Goal: Communication & Community: Share content

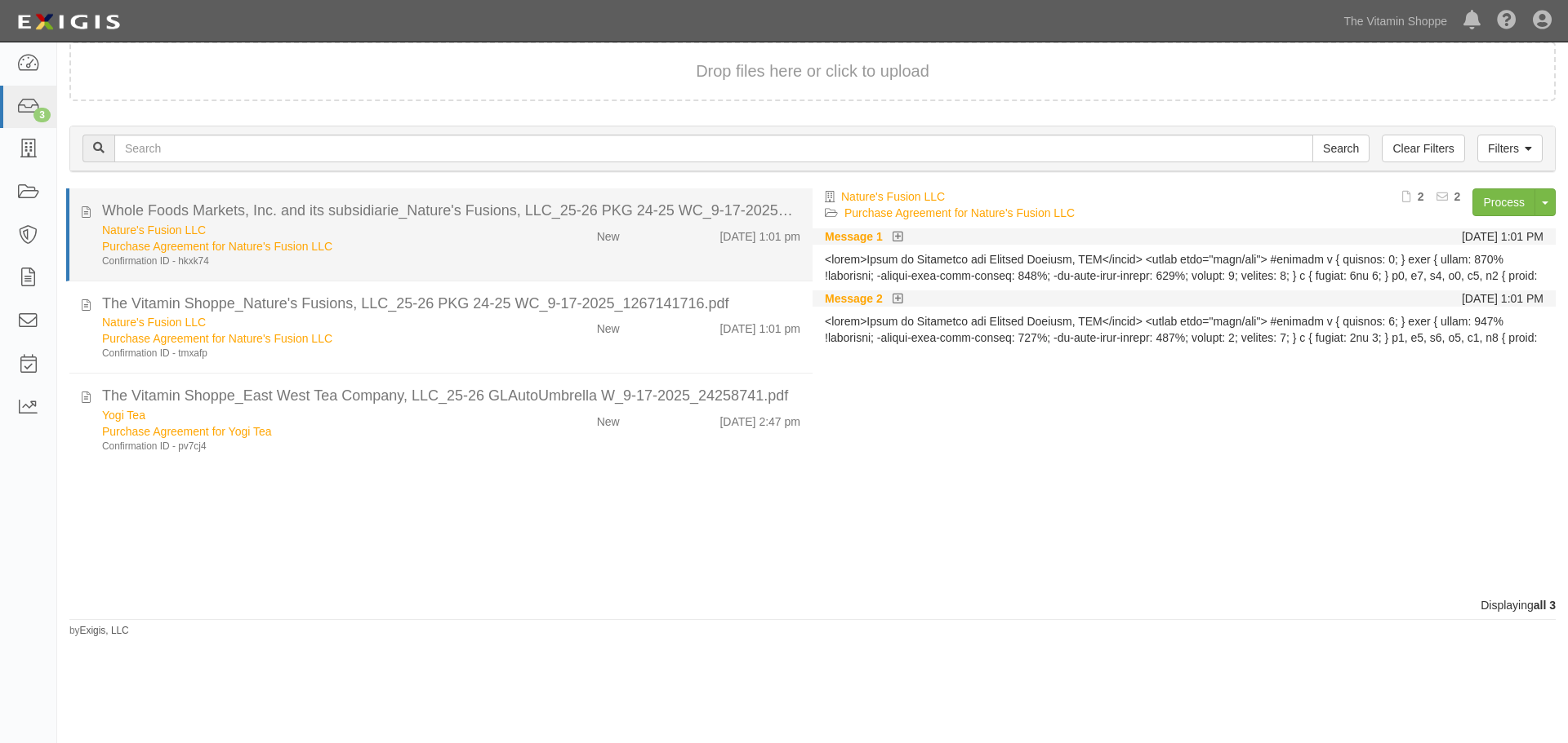
click at [513, 241] on div "New" at bounding box center [571, 233] width 120 height 23
click at [133, 233] on link "Nature's Fusion LLC" at bounding box center [154, 230] width 104 height 13
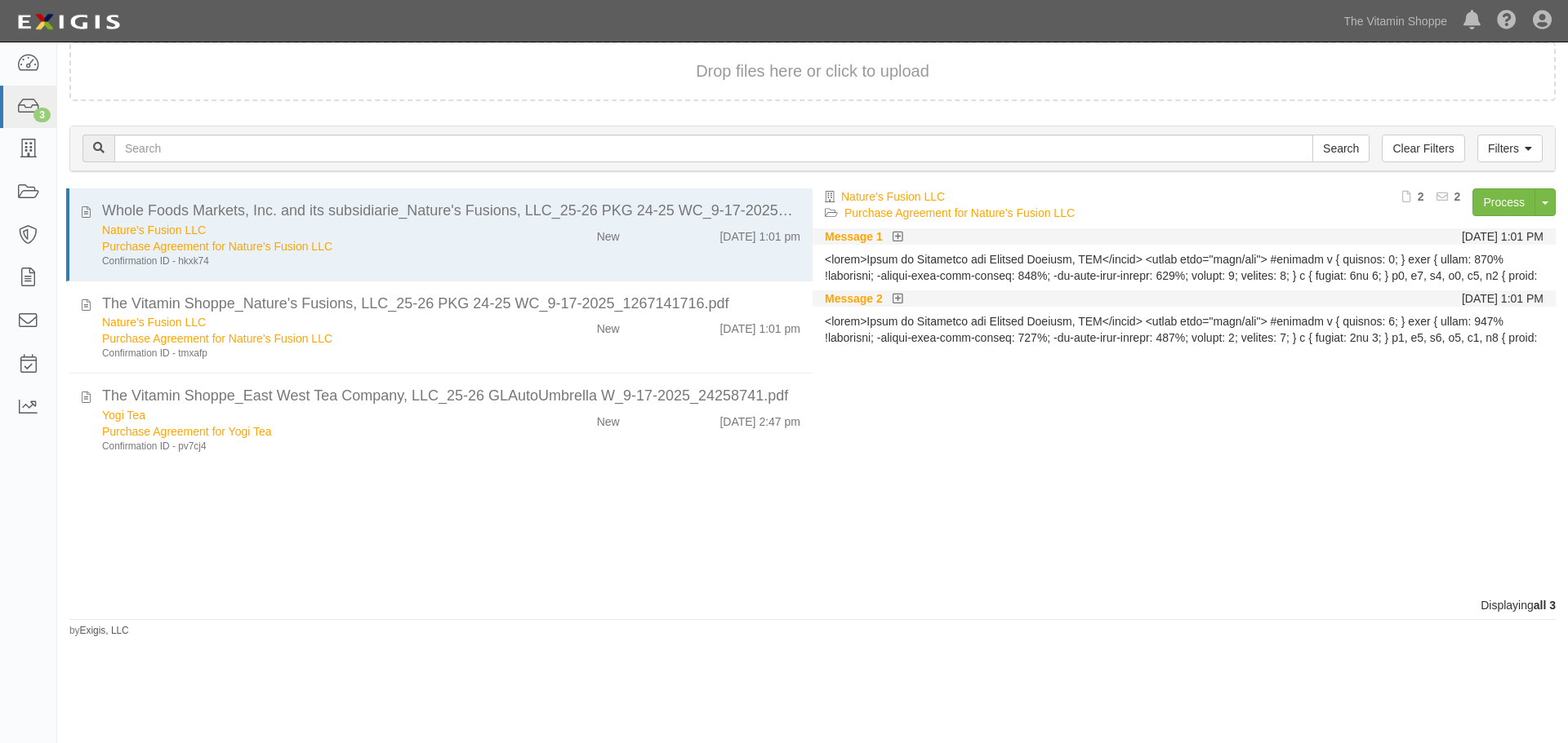
click at [485, 184] on div "Filters Clear Filters Search Filters Document Status New Transcribed Date Recei…" at bounding box center [812, 151] width 1511 height 75
click at [1476, 202] on link "Process" at bounding box center [1503, 202] width 63 height 28
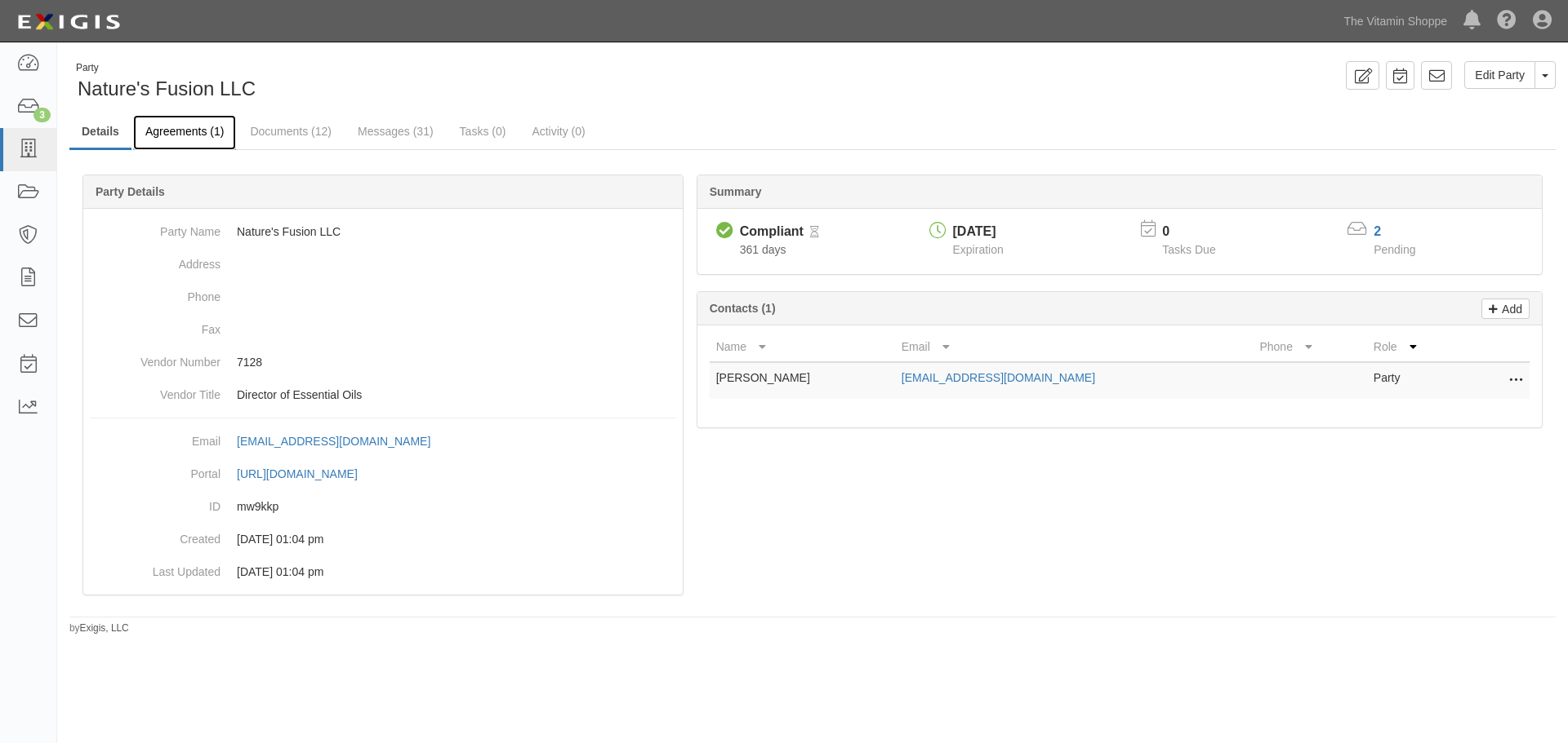
click at [156, 144] on link "Agreements (1)" at bounding box center [185, 133] width 103 height 35
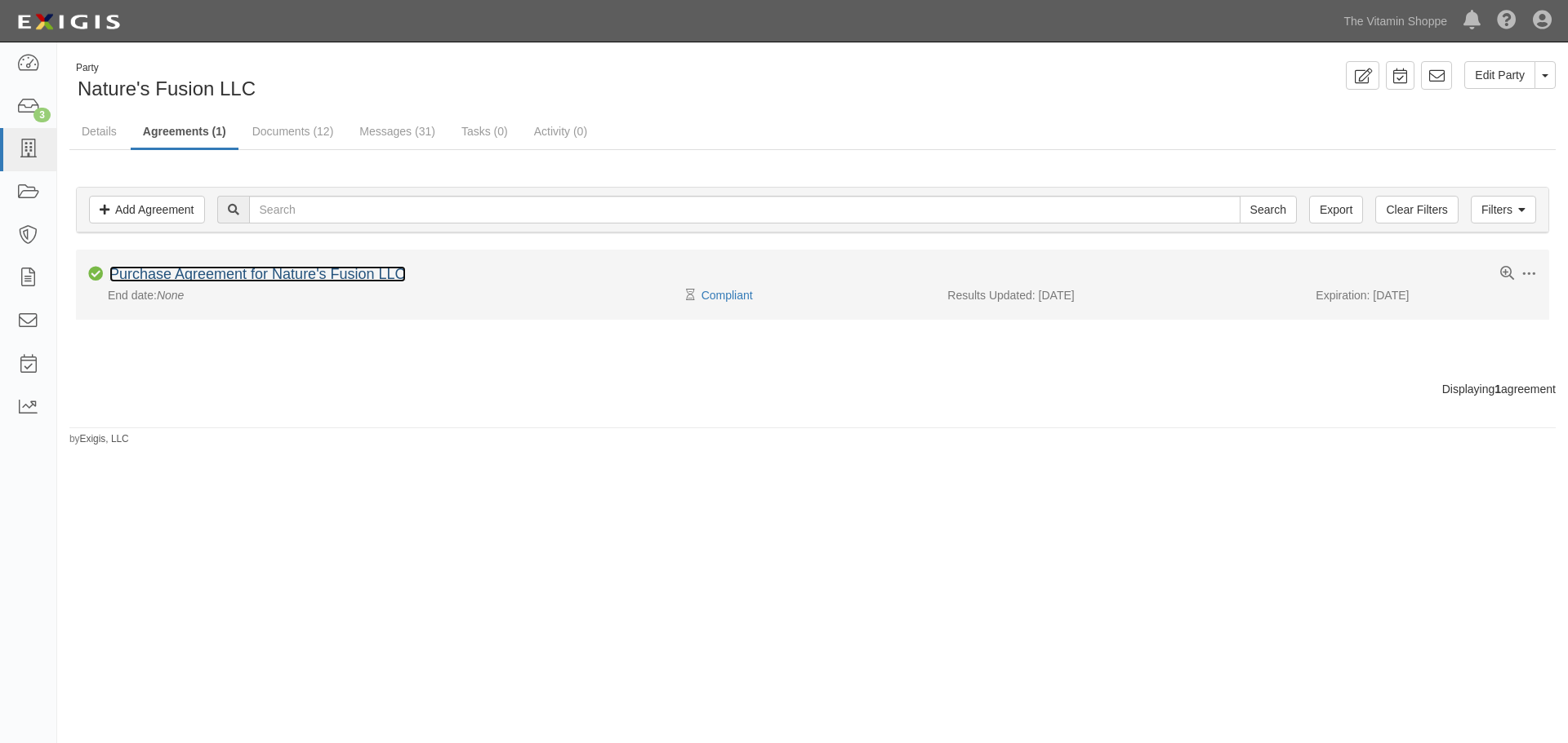
click at [158, 272] on link "Purchase Agreement for Nature's Fusion LLC" at bounding box center [258, 274] width 296 height 16
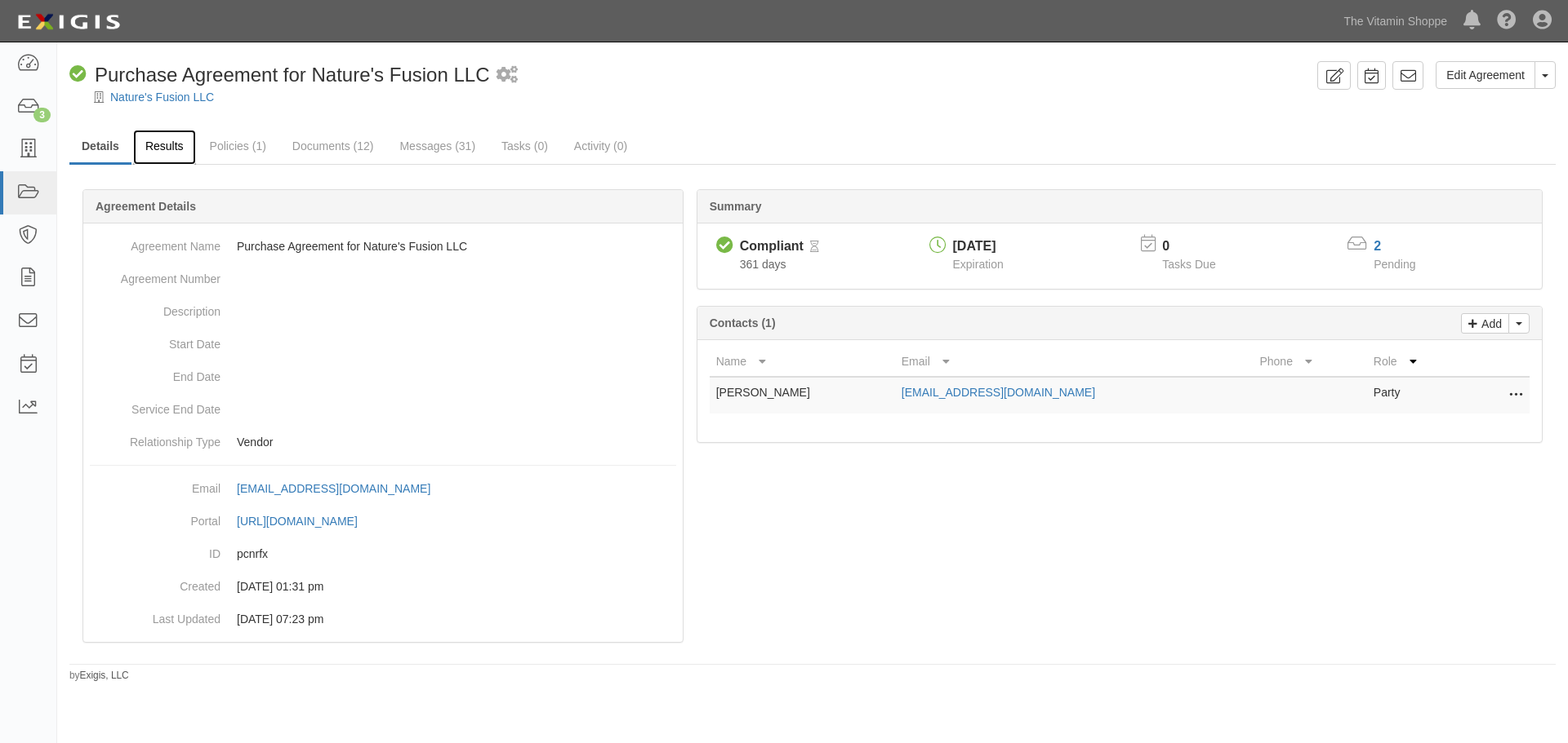
click at [182, 155] on link "Results" at bounding box center [165, 147] width 63 height 35
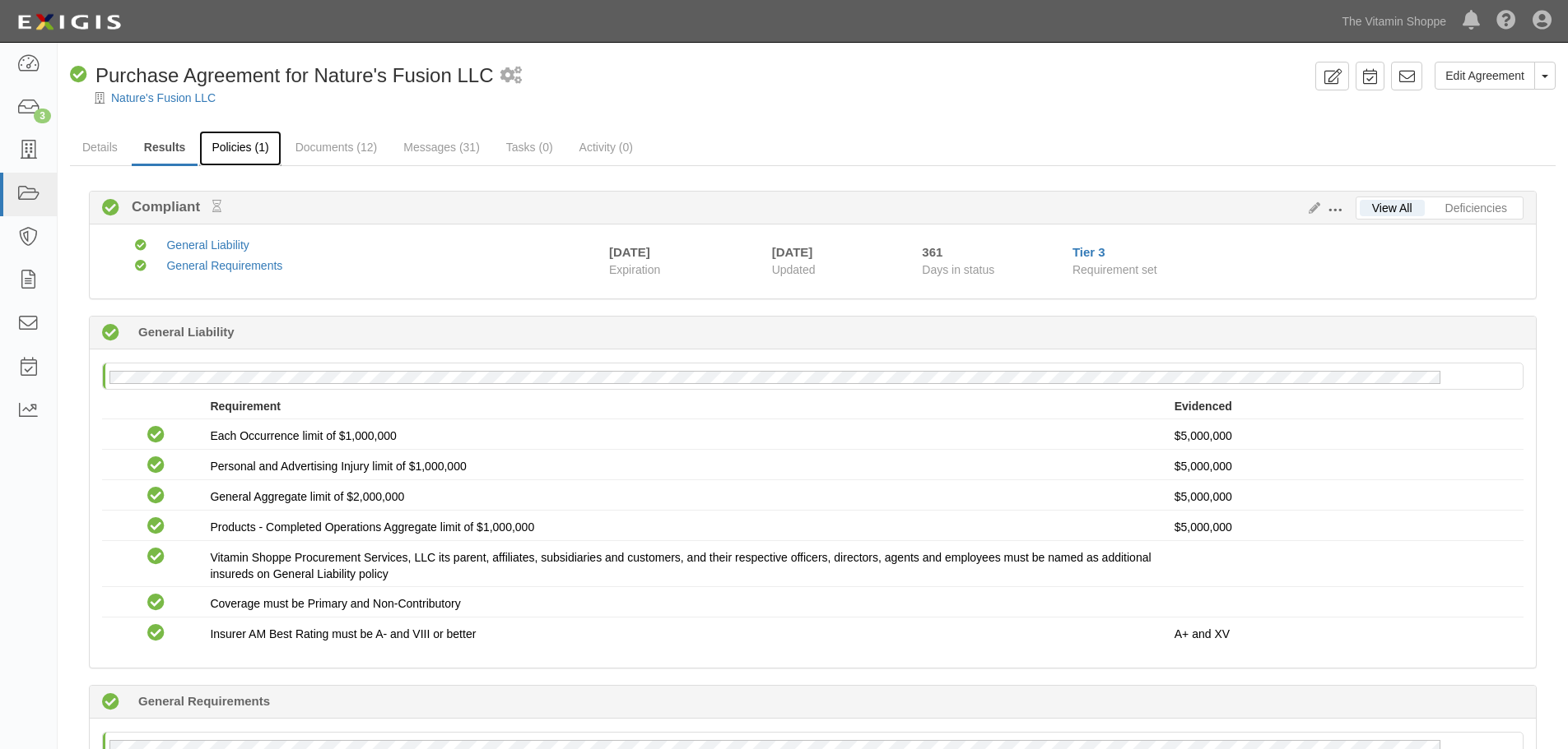
click at [230, 156] on link "Policies (1)" at bounding box center [239, 148] width 82 height 35
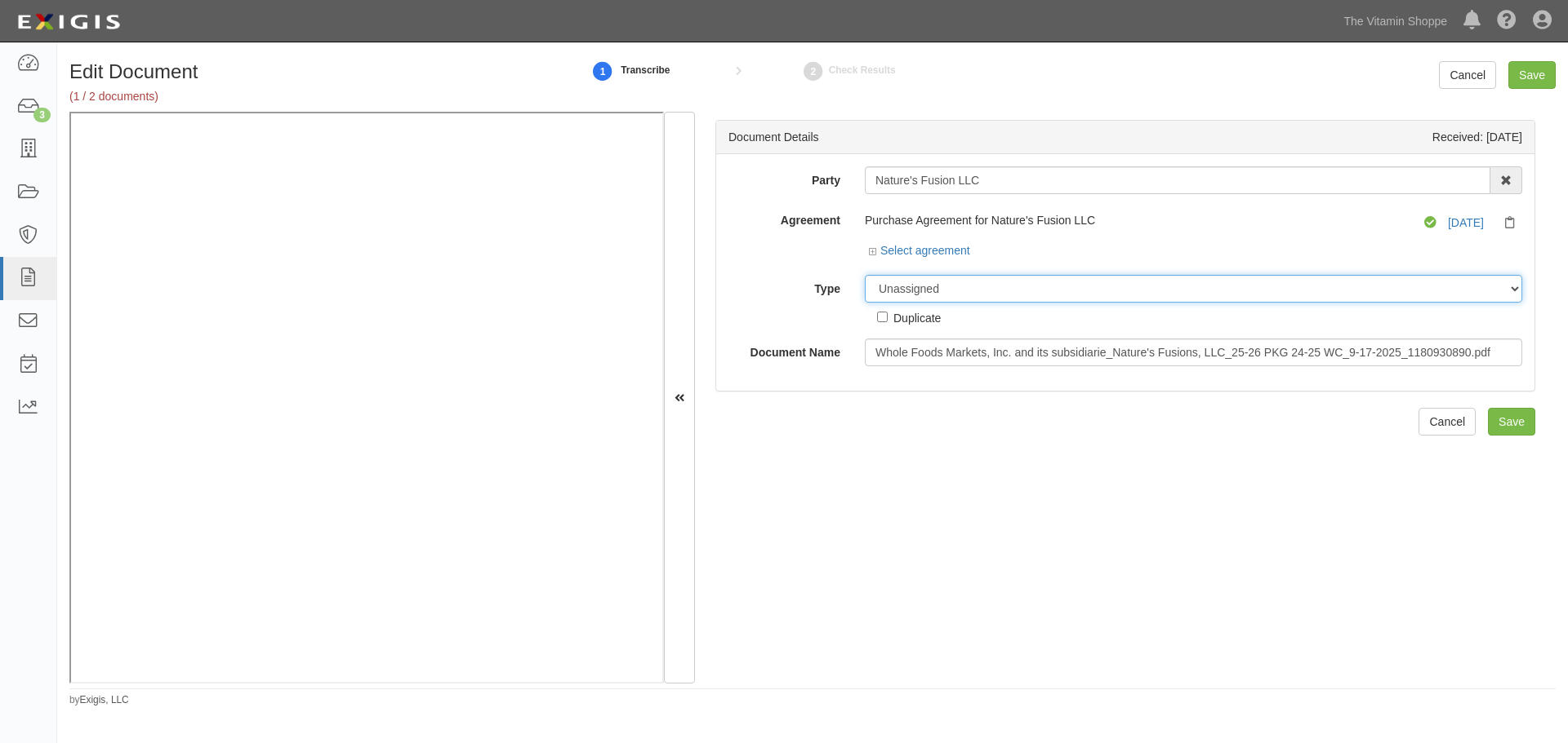
drag, startPoint x: 892, startPoint y: 281, endPoint x: 895, endPoint y: 301, distance: 20.2
click at [892, 281] on select "Unassigned Binder Cancellation Notice Certificate Contract Endorsement Insuranc…" at bounding box center [1193, 289] width 657 height 28
select select "CertificateDetail"
click at [865, 275] on select "Unassigned Binder Cancellation Notice Certificate Contract Endorsement Insuranc…" at bounding box center [1193, 289] width 657 height 28
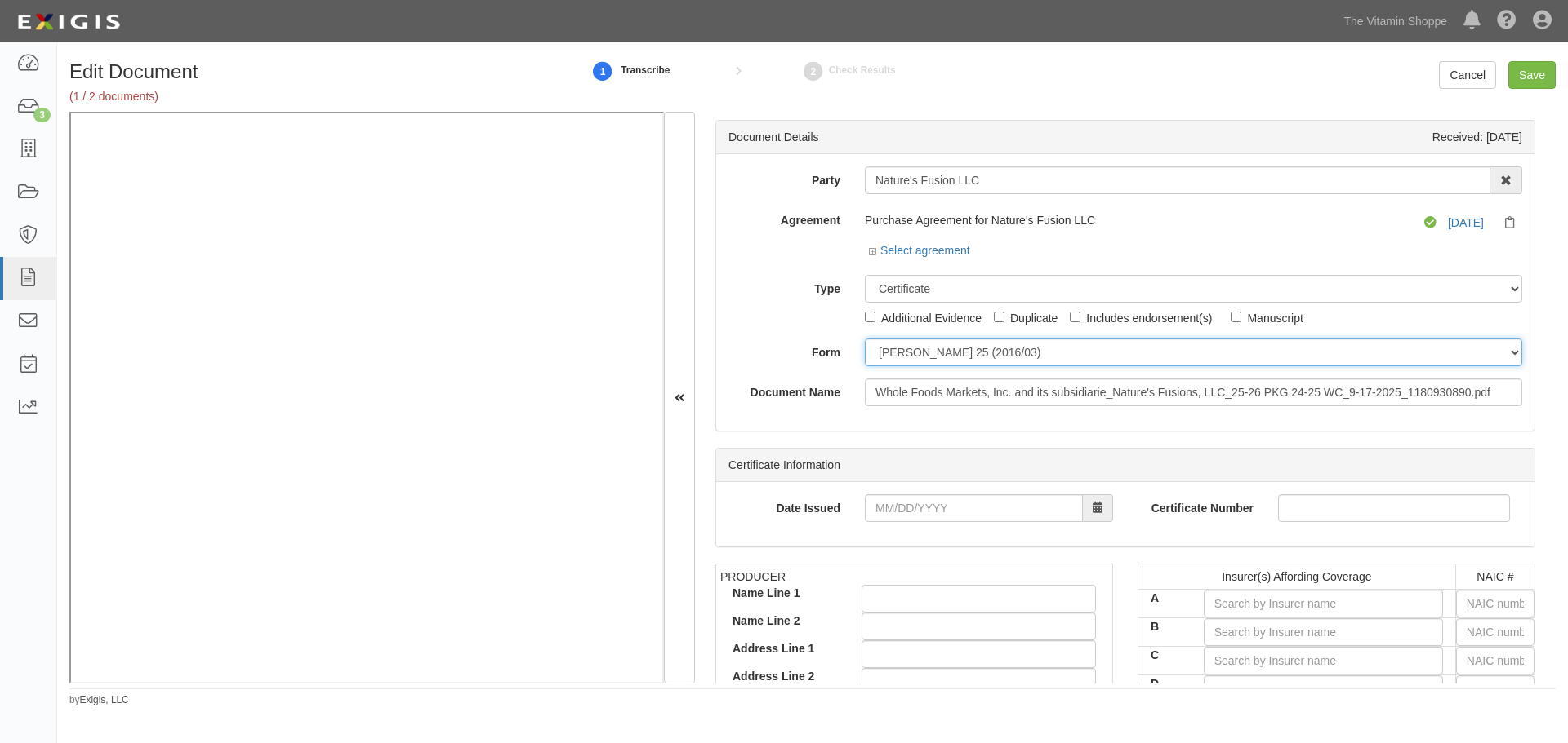
click at [901, 348] on select "[PERSON_NAME] 25 (2016/03) [PERSON_NAME] 101 [PERSON_NAME] 855 NY (2014/05) Gen…" at bounding box center [1193, 353] width 657 height 28
select select "GeneralFormDetail"
click at [865, 339] on select "ACORD 25 (2016/03) ACORD 101 ACORD 855 NY (2014/05) General" at bounding box center [1193, 353] width 657 height 28
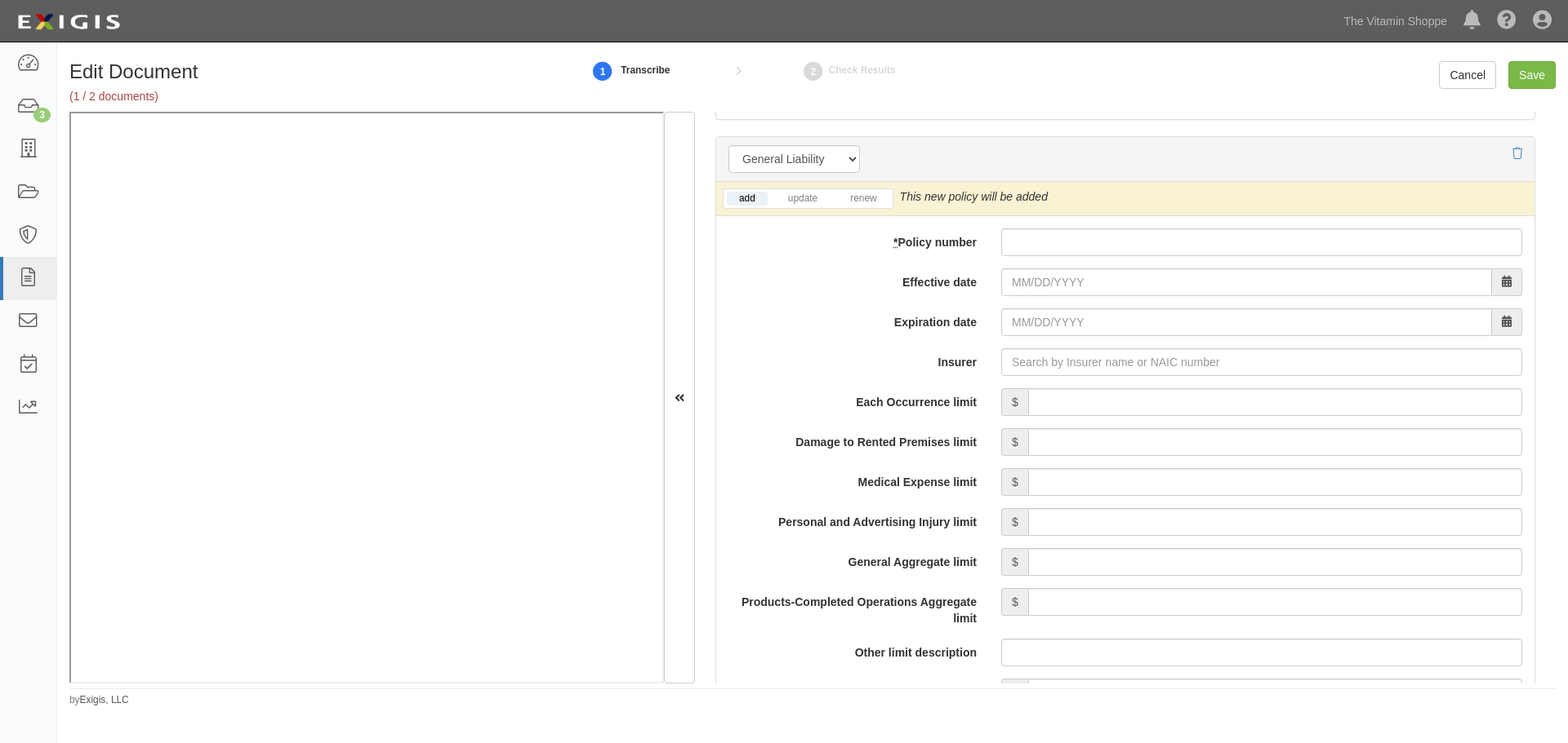
scroll to position [1087, 0]
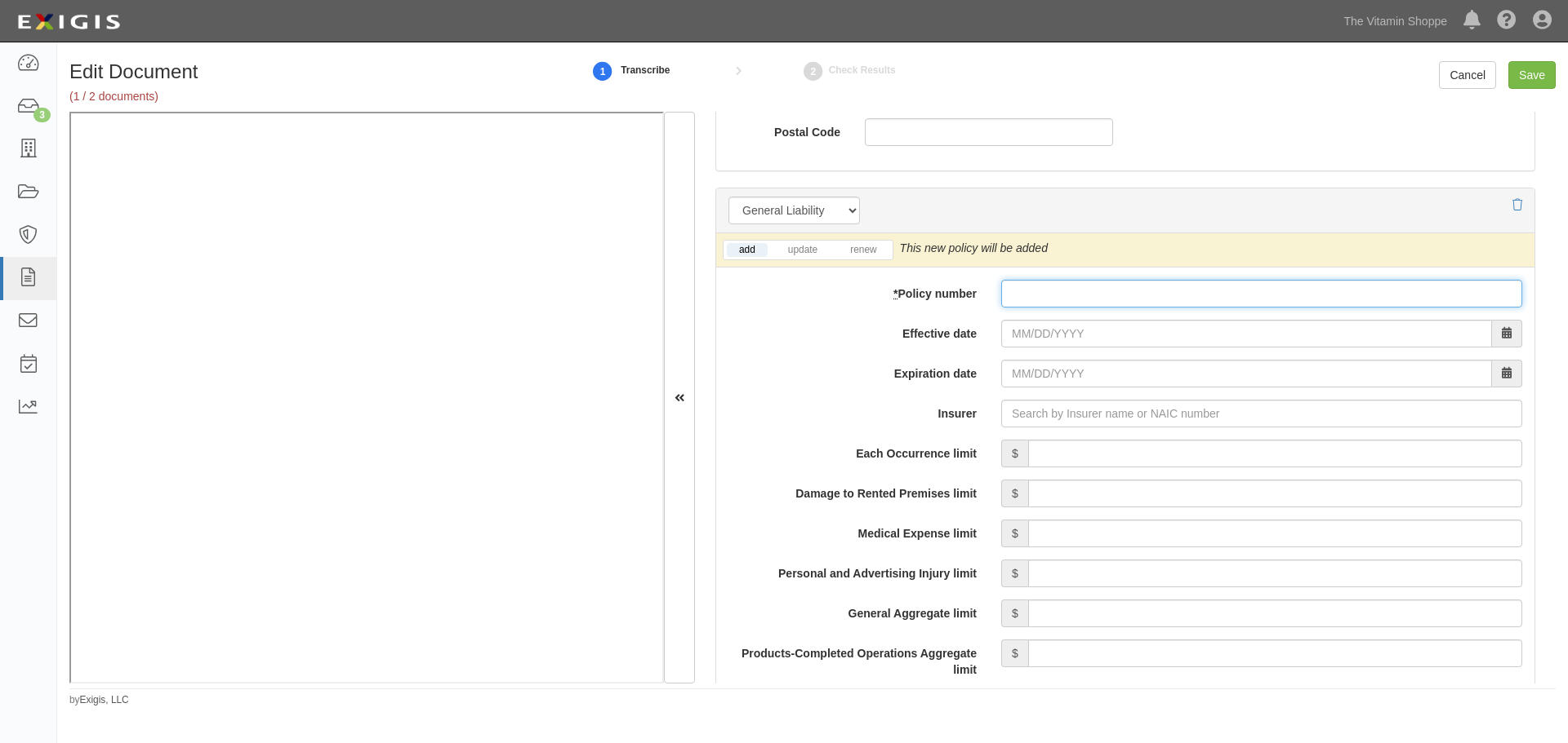
click at [1036, 290] on input "* Policy number" at bounding box center [1262, 294] width 521 height 28
paste input "MD06096"
type input "MD06096"
click at [857, 253] on link "renew" at bounding box center [863, 250] width 51 height 14
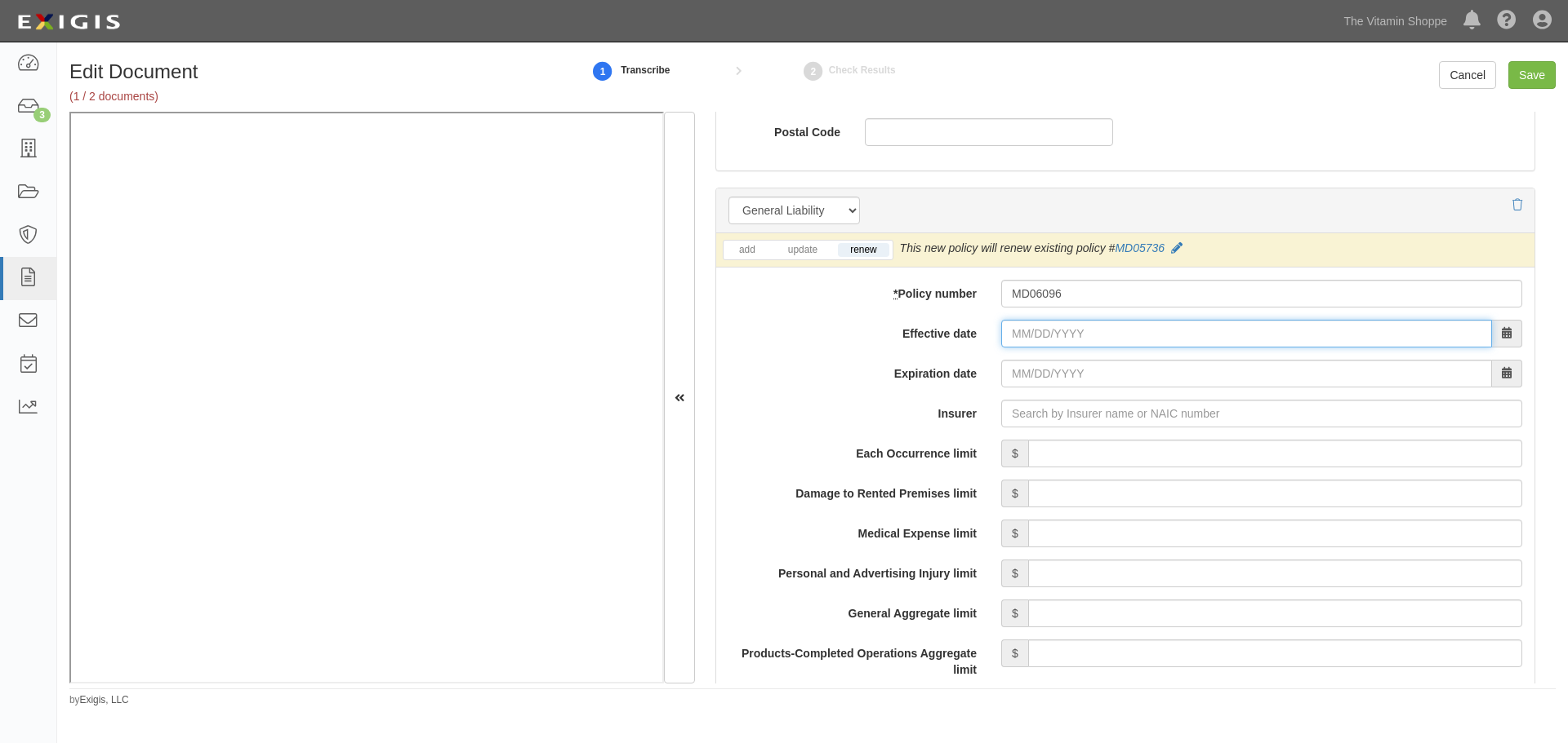
click at [1050, 341] on input "Effective date" at bounding box center [1246, 334] width 490 height 28
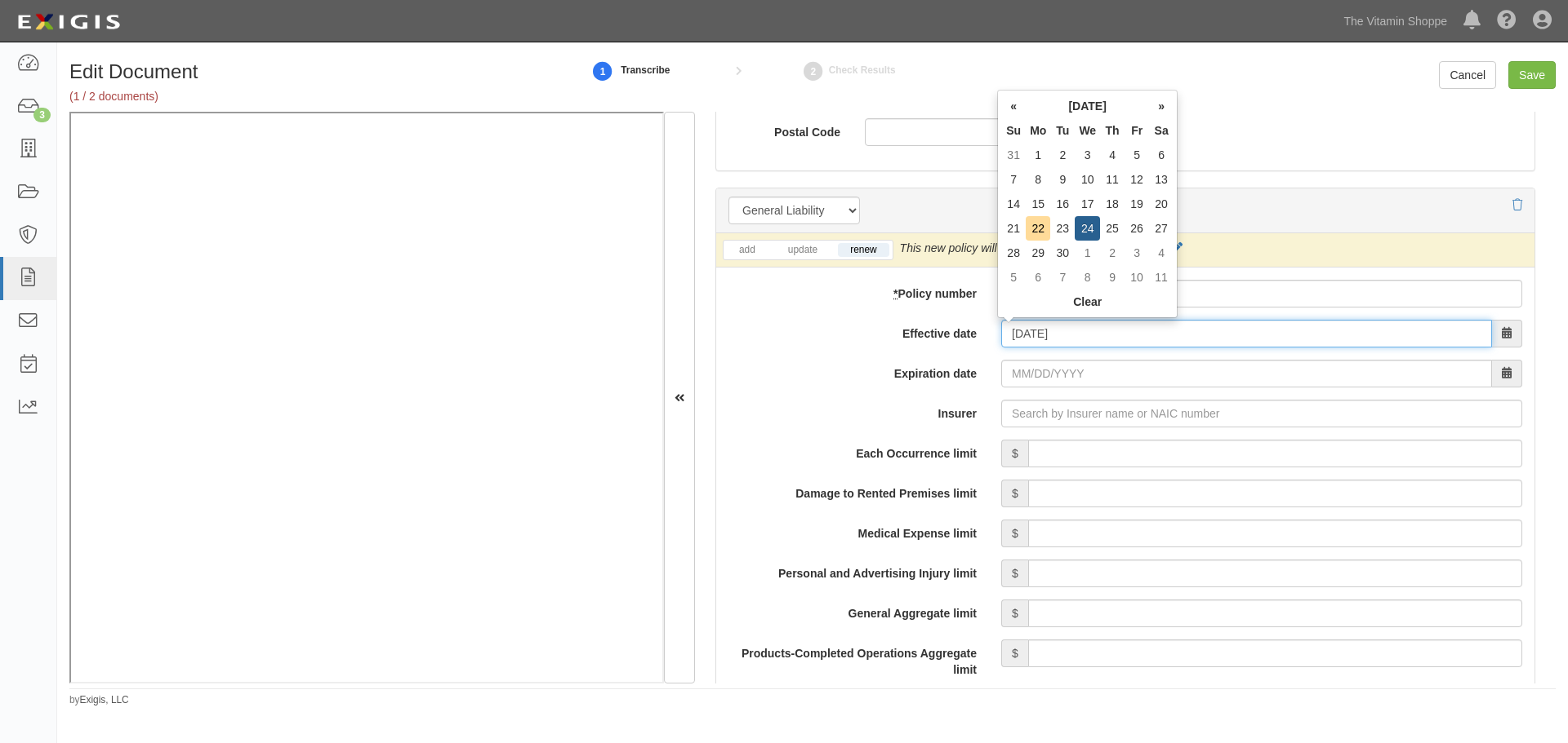
type input "[DATE]"
type input "09/24/2026"
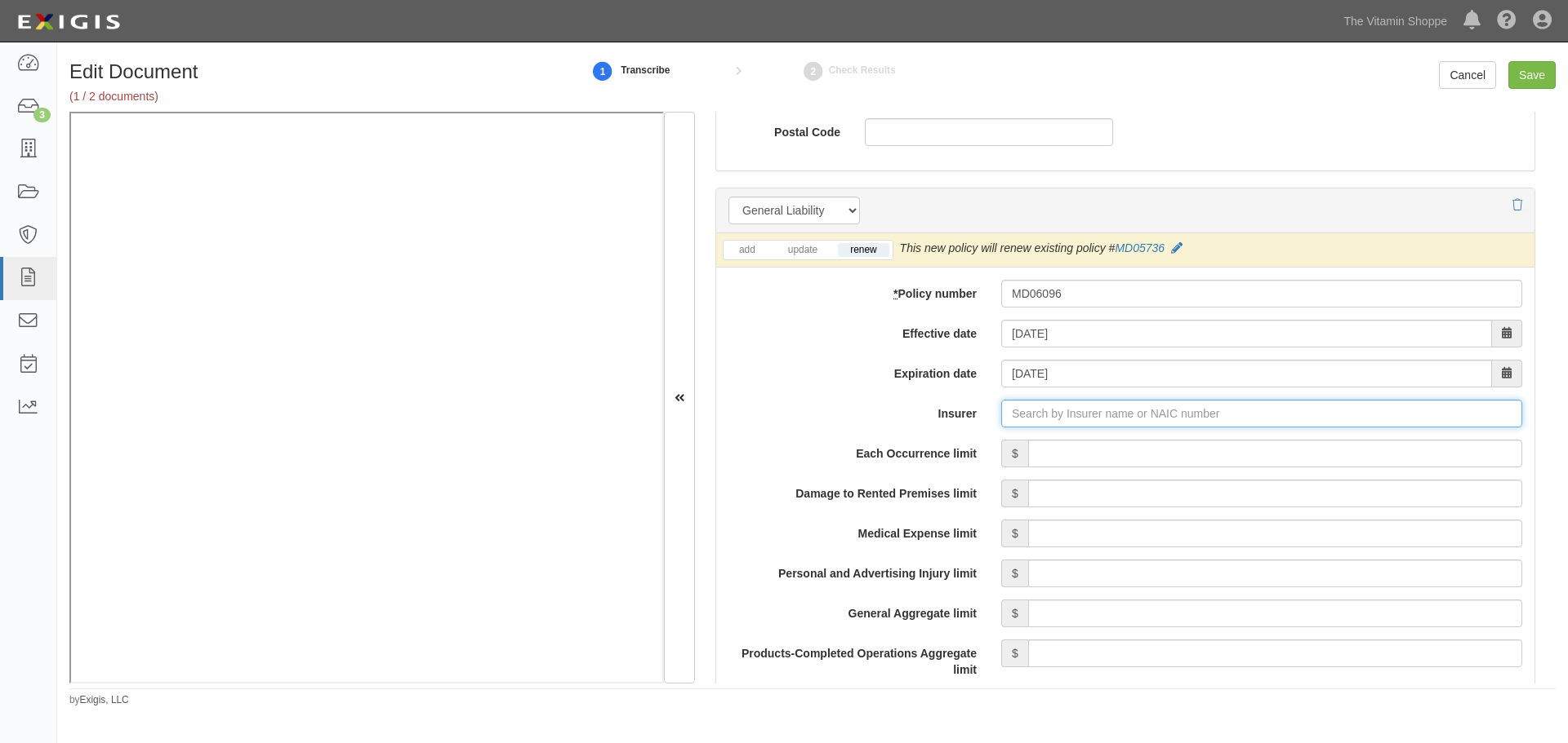
type input "180 Seguros S.A. (0) NR Rating"
type input "1"
type input "15"
type input "180 Seguros S.A. (0) NR Rating"
type input "1"
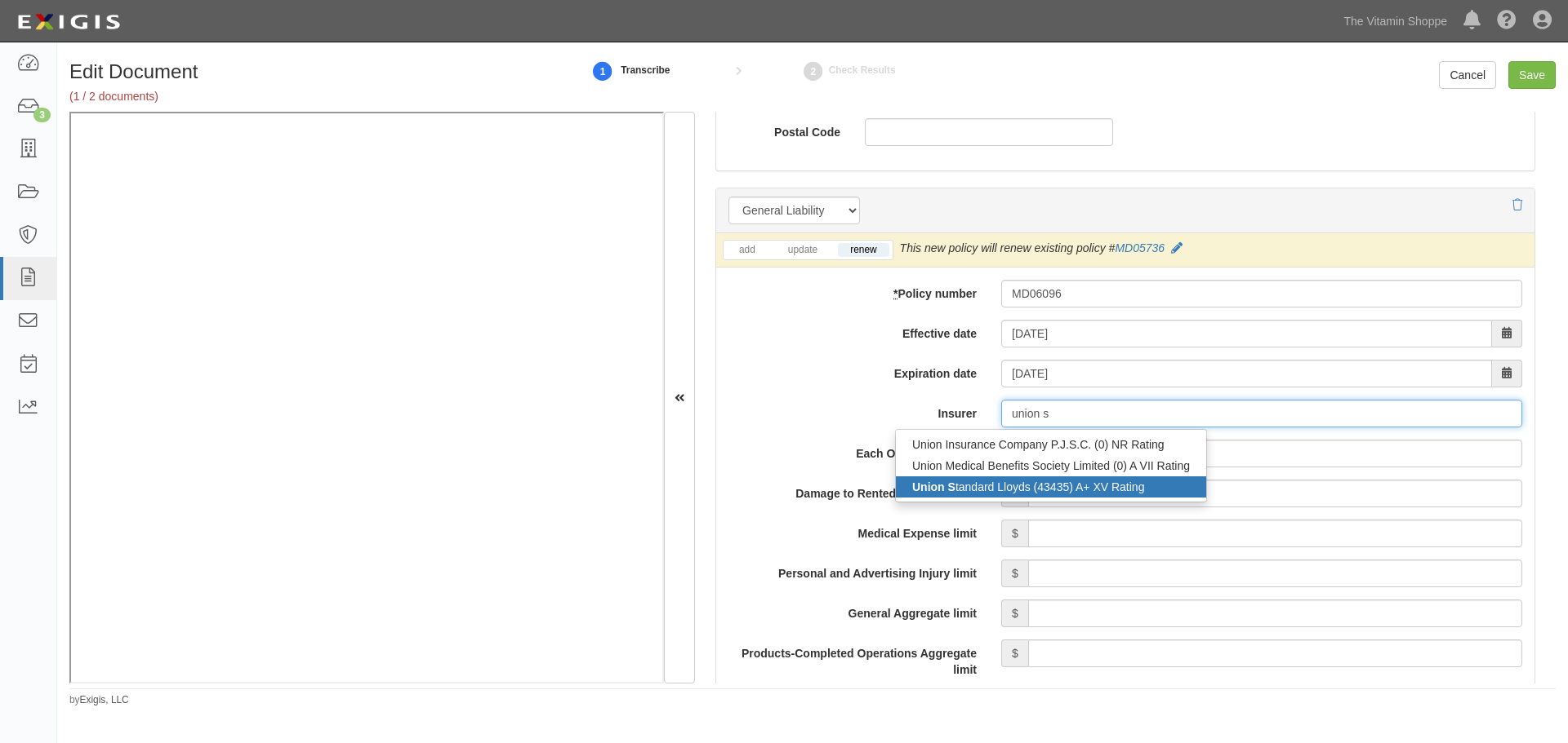
click at [945, 493] on div "Union S tandard Lloyds (43435) A+ XV Rating" at bounding box center [1051, 487] width 310 height 21
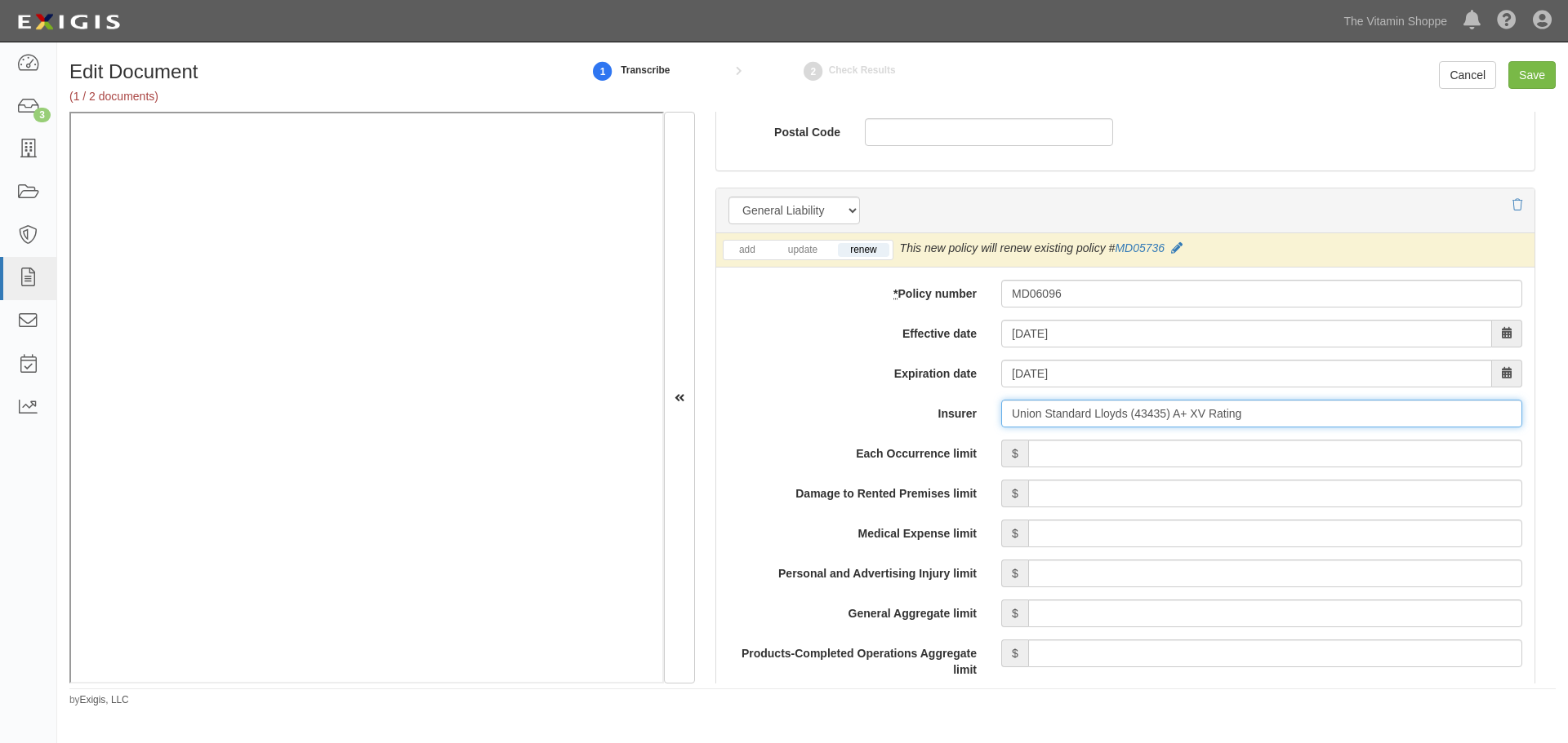
type input "Union Standard Lloyds (43435) A+ XV Rating"
click at [1059, 461] on input "Each Occurrence limit" at bounding box center [1274, 453] width 494 height 28
type input "5,000,000"
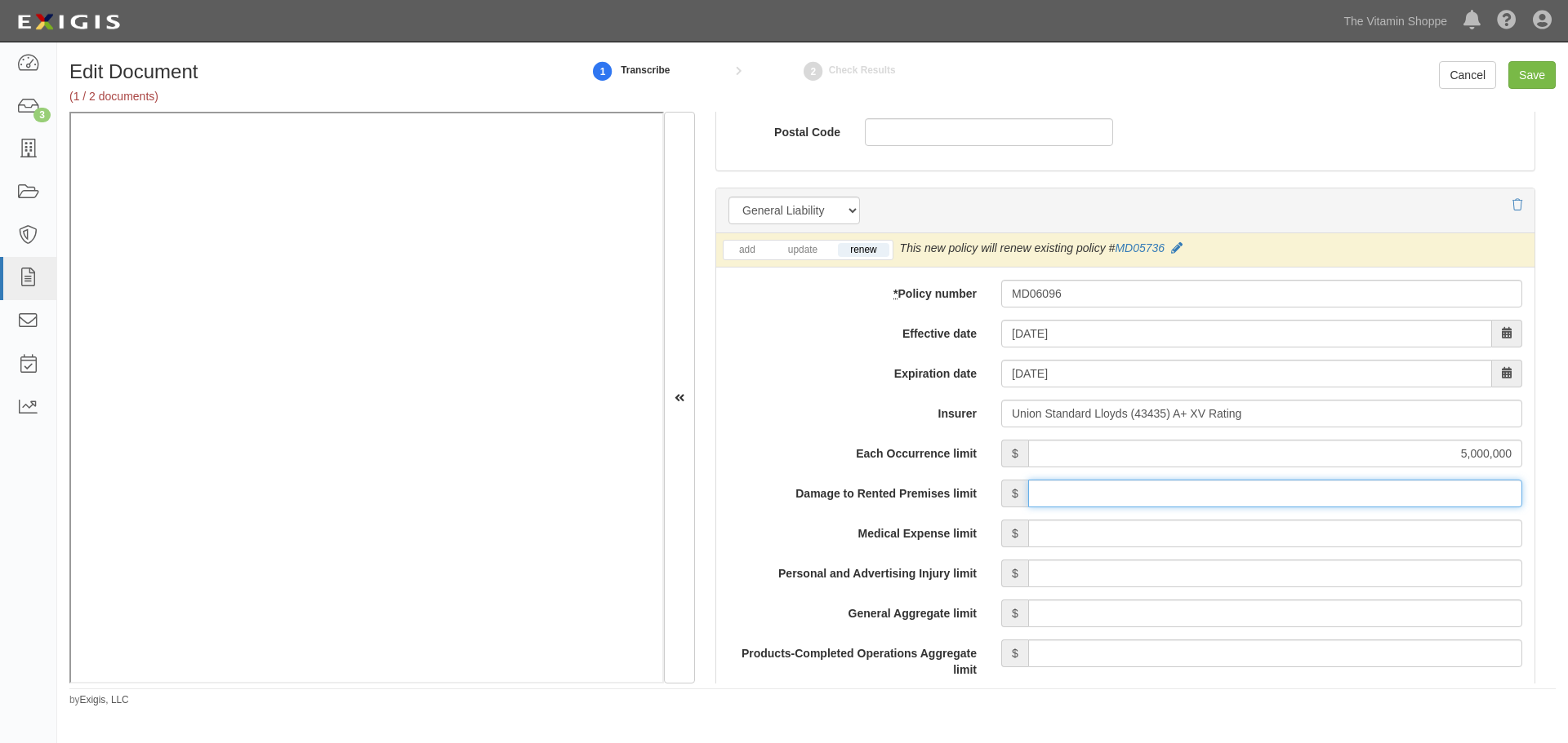
click at [1060, 505] on input "Damage to Rented Premises limit" at bounding box center [1274, 493] width 494 height 28
type input "1,000,000"
click at [1067, 538] on input "Medical Expense limit" at bounding box center [1274, 534] width 494 height 28
type input "5,000"
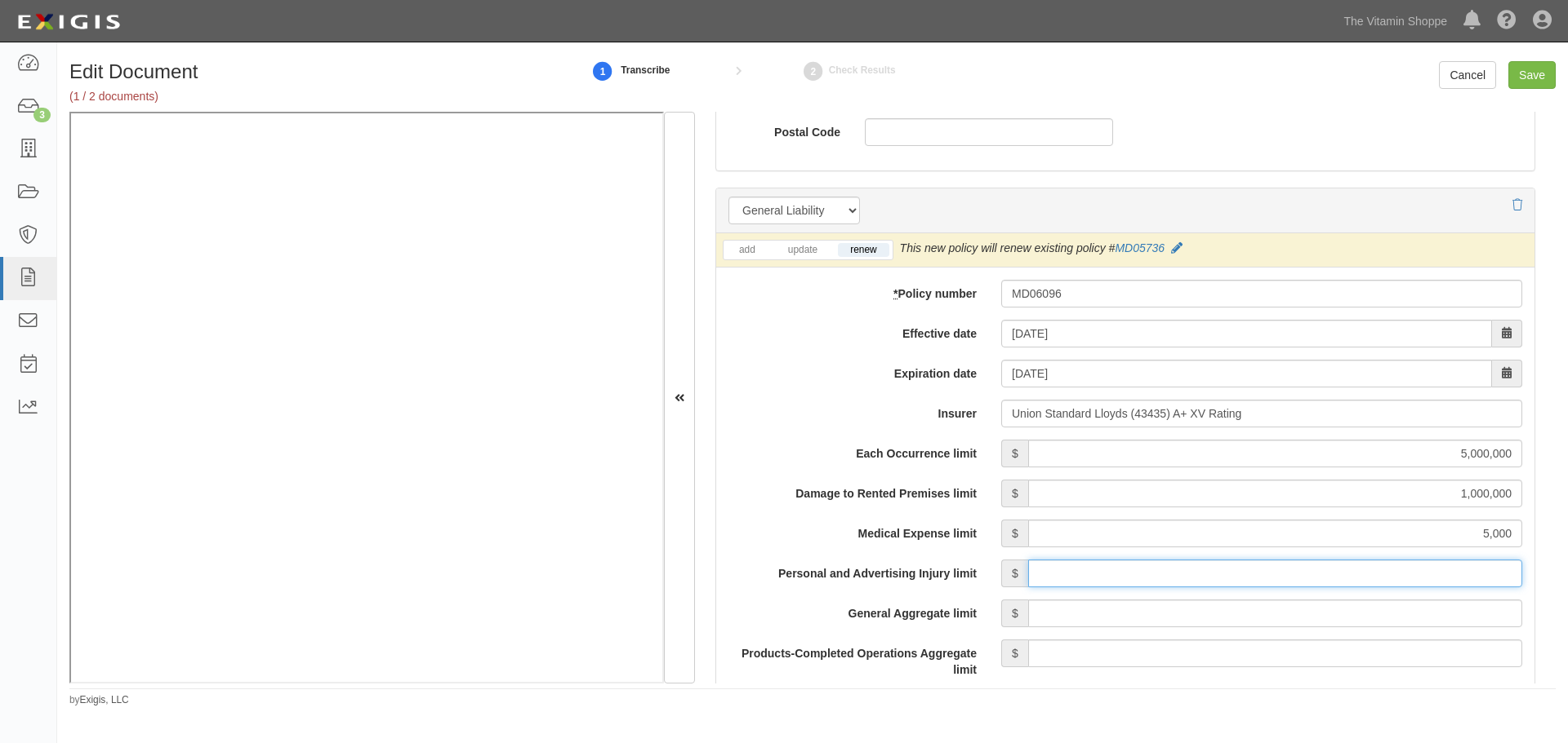
click at [1113, 579] on input "Personal and Advertising Injury limit" at bounding box center [1274, 574] width 494 height 28
type input "5,000,000"
click at [1105, 616] on input "General Aggregate limit" at bounding box center [1274, 614] width 494 height 28
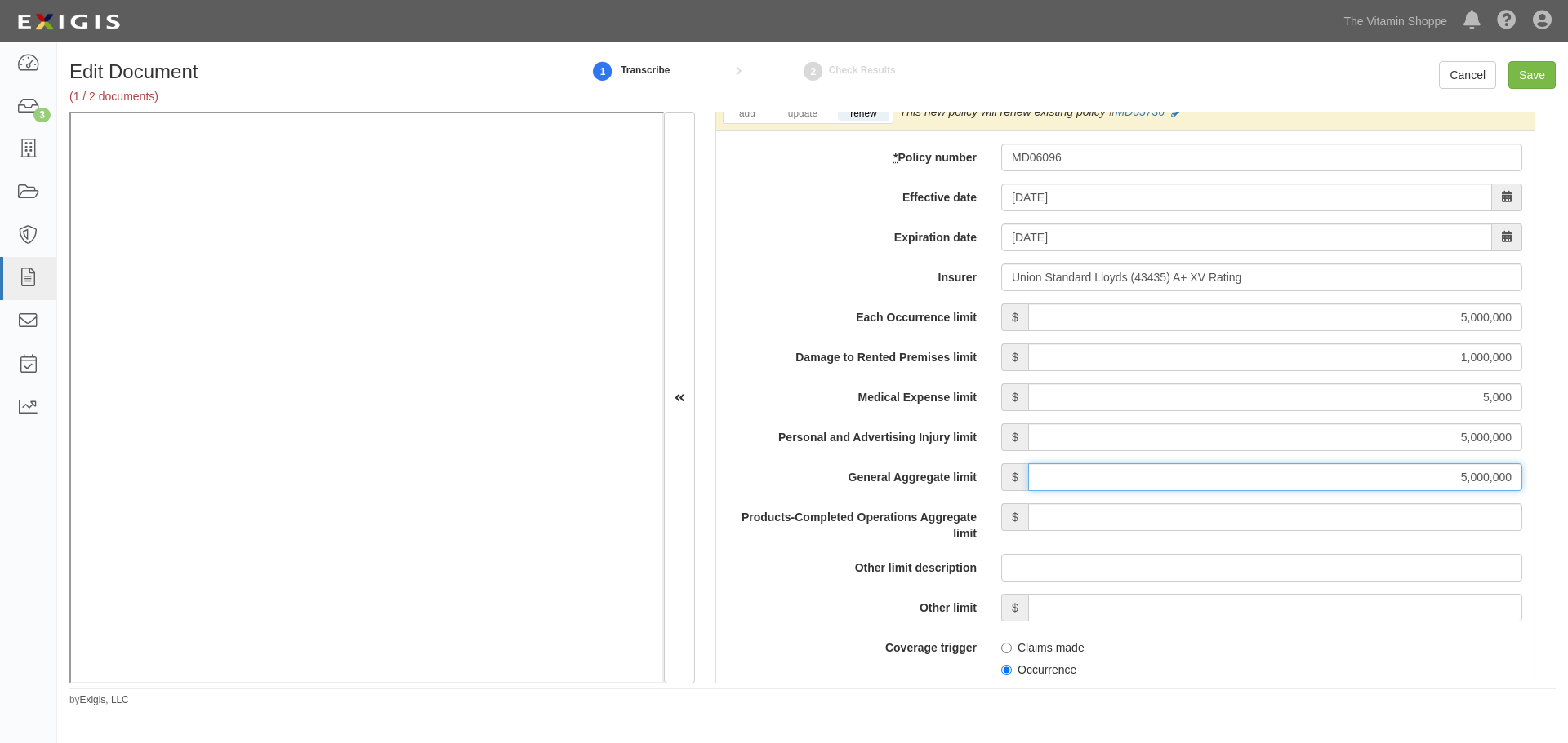
type input "5,000,000"
click at [1073, 509] on input "Products-Completed Operations Aggregate limit" at bounding box center [1274, 517] width 494 height 28
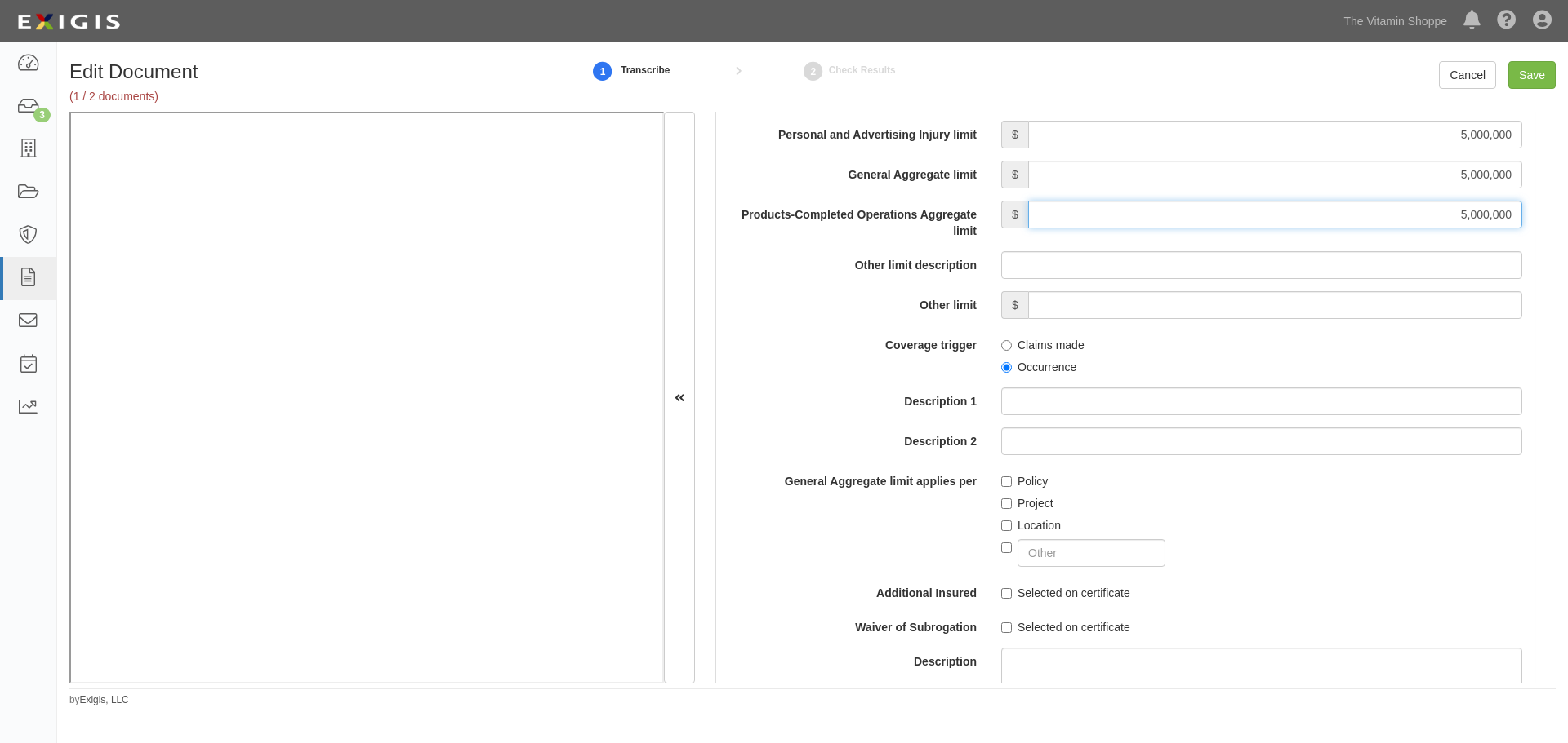
scroll to position [1632, 0]
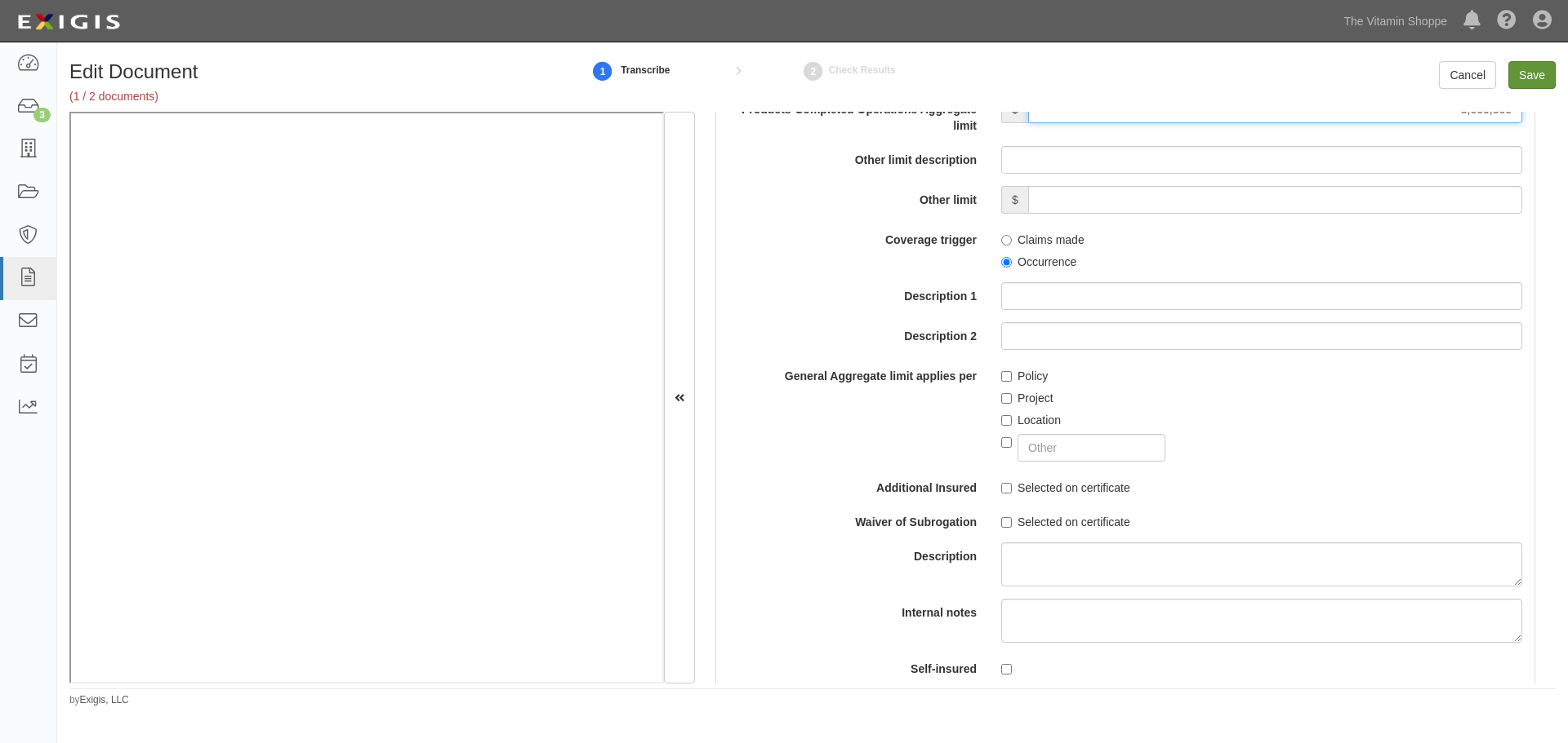
type input "5,000,000"
click at [1524, 83] on input "Save" at bounding box center [1532, 75] width 47 height 28
type input "5000000"
type input "1000000"
type input "5000"
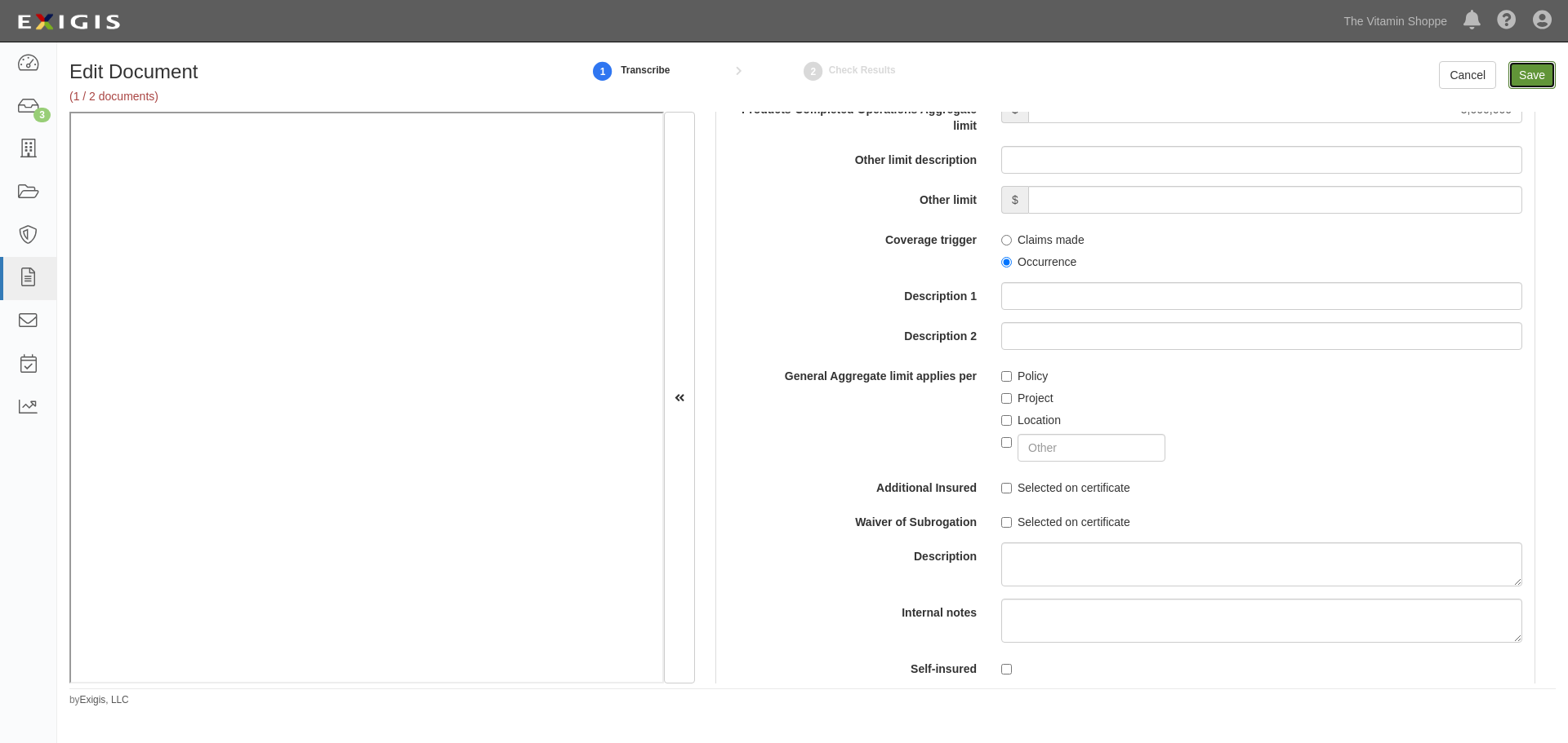
type input "5000000"
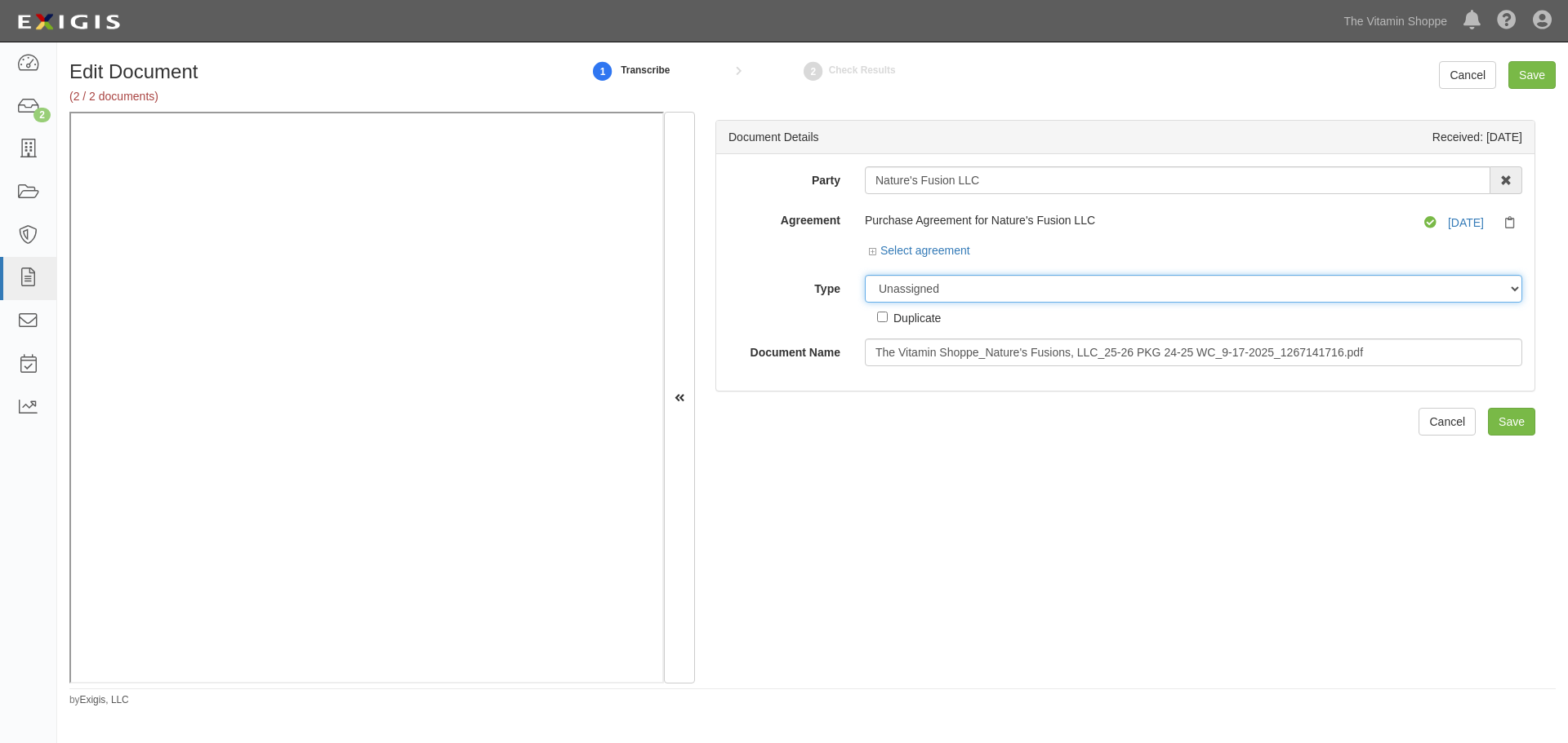
drag, startPoint x: 924, startPoint y: 286, endPoint x: 922, endPoint y: 298, distance: 12.2
click at [924, 286] on select "Unassigned Binder Cancellation Notice Certificate Contract Endorsement Insuranc…" at bounding box center [1193, 289] width 657 height 28
select select "OtherDetail"
click at [865, 275] on select "Unassigned Binder Cancellation Notice Certificate Contract Endorsement Insuranc…" at bounding box center [1193, 289] width 657 height 28
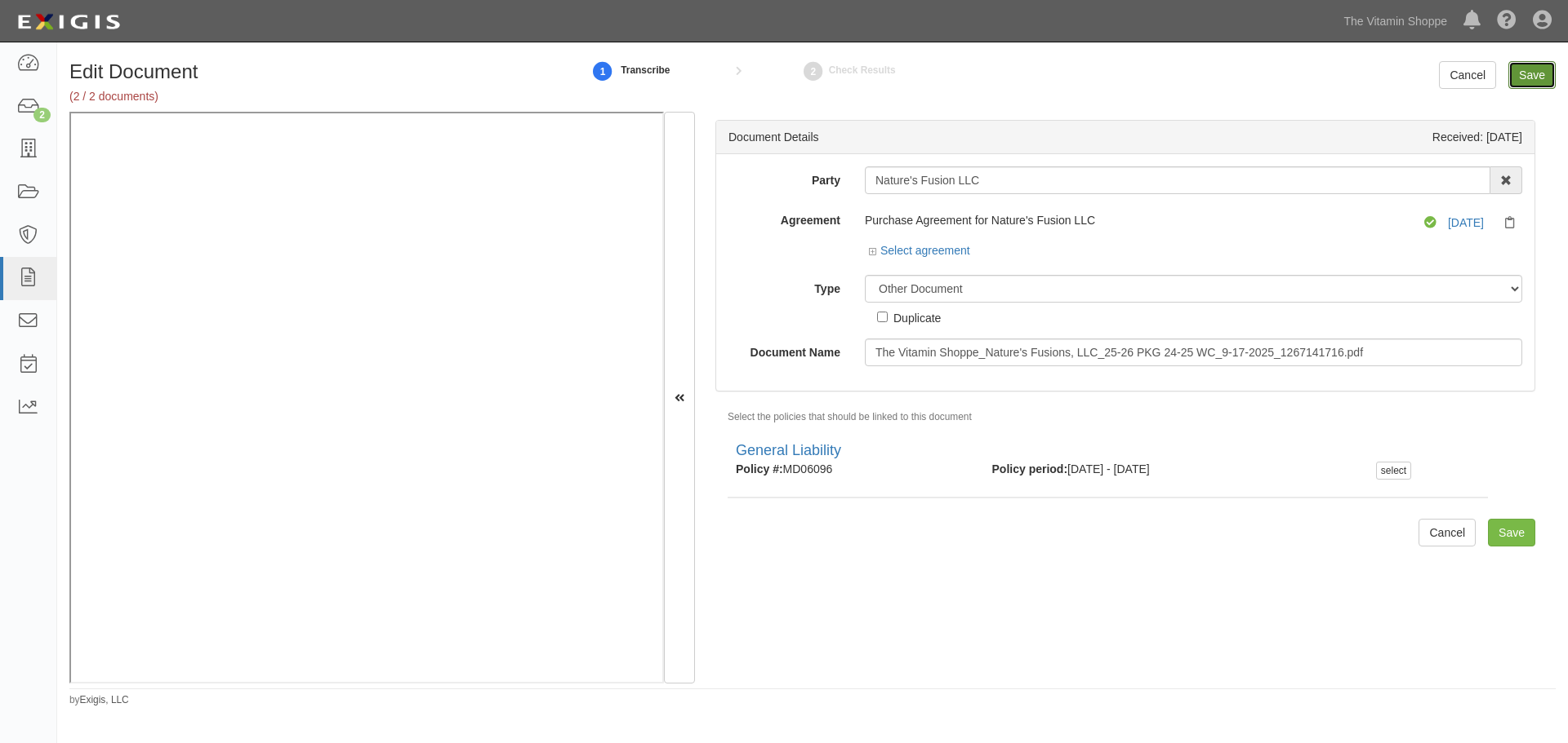
click at [1533, 78] on input "Save" at bounding box center [1532, 75] width 47 height 28
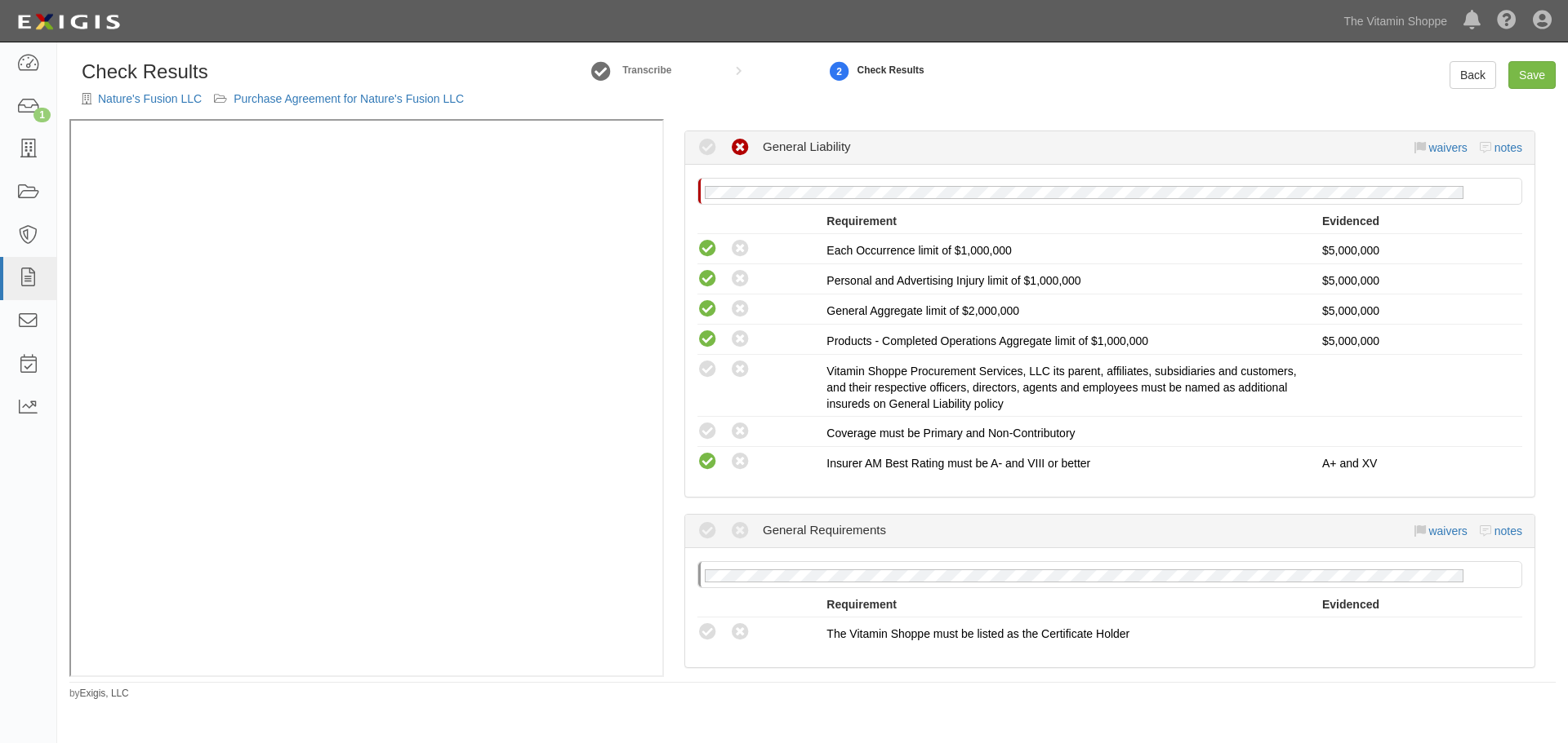
scroll to position [272, 0]
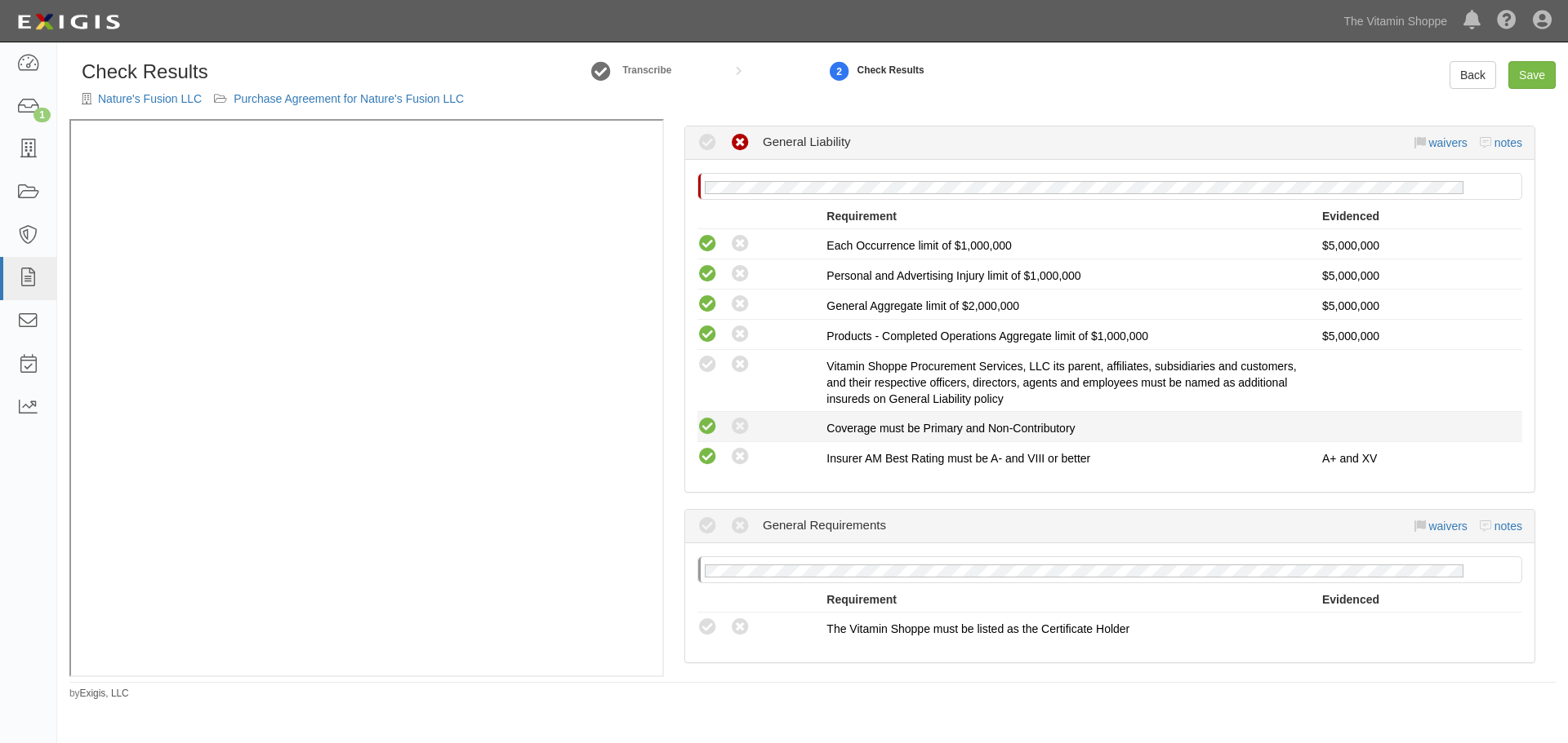
click at [706, 421] on icon at bounding box center [707, 427] width 20 height 20
radio input "true"
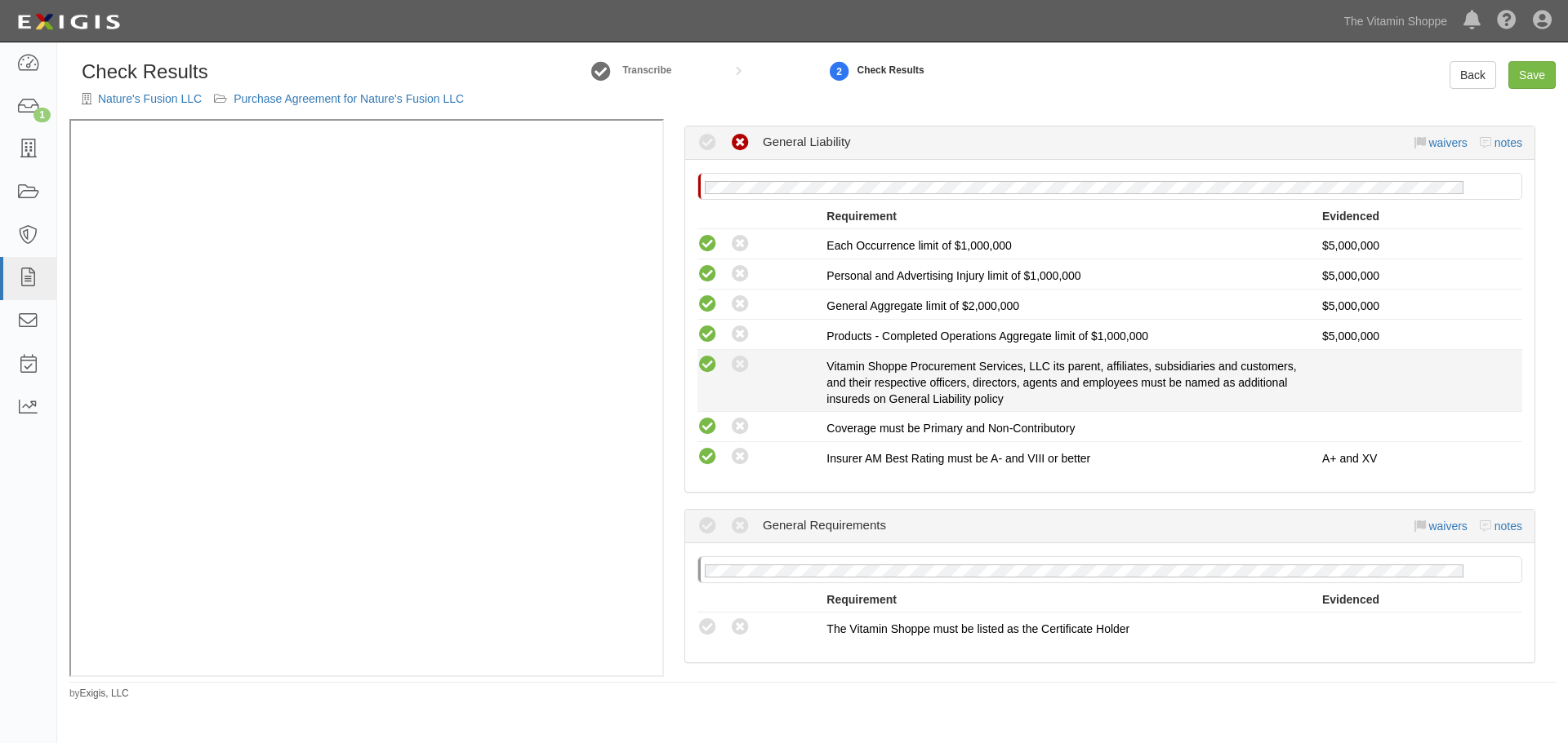
click at [702, 370] on icon at bounding box center [707, 365] width 20 height 20
radio input "true"
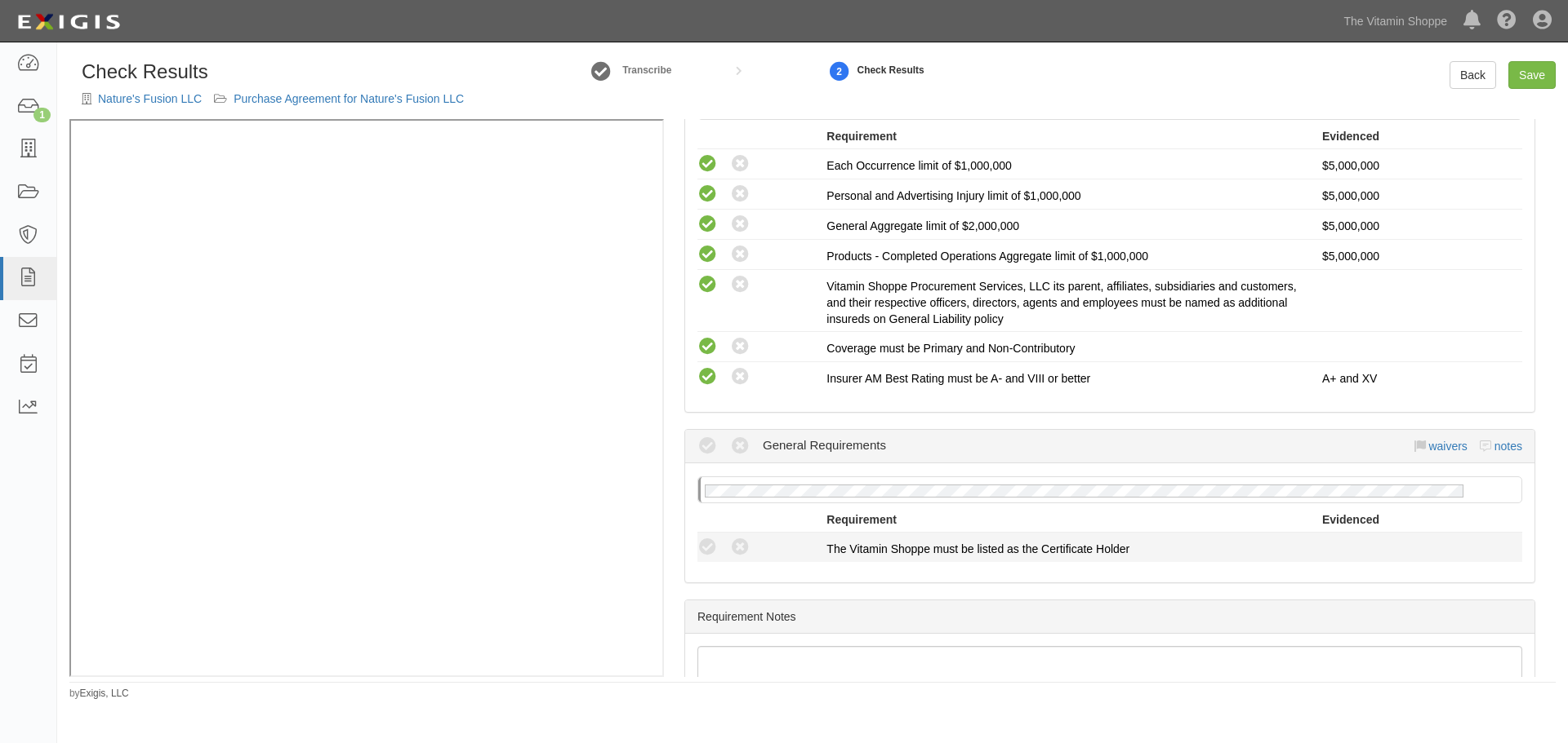
scroll to position [408, 0]
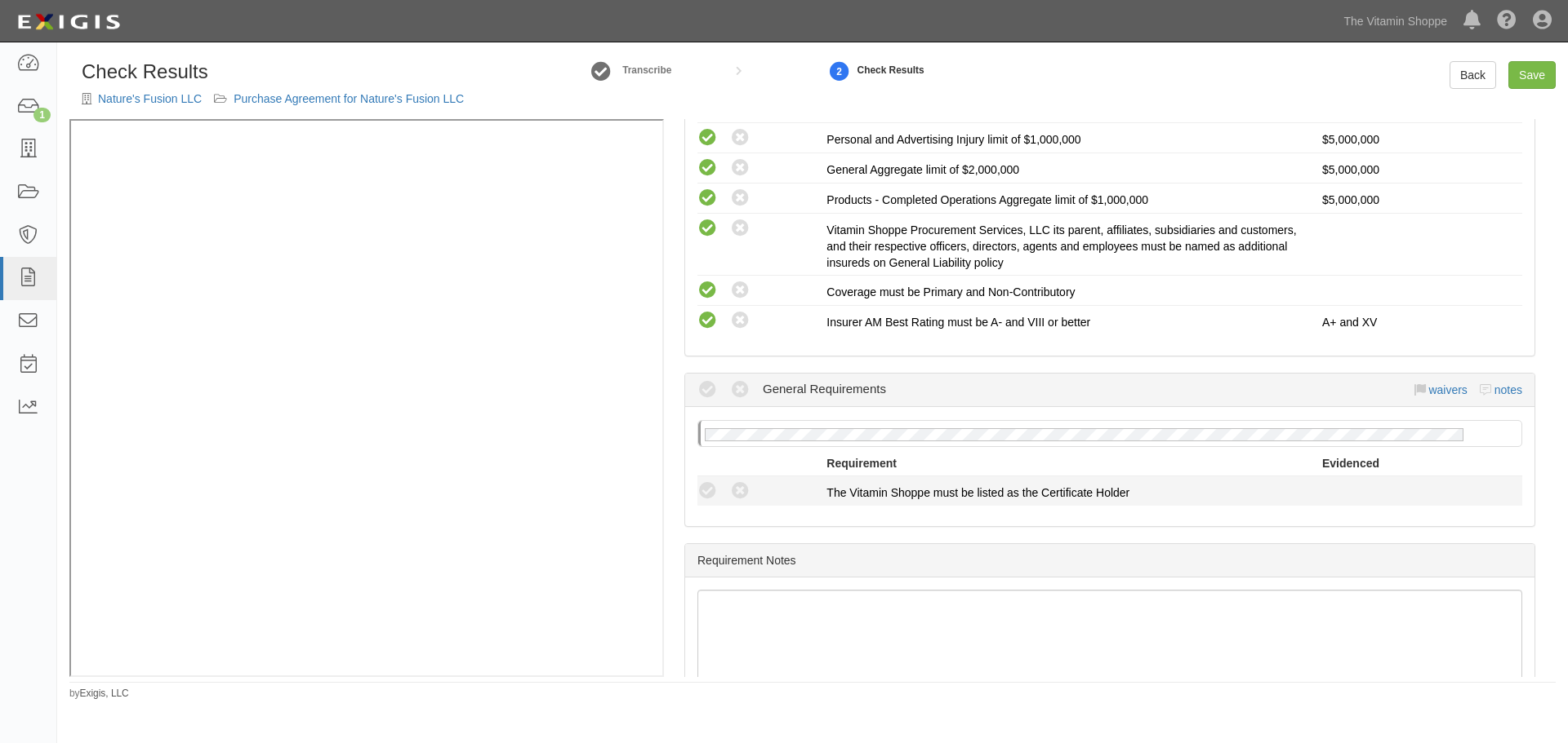
click at [707, 503] on li "Compliant Waived: Non-Compliant The Vitamin Shoppe must be listed as the Certif…" at bounding box center [1109, 491] width 825 height 29
click at [707, 500] on icon at bounding box center [707, 491] width 20 height 20
radio input "true"
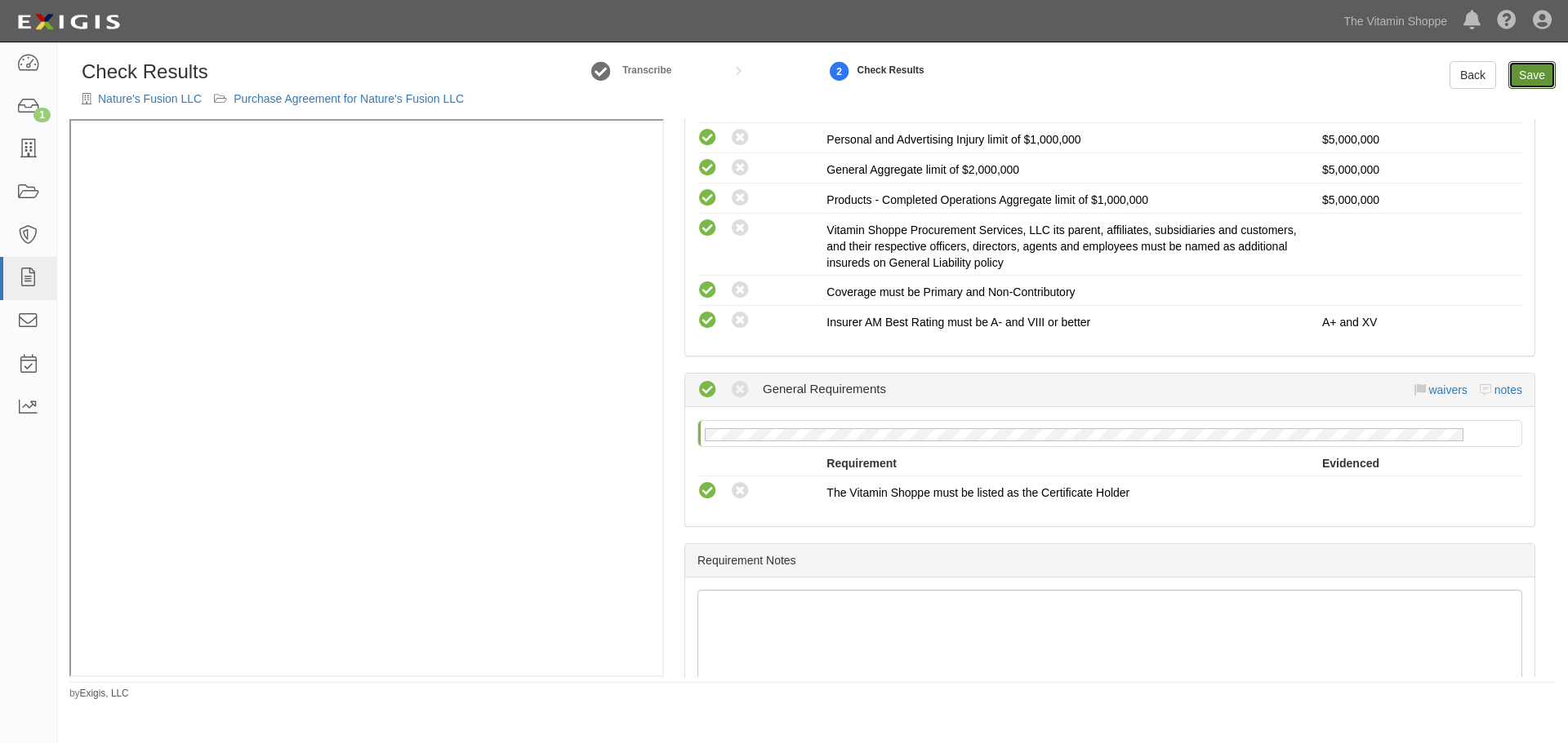
click at [1534, 75] on link "Save" at bounding box center [1532, 75] width 47 height 28
radio input "true"
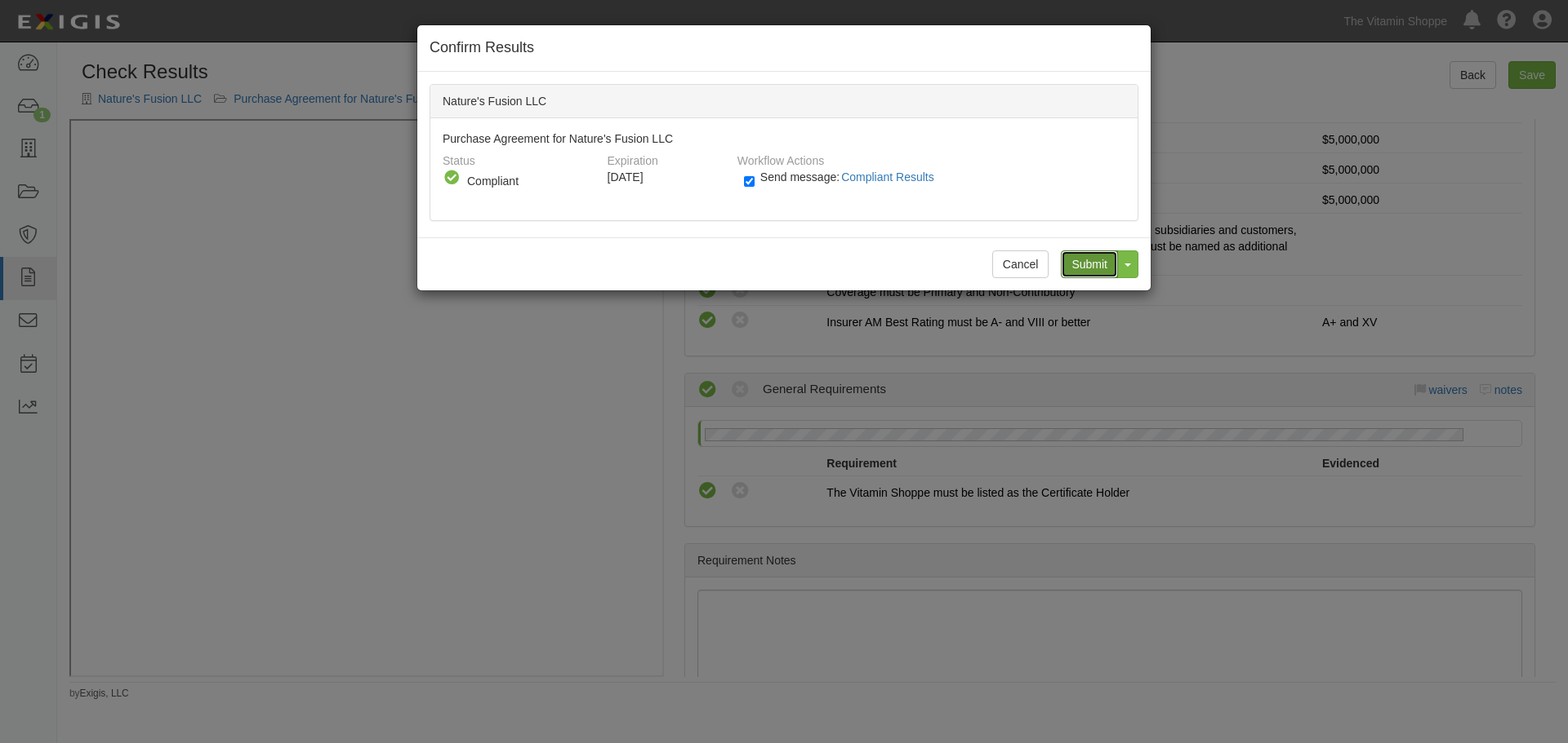
click at [1082, 262] on input "Submit" at bounding box center [1089, 264] width 57 height 28
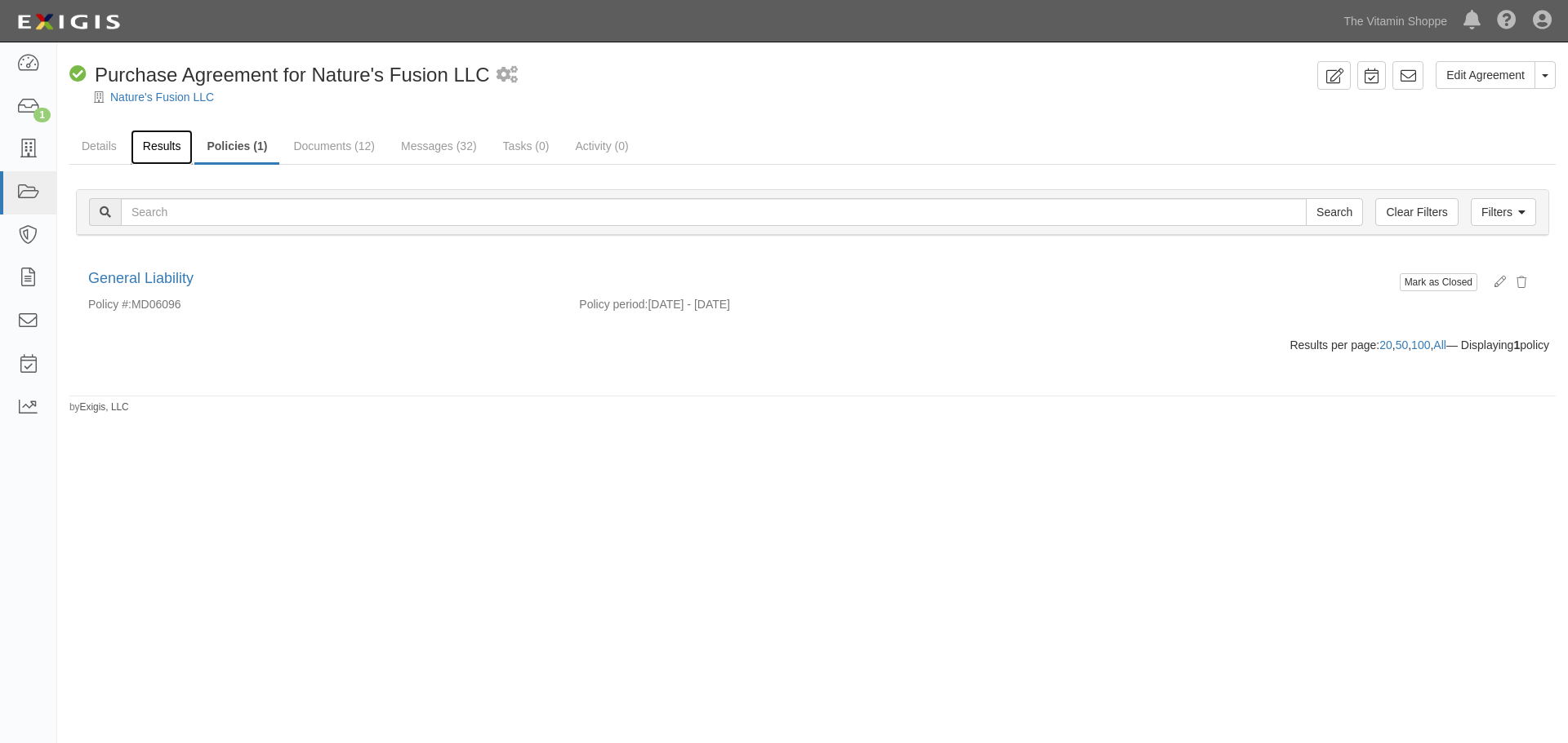
click at [156, 143] on link "Results" at bounding box center [162, 147] width 63 height 35
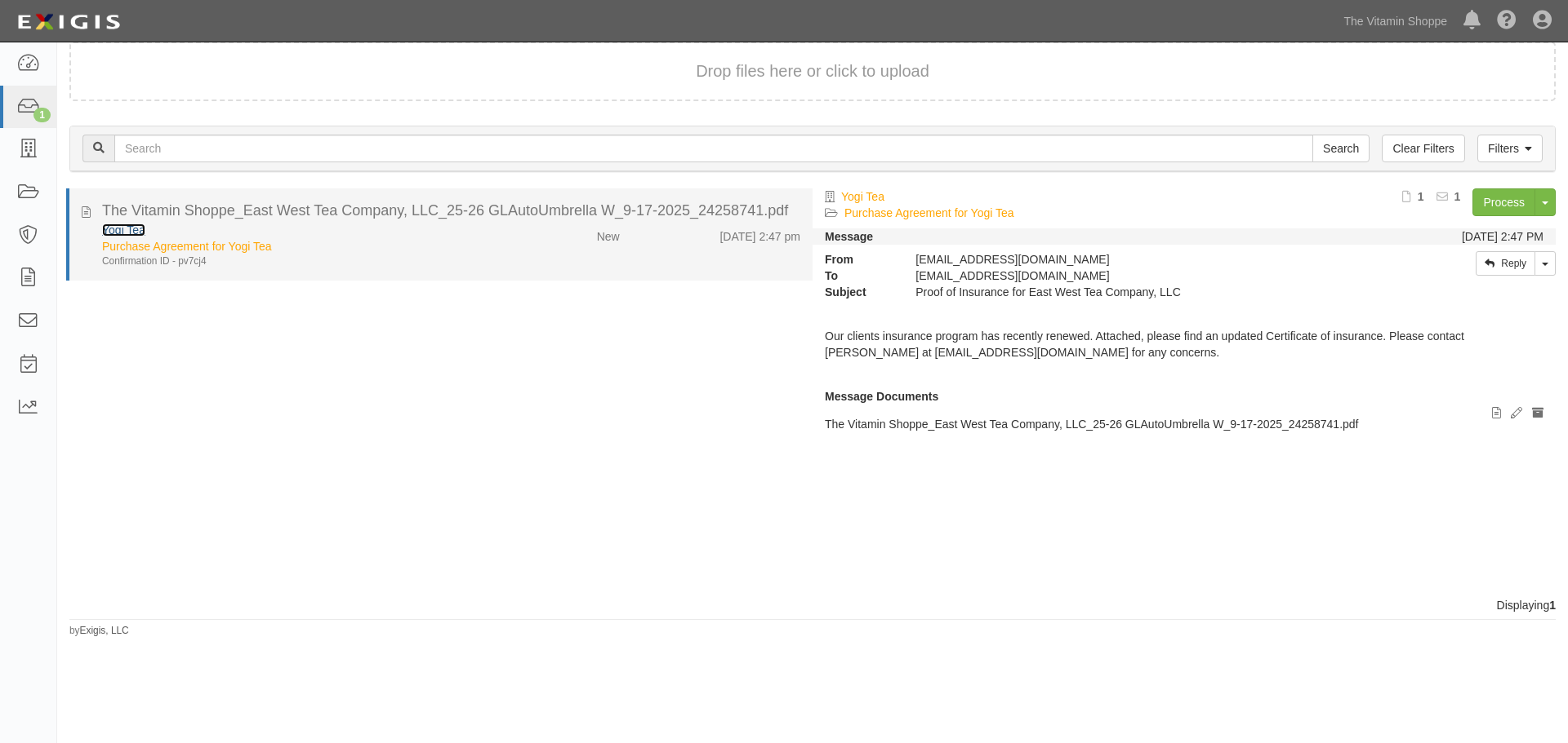
click at [128, 233] on link "Yogi Tea" at bounding box center [124, 230] width 43 height 13
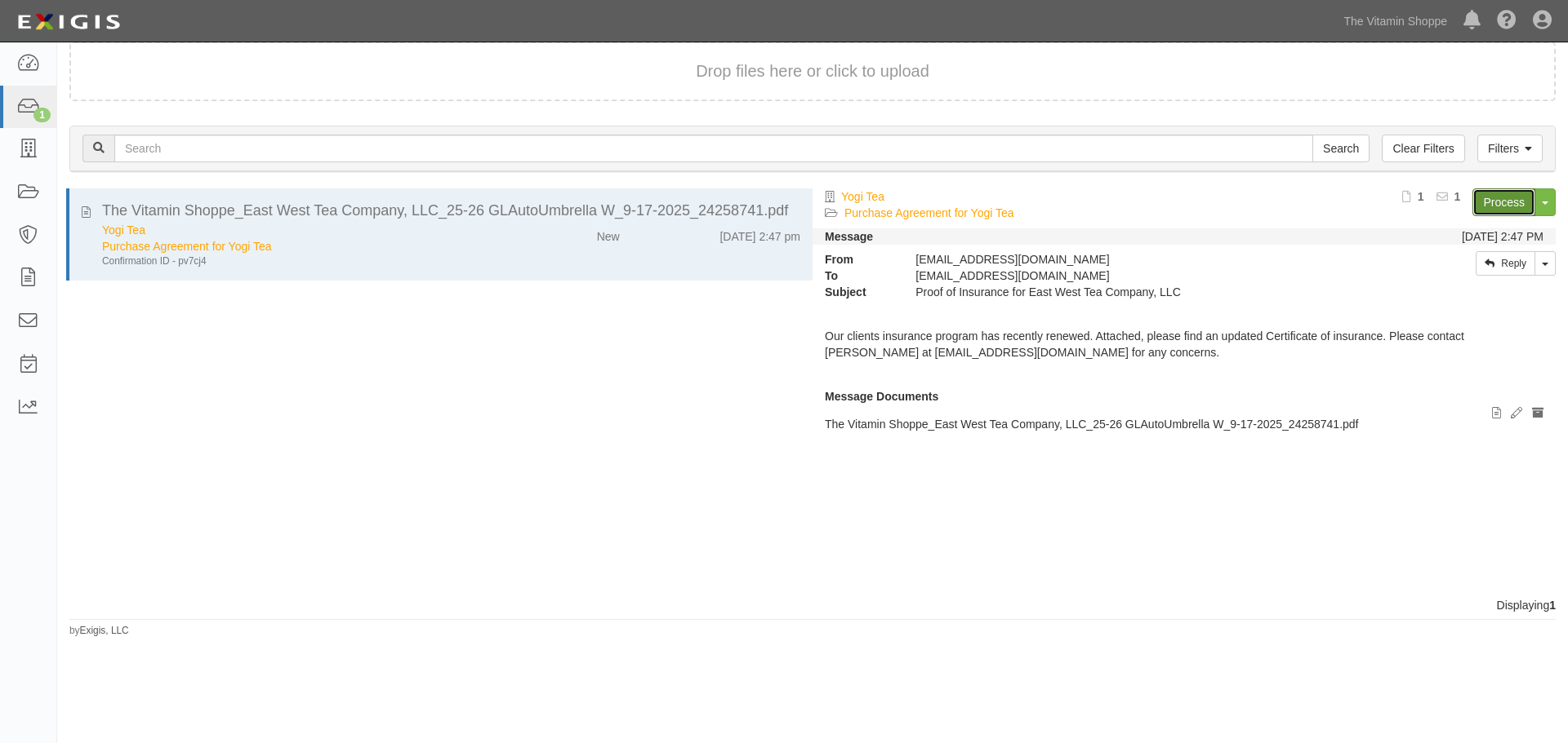
click at [1493, 200] on link "Process" at bounding box center [1503, 202] width 63 height 28
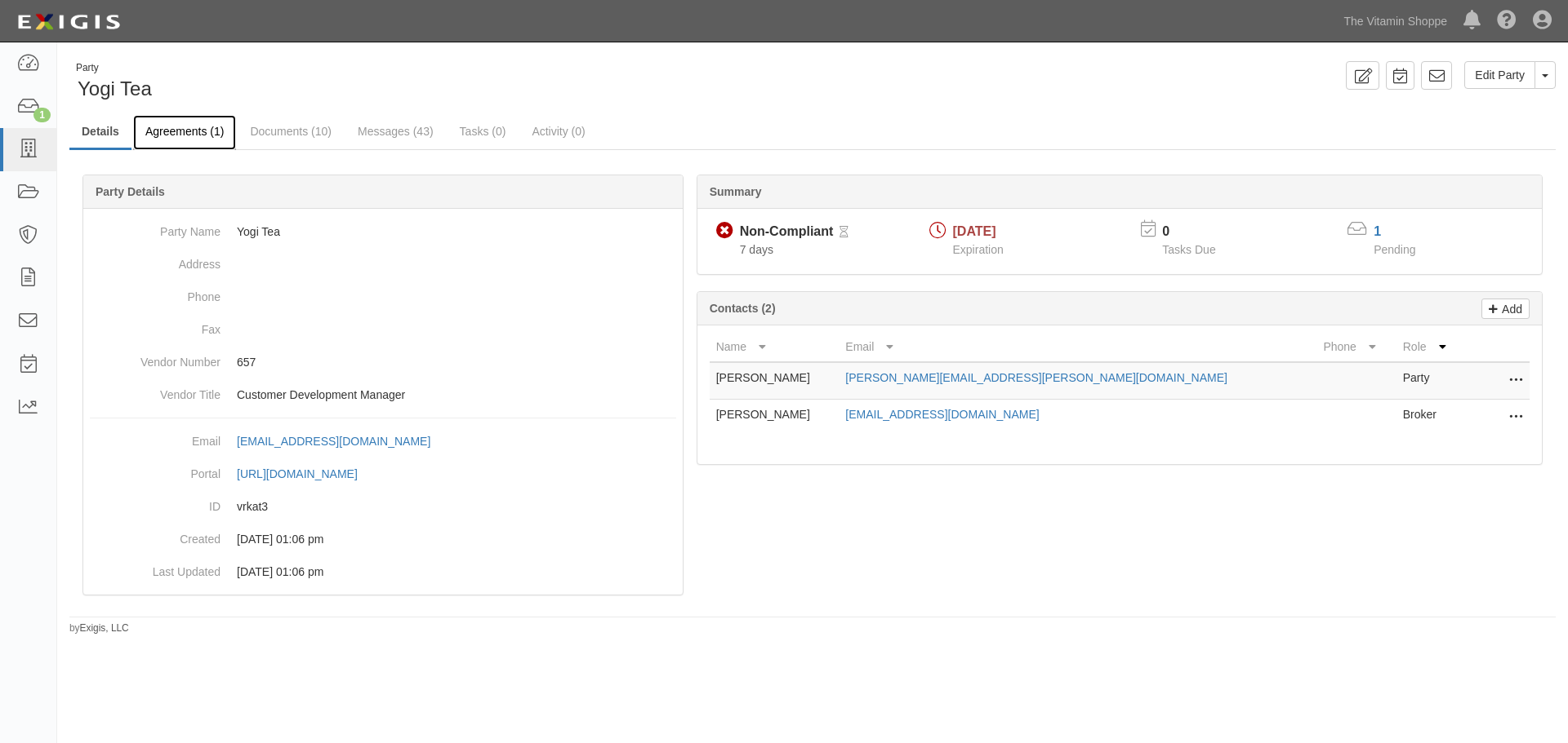
click at [168, 143] on link "Agreements (1)" at bounding box center [185, 133] width 103 height 35
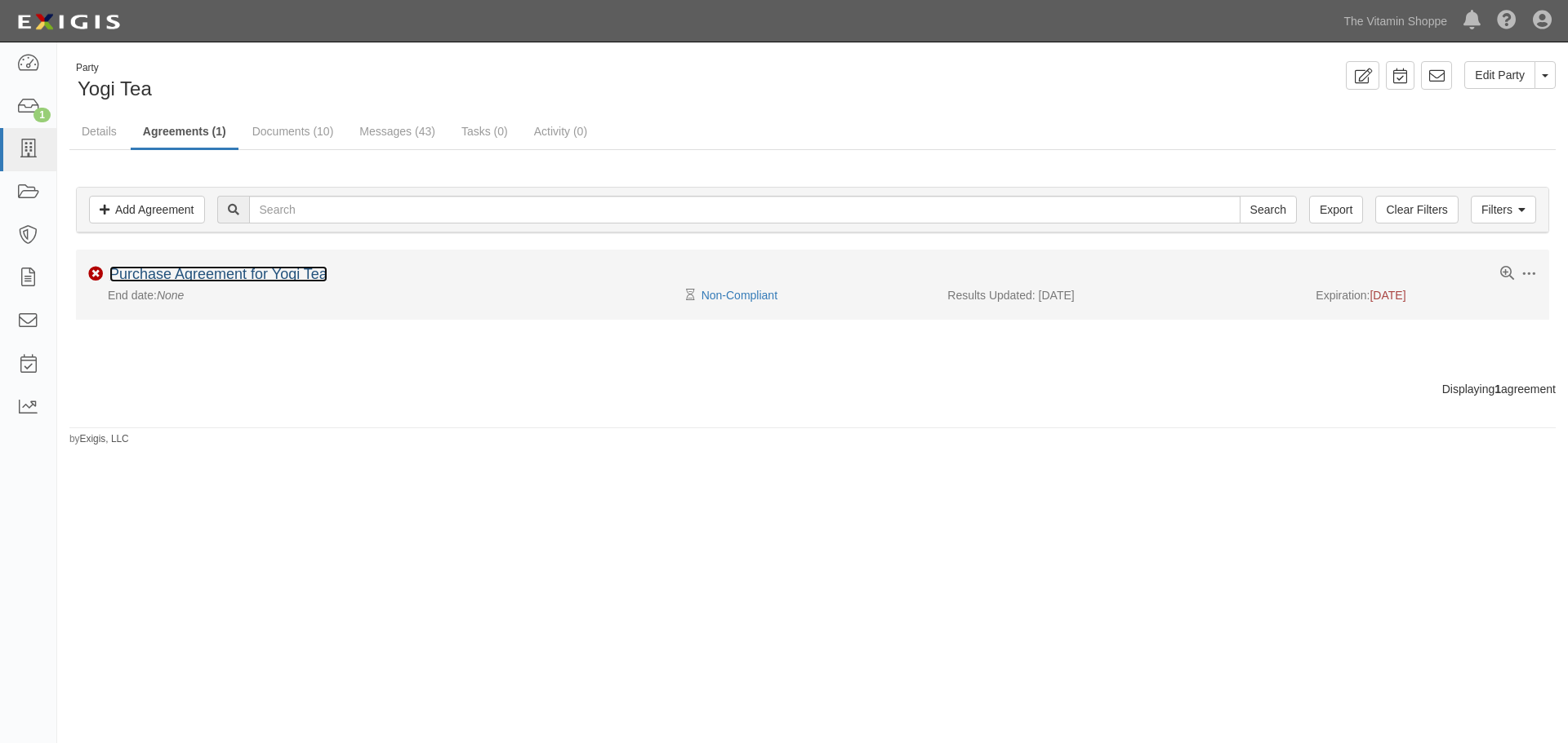
click at [191, 271] on link "Purchase Agreement for Yogi Tea" at bounding box center [219, 274] width 218 height 16
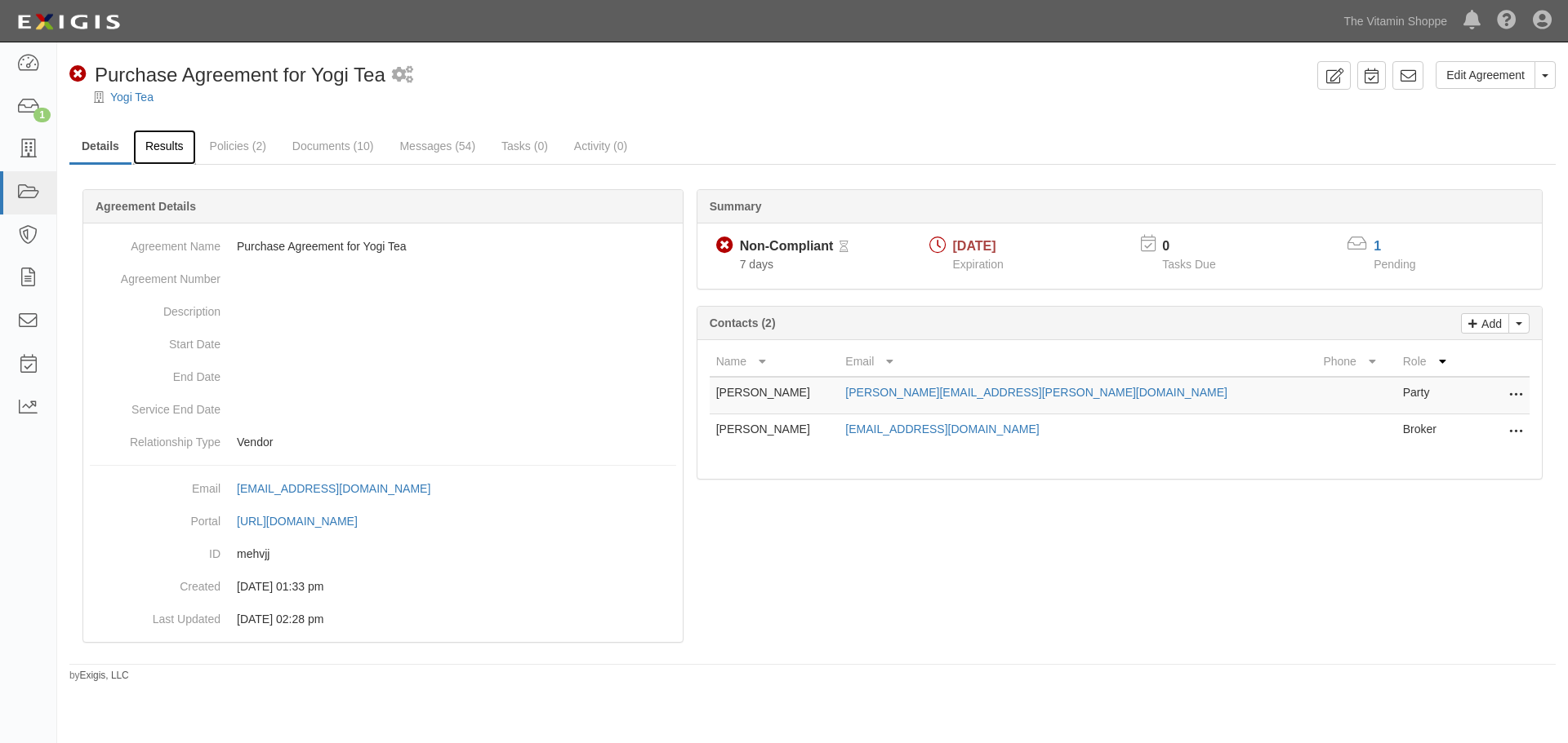
click at [170, 157] on link "Results" at bounding box center [165, 147] width 63 height 35
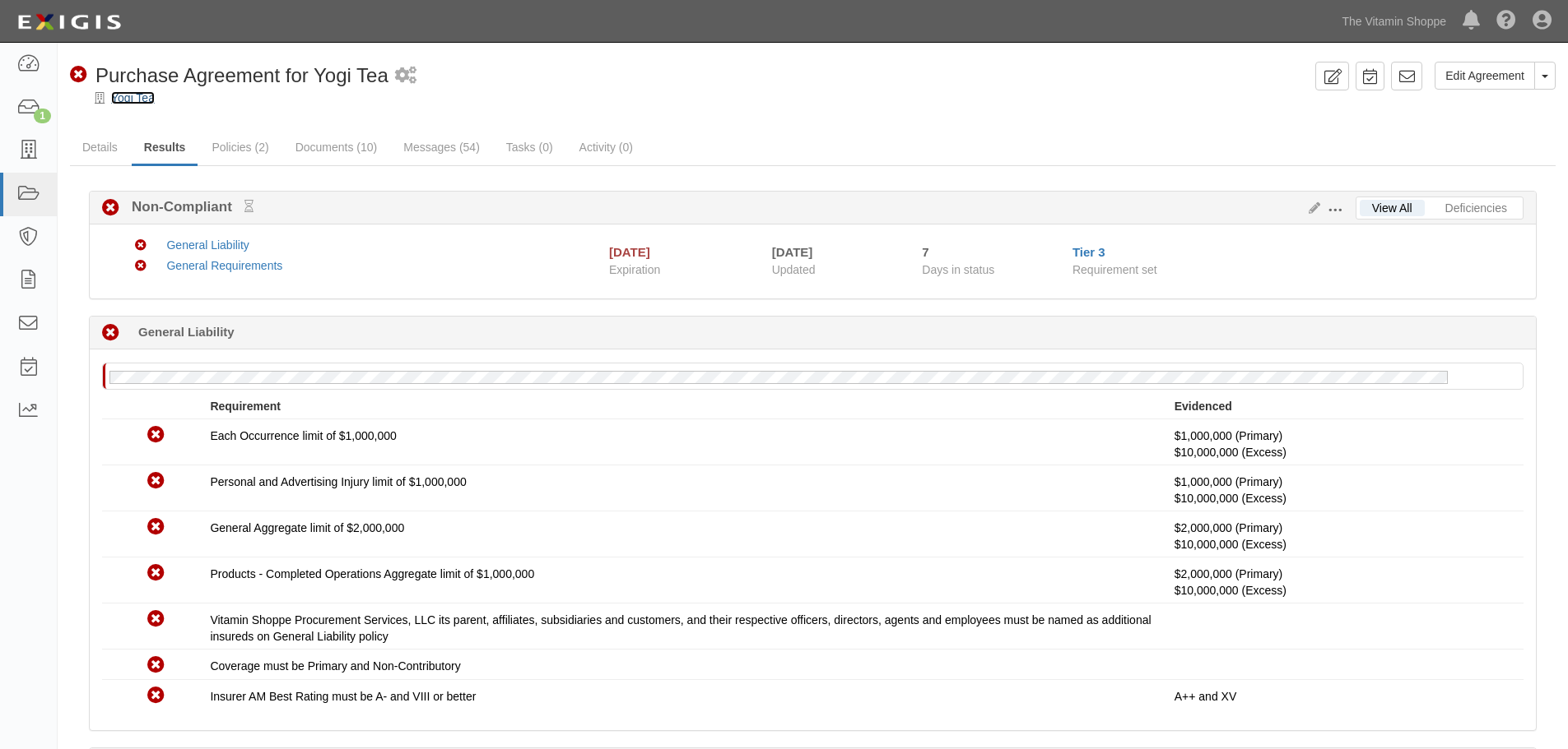
drag, startPoint x: 149, startPoint y: 97, endPoint x: 158, endPoint y: 105, distance: 12.0
drag, startPoint x: 158, startPoint y: 105, endPoint x: 445, endPoint y: 78, distance: 288.3
click at [445, 78] on div "Non-Compliant Purchase Agreement for Yogi Tea 1 scheduled workflow" at bounding box center [689, 76] width 1239 height 28
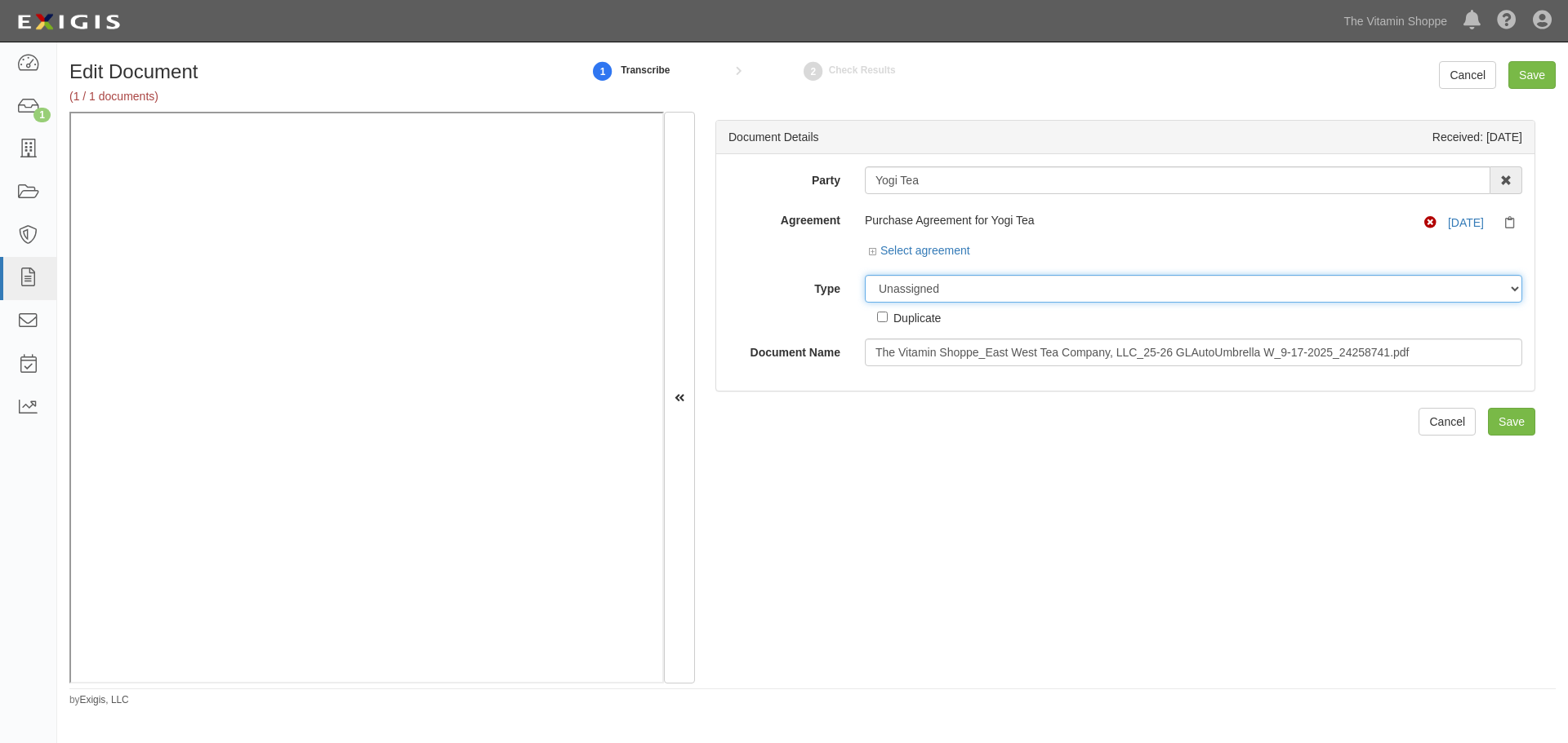
click at [969, 277] on select "Unassigned Binder Cancellation Notice Certificate Contract Endorsement Insuranc…" at bounding box center [1193, 289] width 657 height 28
select select "CertificateDetail"
click at [865, 275] on select "Unassigned Binder Cancellation Notice Certificate Contract Endorsement Insuranc…" at bounding box center [1193, 289] width 657 height 28
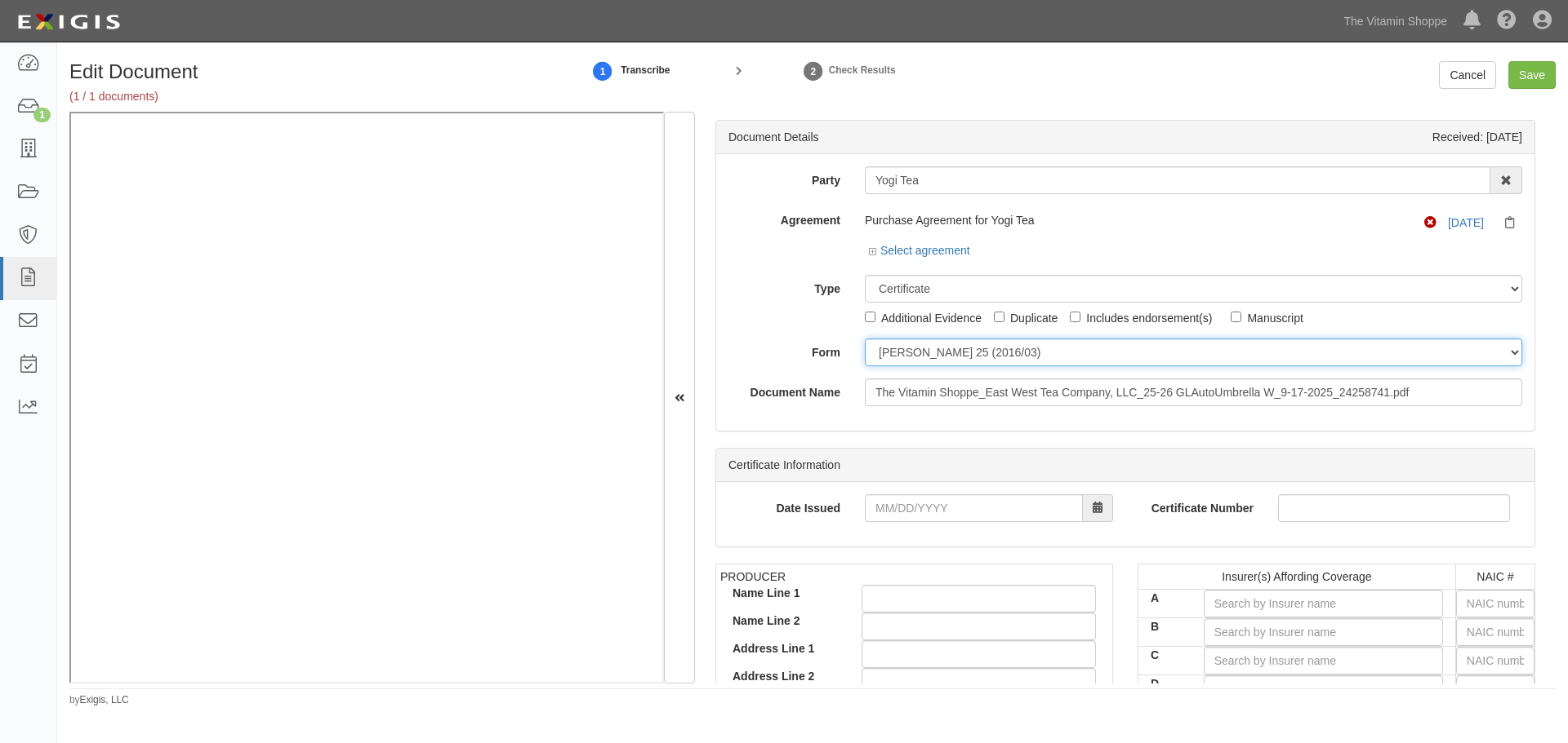
click at [906, 354] on select "ACORD 25 (2016/03) ACORD 101 ACORD 855 NY (2014/05) General" at bounding box center [1193, 353] width 657 height 28
select select "GeneralFormDetail"
click at [865, 339] on select "ACORD 25 (2016/03) ACORD 101 ACORD 855 NY (2014/05) General" at bounding box center [1193, 353] width 657 height 28
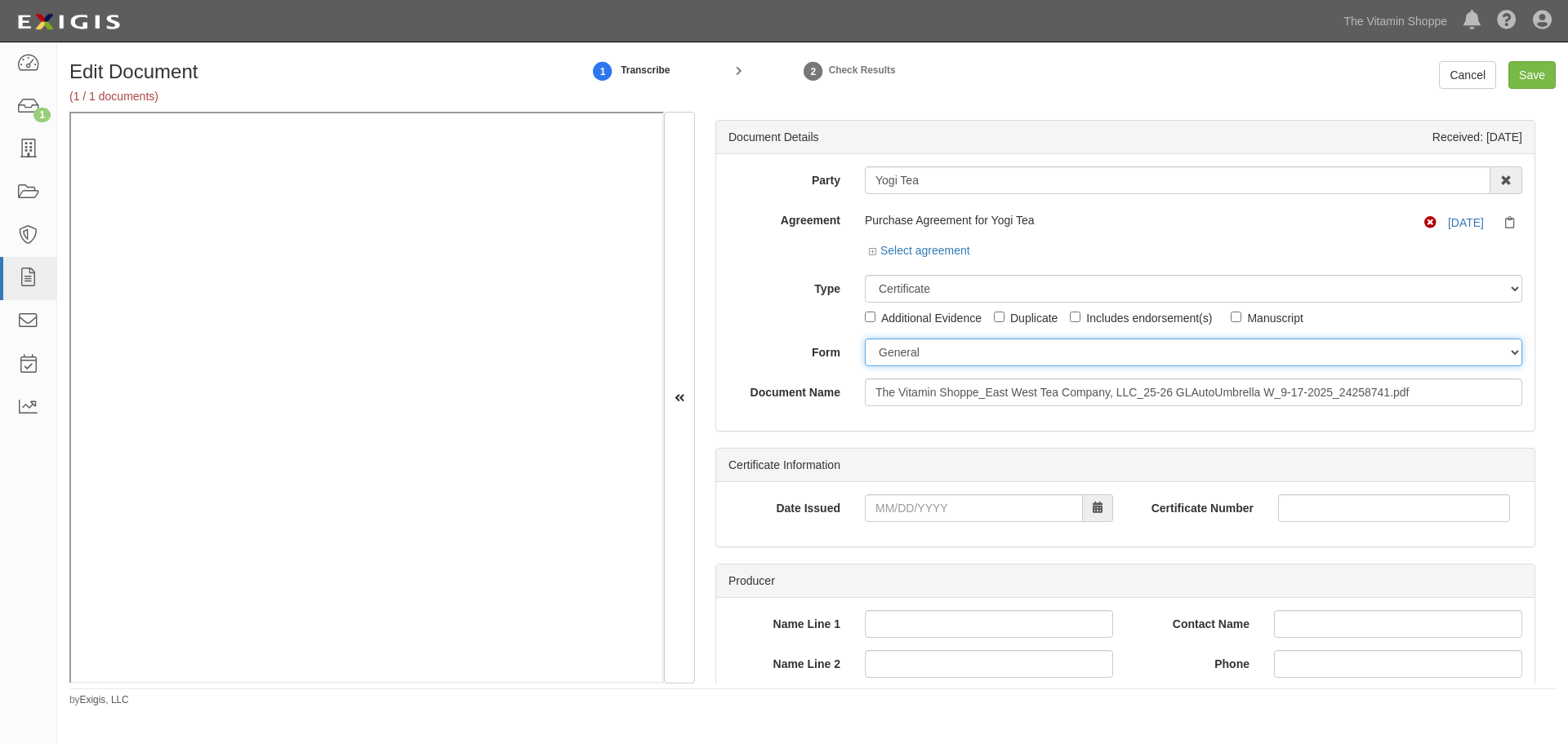
drag, startPoint x: 1407, startPoint y: 341, endPoint x: 1402, endPoint y: 331, distance: 11.2
drag, startPoint x: 1402, startPoint y: 331, endPoint x: 805, endPoint y: 326, distance: 597.0
click at [788, 312] on div "Type Unassigned Binder Cancellation Notice Certificate Contract Endorsement Ins…" at bounding box center [1125, 300] width 818 height 52
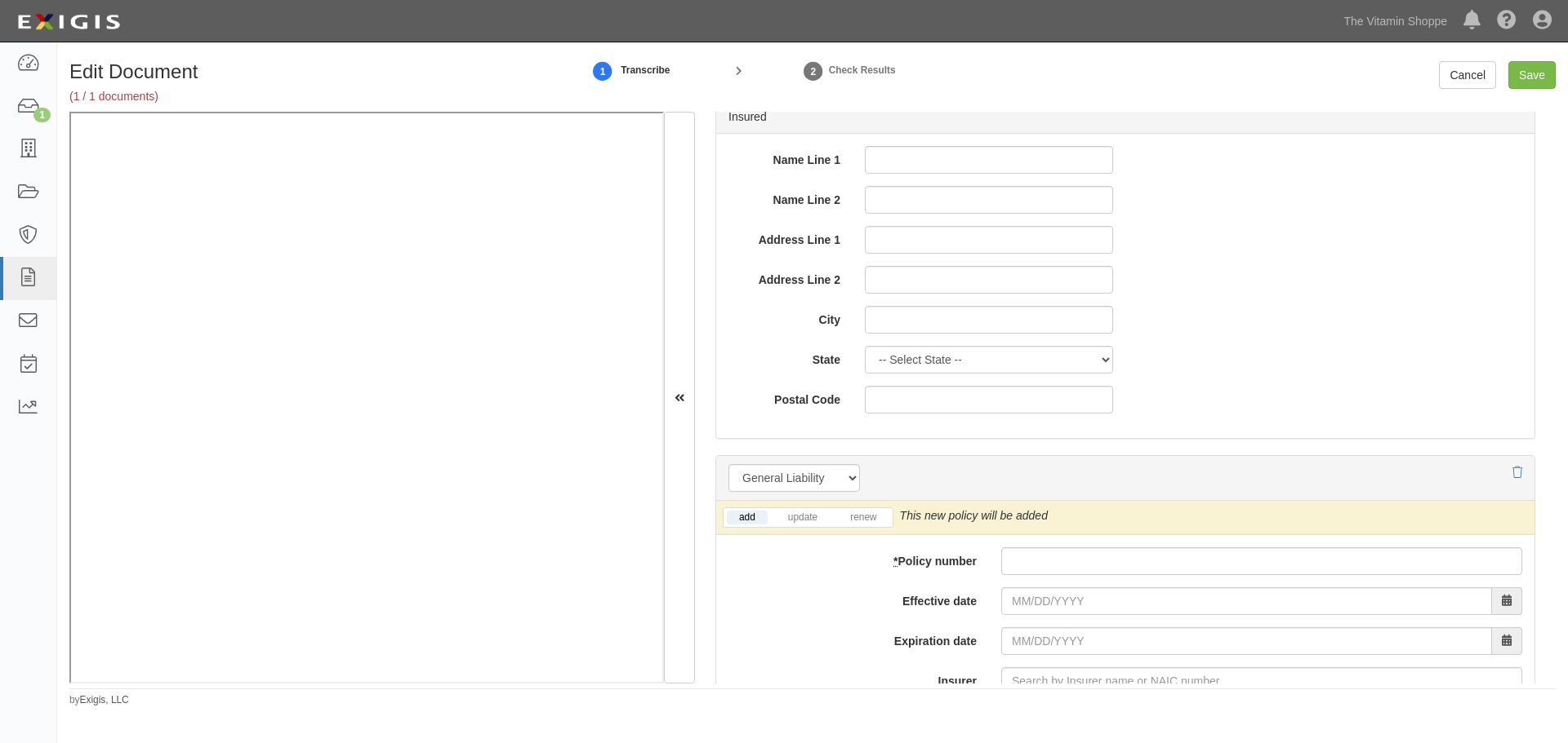
scroll to position [1087, 0]
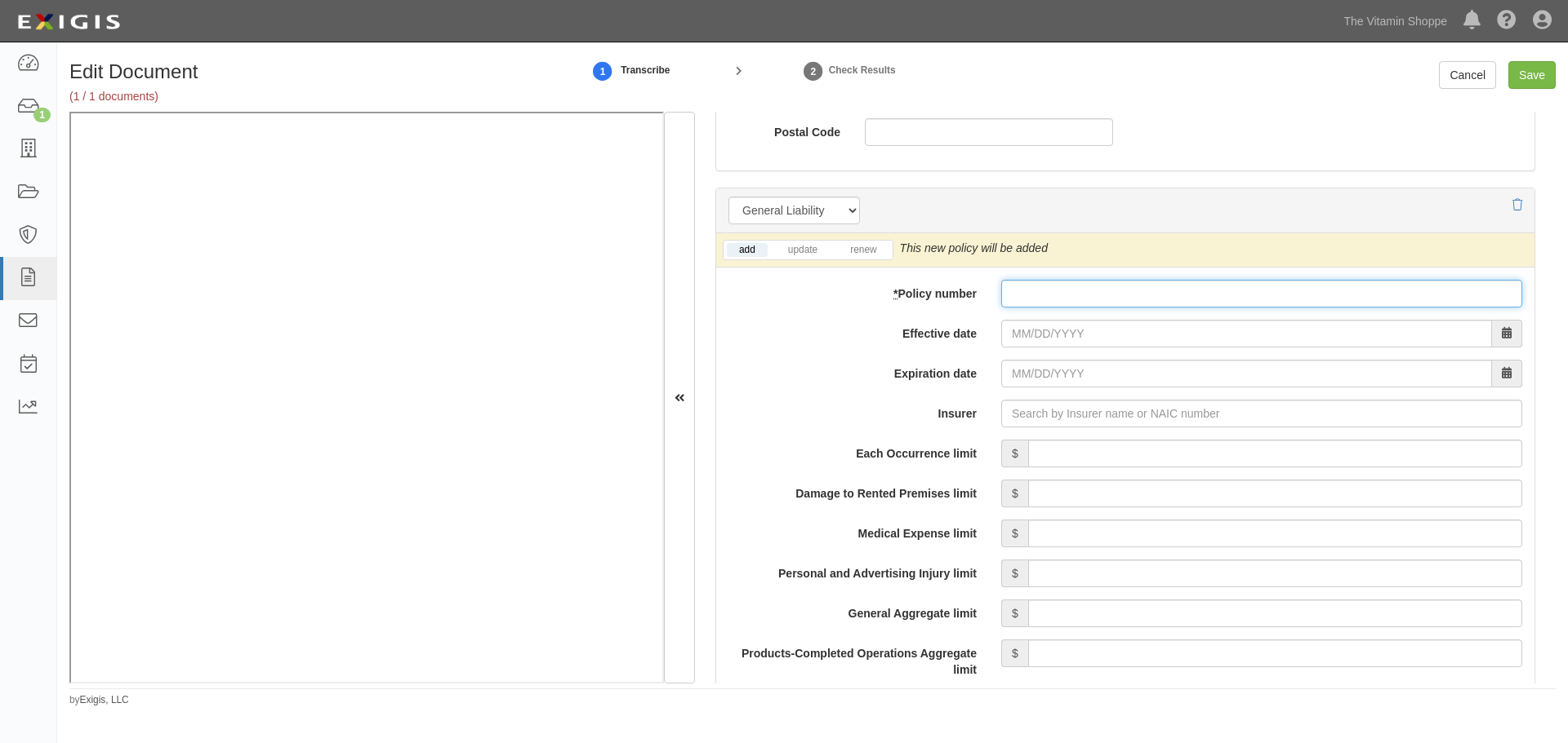
click at [1020, 307] on input "* Policy number" at bounding box center [1262, 294] width 521 height 28
drag, startPoint x: 1011, startPoint y: 285, endPoint x: 1012, endPoint y: 294, distance: 9.1
click at [1012, 294] on div "add update renew This new policy will be added This new policy will update exis…" at bounding box center [1125, 741] width 818 height 1016
paste input "36083895"
click at [1014, 298] on input "36083895" at bounding box center [1262, 294] width 521 height 28
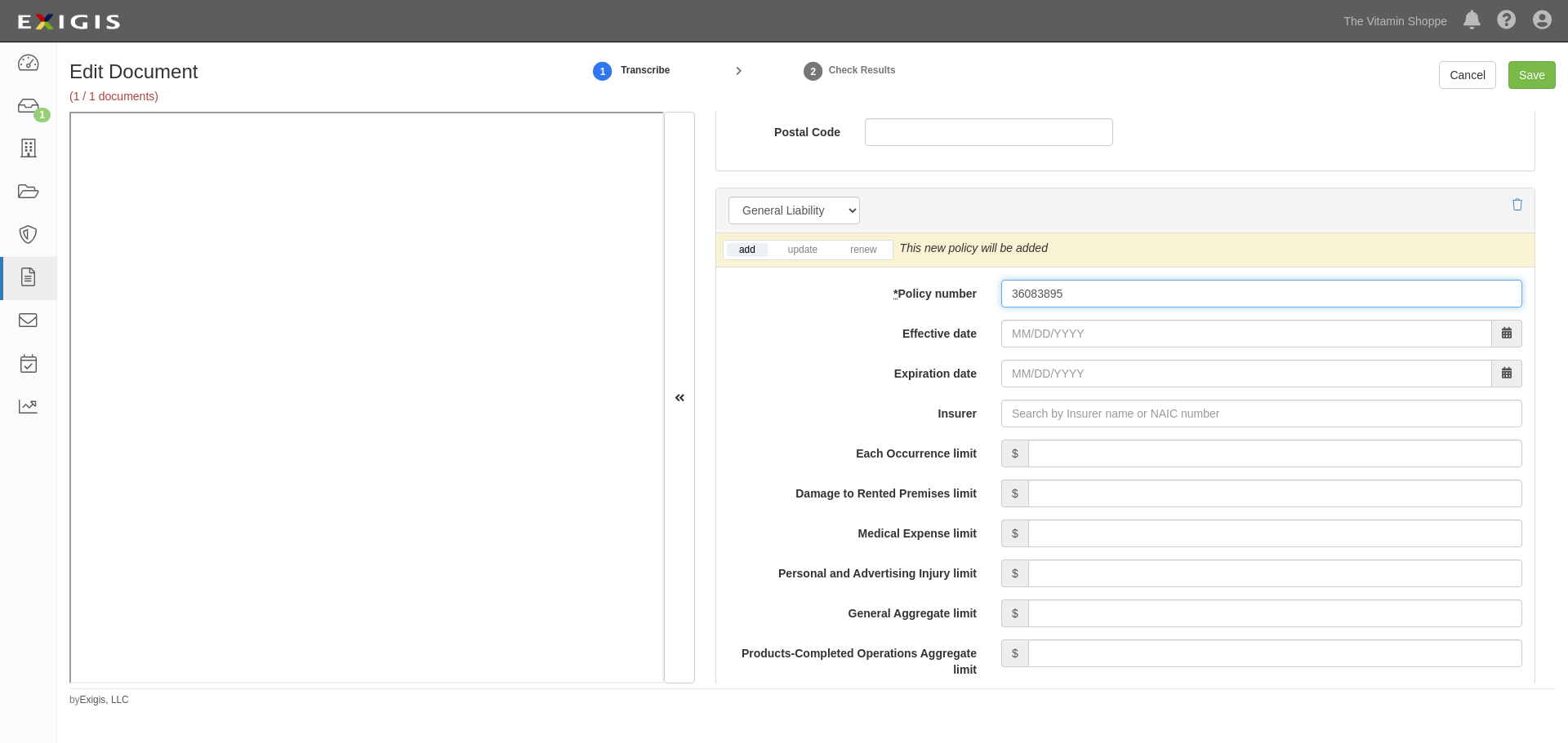
type input "36083895"
drag, startPoint x: 829, startPoint y: 238, endPoint x: 846, endPoint y: 242, distance: 17.5
click at [834, 240] on div "add update renew This new policy will be added This new policy will update exis…" at bounding box center [1125, 250] width 818 height 34
click at [863, 252] on link "renew" at bounding box center [863, 250] width 51 height 14
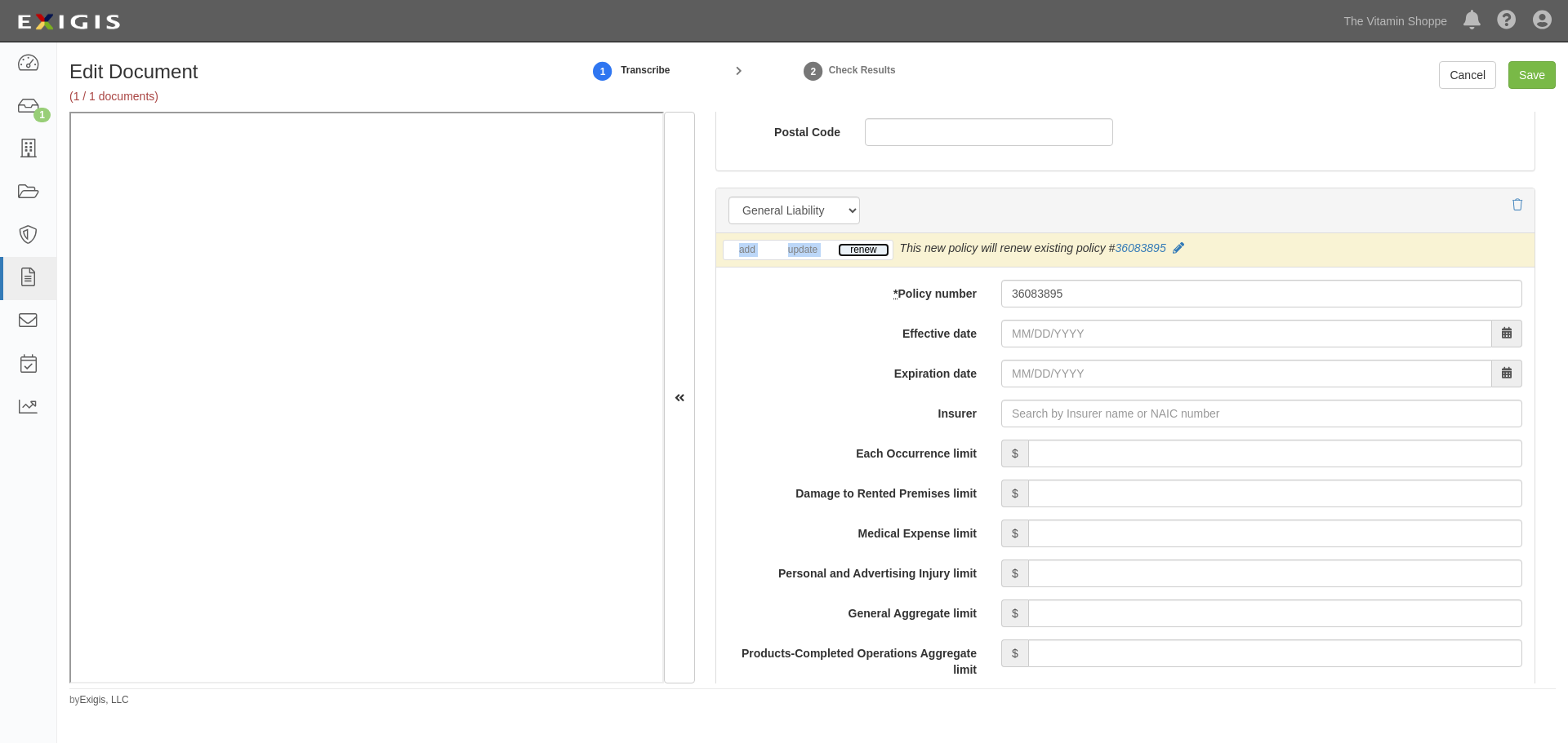
drag, startPoint x: 863, startPoint y: 252, endPoint x: 1041, endPoint y: 305, distance: 185.7
click at [866, 253] on link "renew" at bounding box center [863, 250] width 51 height 14
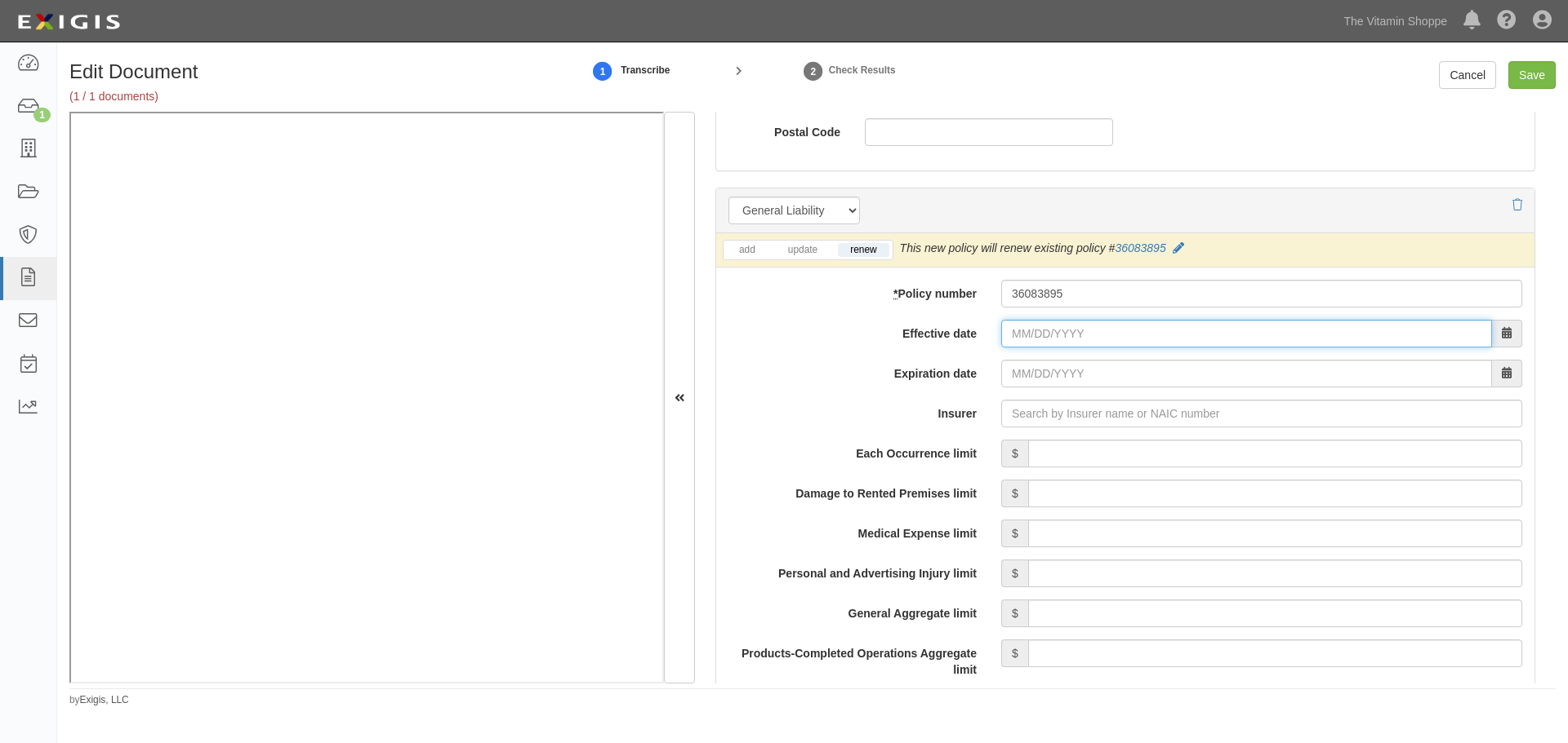
click at [1046, 332] on input "Effective date" at bounding box center [1246, 334] width 490 height 28
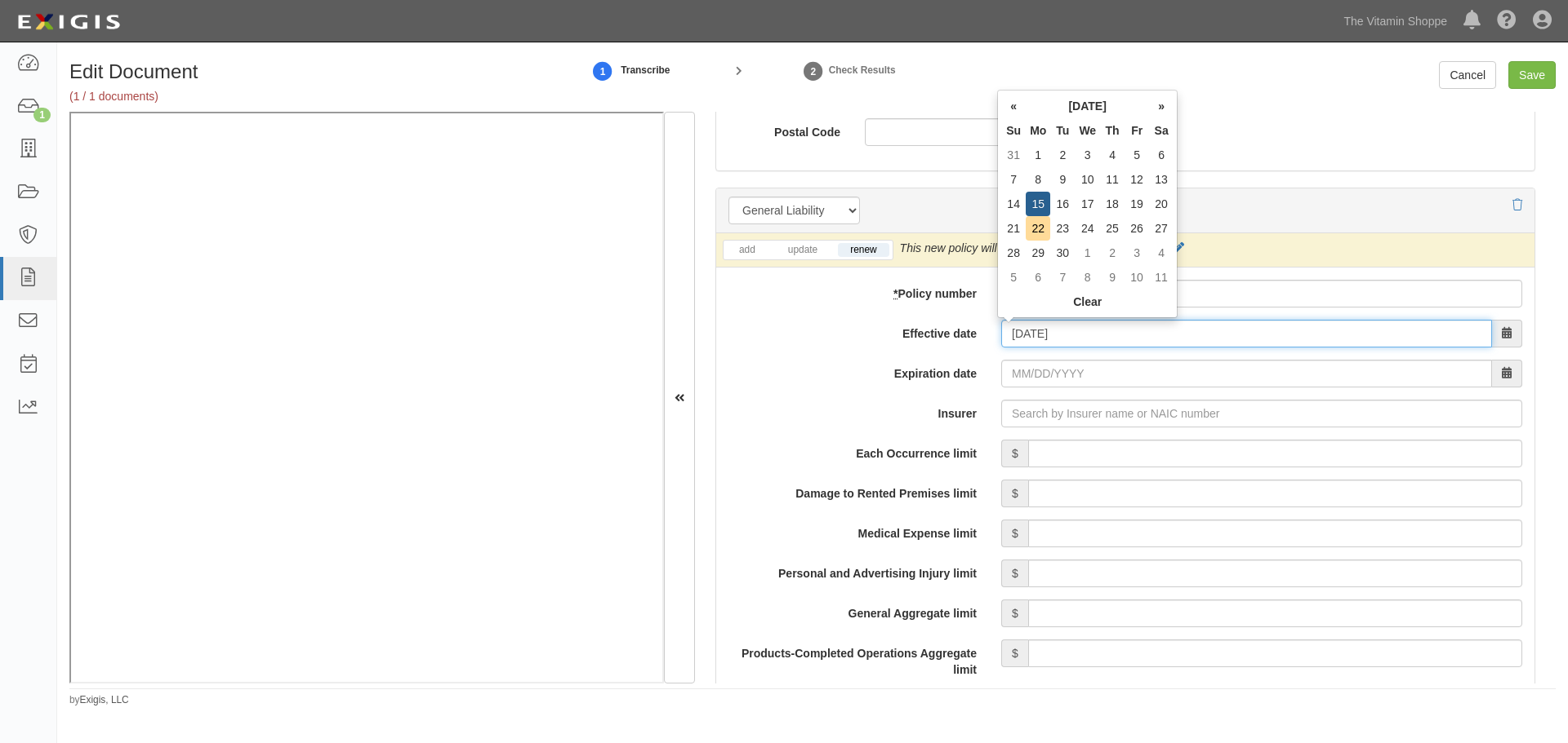
type input "09/15/2025"
type input "09/15/2026"
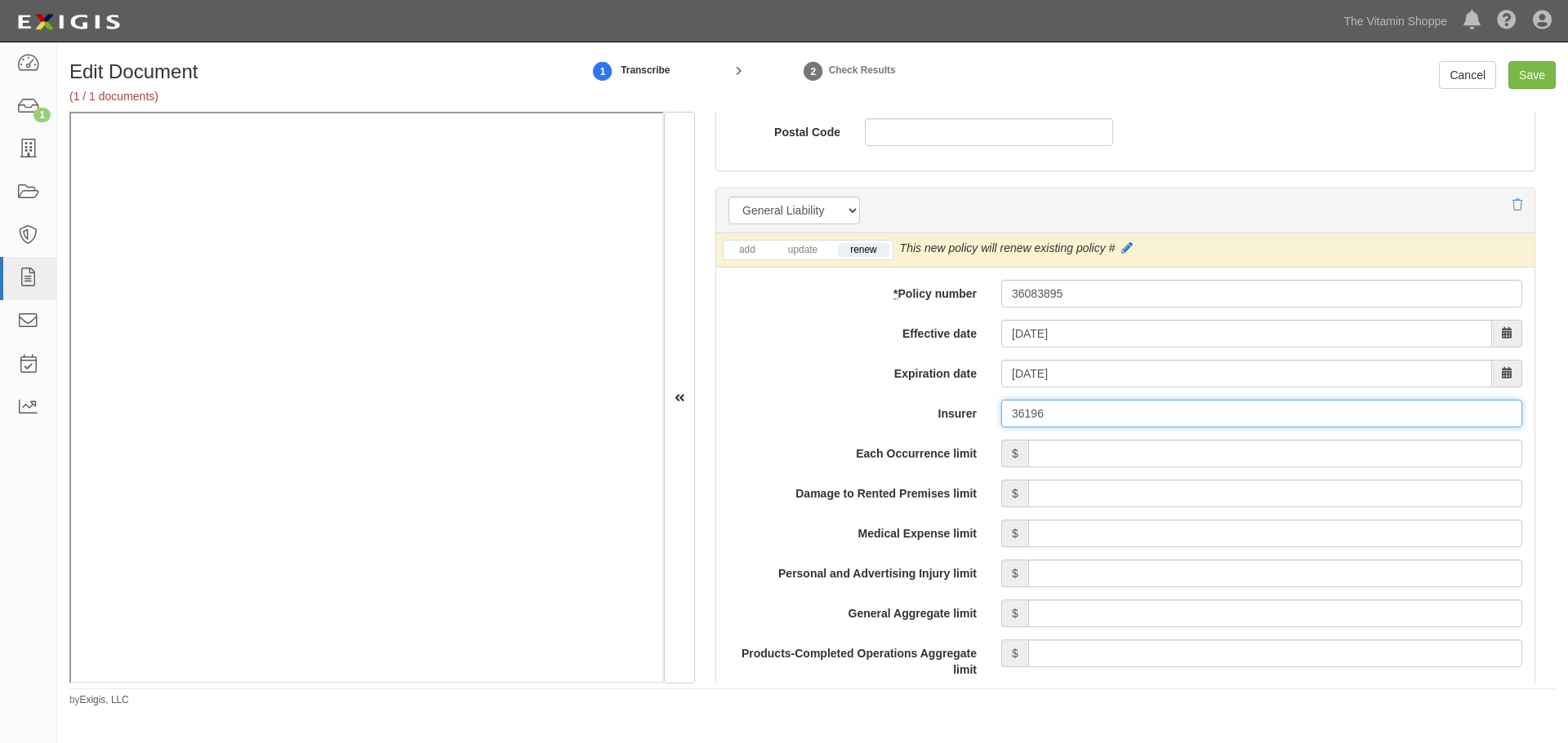
drag, startPoint x: 1063, startPoint y: 417, endPoint x: 924, endPoint y: 417, distance: 139.0
click at [924, 417] on div "Insurer 36196 361" at bounding box center [1125, 414] width 818 height 28
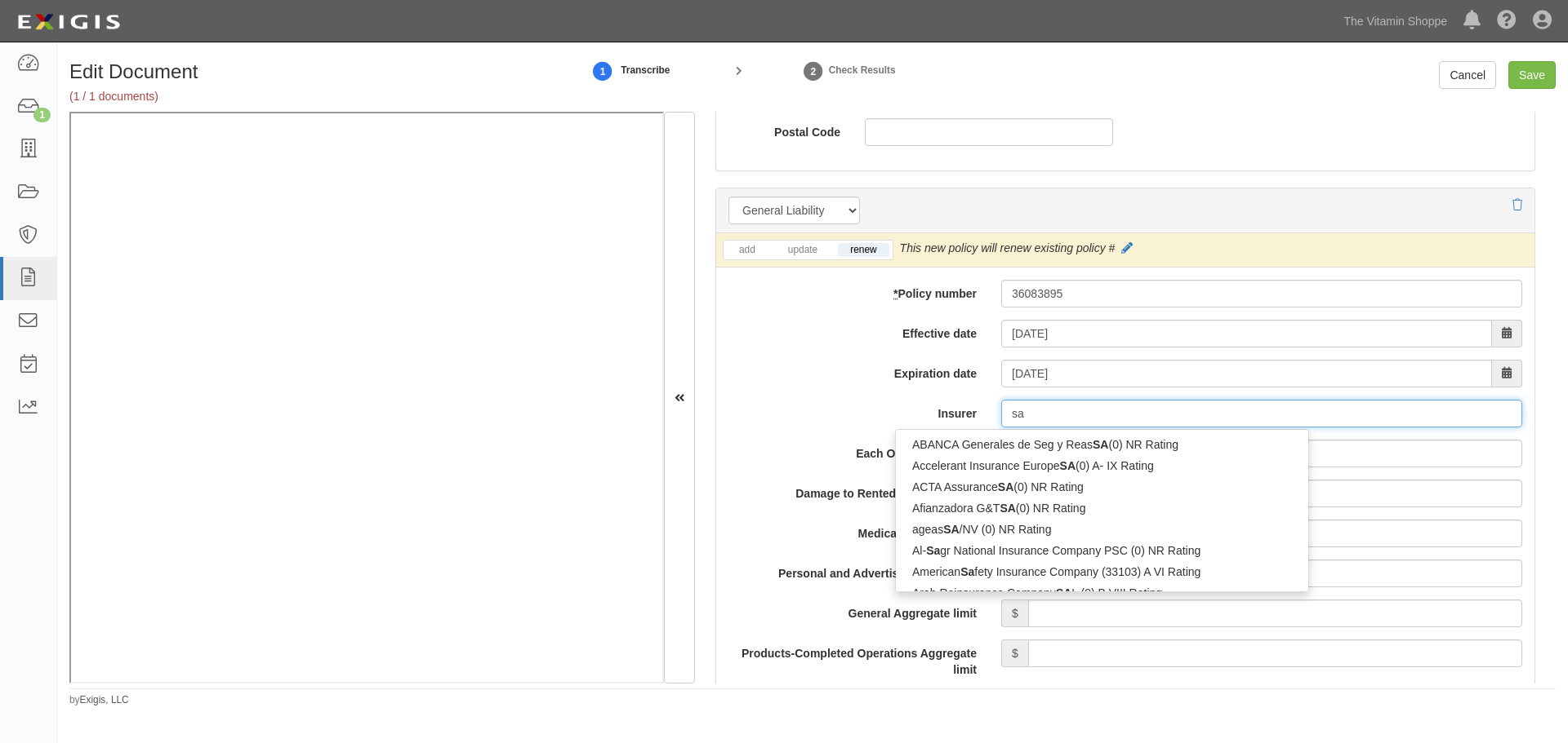
type input "s"
type input "S"
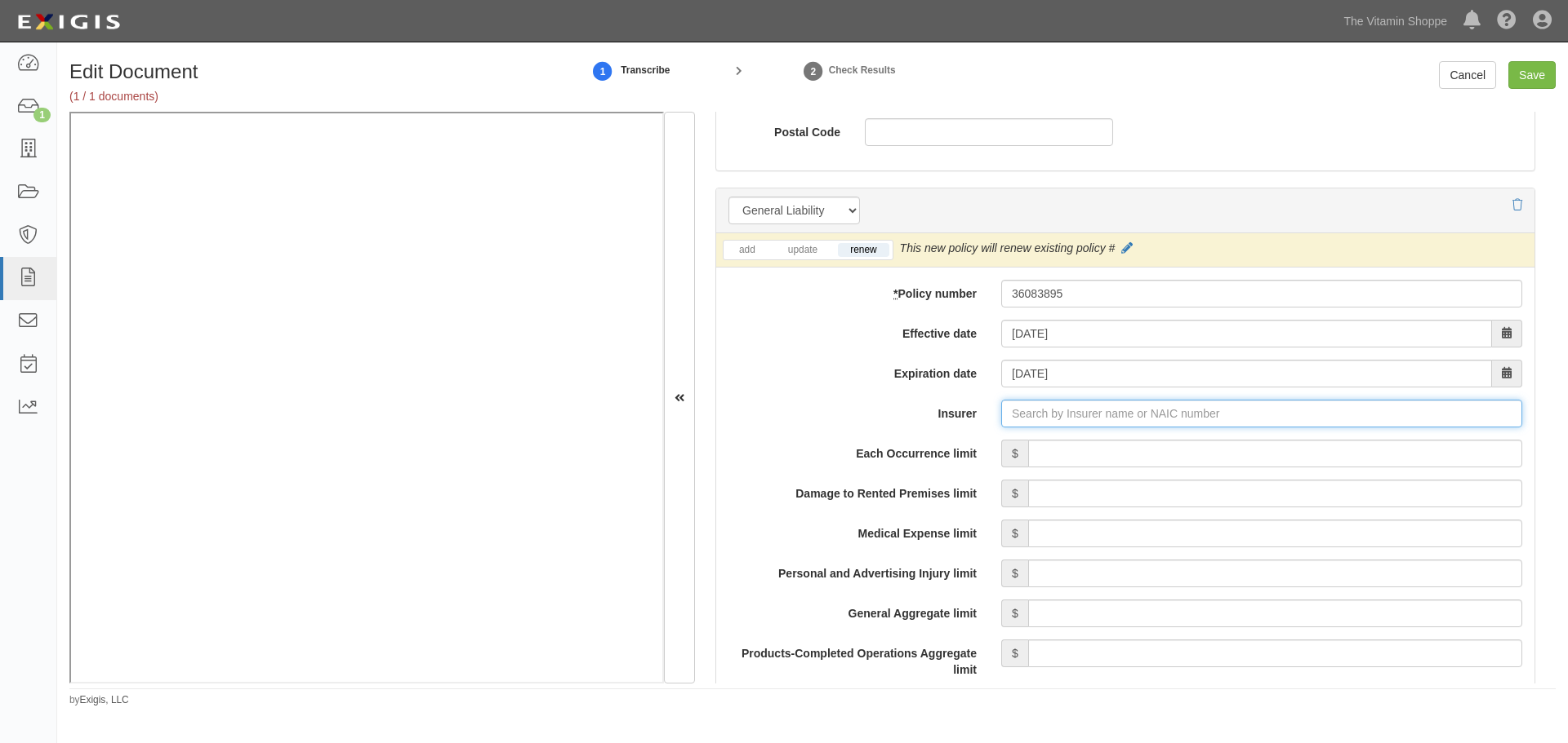
click at [1048, 419] on input "Insurer" at bounding box center [1262, 414] width 521 height 28
type input "21st Century Advantage Insurance Company (25232) NR Rating"
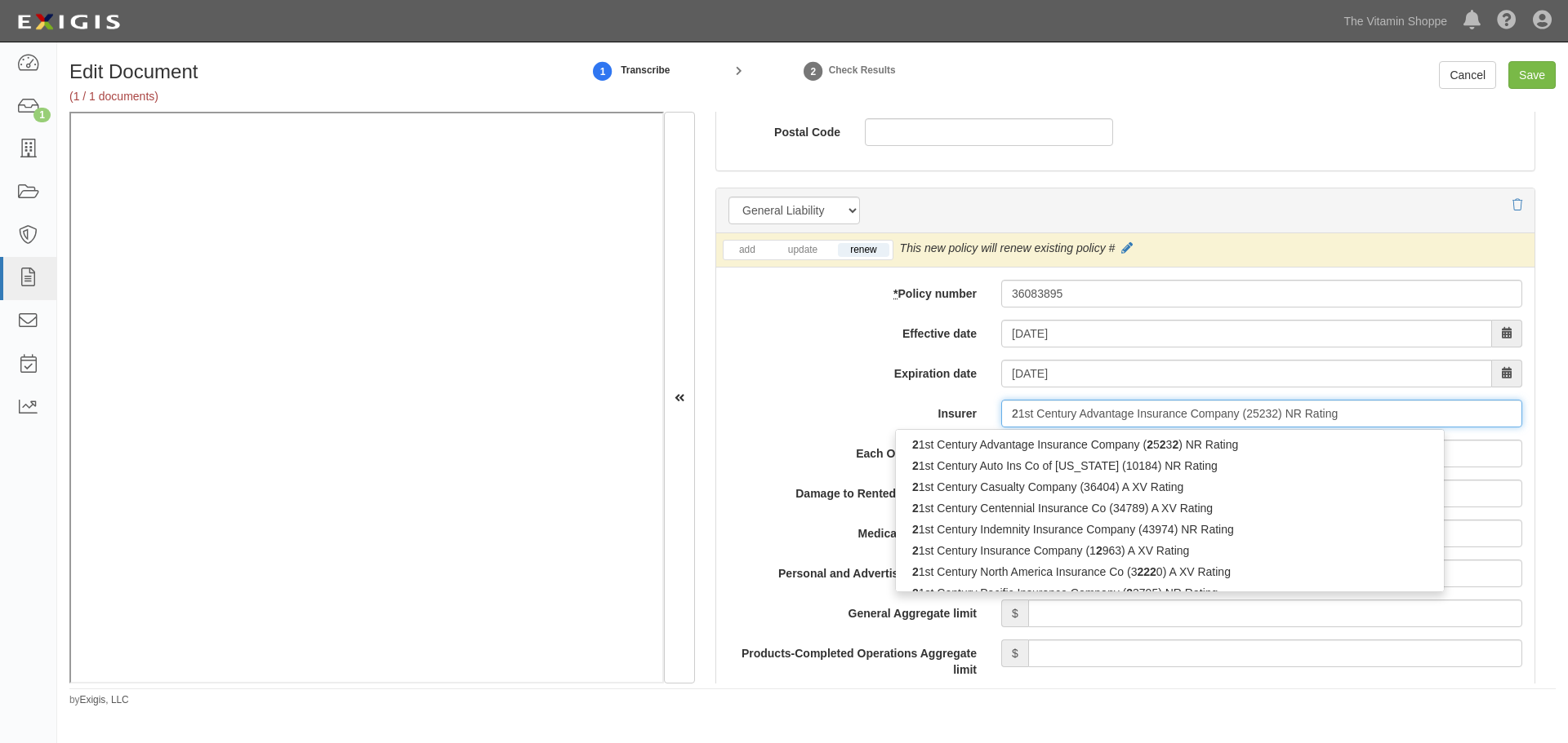
type input "20"
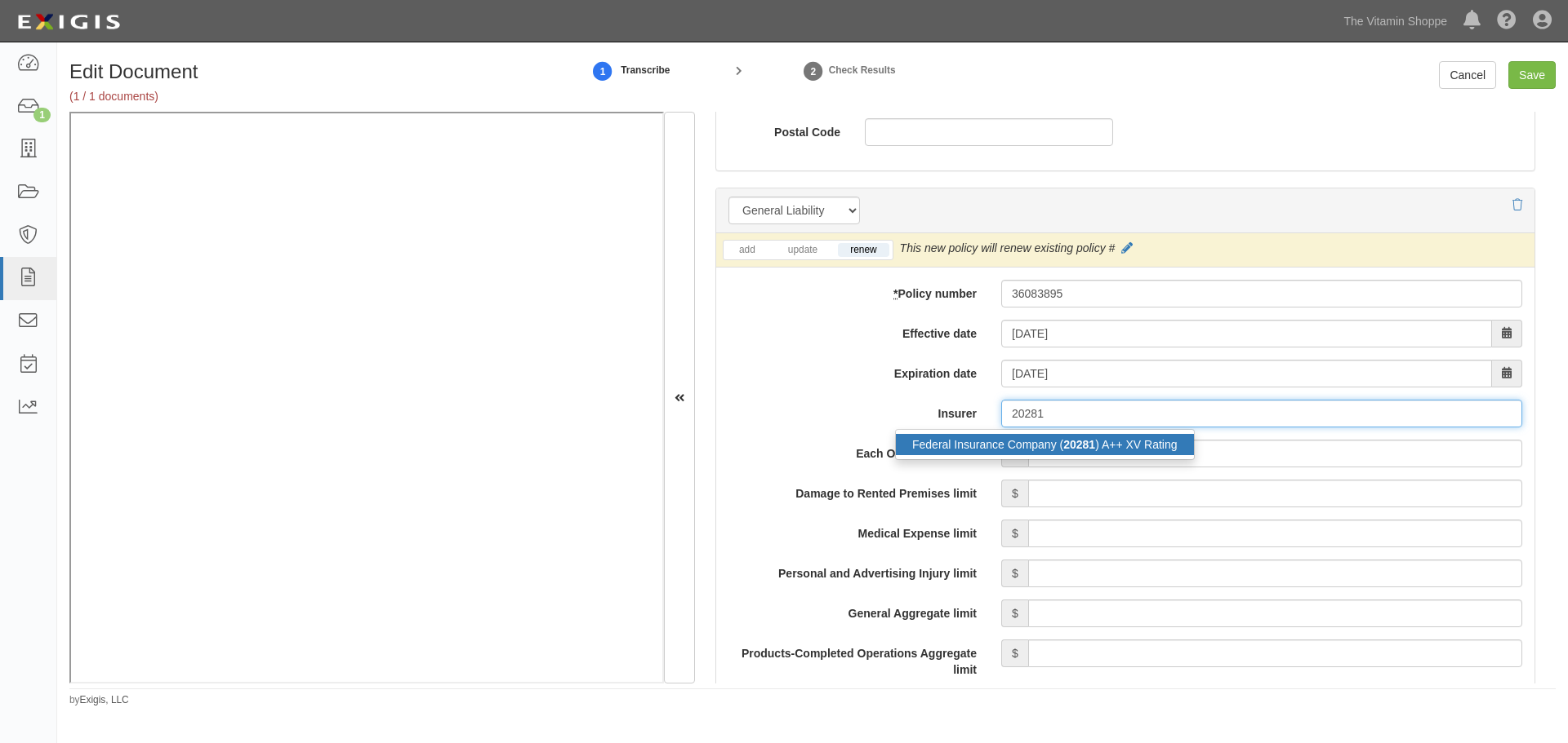
click at [1033, 448] on div "Federal Insurance Company ( 20281 ) A++ XV Rating" at bounding box center [1045, 444] width 298 height 21
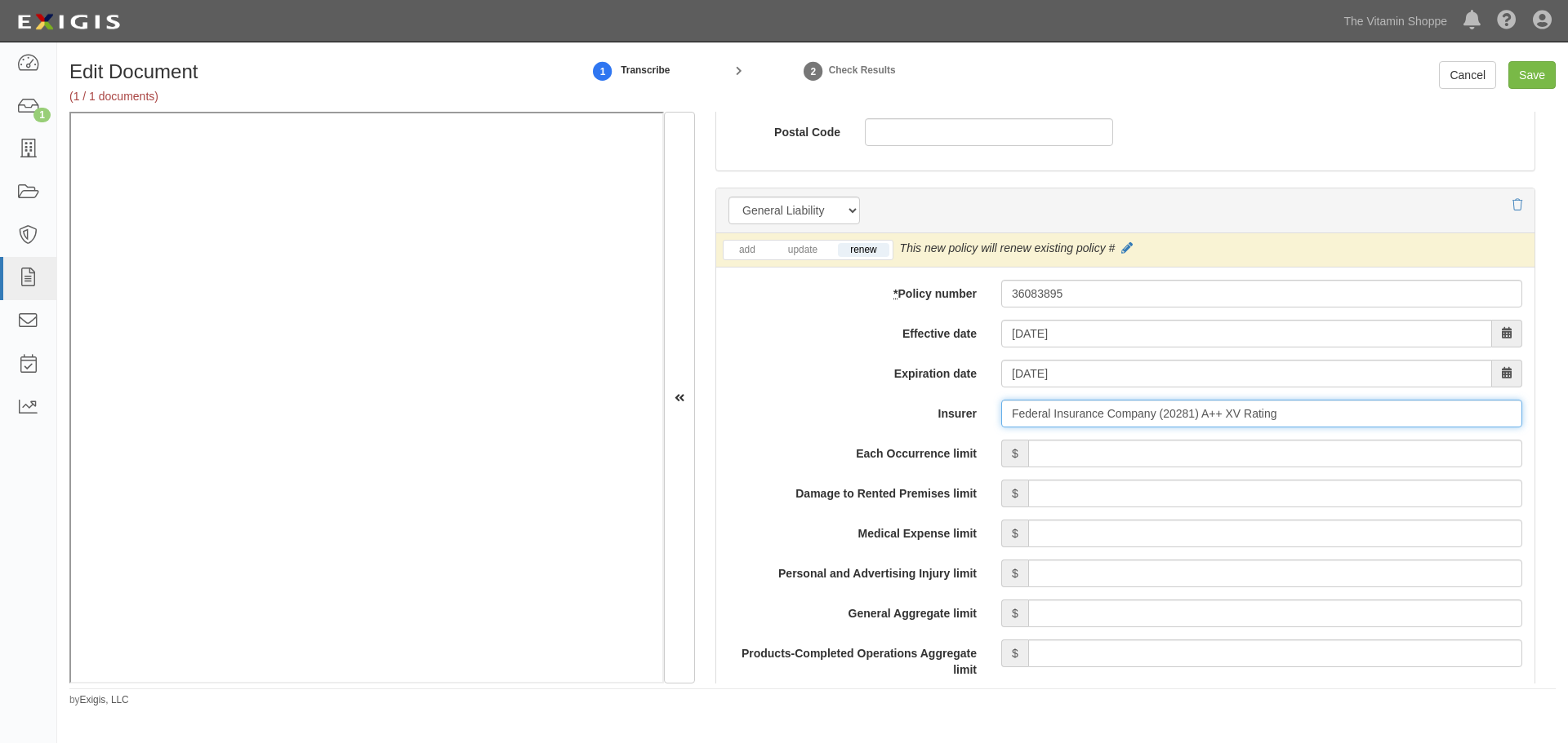
type input "Federal Insurance Company (20281) A++ XV Rating"
click at [1065, 449] on input "Each Occurrence limit" at bounding box center [1274, 453] width 494 height 28
type input "1,000,000"
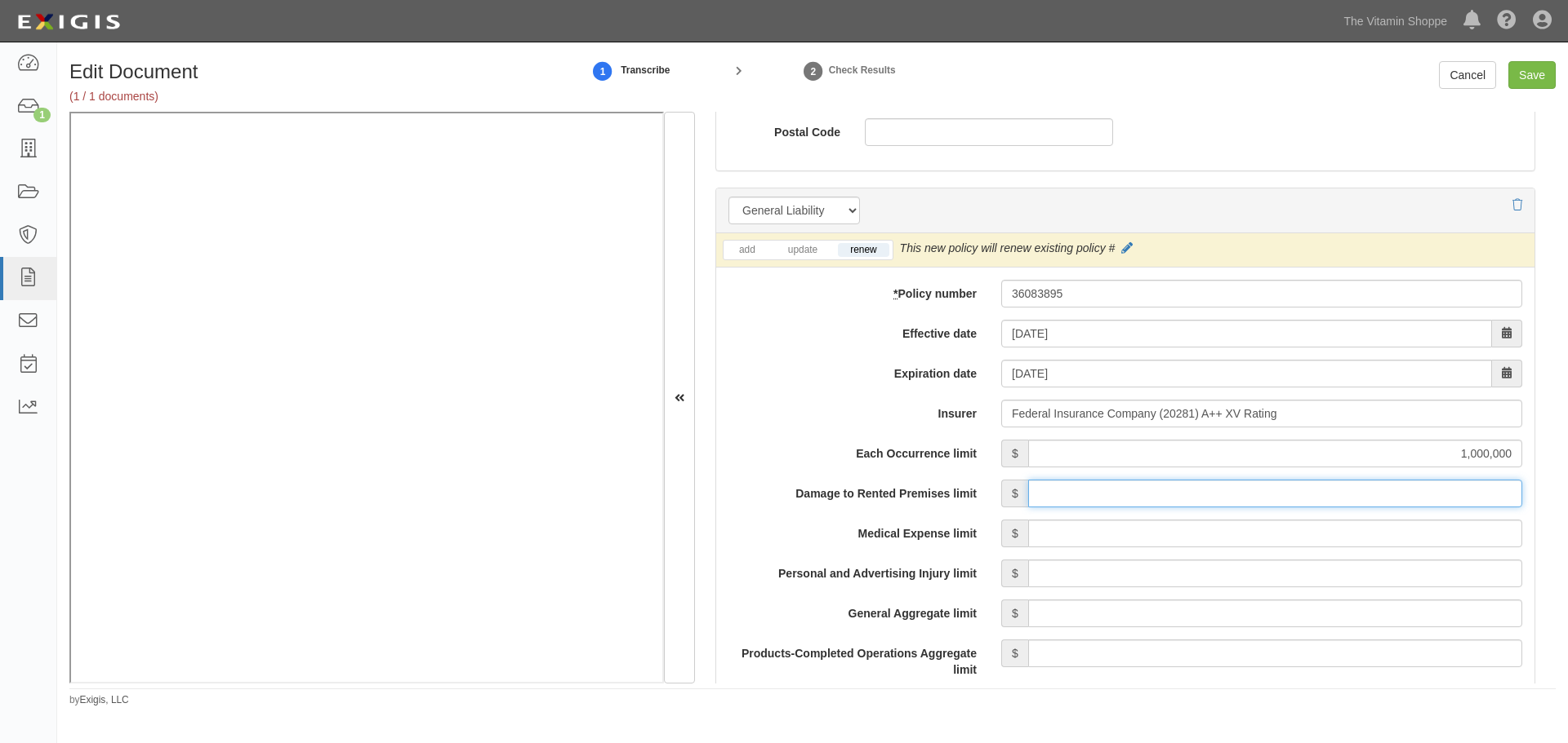
drag, startPoint x: 1074, startPoint y: 501, endPoint x: 1071, endPoint y: 487, distance: 14.3
click at [1074, 494] on input "Damage to Rented Premises limit" at bounding box center [1274, 493] width 494 height 28
type input "1,000,000"
click at [1074, 534] on input "Medical Expense limit" at bounding box center [1274, 534] width 494 height 28
type input "10,000"
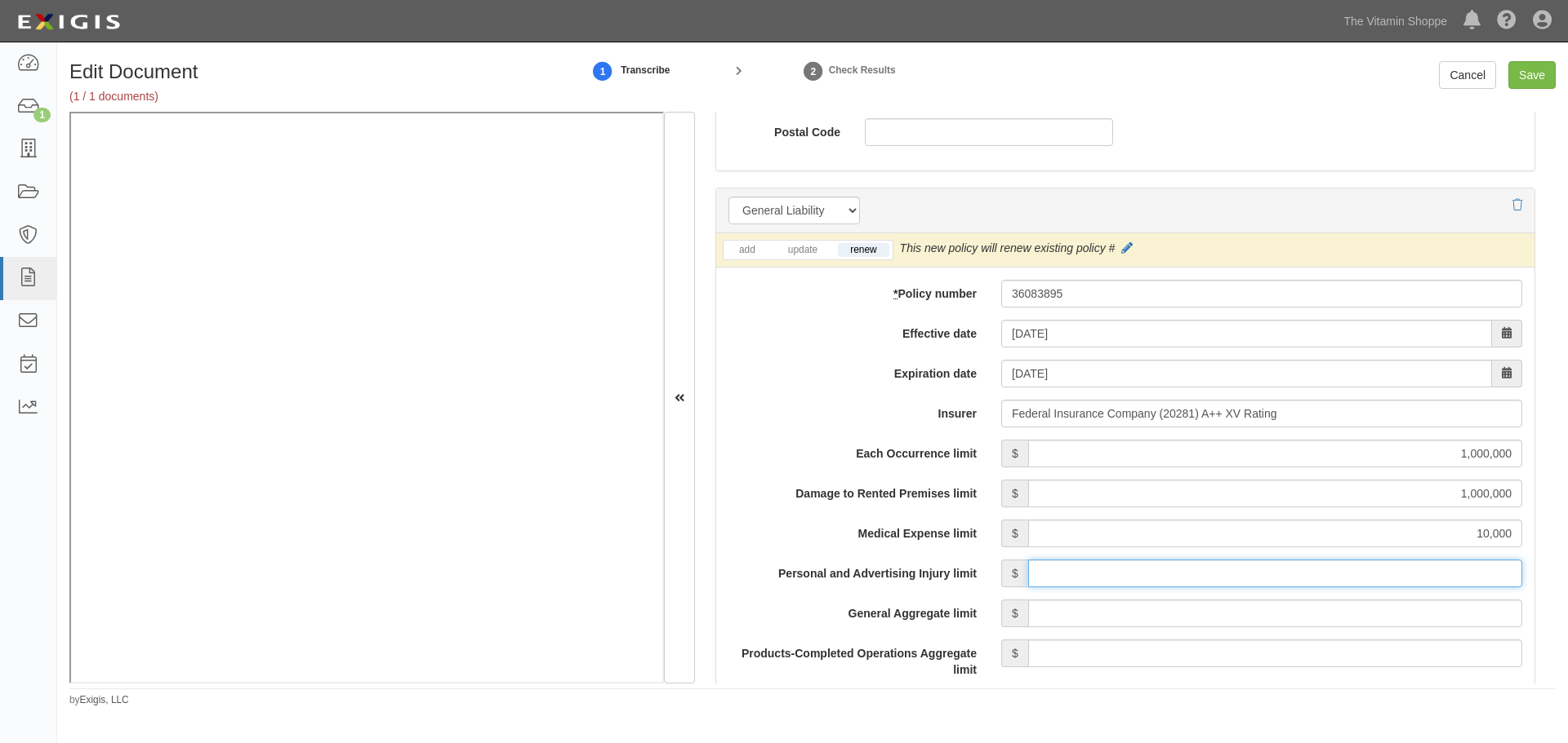
click at [1057, 576] on input "Personal and Advertising Injury limit" at bounding box center [1274, 574] width 494 height 28
type input "1,000,000"
click at [1186, 618] on input "General Aggregate limit" at bounding box center [1274, 614] width 494 height 28
type input "2,000,000"
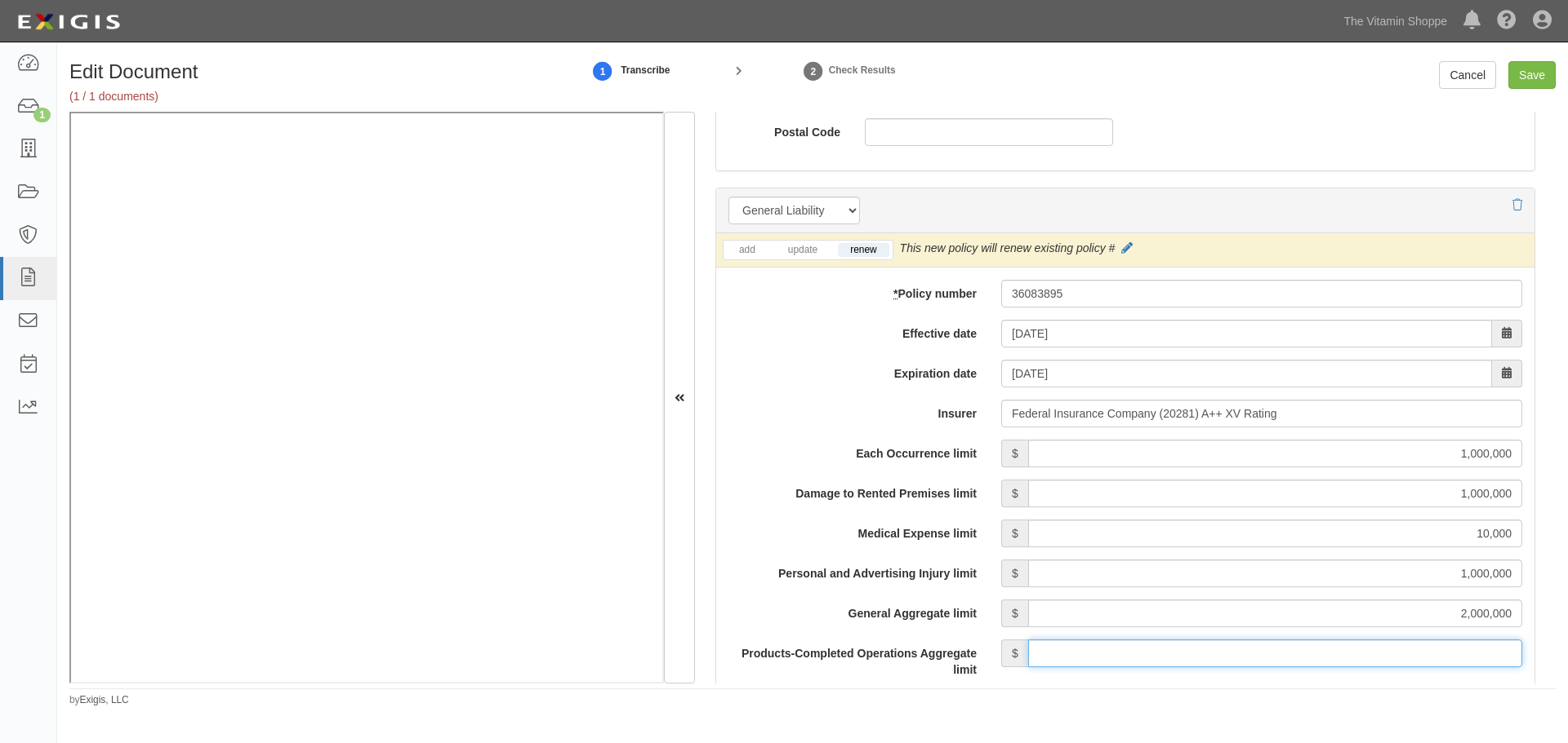
click at [1172, 647] on input "Products-Completed Operations Aggregate limit" at bounding box center [1274, 654] width 494 height 28
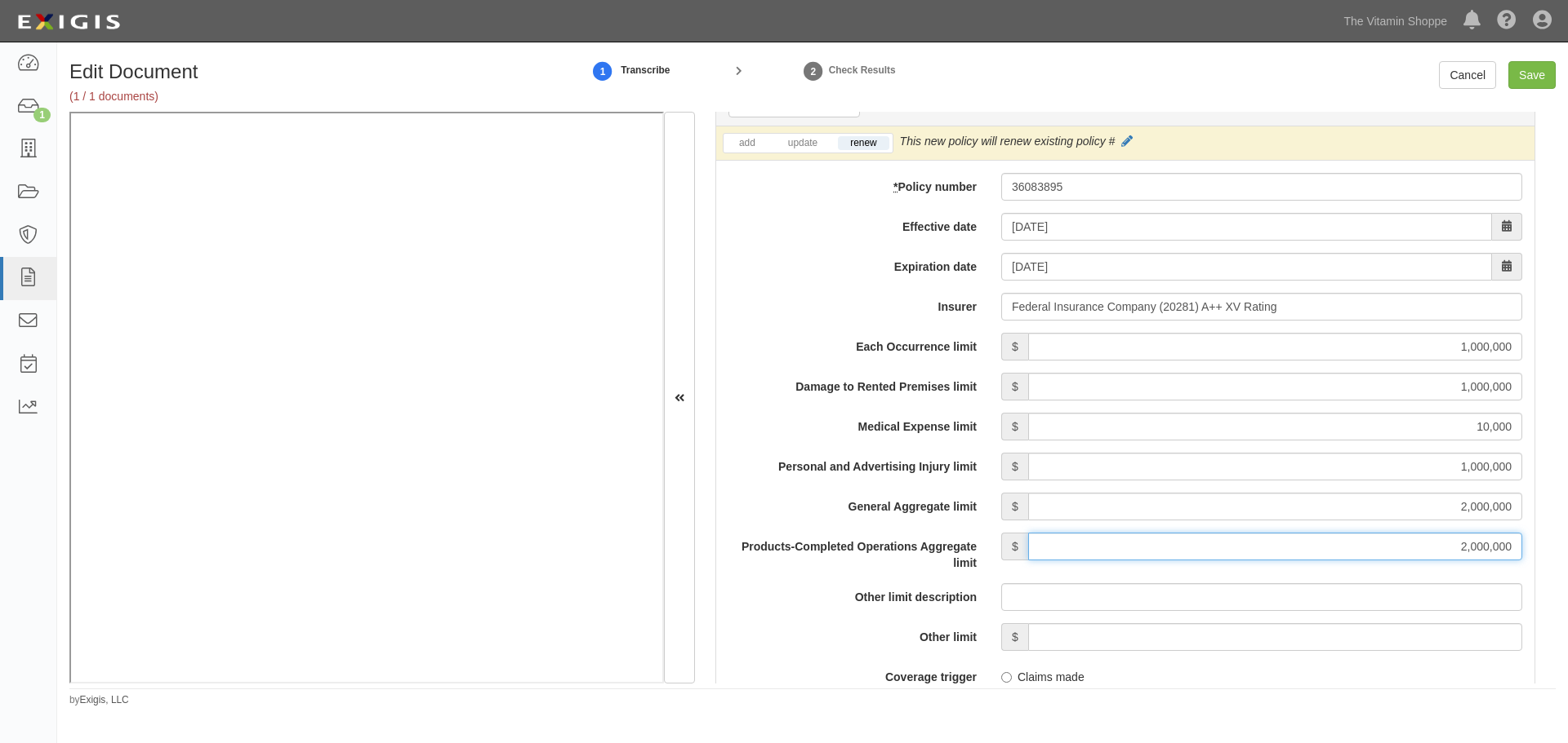
scroll to position [1632, 0]
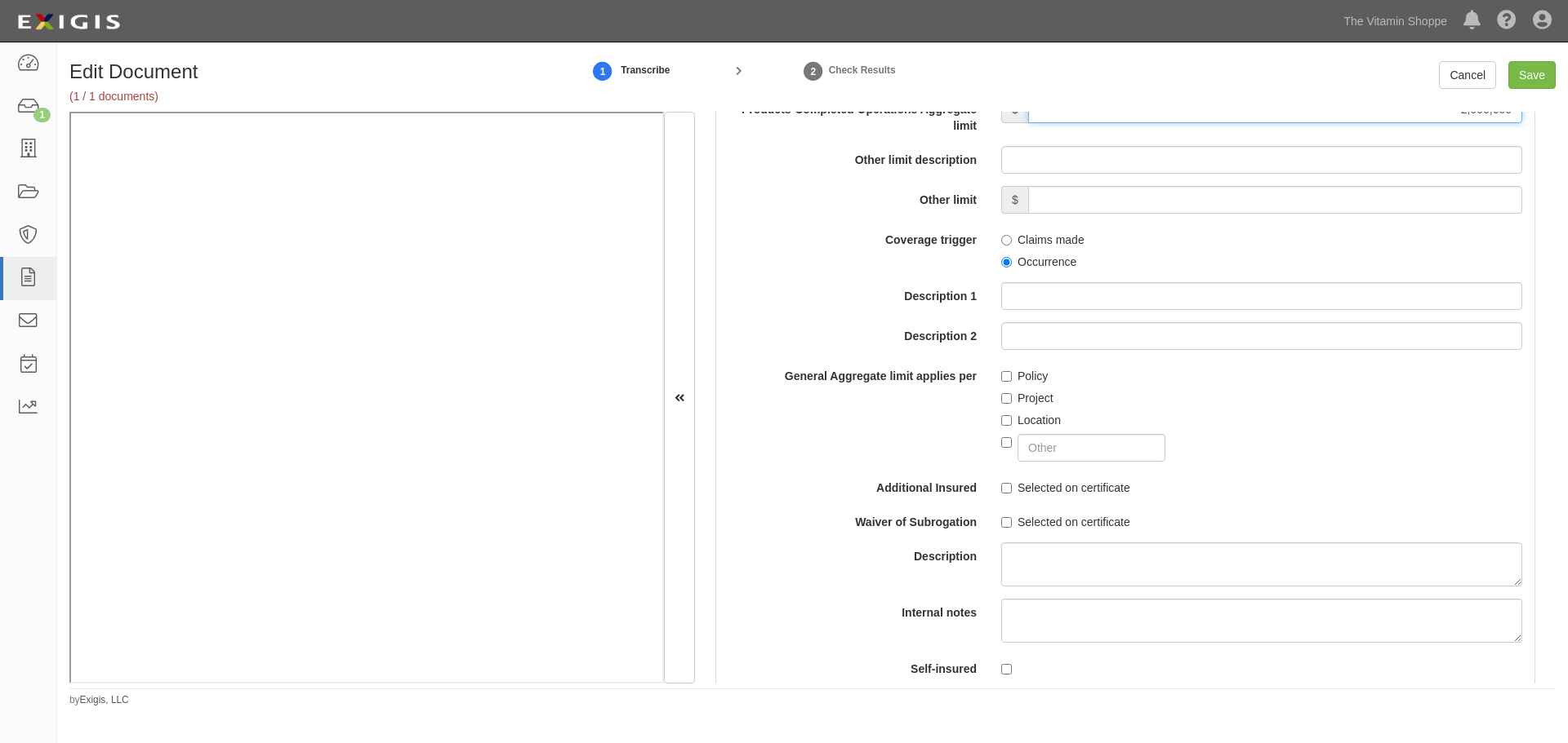
type input "2,000,000"
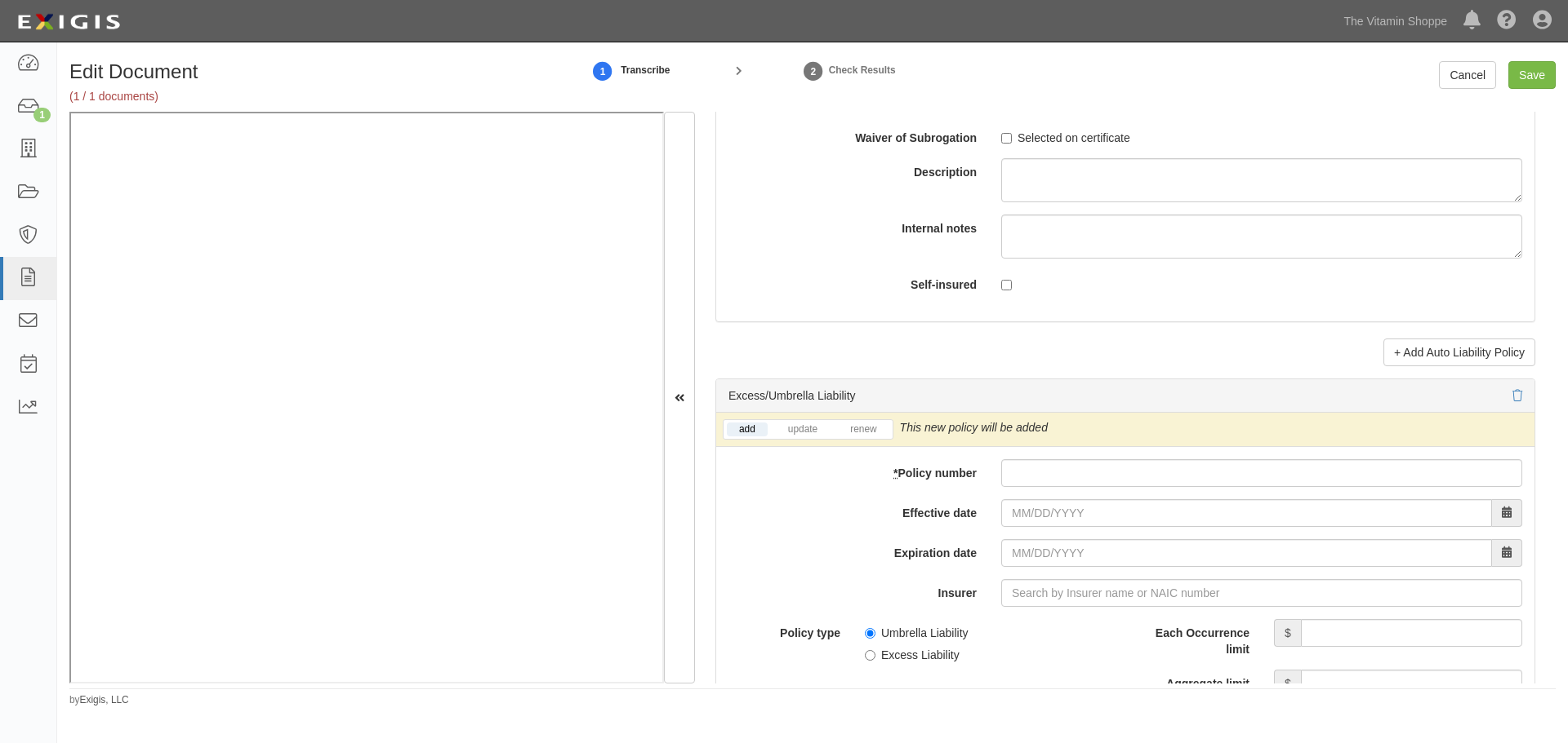
scroll to position [2992, 0]
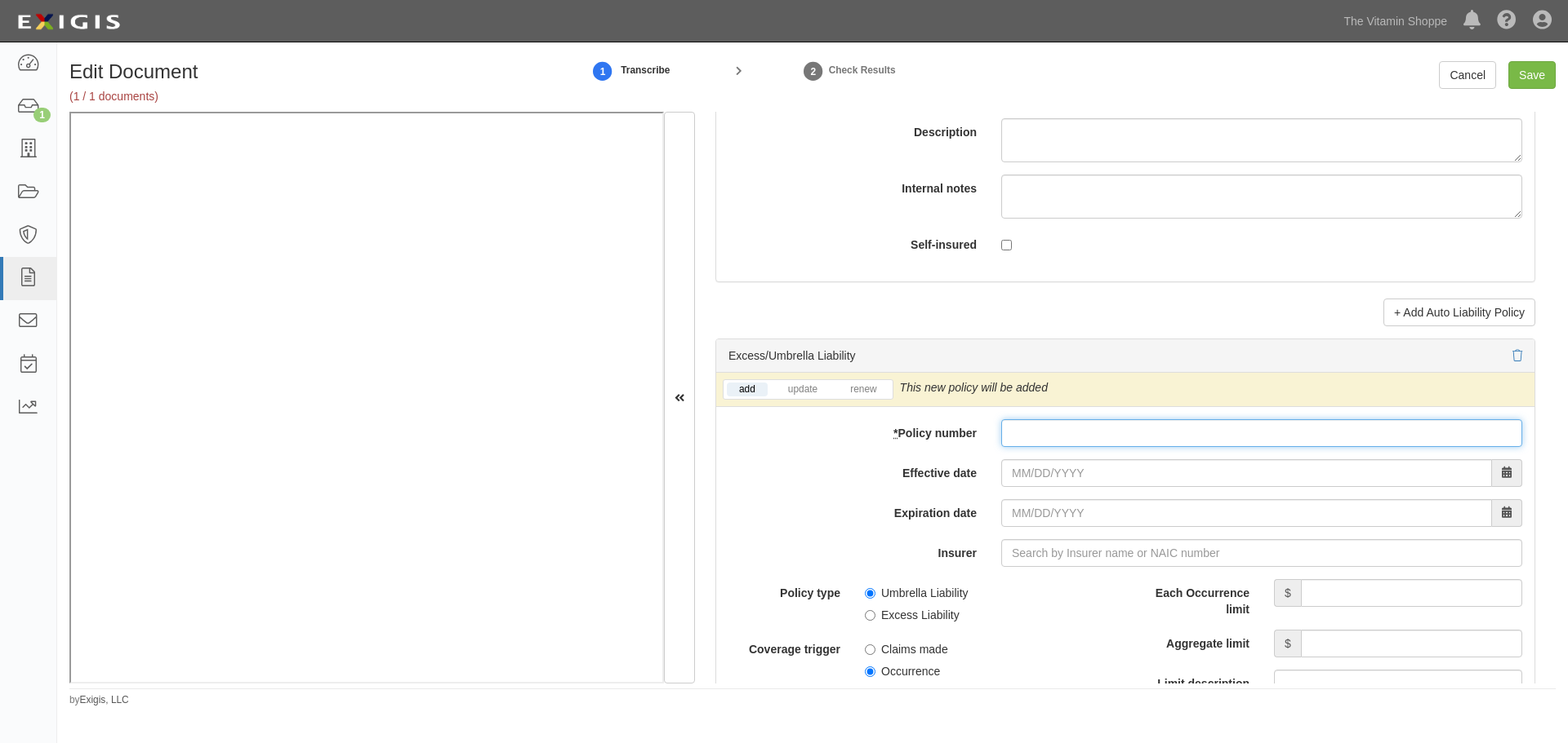
click at [1027, 445] on input "* Policy number" at bounding box center [1262, 434] width 521 height 28
paste input "56718760"
type input "56718760"
click at [1036, 474] on input "Effective date" at bounding box center [1246, 473] width 490 height 28
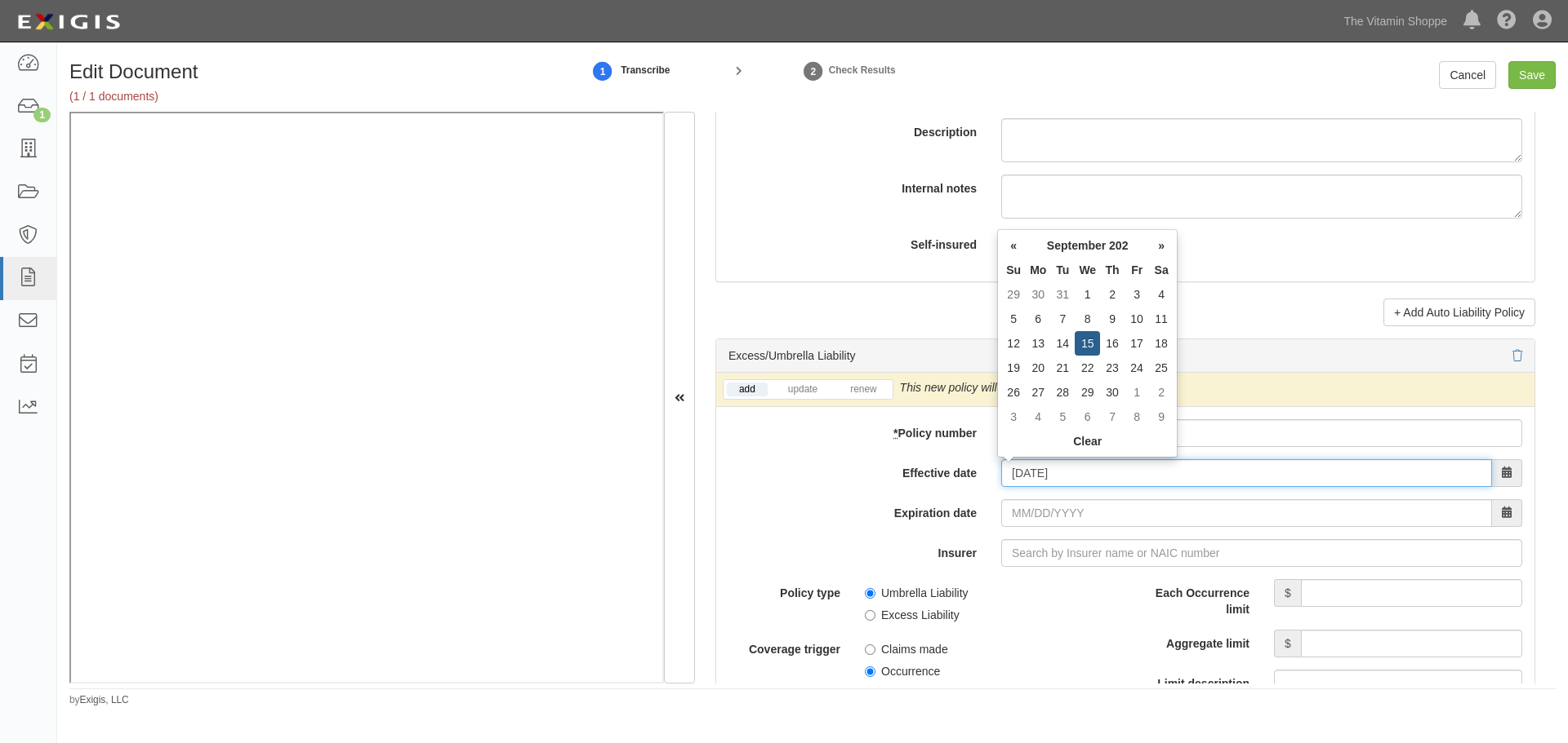
type input "09/15/2025"
type input "09/15/2026"
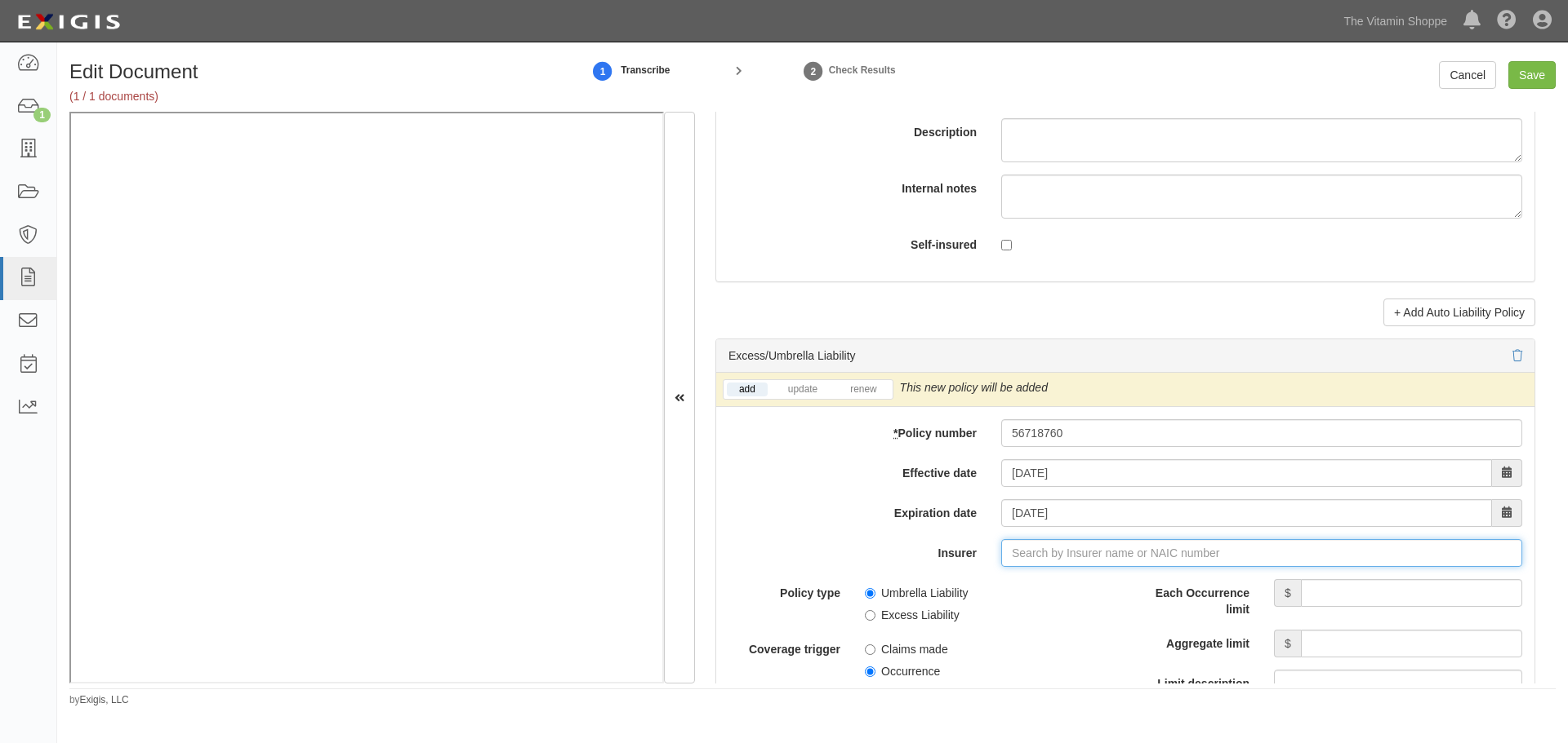
type input "21st Century Advantage Insurance Company (25232) NR Rating"
type input "2"
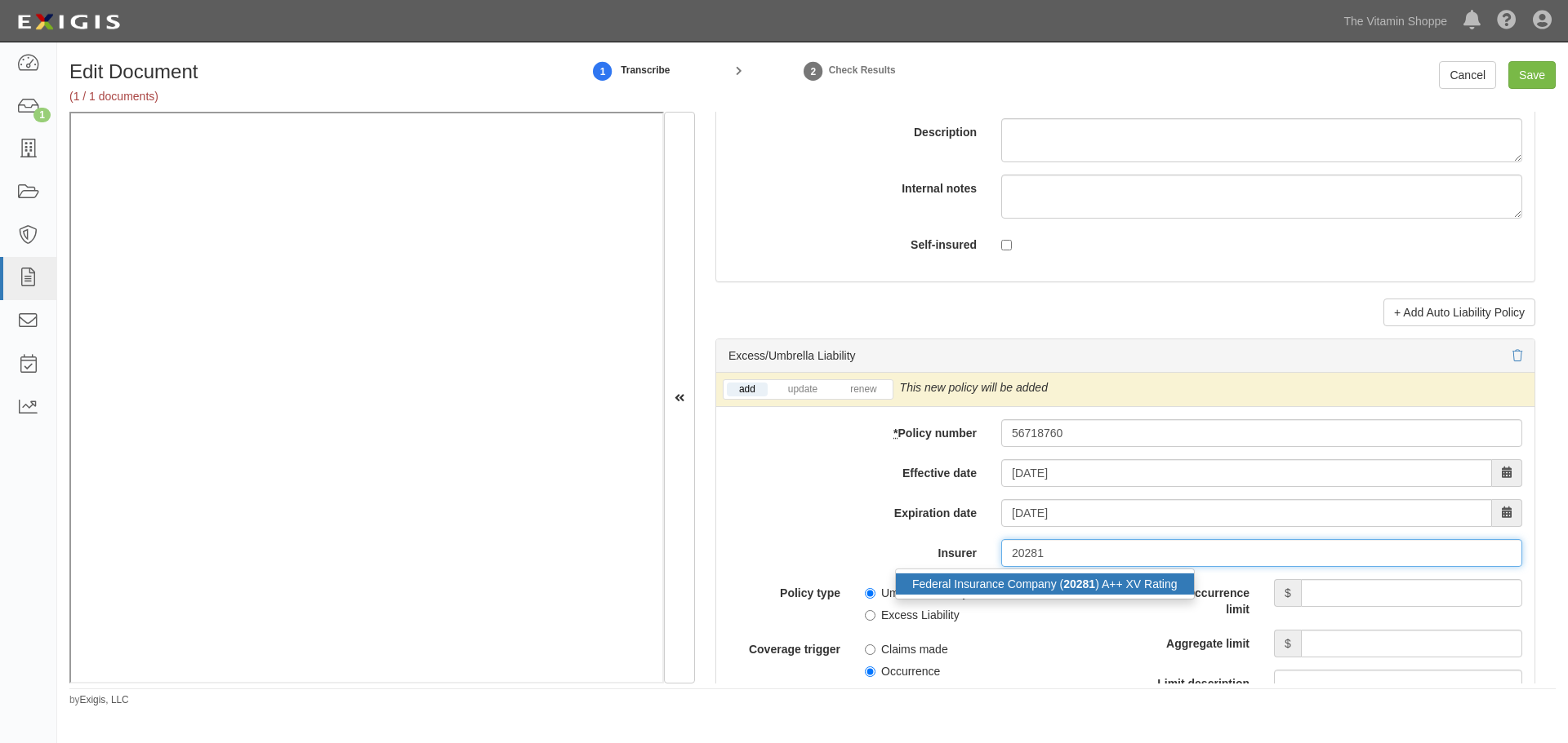
click at [1063, 586] on strong "20281" at bounding box center [1078, 584] width 32 height 13
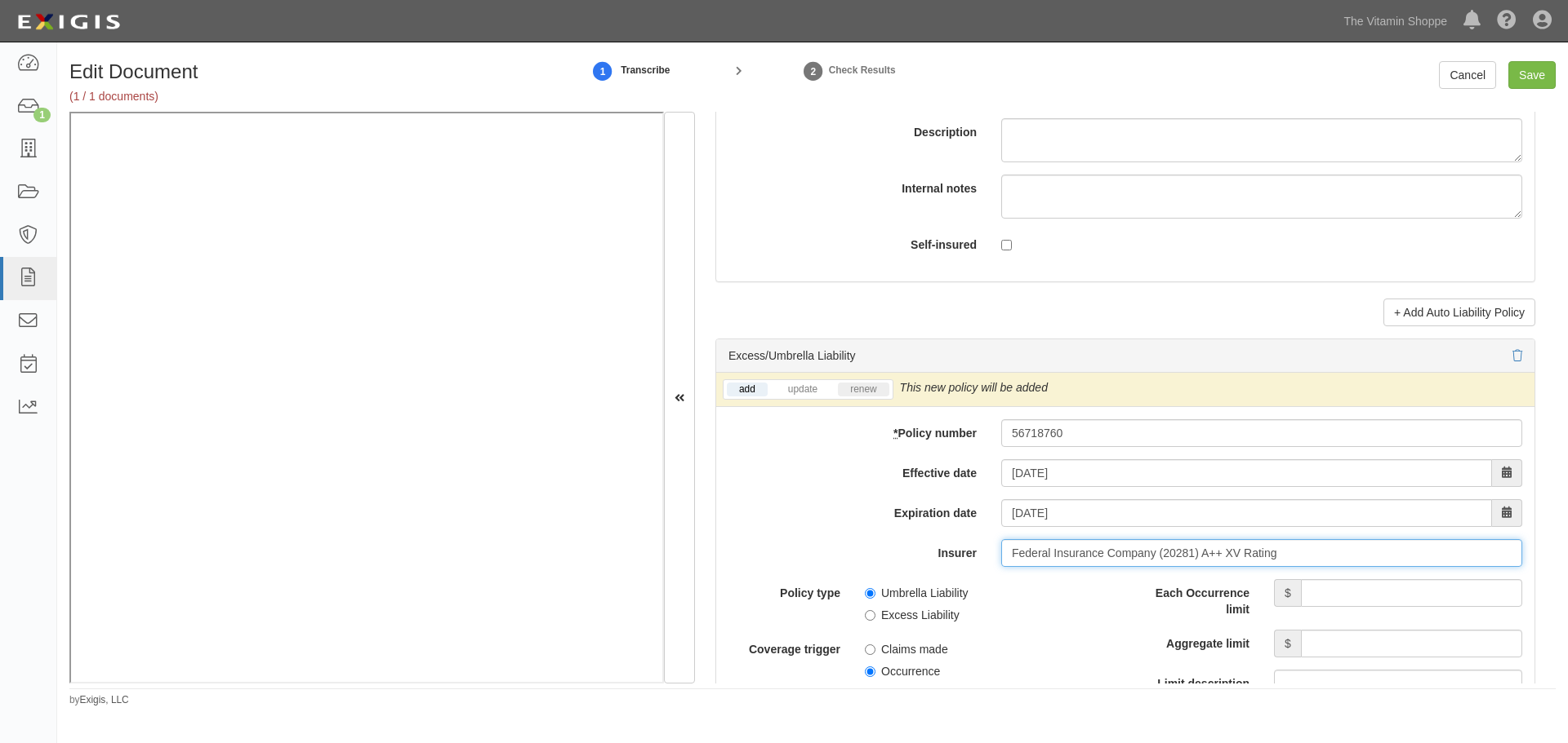
type input "Federal Insurance Company (20281) A++ XV Rating"
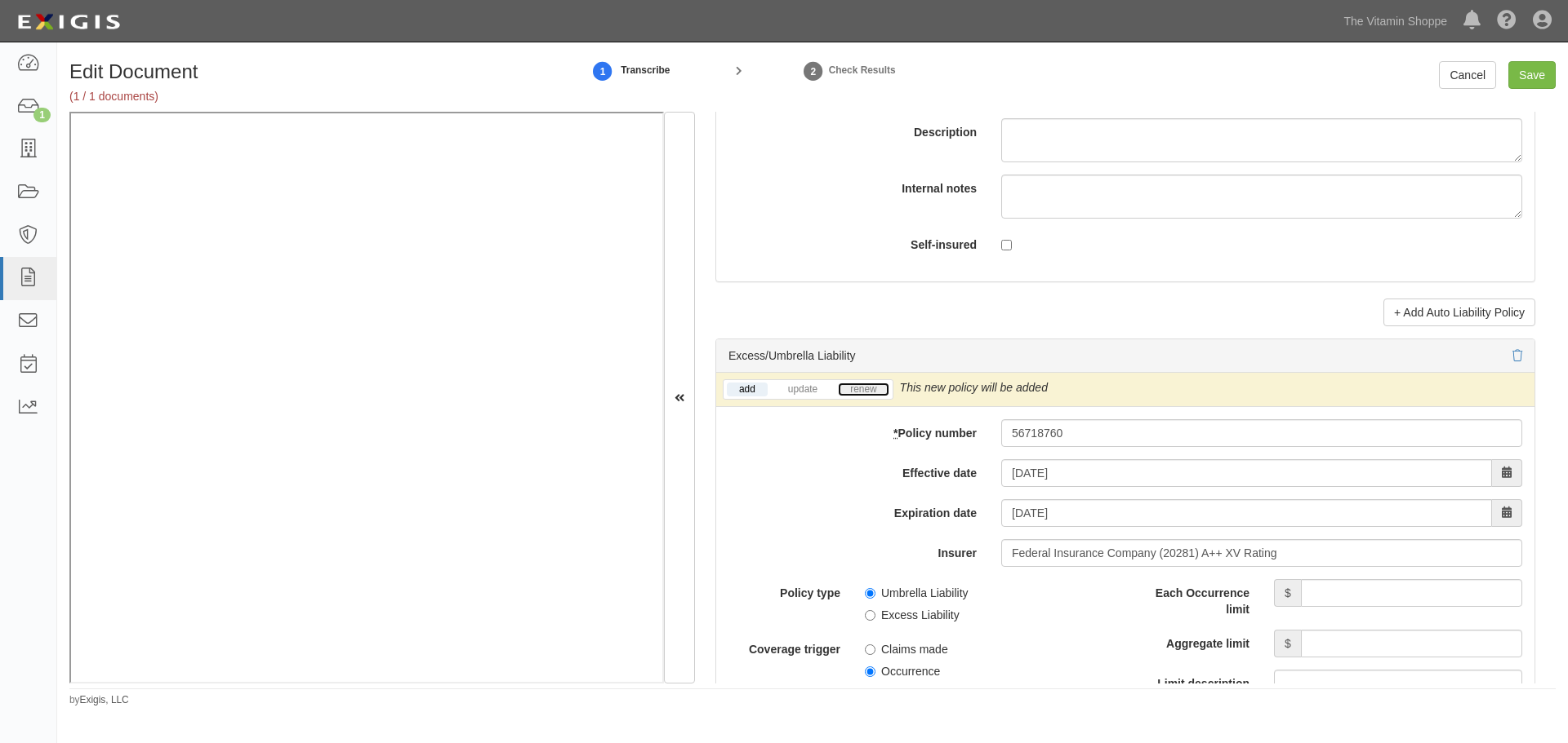
click at [847, 391] on link "renew" at bounding box center [863, 390] width 51 height 14
click at [1318, 601] on input "Each Occurrence limit" at bounding box center [1411, 593] width 221 height 28
type input "10,000,000"
click at [1315, 637] on input "Aggregate limit" at bounding box center [1411, 644] width 221 height 28
type input "2"
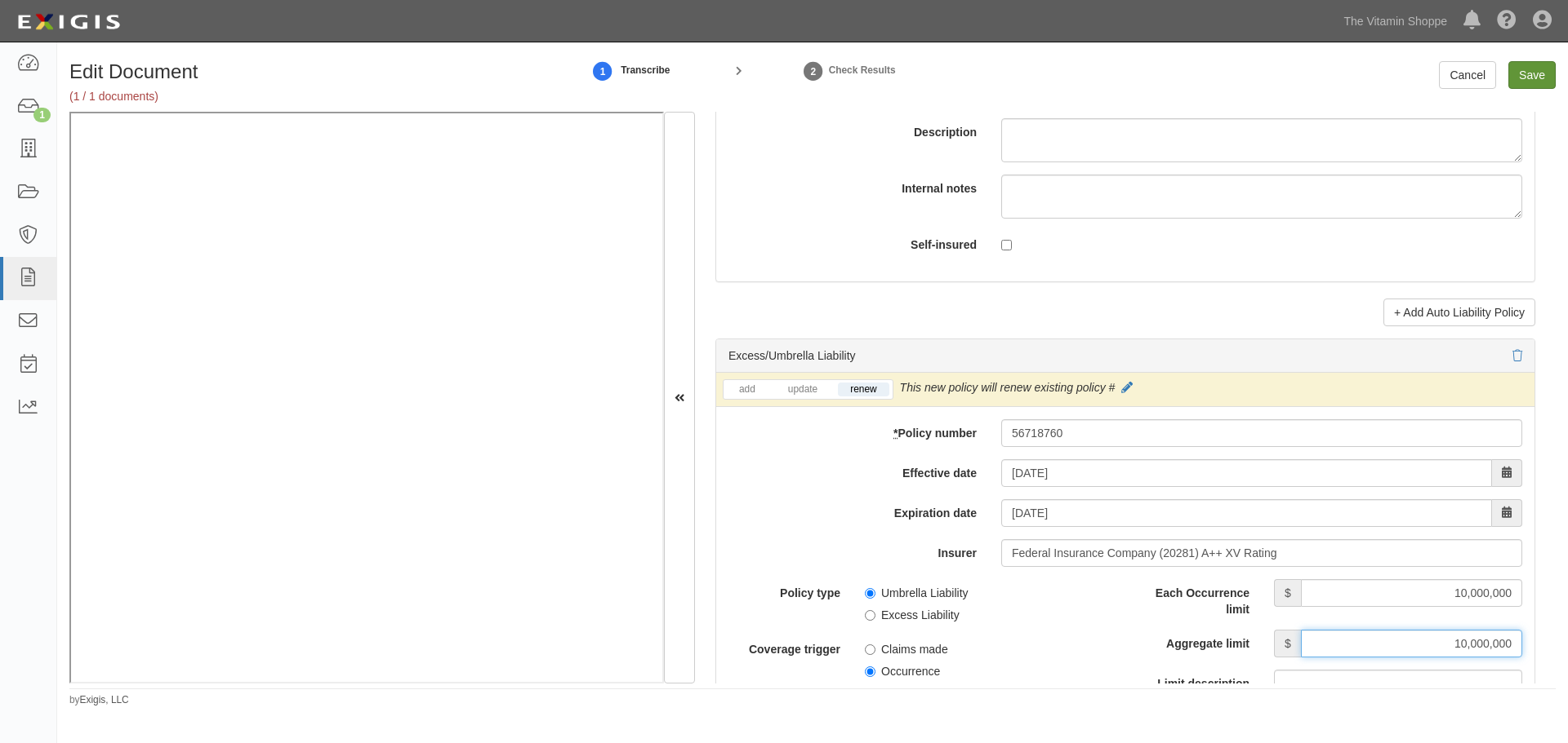
type input "10,000,000"
click at [1525, 68] on input "Save" at bounding box center [1532, 75] width 47 height 28
type input "1000000"
type input "10000"
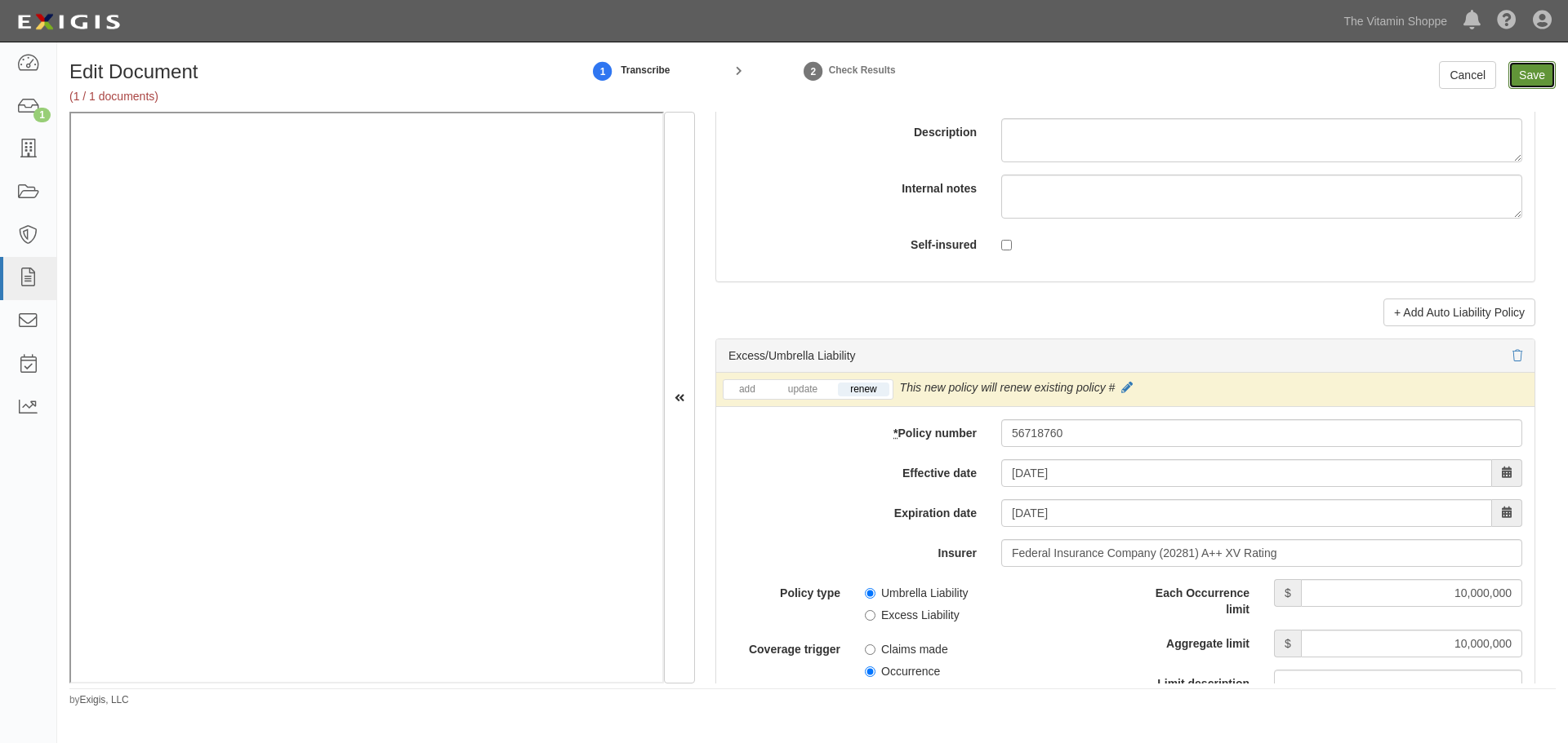
type input "1000000"
type input "2000000"
type input "10000000"
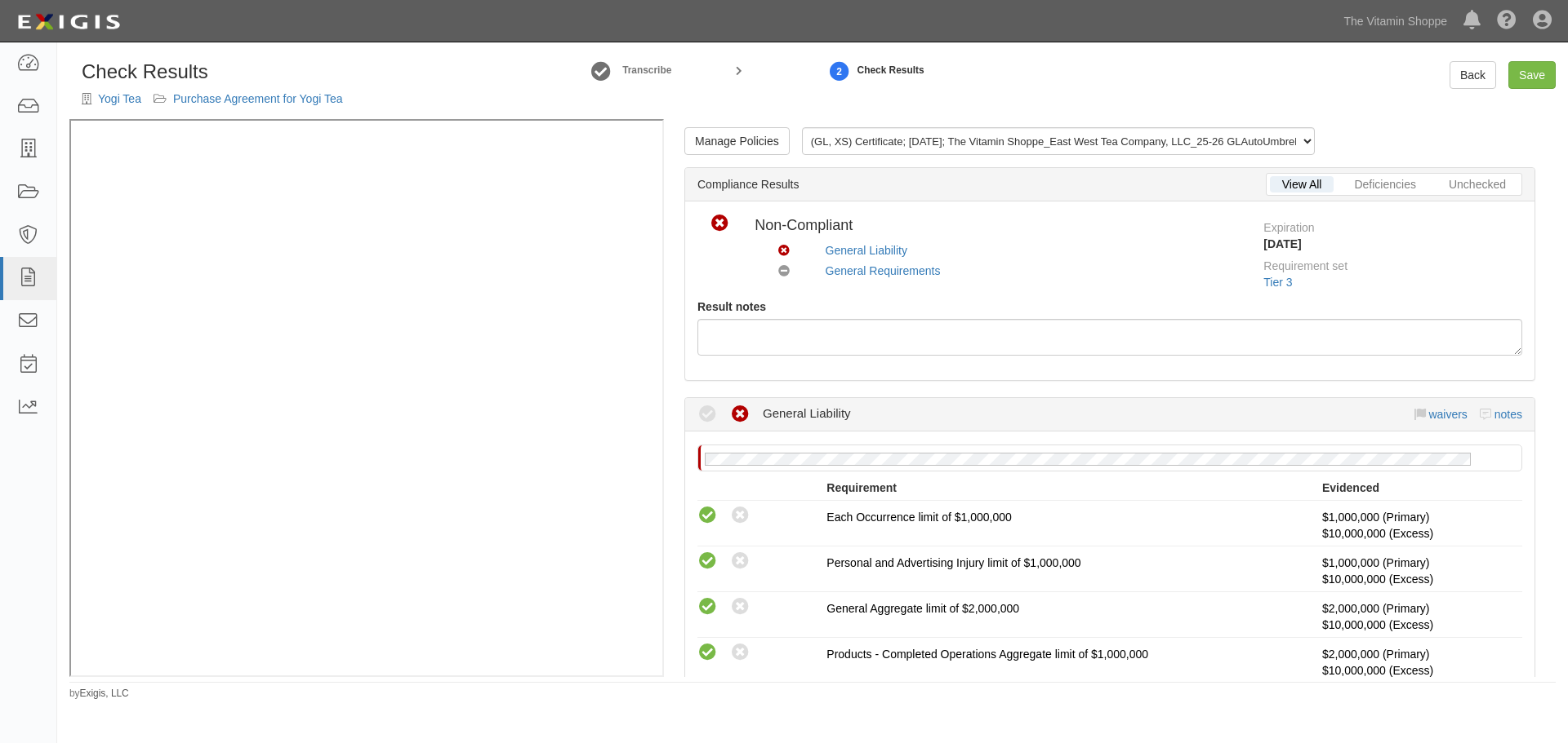
scroll to position [612, 0]
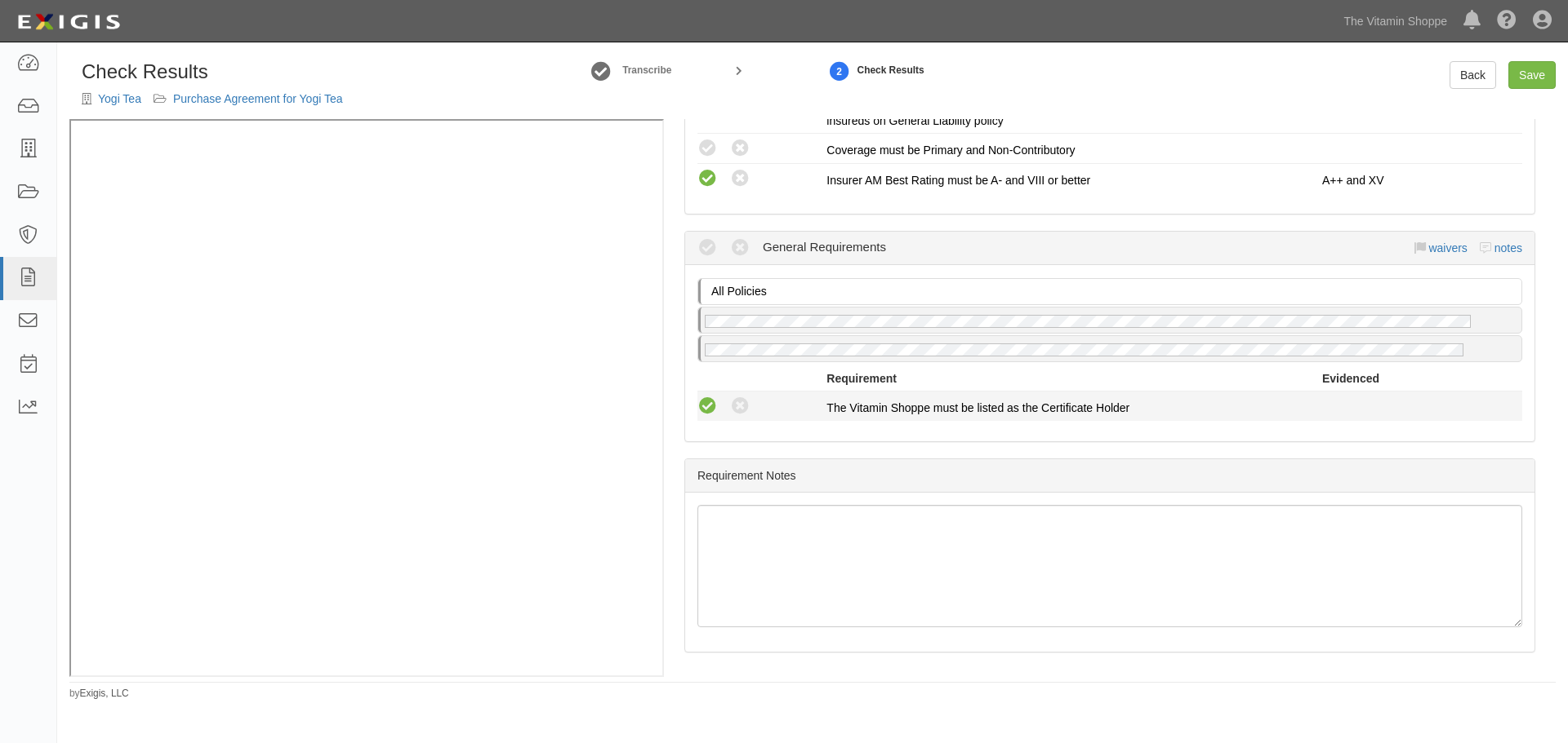
click at [708, 403] on icon at bounding box center [707, 407] width 20 height 20
radio input "true"
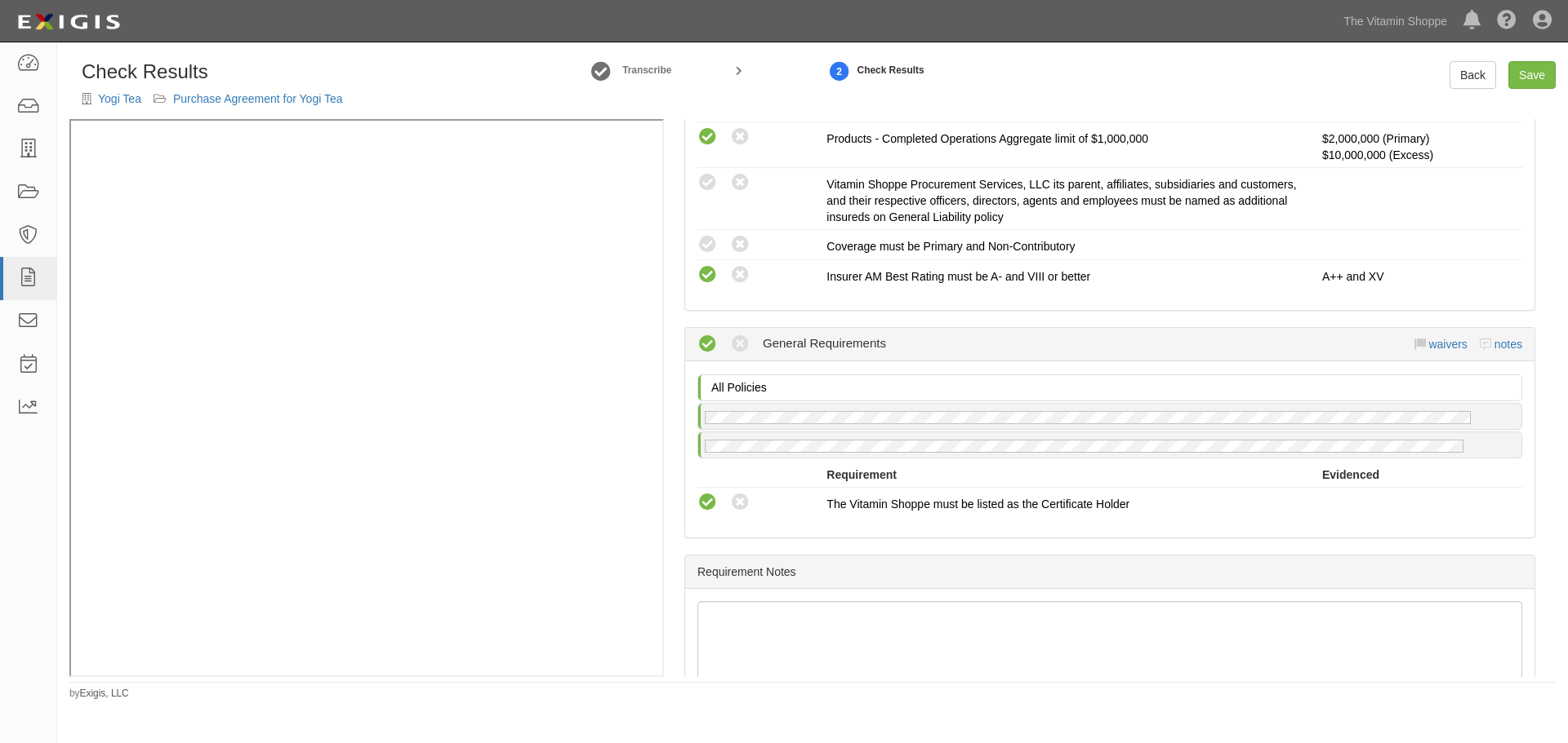
scroll to position [475, 0]
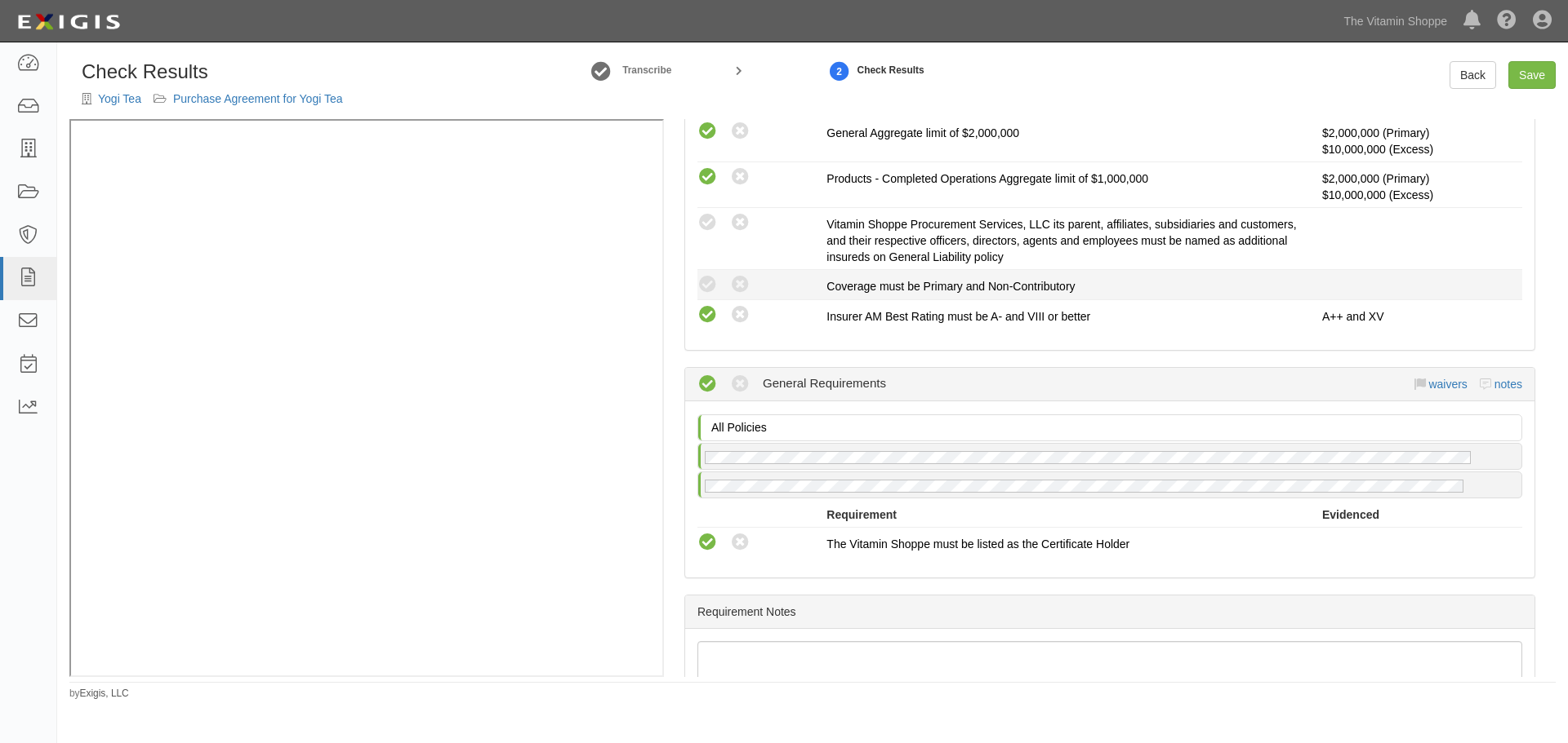
click at [697, 281] on div "Compliant Waived: Non-Compliant" at bounding box center [756, 285] width 142 height 21
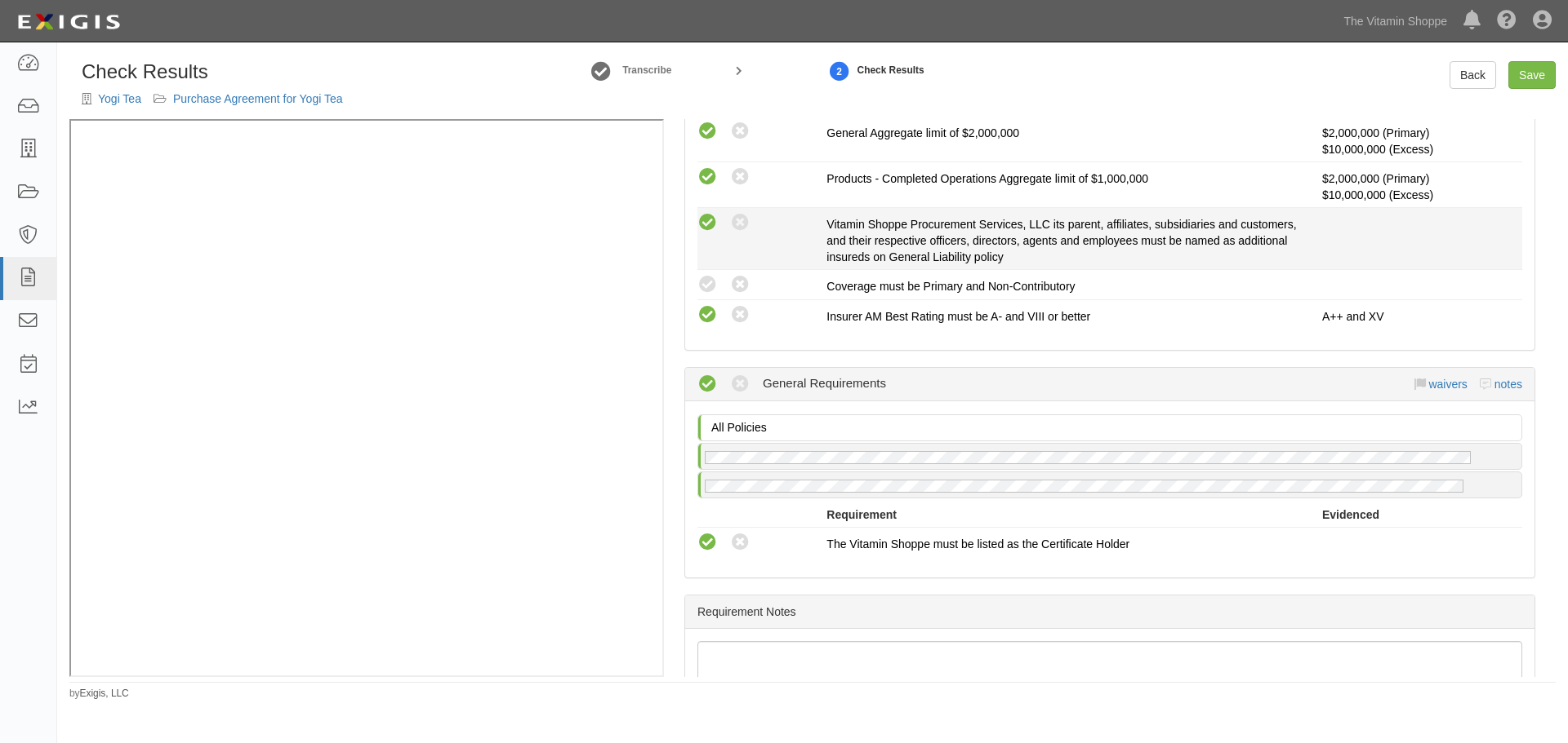
click at [698, 224] on icon at bounding box center [707, 223] width 20 height 20
radio input "true"
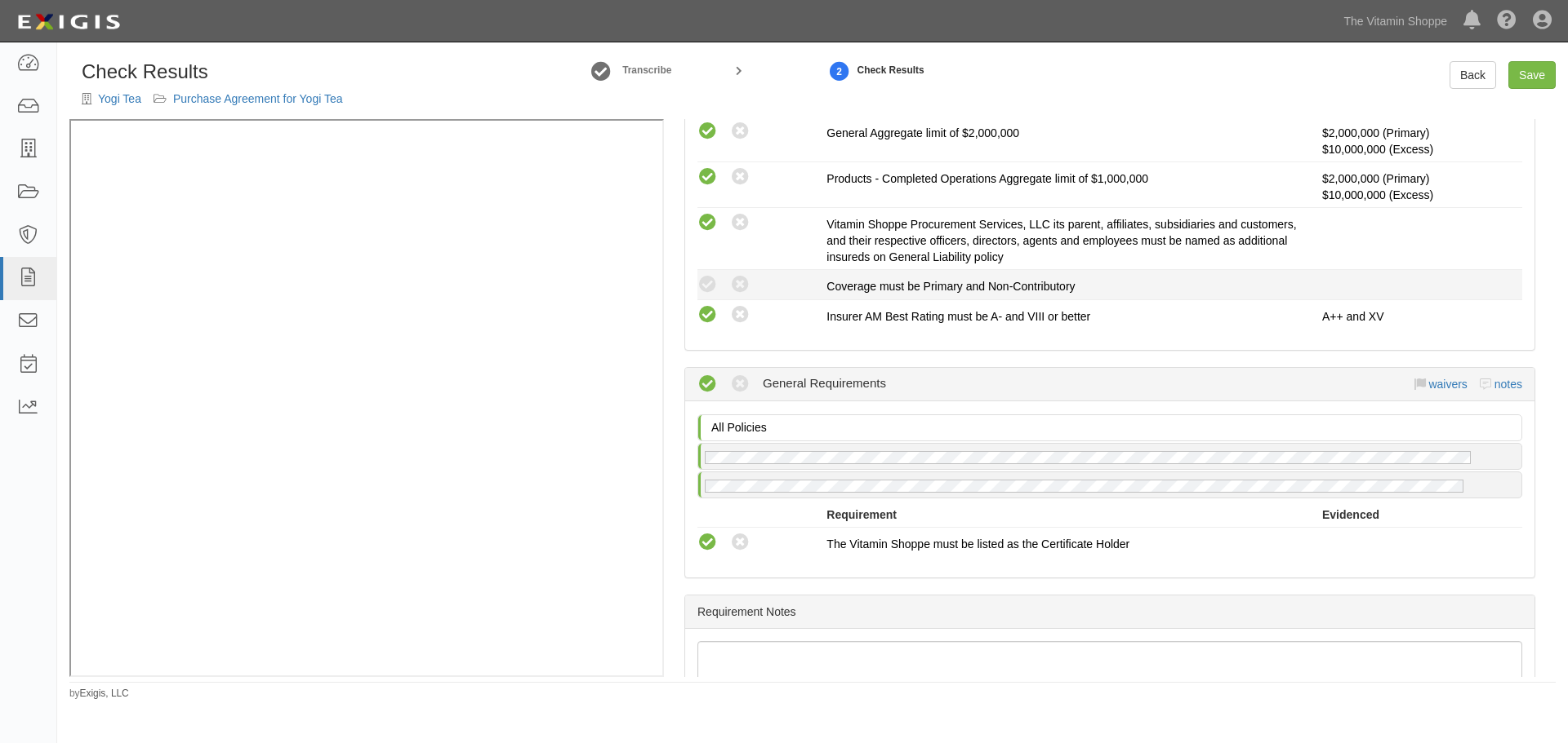
click at [697, 287] on div "Compliant Waived: Non-Compliant" at bounding box center [756, 285] width 142 height 21
click at [700, 287] on icon at bounding box center [707, 285] width 20 height 20
radio input "true"
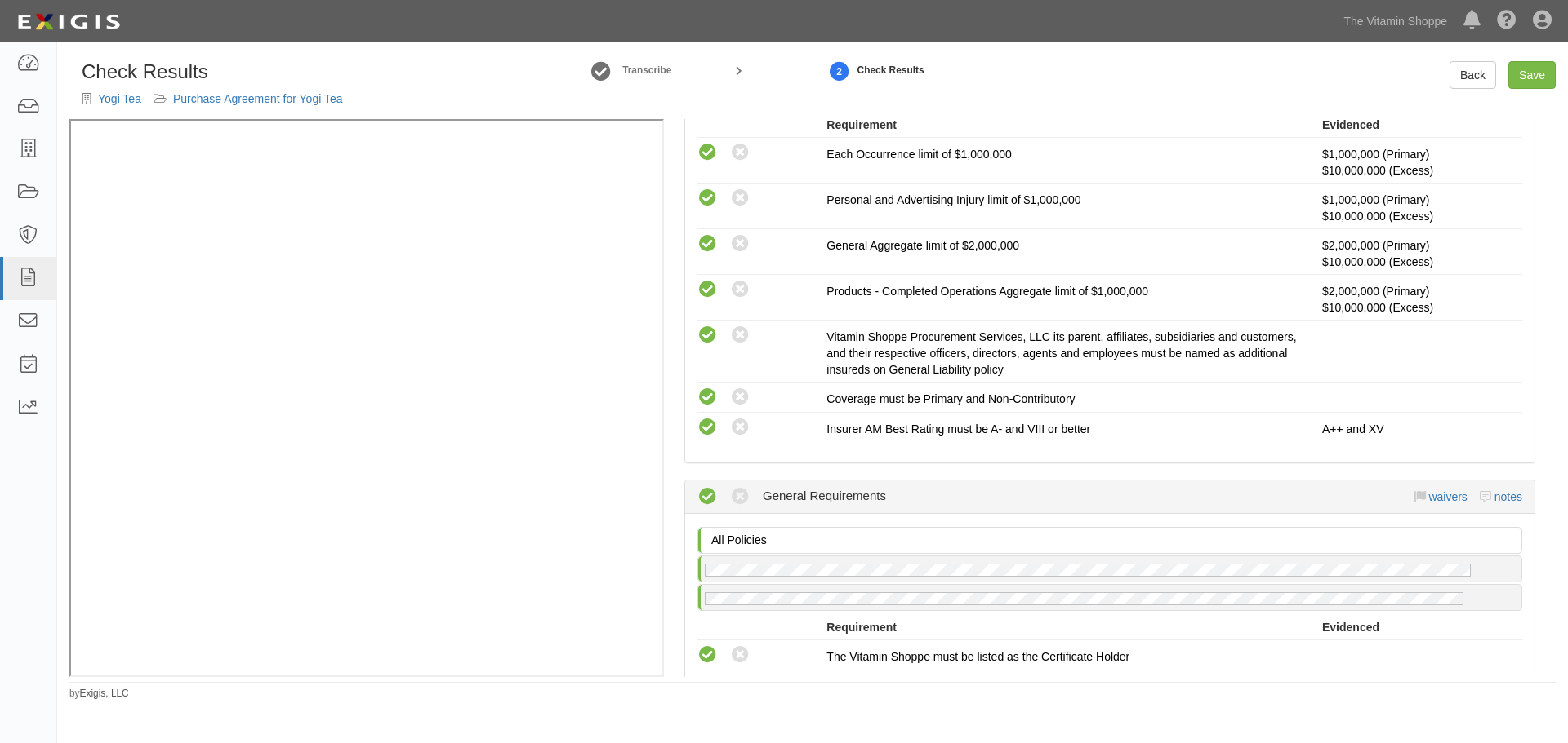
scroll to position [0, 0]
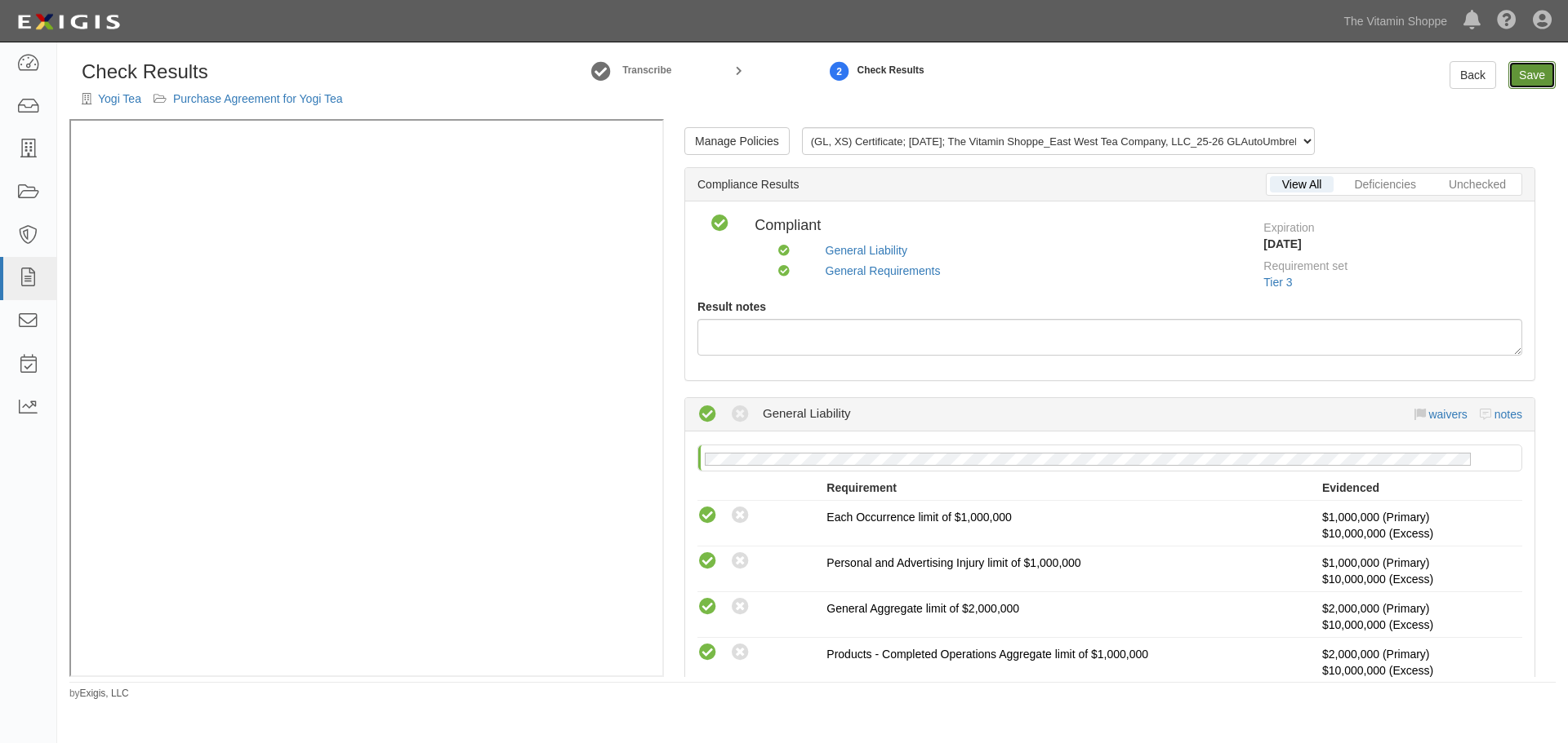
click at [1538, 75] on link "Save" at bounding box center [1532, 75] width 47 height 28
radio input "true"
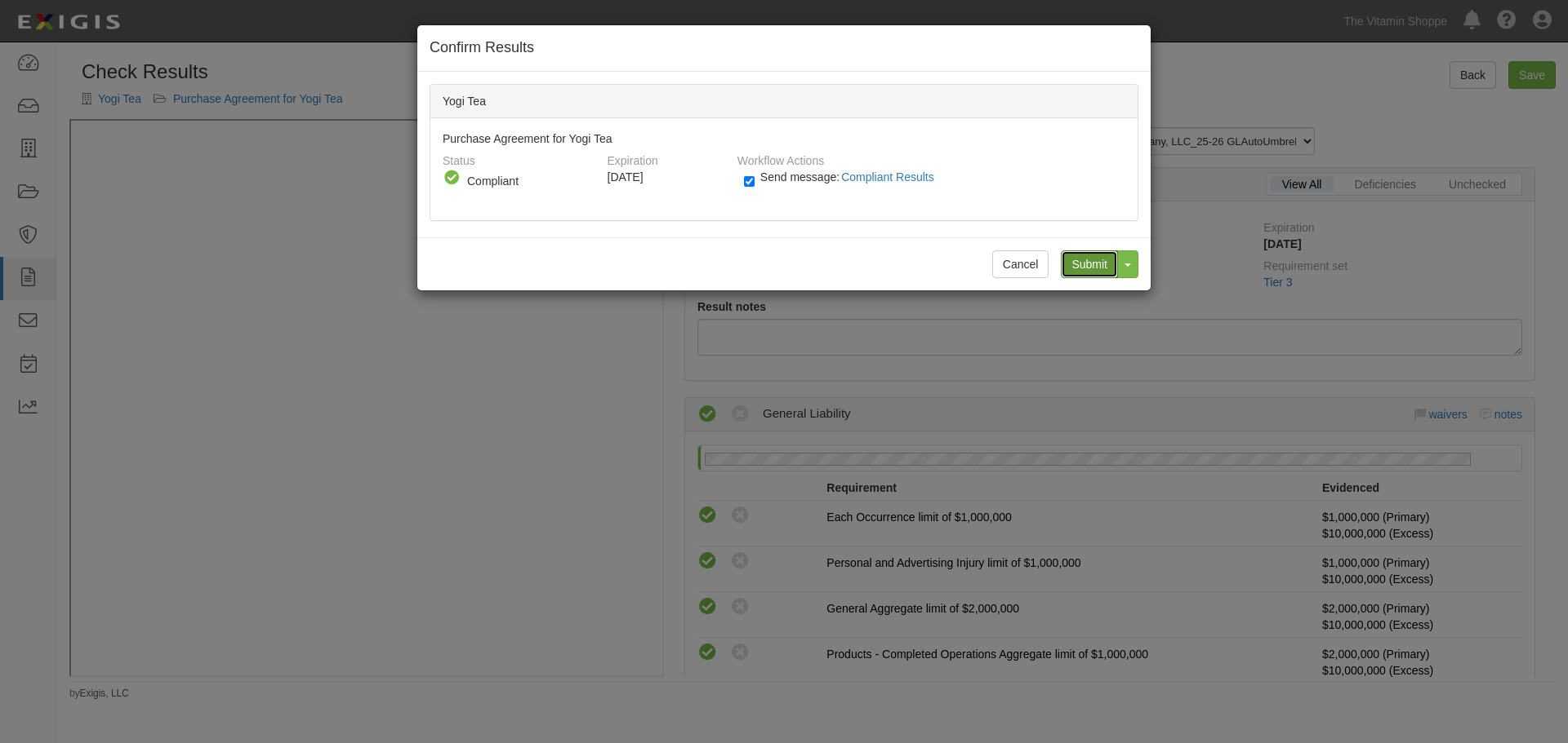
click at [1090, 259] on input "Submit" at bounding box center [1089, 264] width 57 height 28
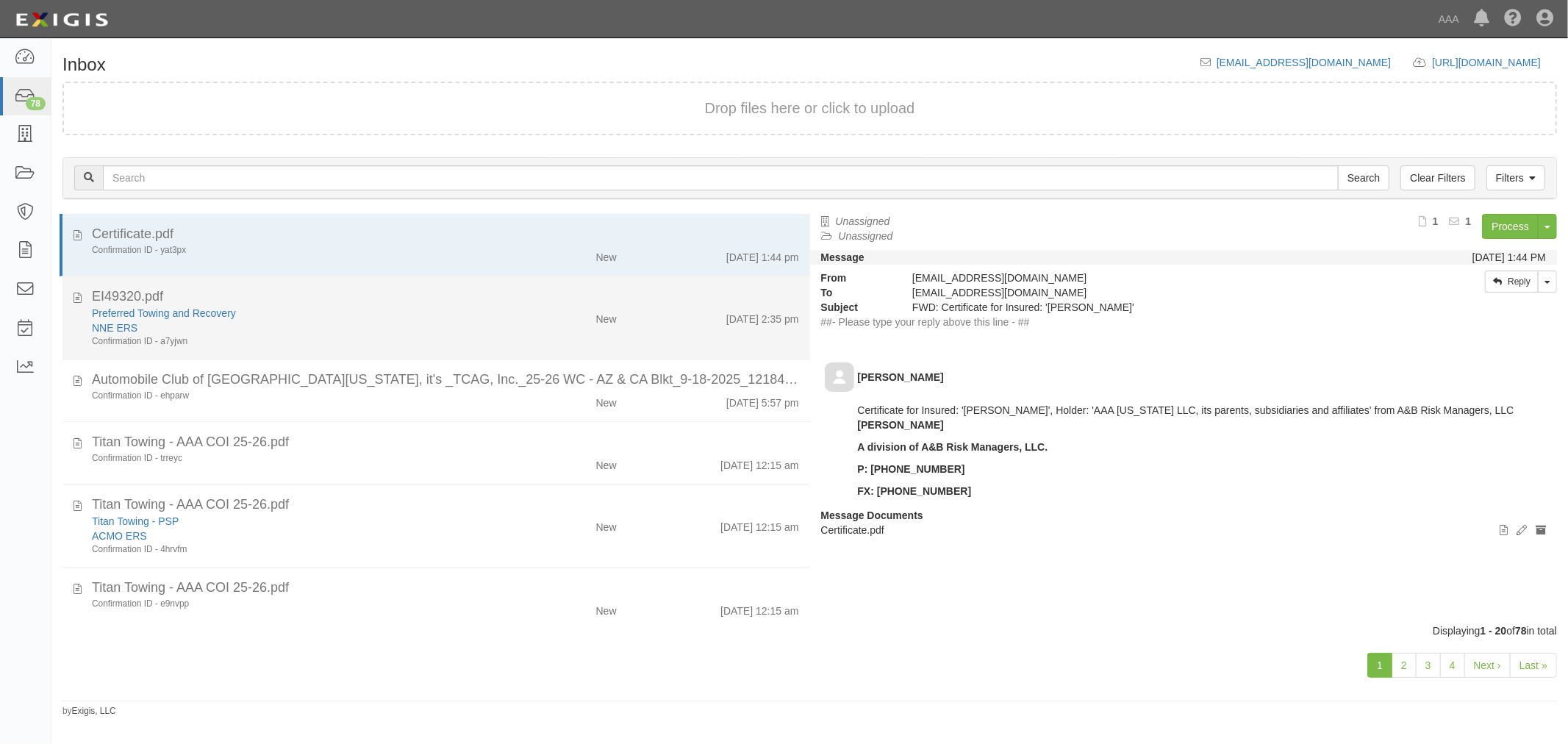
click at [280, 333] on div "NNE ERS" at bounding box center [293, 328] width 403 height 15
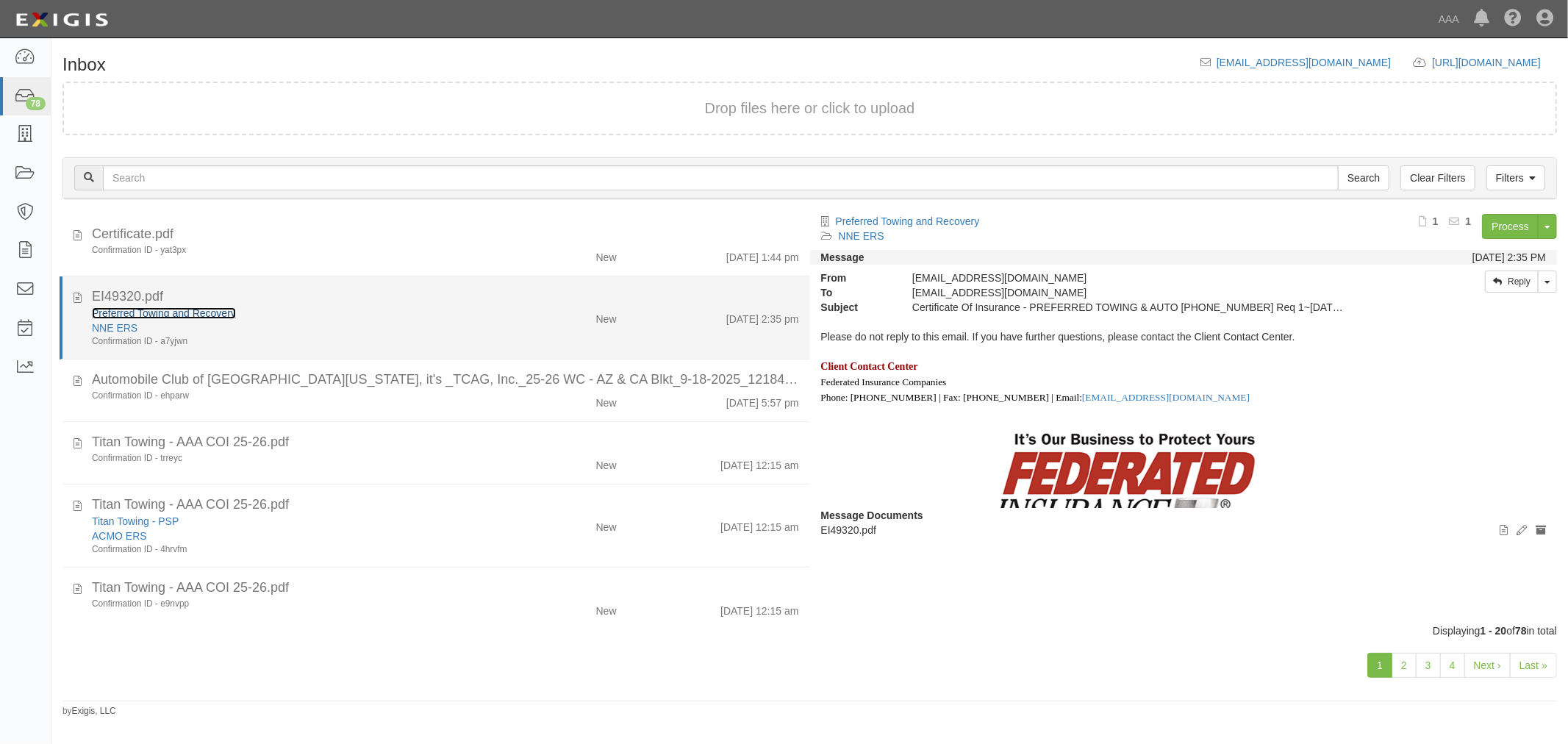
click at [203, 314] on link "Preferred Towing and Recovery" at bounding box center [164, 313] width 144 height 12
click at [327, 296] on div "EI49320.pdf" at bounding box center [445, 297] width 707 height 19
click at [77, 296] on icon at bounding box center [77, 296] width 8 height 16
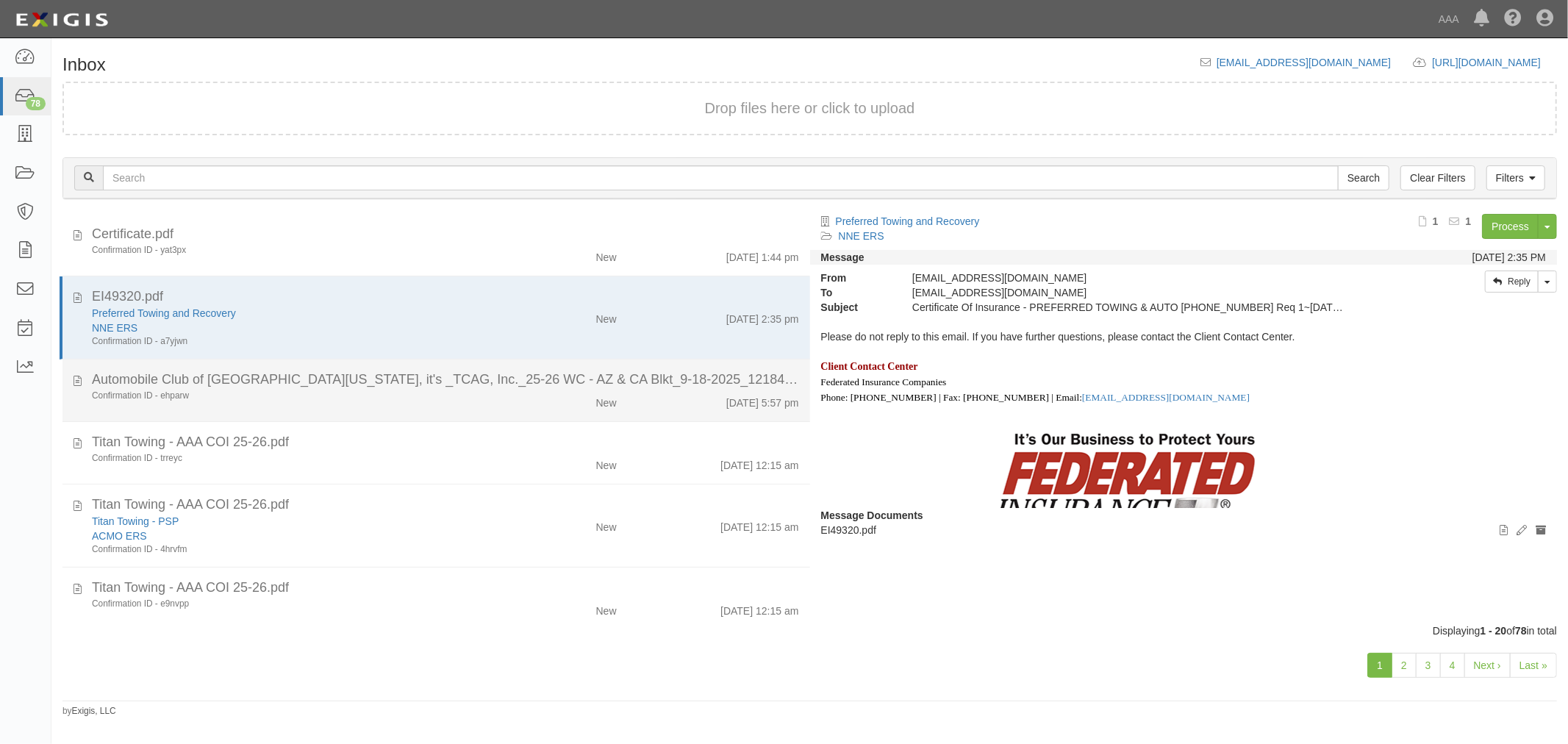
click at [327, 398] on div "Confirmation ID - ehparw" at bounding box center [293, 395] width 403 height 13
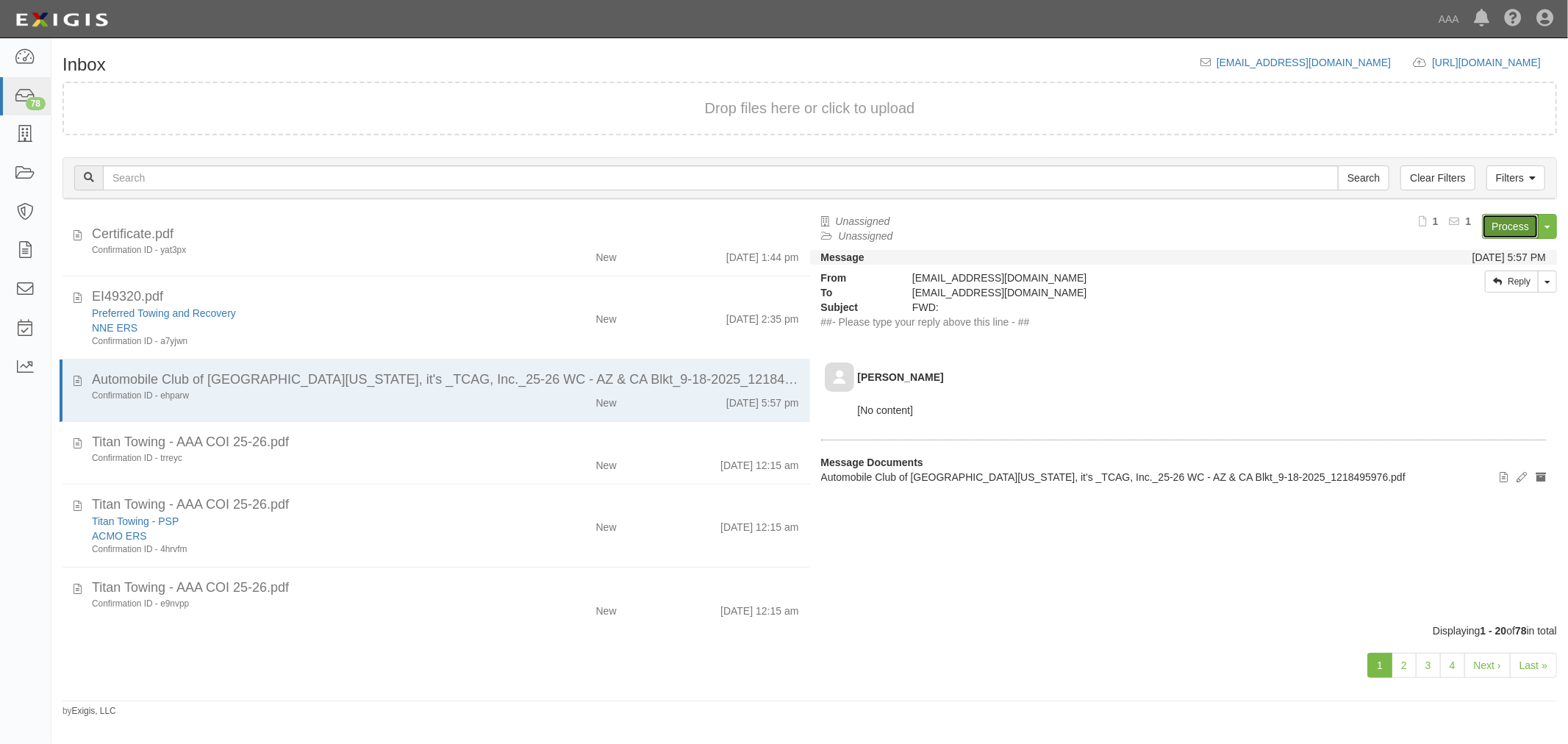
click at [1527, 226] on link "Process" at bounding box center [1510, 226] width 57 height 25
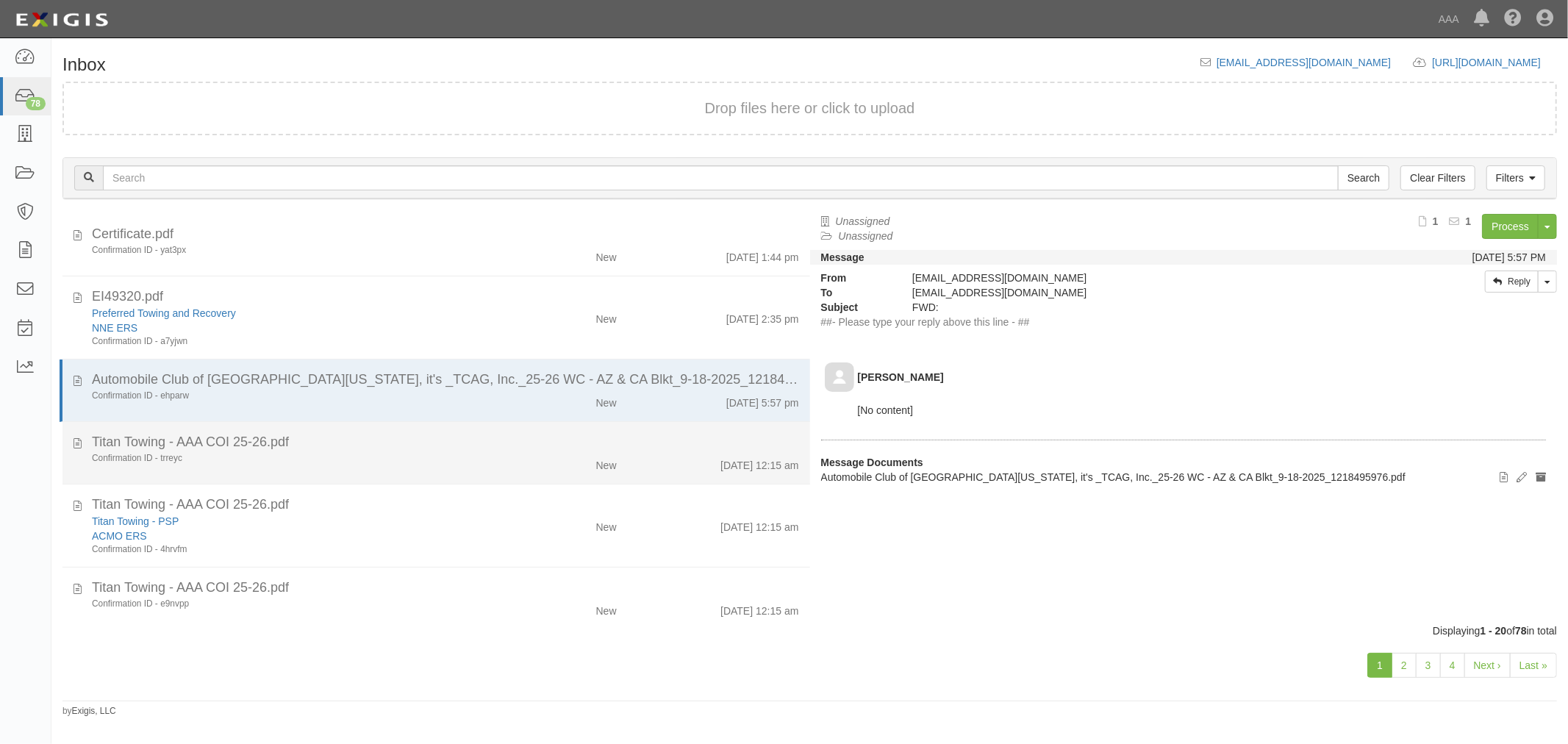
click at [223, 423] on li "Titan Towing - AAA COI 25-26.pdf Confirmation ID - trreyc New 9/19/25 12:15 am" at bounding box center [436, 453] width 748 height 63
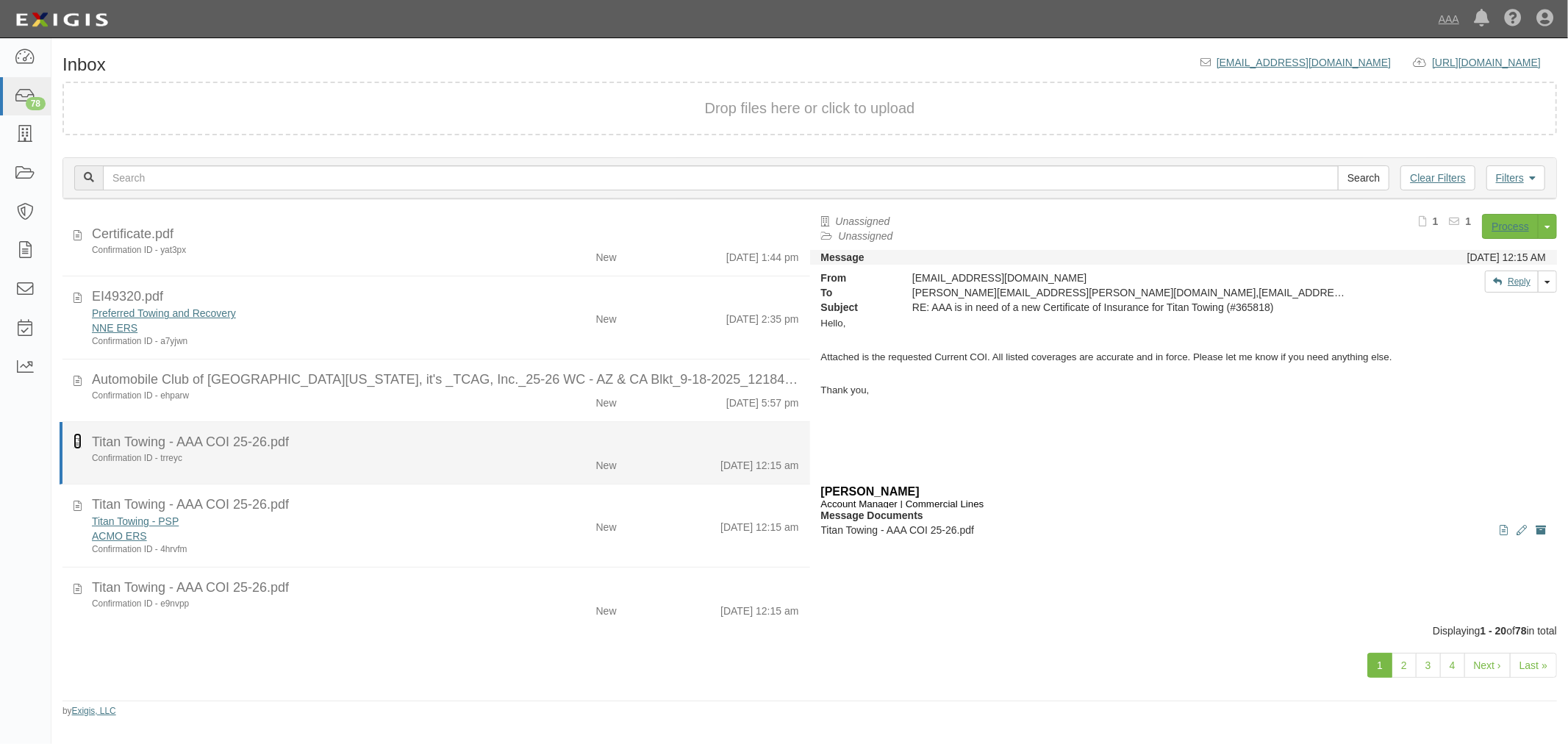
click at [76, 441] on icon at bounding box center [77, 441] width 8 height 16
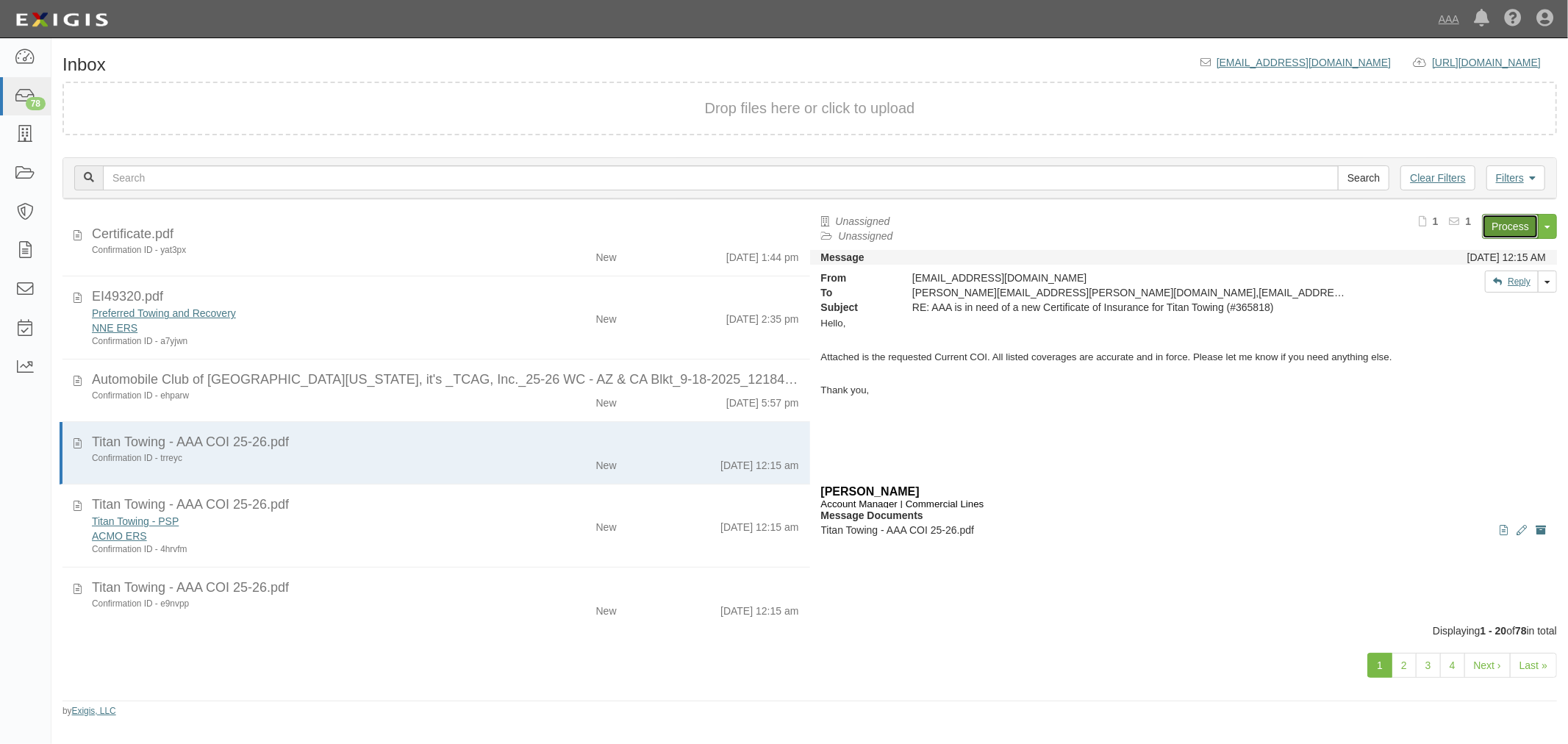
click at [1515, 221] on link "Process" at bounding box center [1510, 226] width 57 height 25
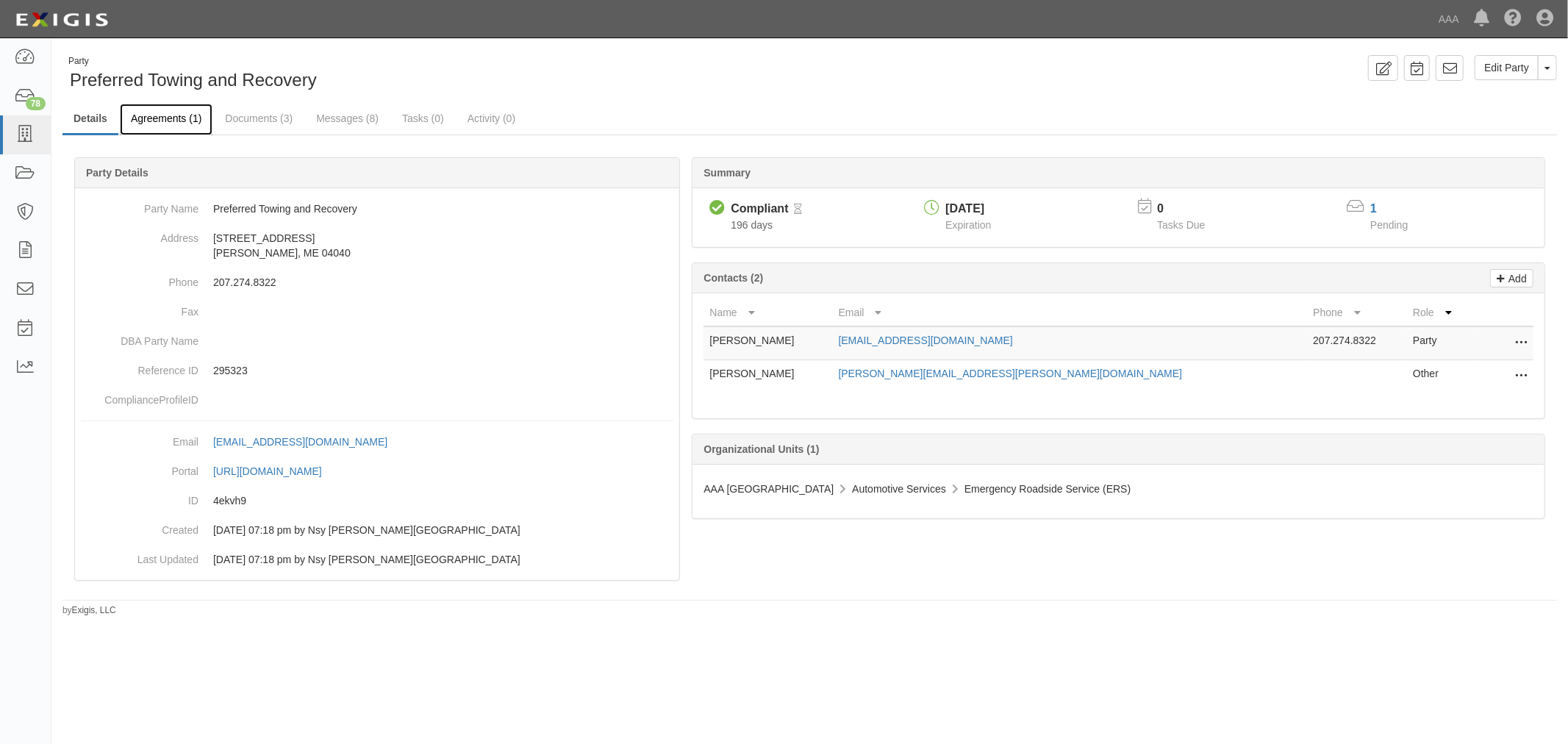
click at [169, 112] on link "Agreements (1)" at bounding box center [167, 119] width 93 height 32
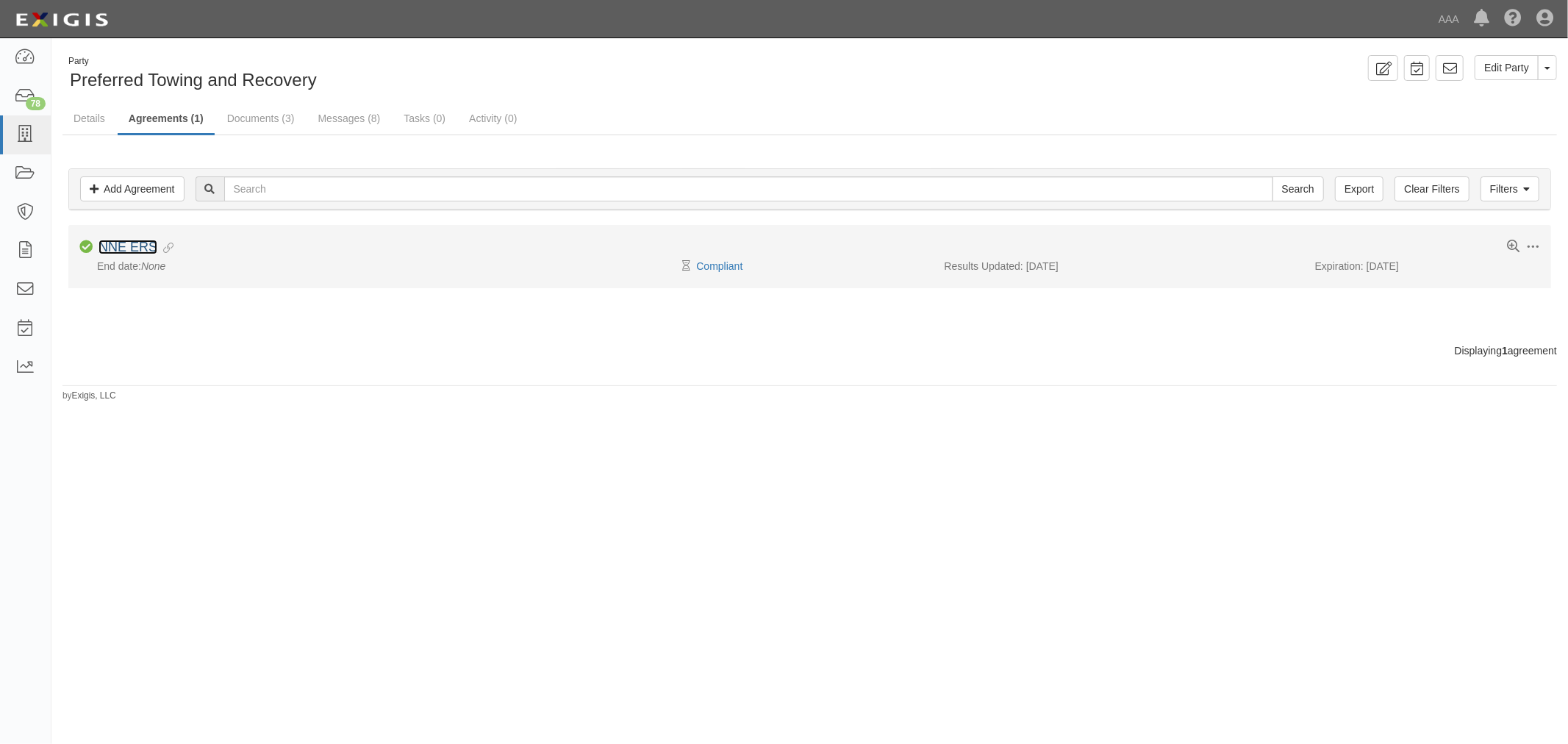
click at [108, 246] on link "NNE ERS" at bounding box center [128, 247] width 59 height 15
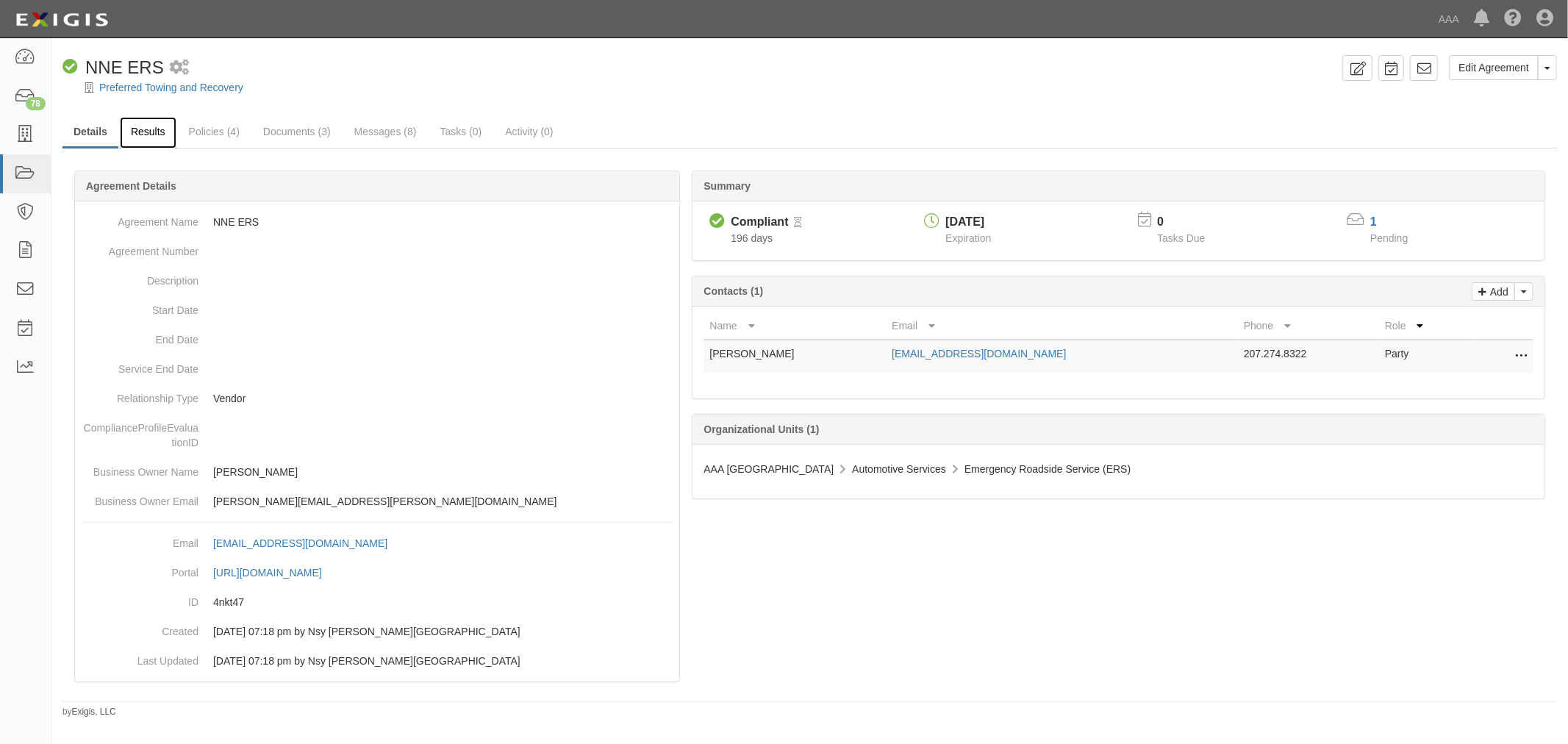
click at [167, 126] on link "Results" at bounding box center [148, 133] width 57 height 32
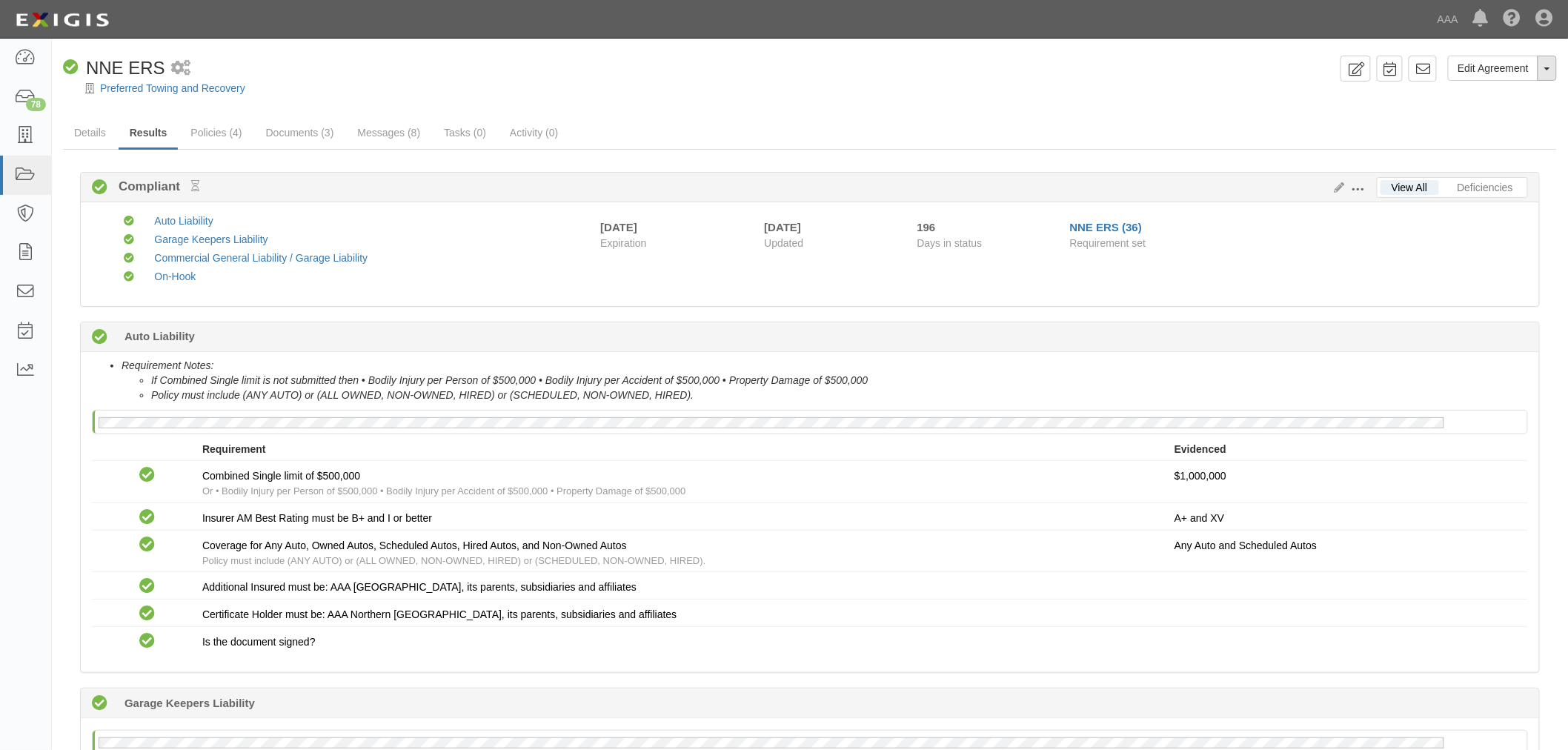
click at [1547, 56] on button "Toggle Agreement Dropdown" at bounding box center [1547, 68] width 19 height 25
click at [1500, 94] on link "View Audit Trail" at bounding box center [1498, 97] width 117 height 19
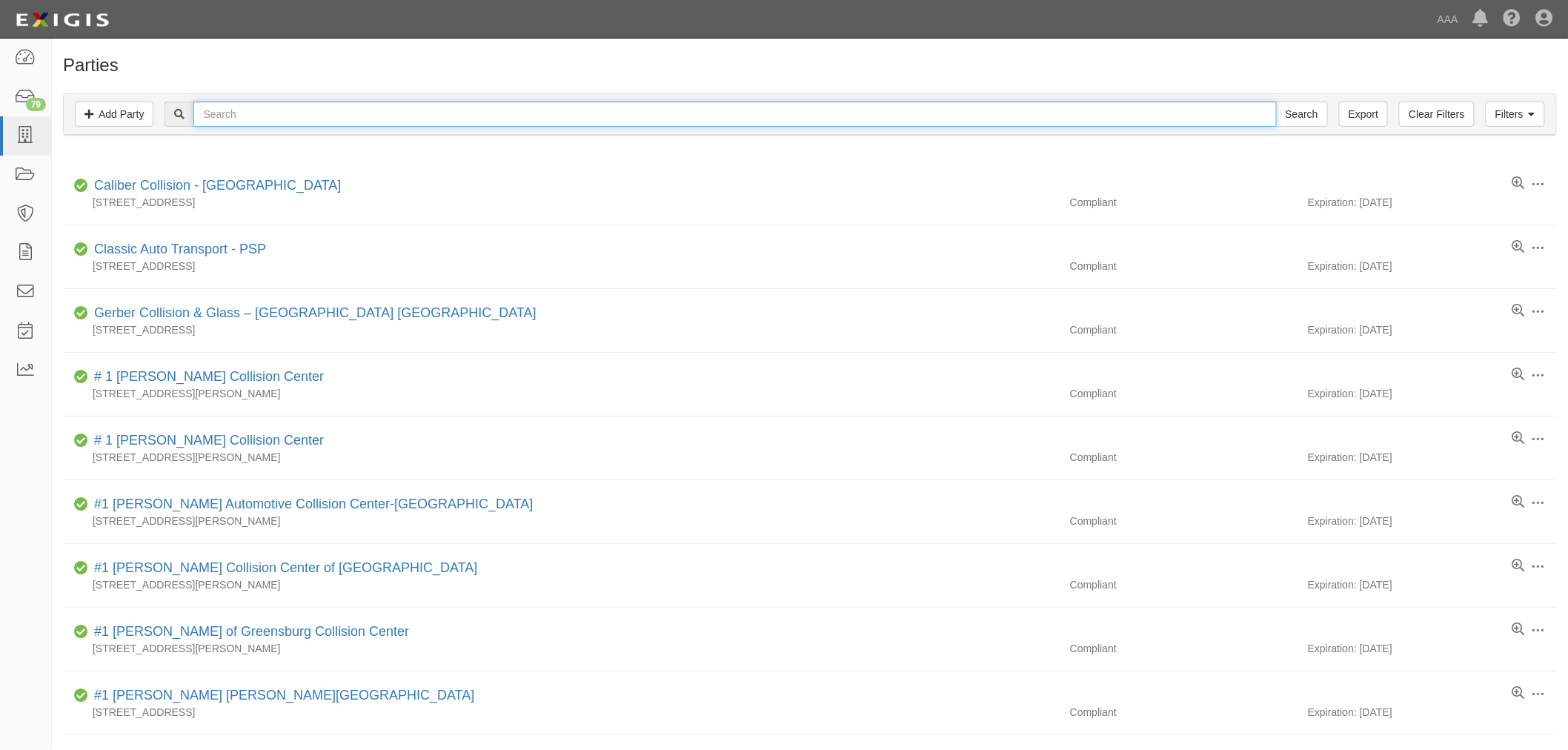
click at [448, 121] on input "text" at bounding box center [734, 114] width 1083 height 25
paste input "TCAG, Inc"
type input "TCAG, Inc"
click at [1289, 120] on input "Search" at bounding box center [1302, 114] width 52 height 25
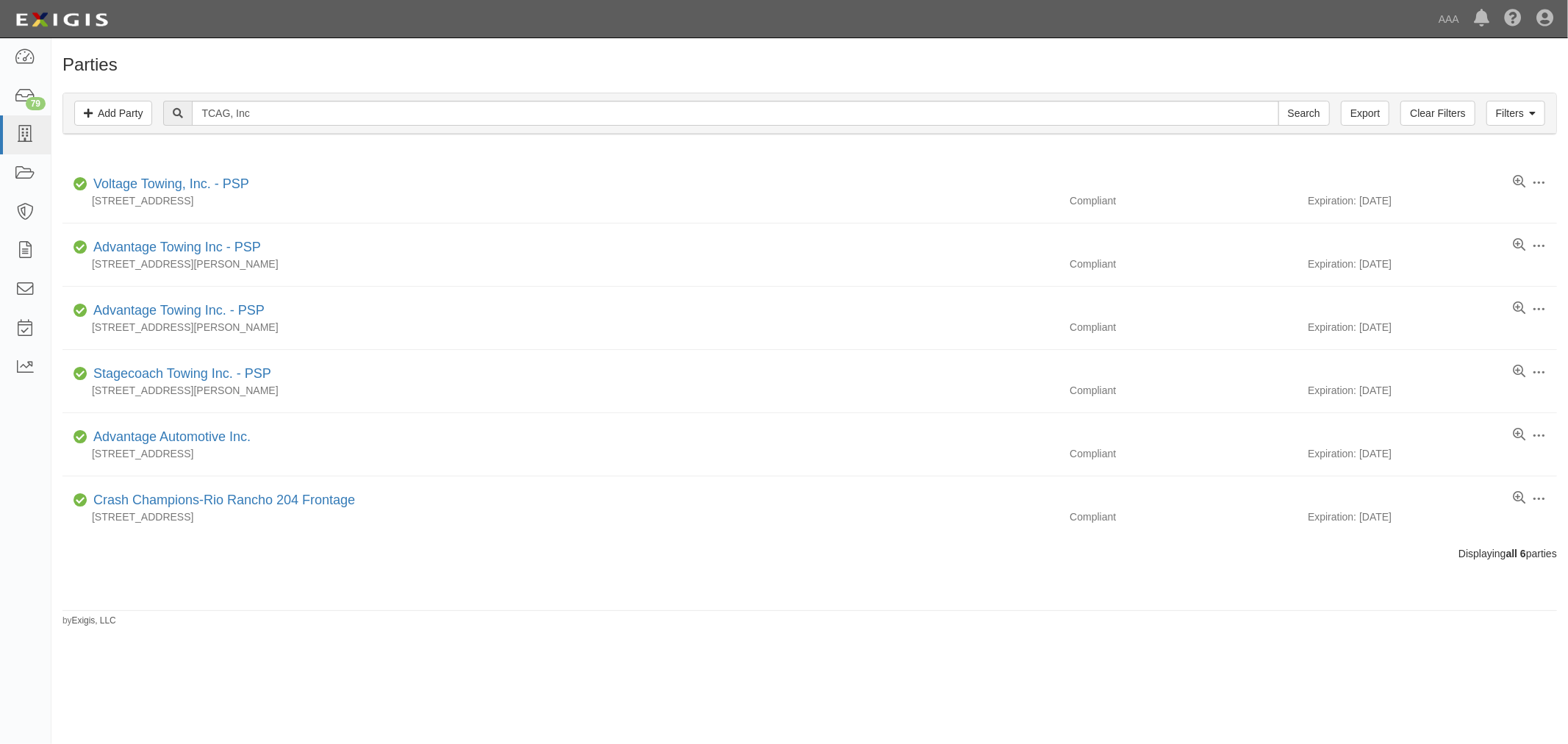
drag, startPoint x: 332, startPoint y: 128, endPoint x: 248, endPoint y: 117, distance: 84.7
click at [223, 135] on div "Filters Add Party Clear Filters Export TCAG, Inc Search Filters Compliance Stat…" at bounding box center [809, 116] width 1516 height 68
drag, startPoint x: 251, startPoint y: 114, endPoint x: 192, endPoint y: 118, distance: 59.1
click at [191, 118] on div "TCAG, Inc Search" at bounding box center [746, 114] width 1166 height 25
type input "Titain"
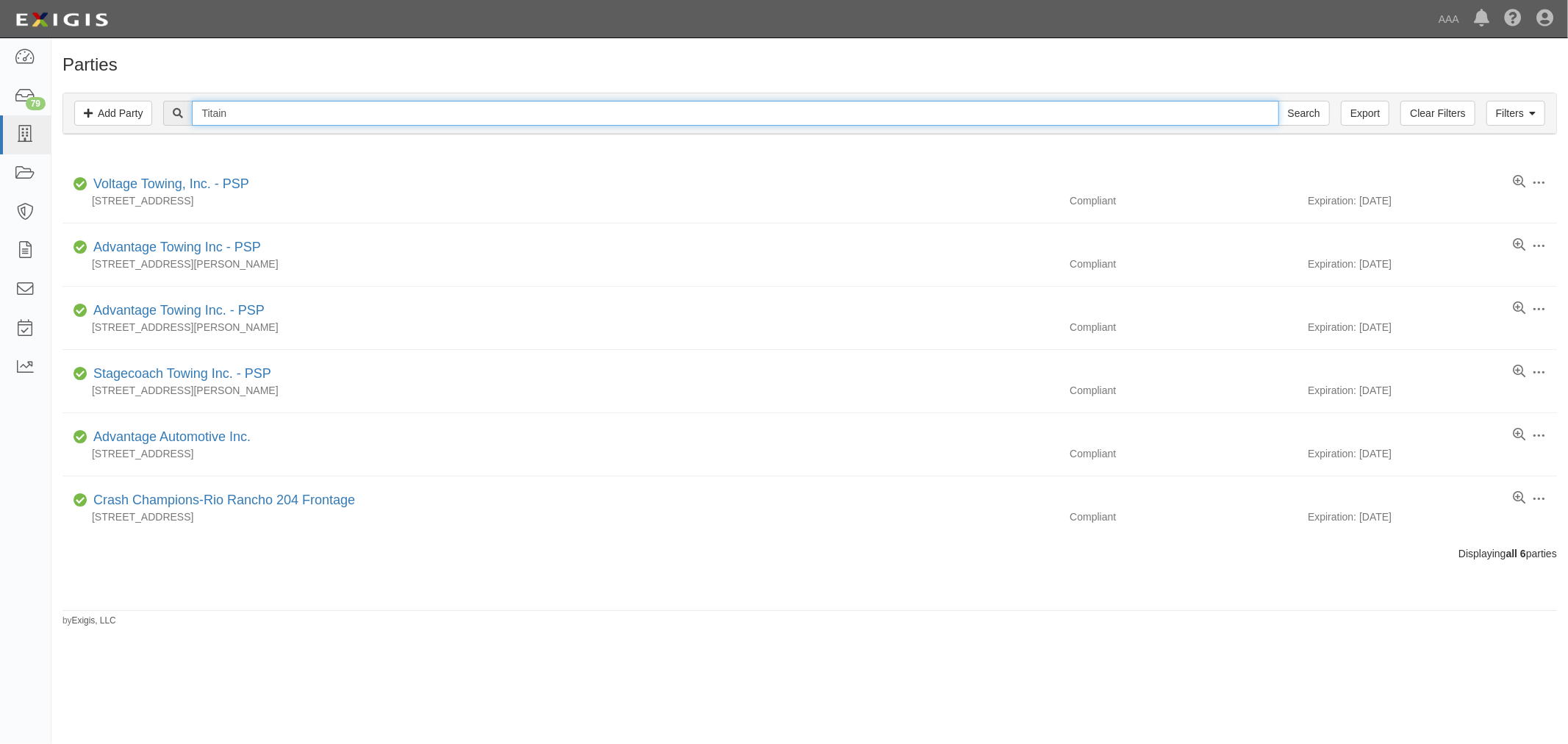
click at [1278, 101] on input "Search" at bounding box center [1304, 114] width 52 height 25
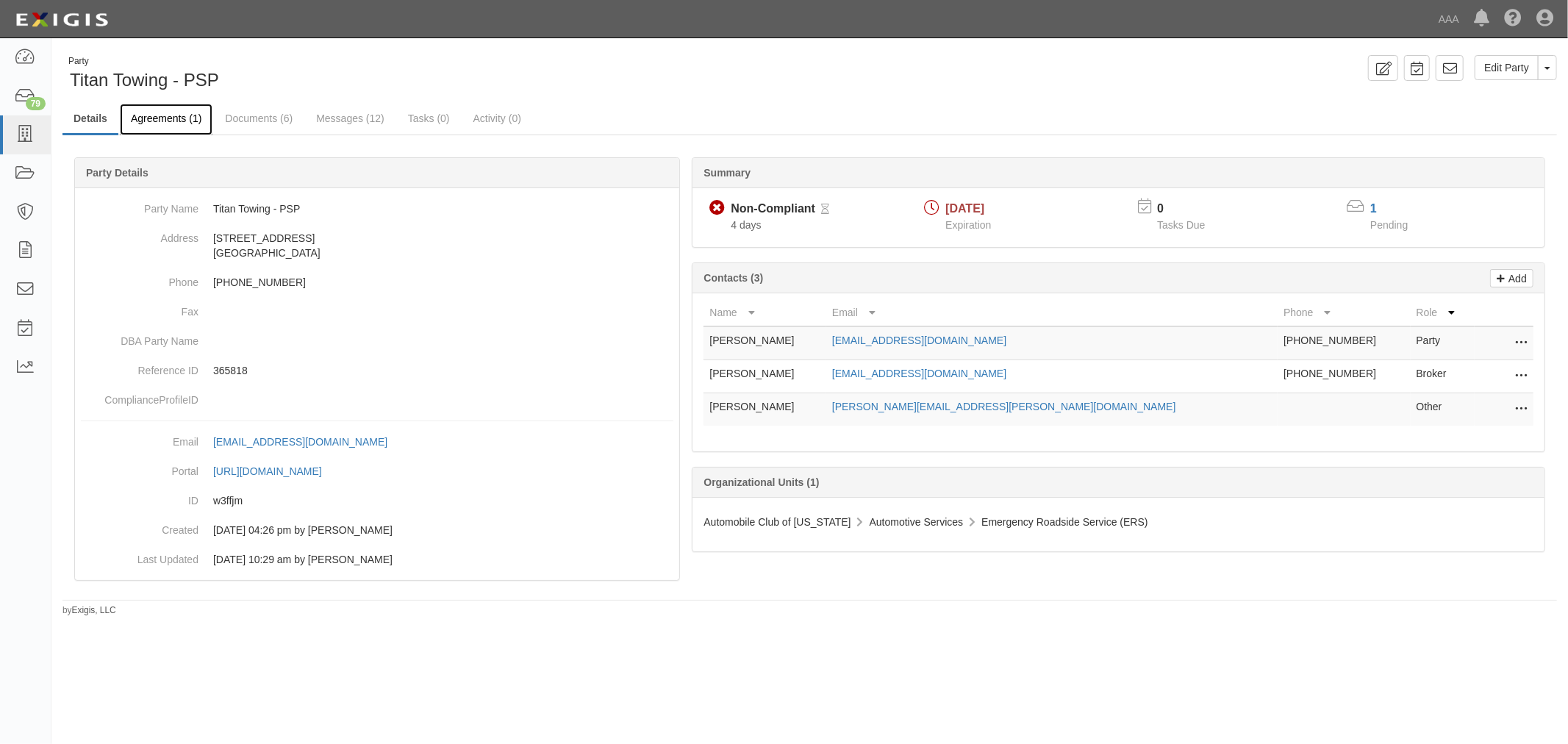
click at [184, 126] on link "Agreements (1)" at bounding box center [167, 119] width 93 height 32
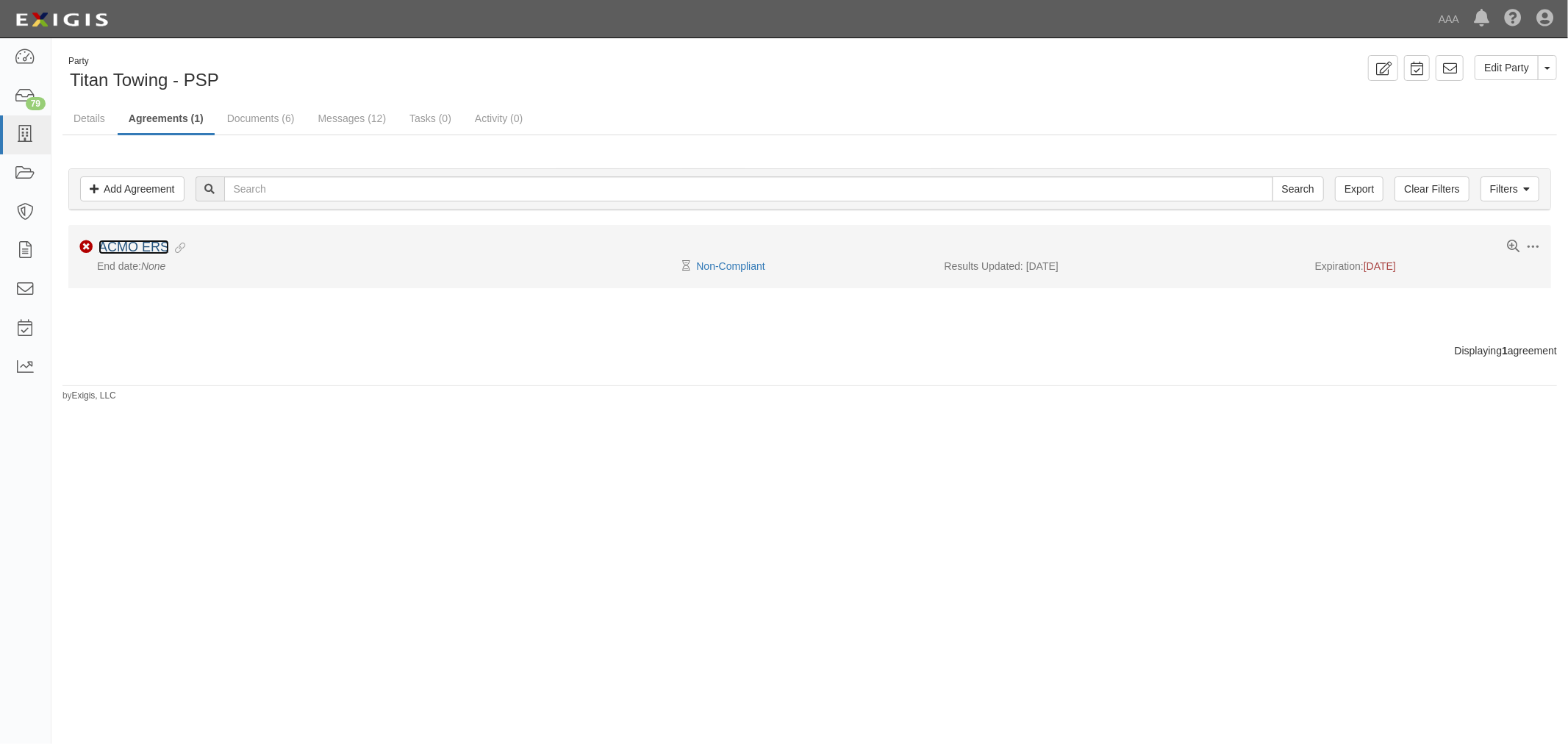
click at [136, 243] on link "ACMO ERS" at bounding box center [134, 247] width 71 height 15
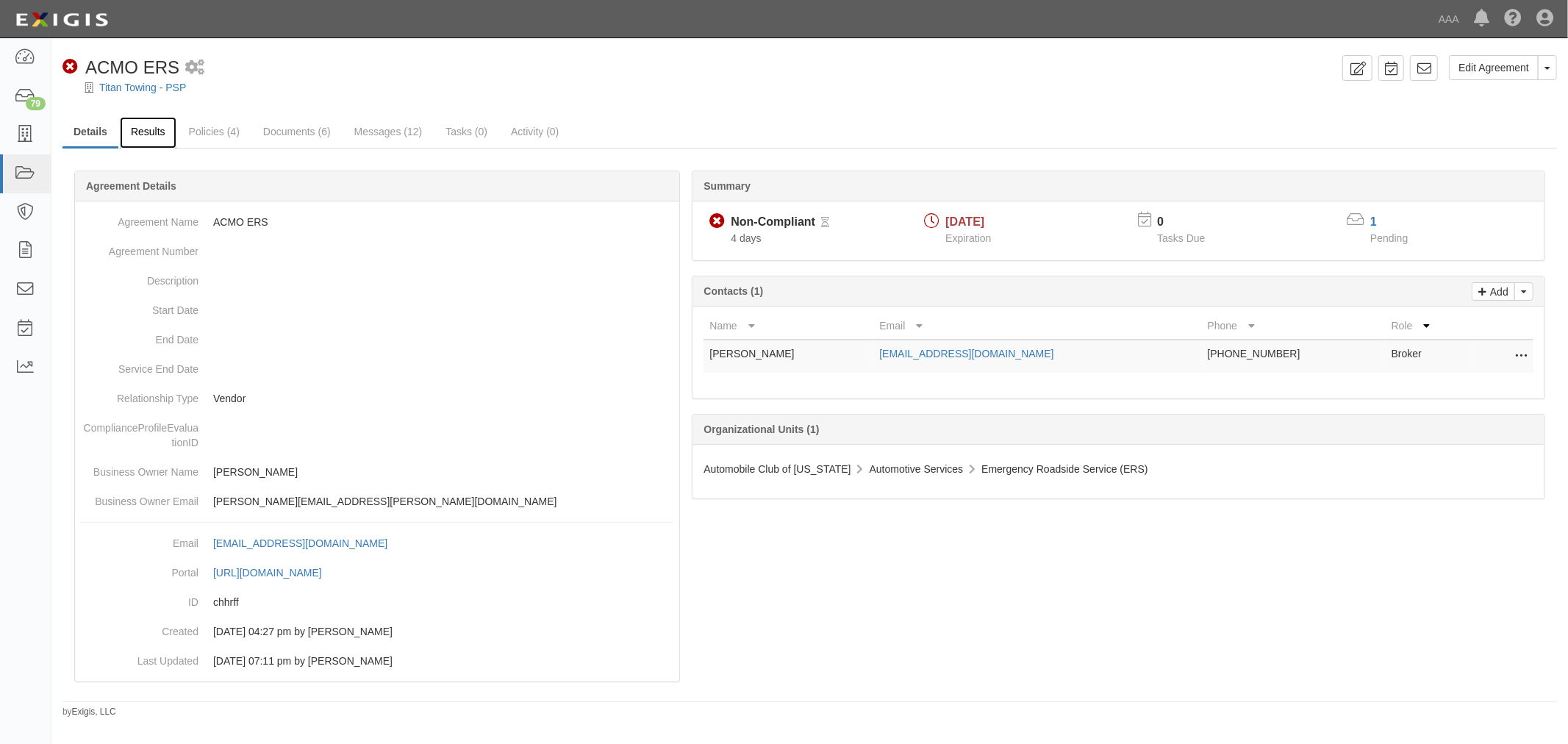
click at [156, 138] on link "Results" at bounding box center [148, 133] width 57 height 32
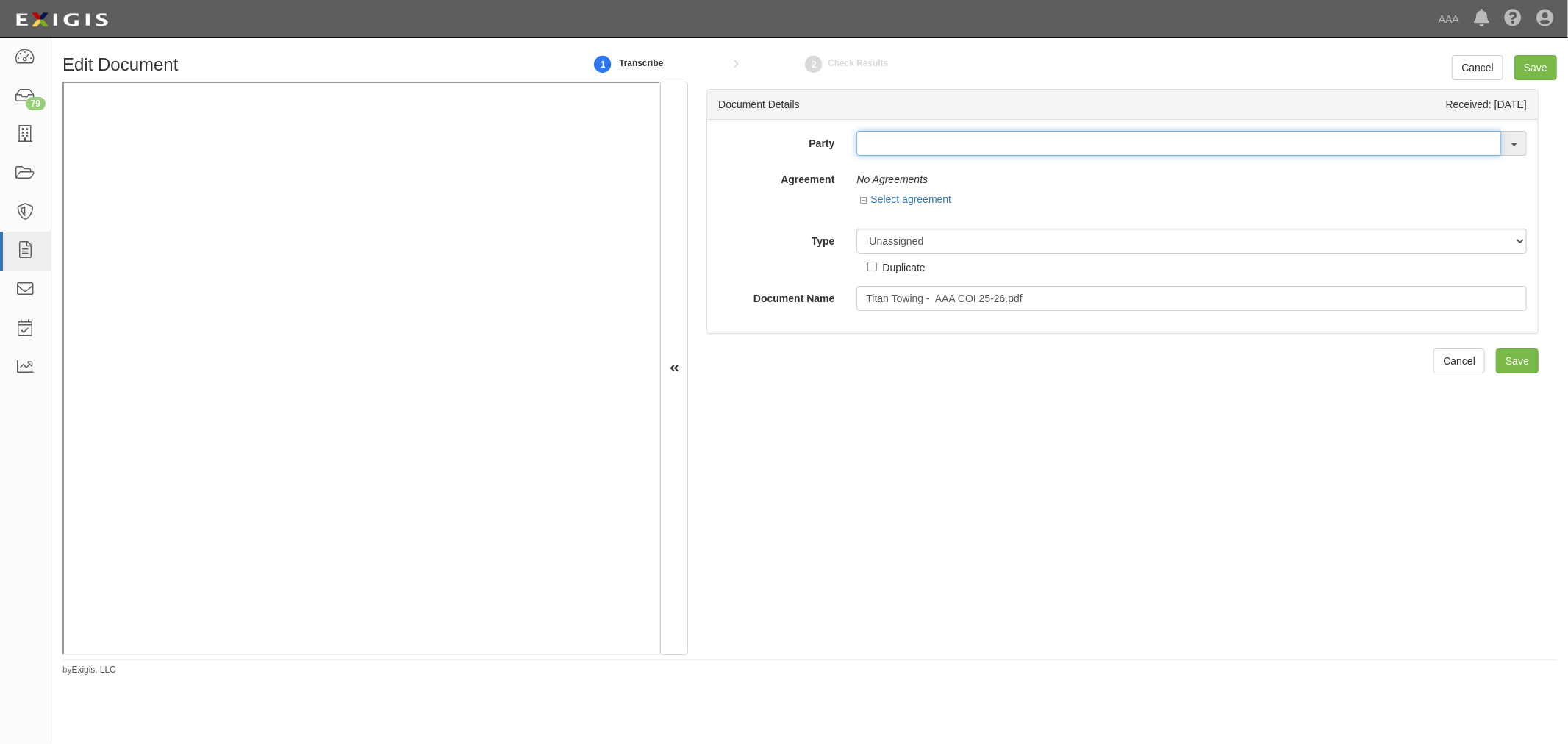
click at [935, 150] on input "text" at bounding box center [1179, 143] width 645 height 25
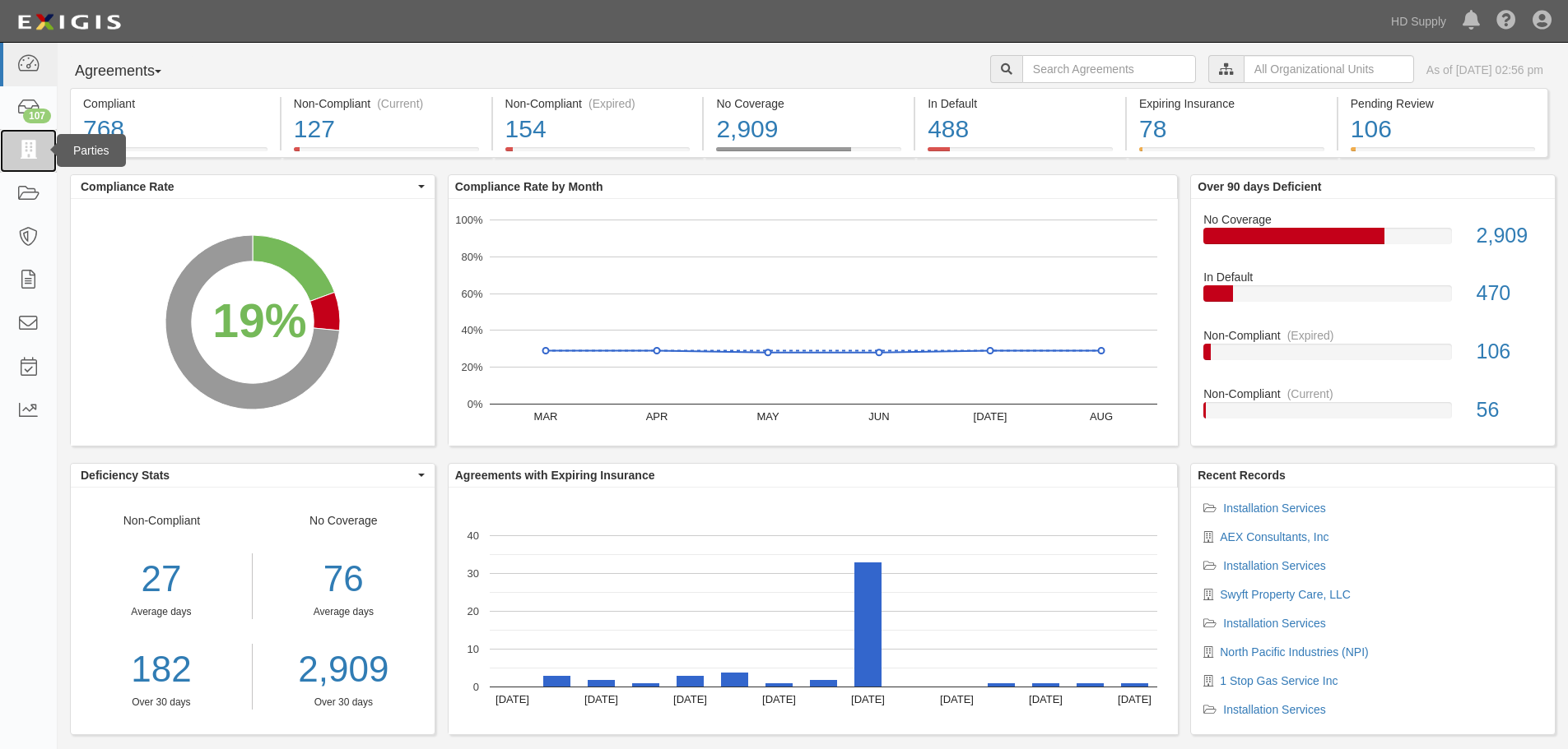
click at [24, 151] on icon at bounding box center [28, 151] width 23 height 19
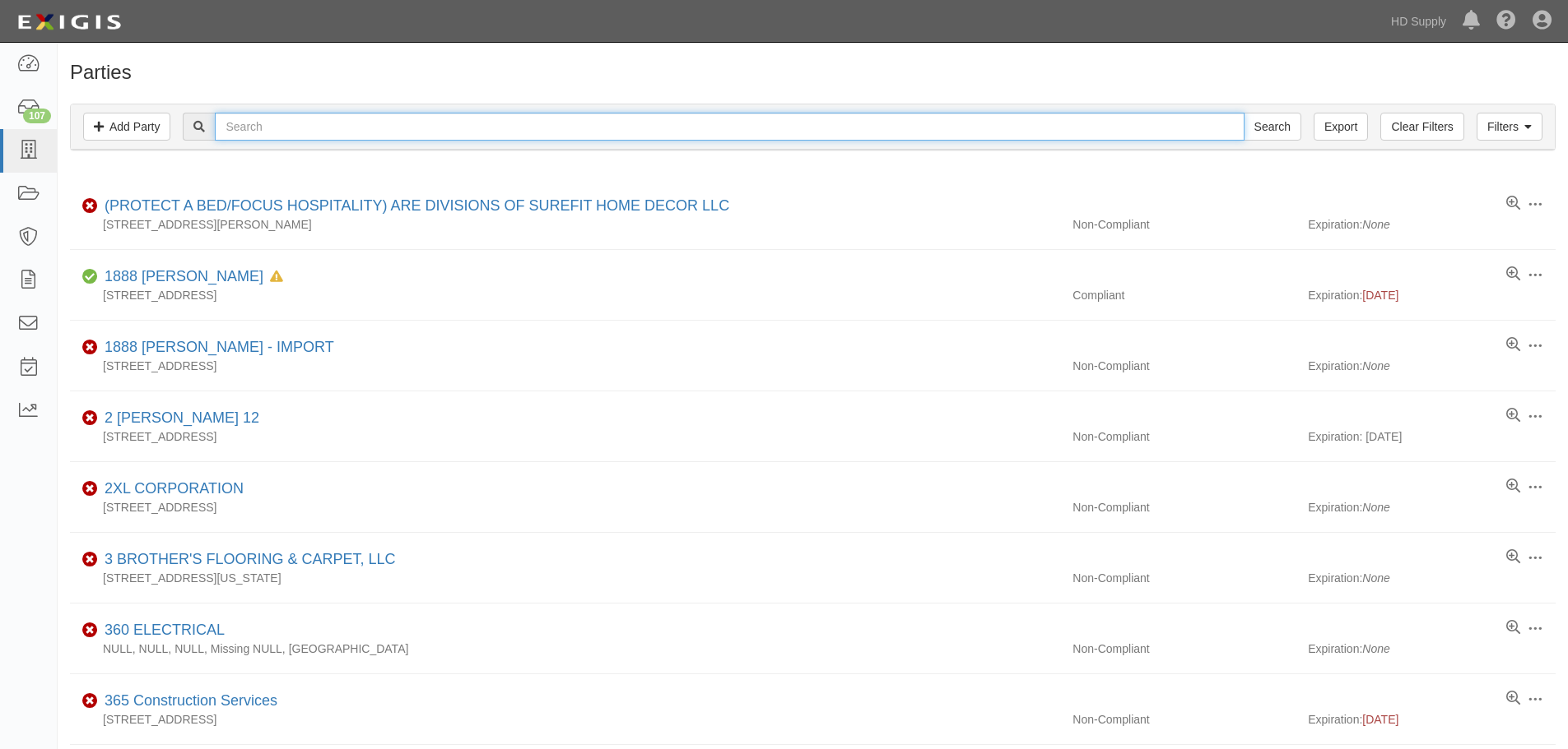
click at [440, 116] on input "text" at bounding box center [729, 127] width 1028 height 28
type input "Homew"
click at [1244, 113] on input "Search" at bounding box center [1273, 127] width 58 height 28
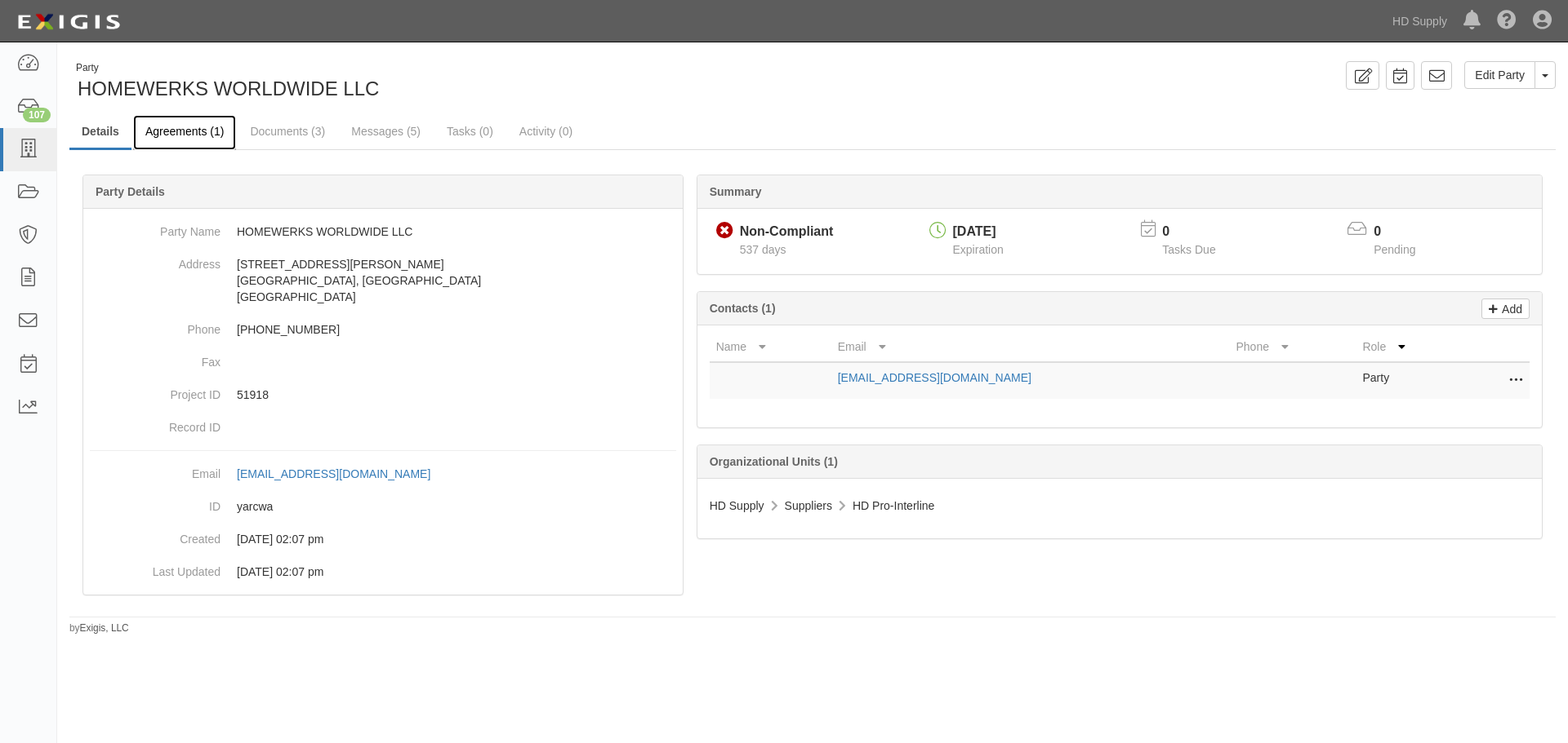
click at [169, 143] on link "Agreements (1)" at bounding box center [185, 133] width 103 height 35
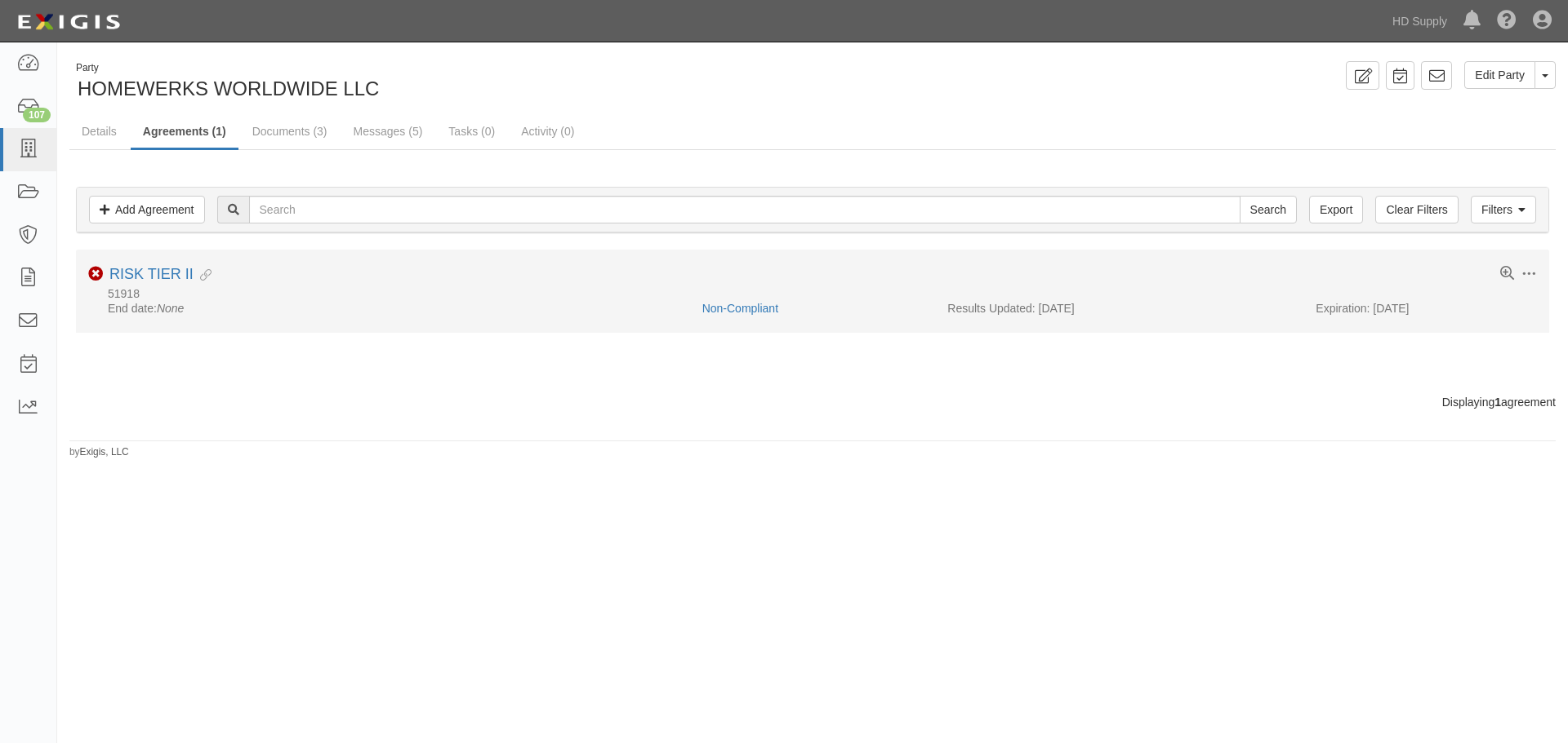
click at [130, 262] on li "Toggle Agreement Dropdown Edit Log activity Add task Send message Archive Non-C…" at bounding box center [812, 291] width 1473 height 83
click at [125, 279] on link "RISK TIER II" at bounding box center [151, 274] width 84 height 16
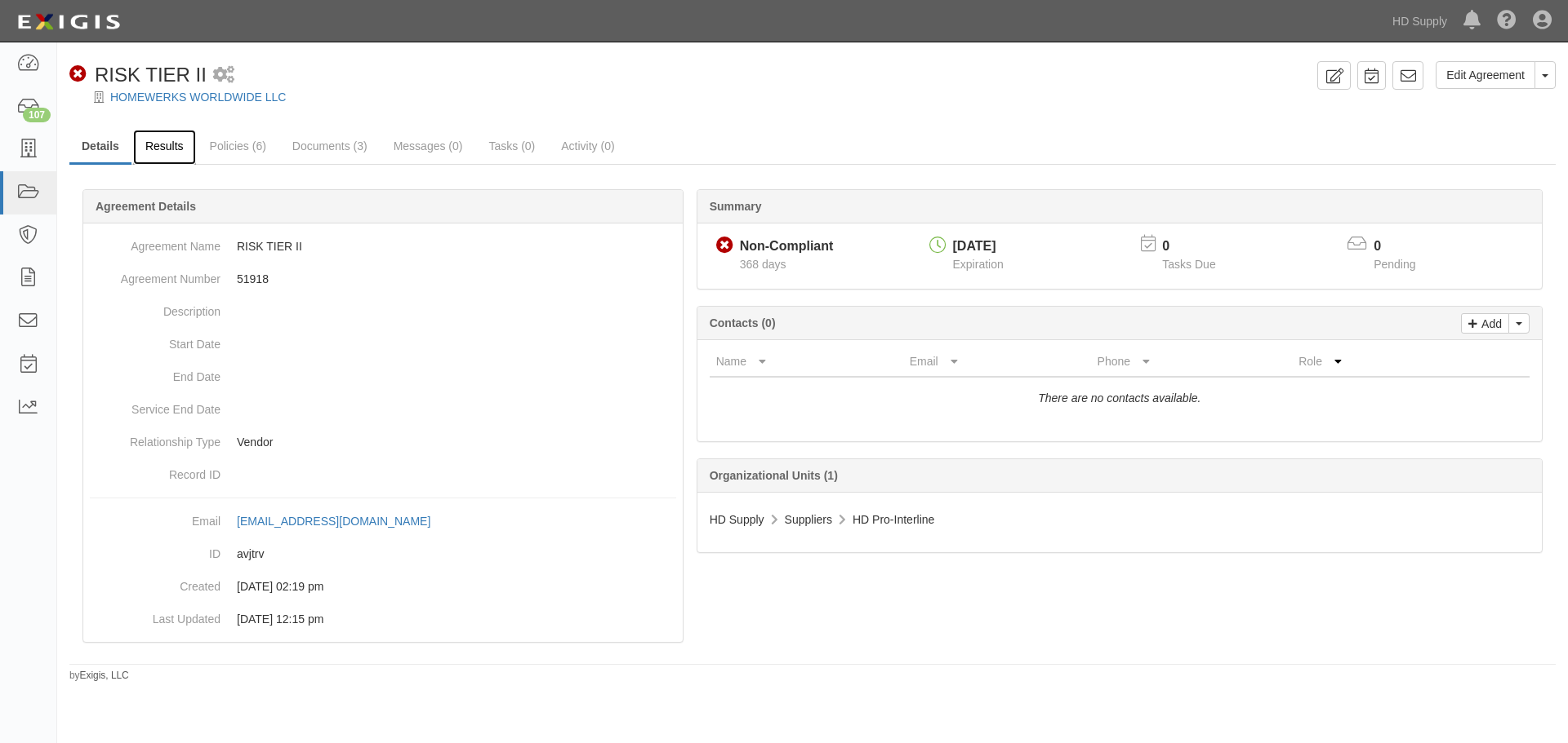
click at [141, 149] on link "Results" at bounding box center [165, 147] width 63 height 35
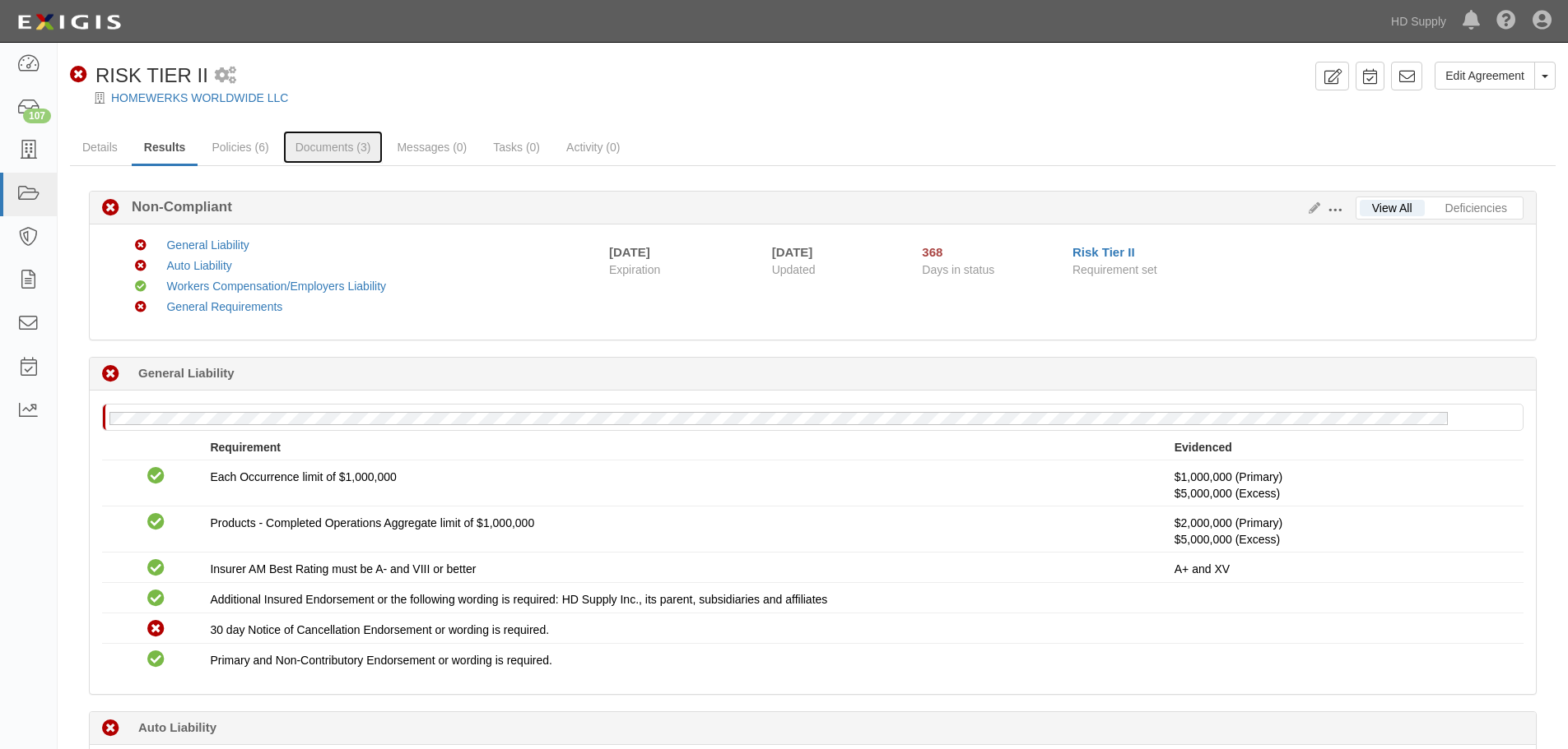
drag, startPoint x: 348, startPoint y: 154, endPoint x: 337, endPoint y: 167, distance: 17.0
drag, startPoint x: 337, startPoint y: 167, endPoint x: 352, endPoint y: 152, distance: 21.2
click at [190, 100] on link "HOMEWERKS WORLDWIDE LLC" at bounding box center [200, 98] width 177 height 13
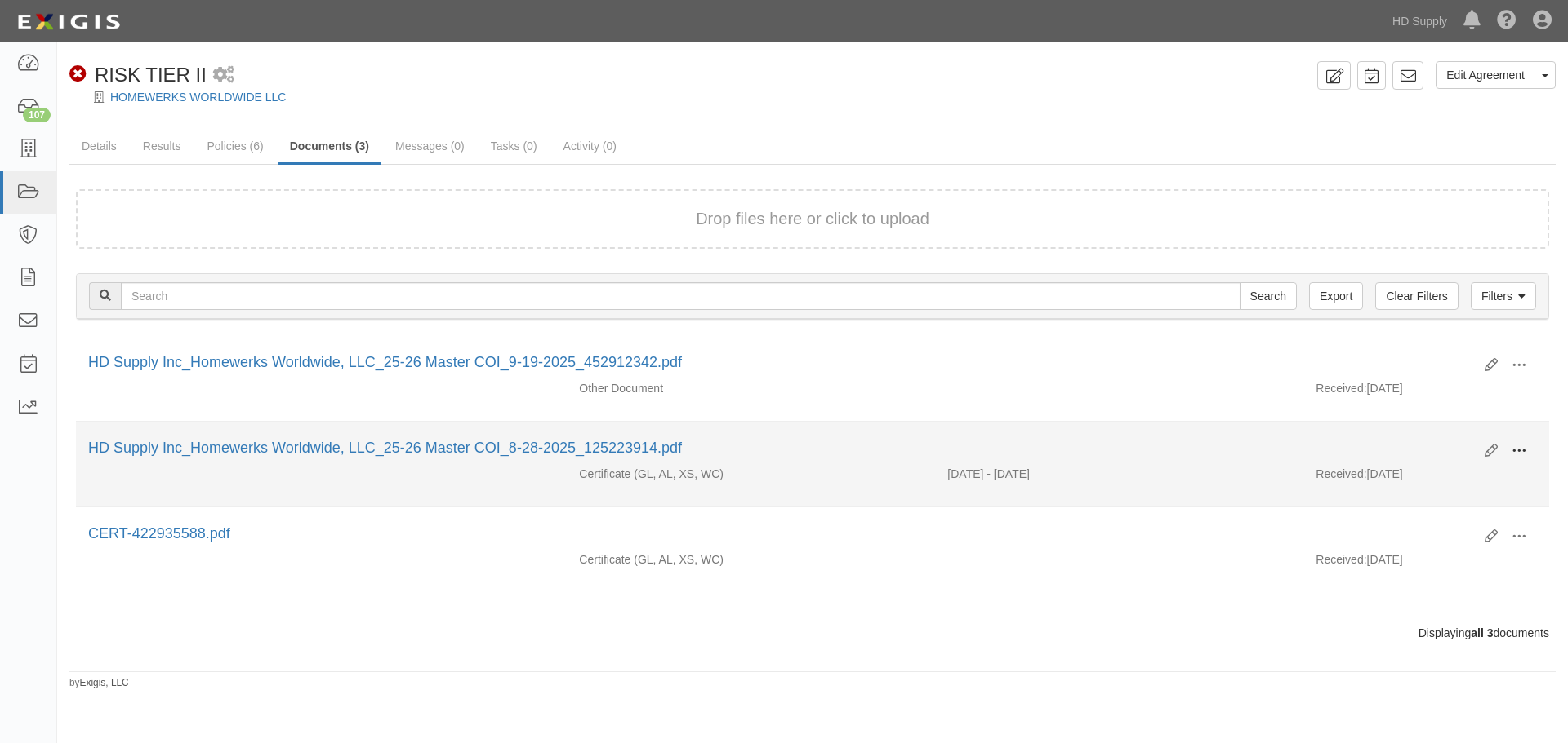
click at [1530, 445] on button at bounding box center [1519, 452] width 36 height 28
click at [1472, 489] on link "View" at bounding box center [1439, 475] width 129 height 29
click at [1521, 445] on span at bounding box center [1519, 451] width 15 height 15
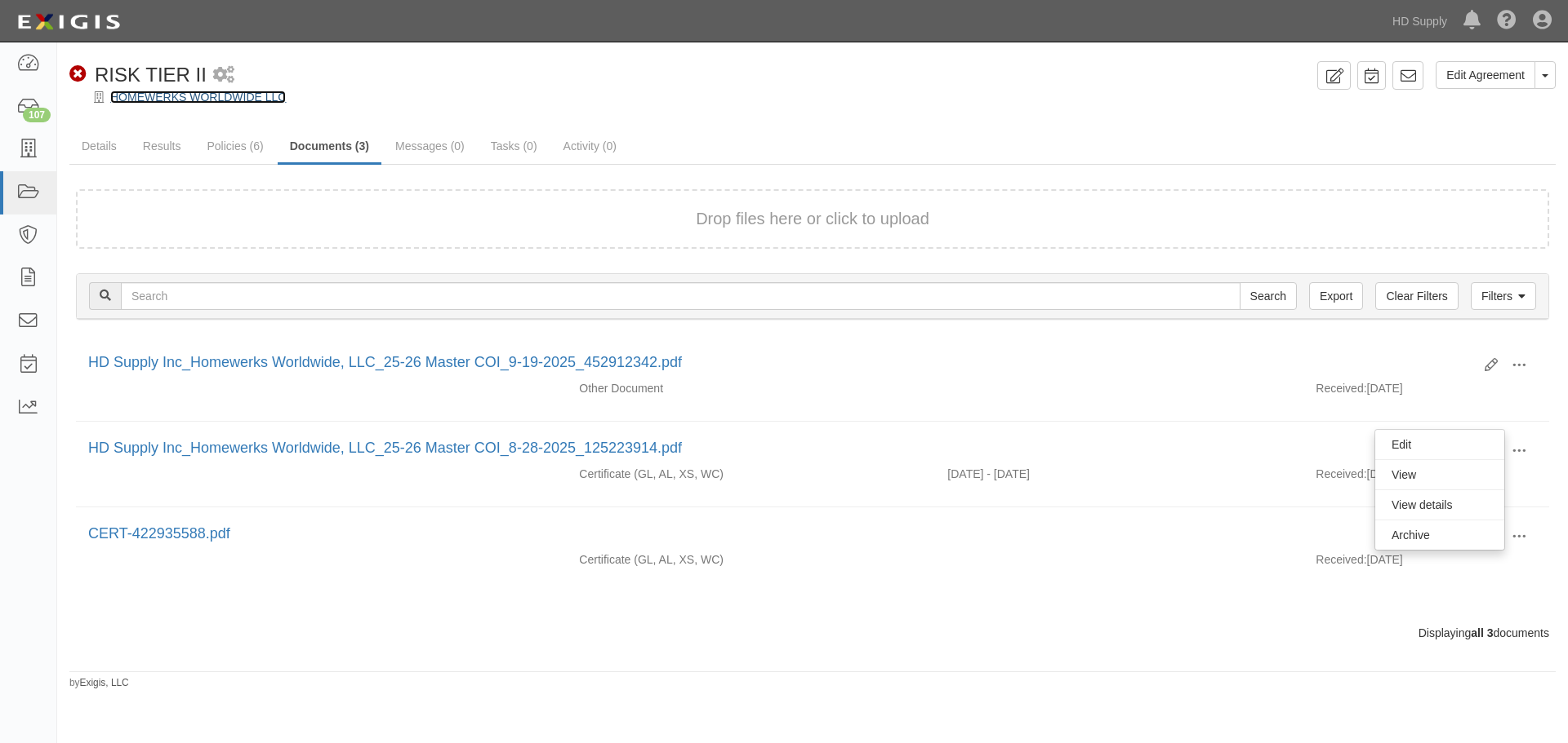
click at [127, 96] on link "HOMEWERKS WORLDWIDE LLC" at bounding box center [198, 97] width 175 height 13
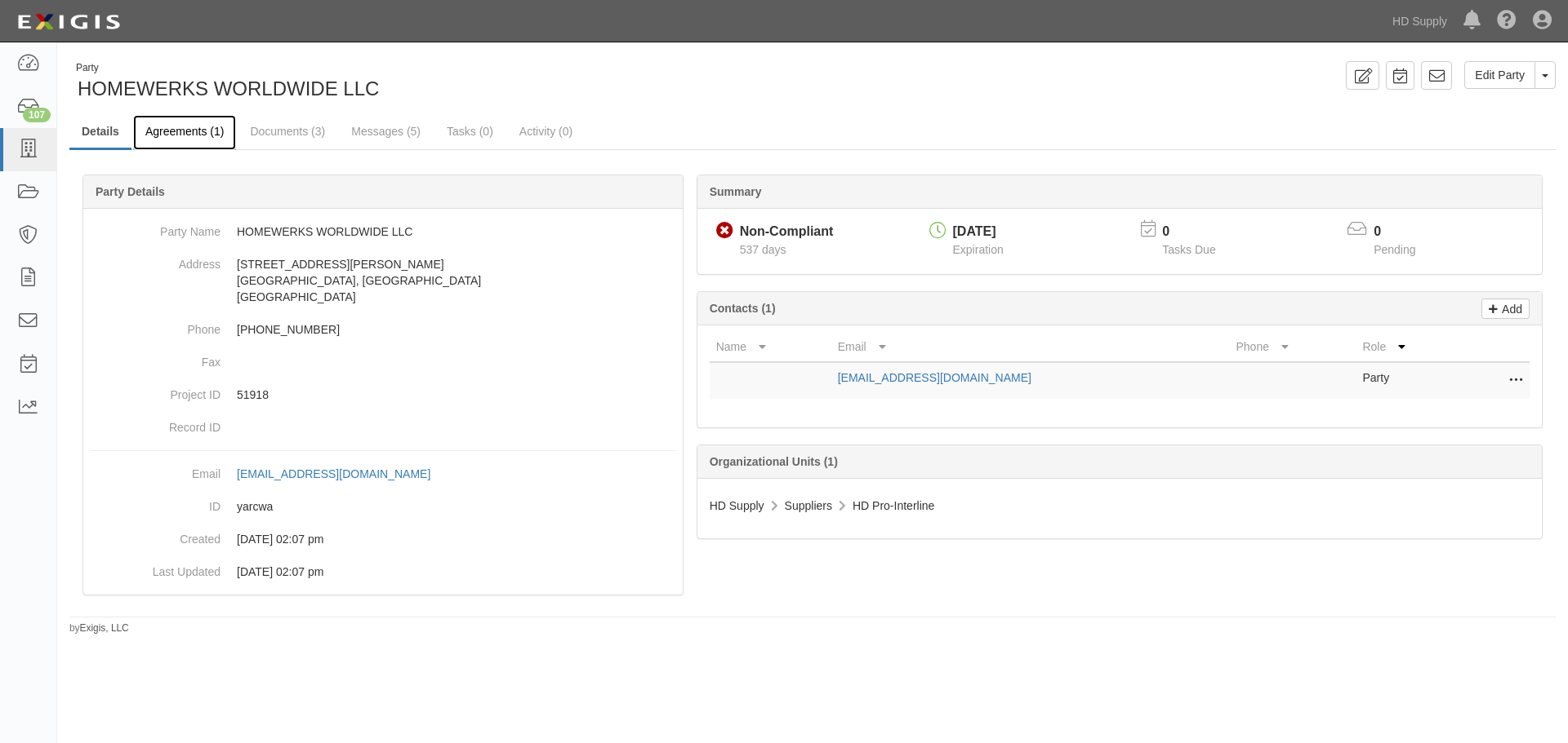
click at [181, 118] on link "Agreements (1)" at bounding box center [185, 133] width 103 height 35
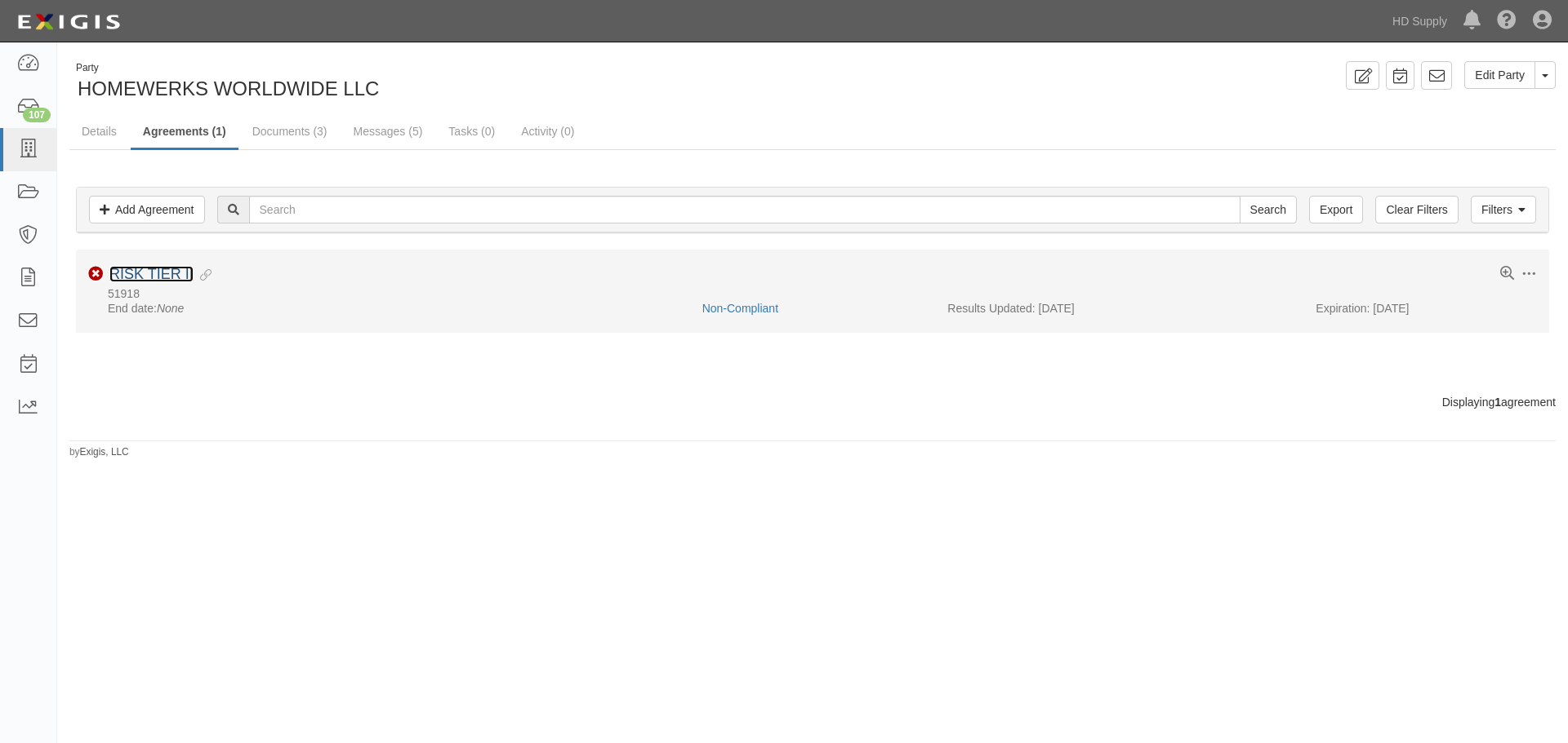
click at [134, 272] on link "RISK TIER II" at bounding box center [151, 274] width 84 height 16
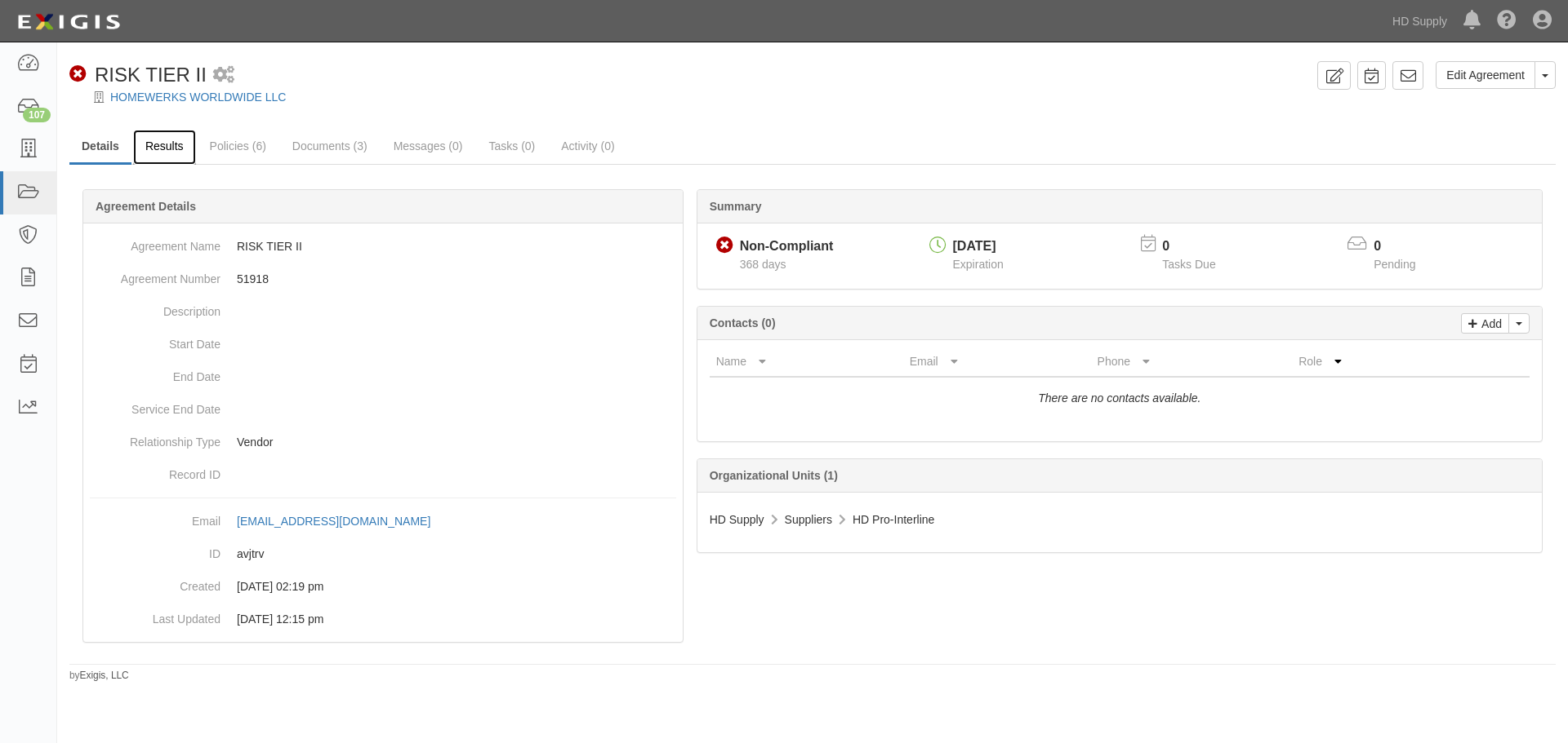
click at [169, 150] on link "Results" at bounding box center [165, 147] width 63 height 35
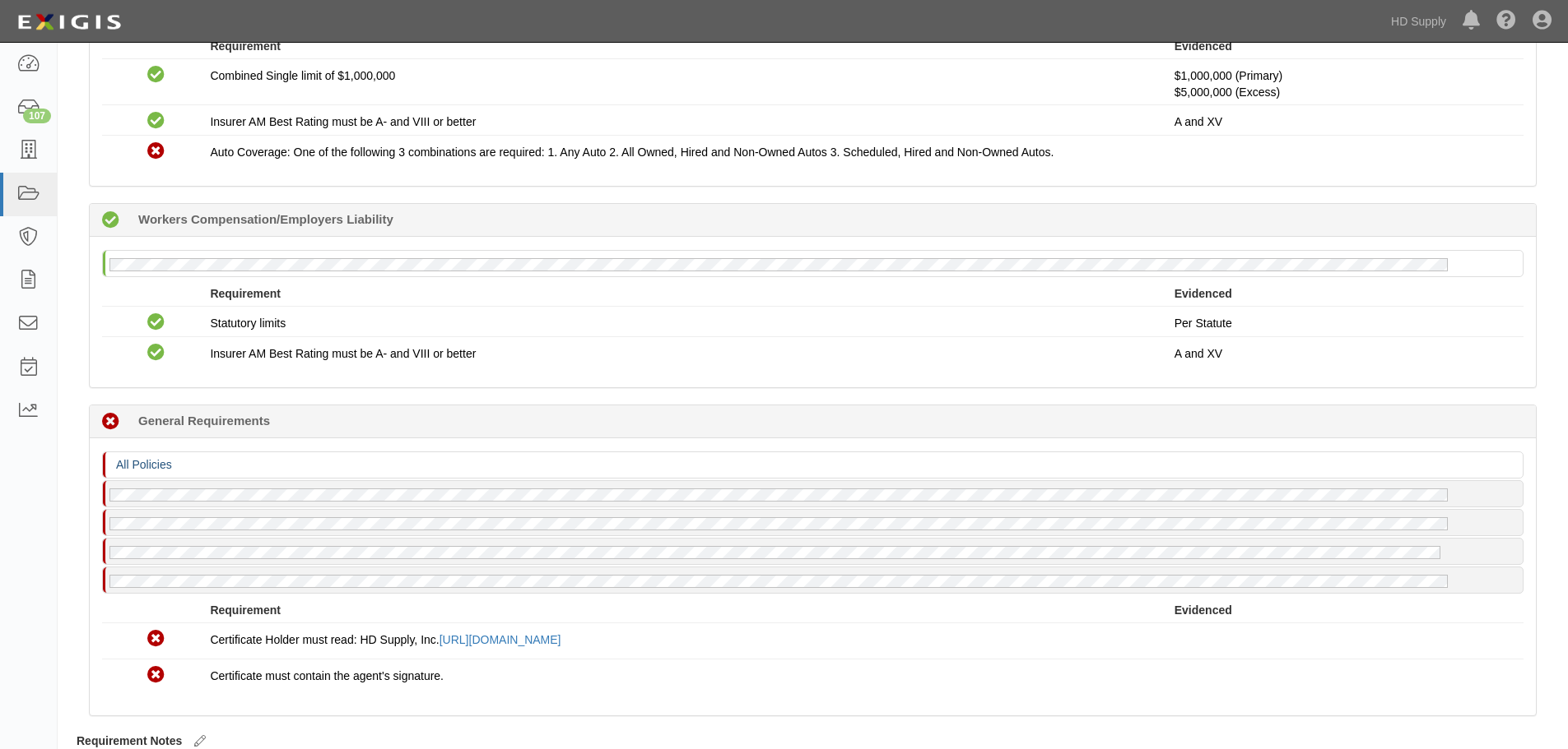
scroll to position [821, 0]
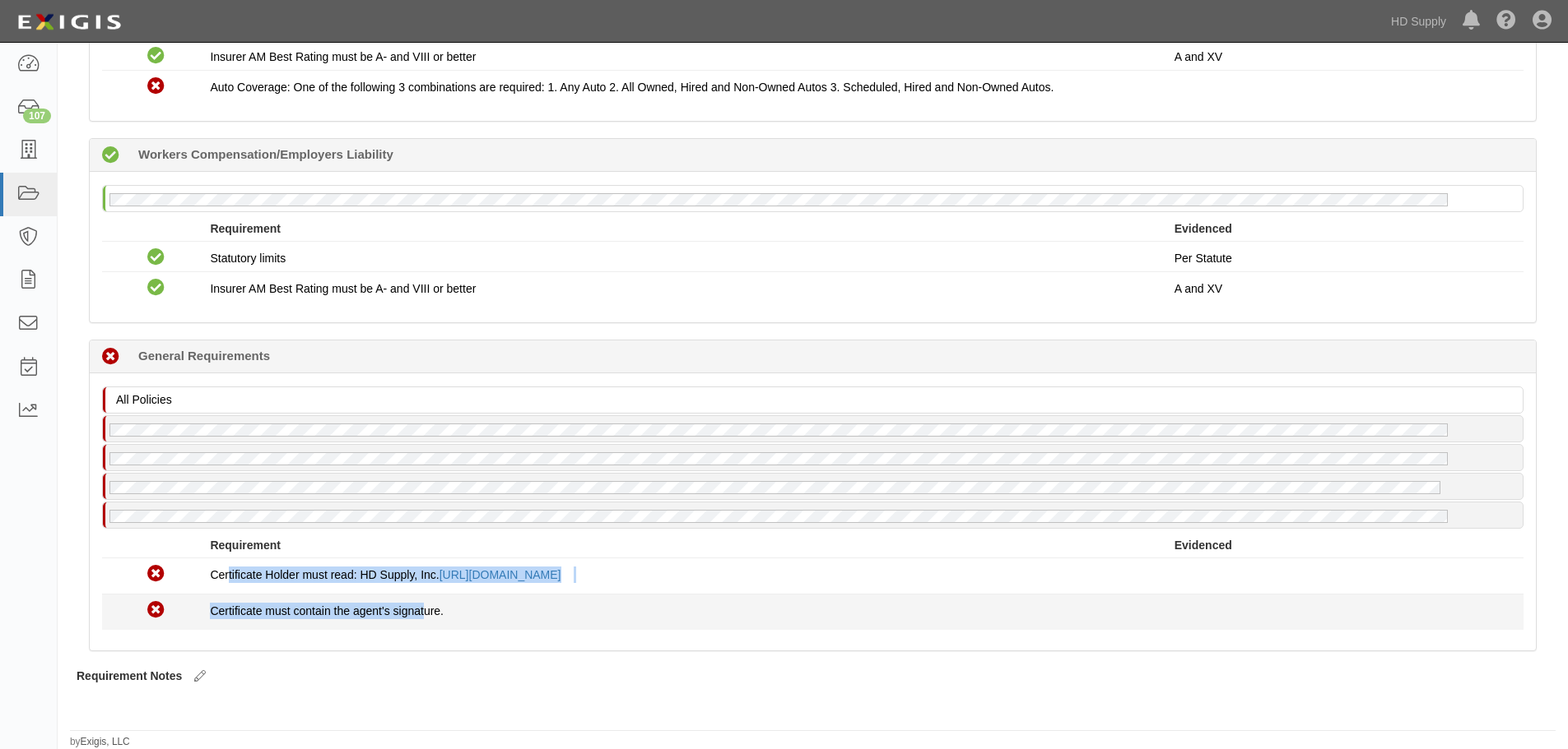
drag, startPoint x: 228, startPoint y: 594, endPoint x: 455, endPoint y: 603, distance: 227.2
click at [455, 603] on div "Non-Compliant Certificate Holder must read: HD Supply, Inc. https://complianz.c…" at bounding box center [813, 594] width 1421 height 72
drag, startPoint x: 563, startPoint y: 625, endPoint x: 429, endPoint y: 614, distance: 134.5
click at [555, 628] on li "Non-Compliant Certificate must contain the agent's signature." at bounding box center [813, 612] width 1421 height 35
drag, startPoint x: 357, startPoint y: 607, endPoint x: 706, endPoint y: 610, distance: 349.0
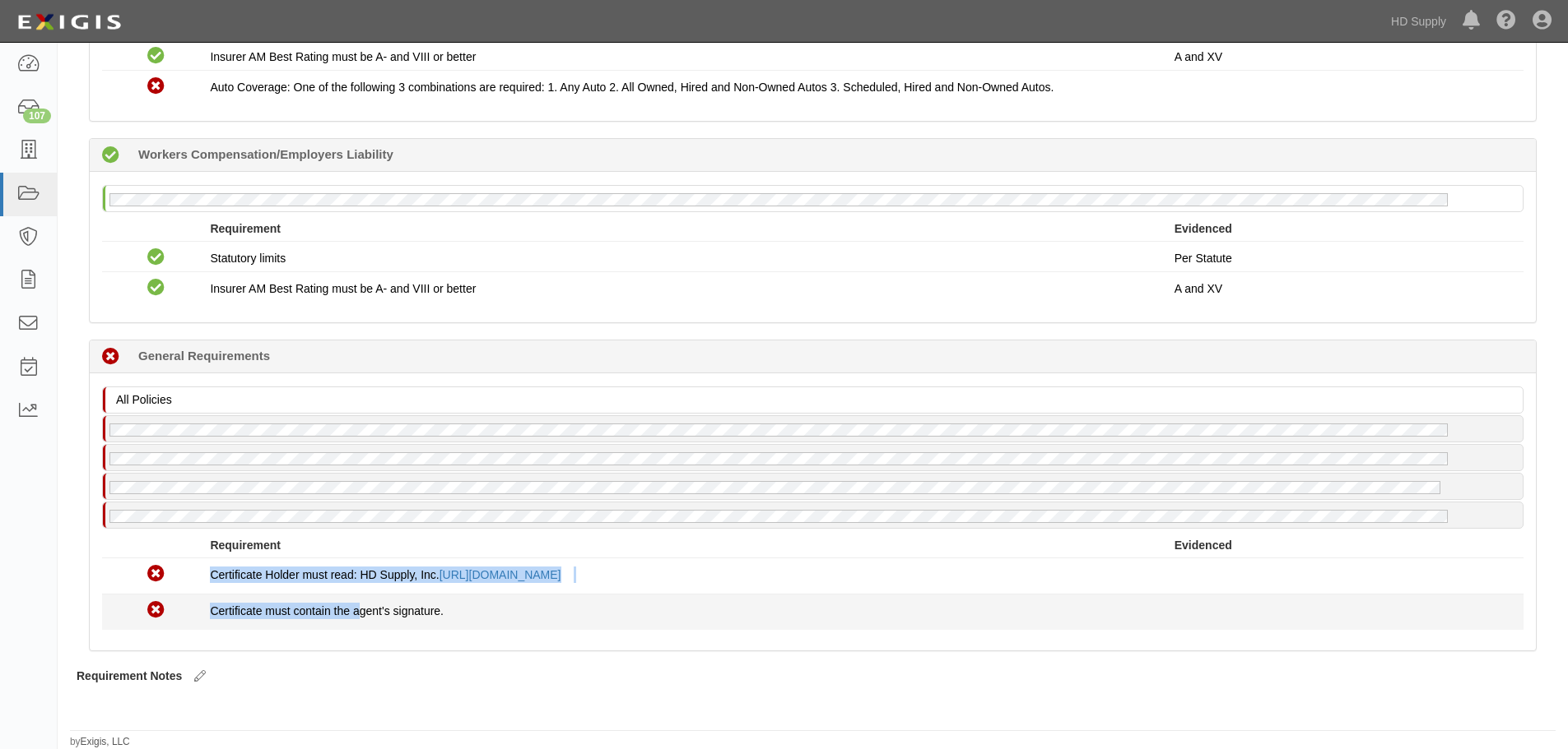
click at [216, 572] on div "Non-Compliant Certificate Holder must read: HD Supply, Inc. https://complianz.c…" at bounding box center [813, 594] width 1421 height 72
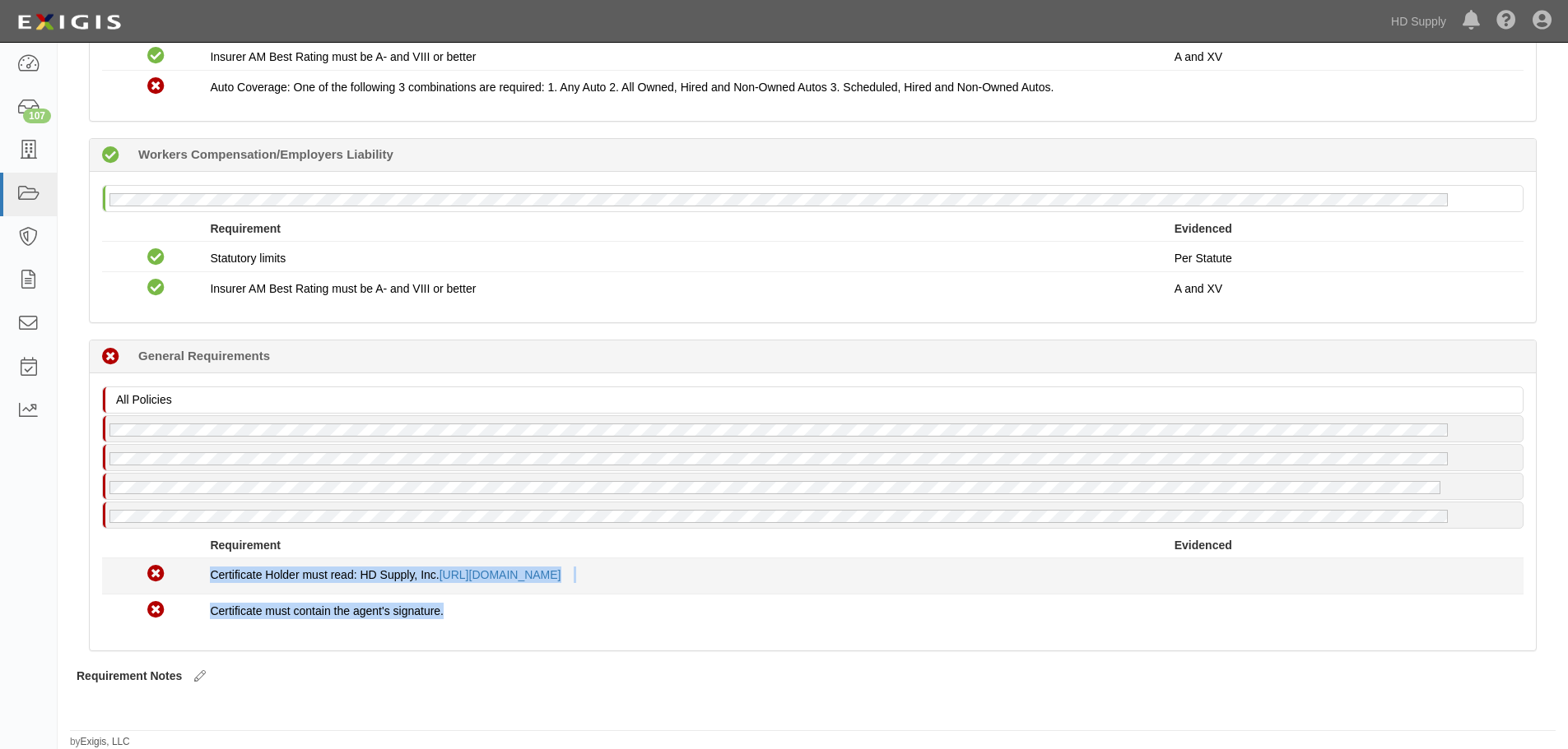
drag, startPoint x: 506, startPoint y: 634, endPoint x: 418, endPoint y: 559, distance: 115.6
click at [205, 554] on ul "Requirement Evidenced No Coverage Certificate Holder must read: HD Supply, Inc.…" at bounding box center [813, 583] width 1421 height 93
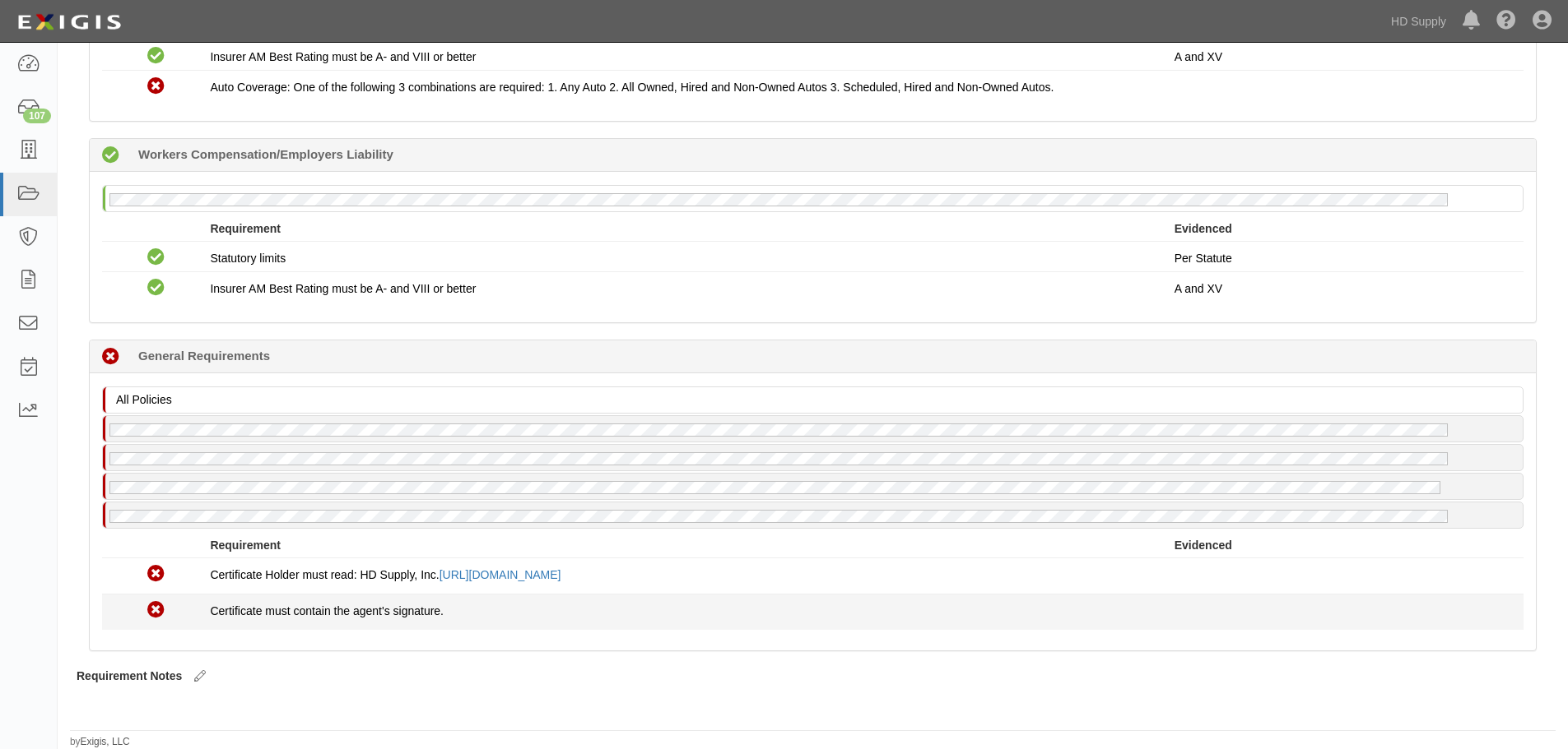
click at [660, 621] on div "Non-Compliant Certificate must contain the agent's signature." at bounding box center [813, 612] width 1446 height 27
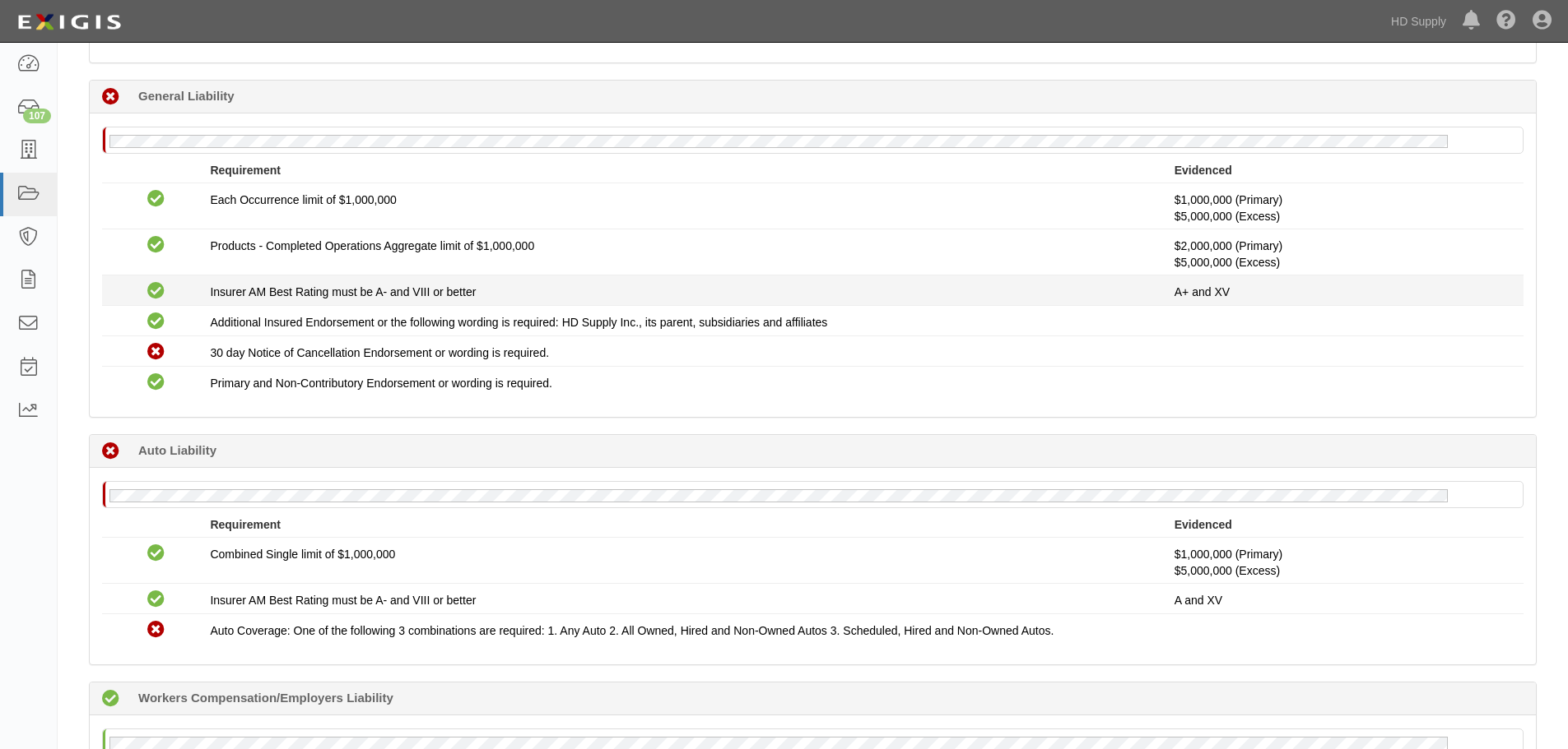
scroll to position [0, 0]
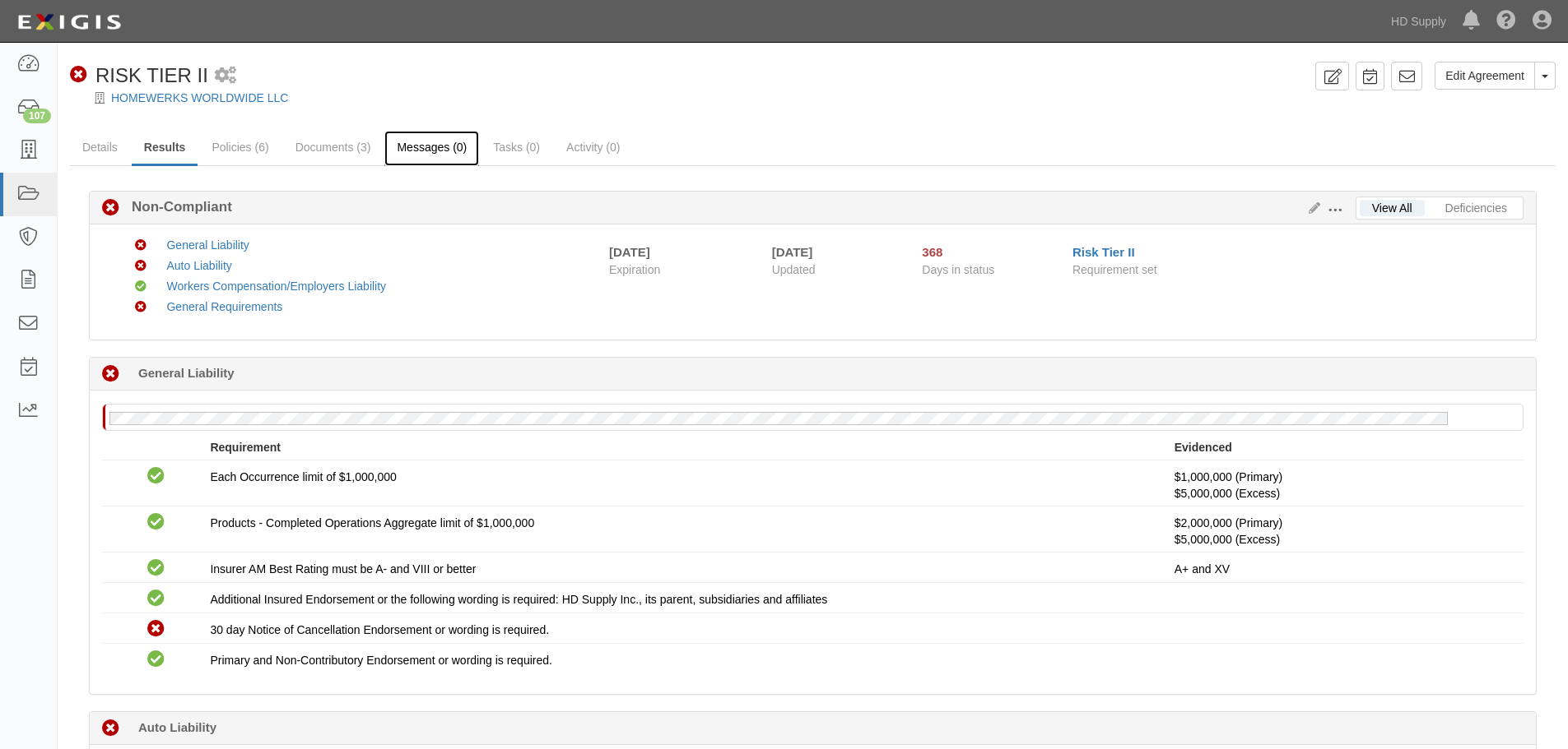
click at [415, 150] on link "Messages (0)" at bounding box center [432, 148] width 95 height 35
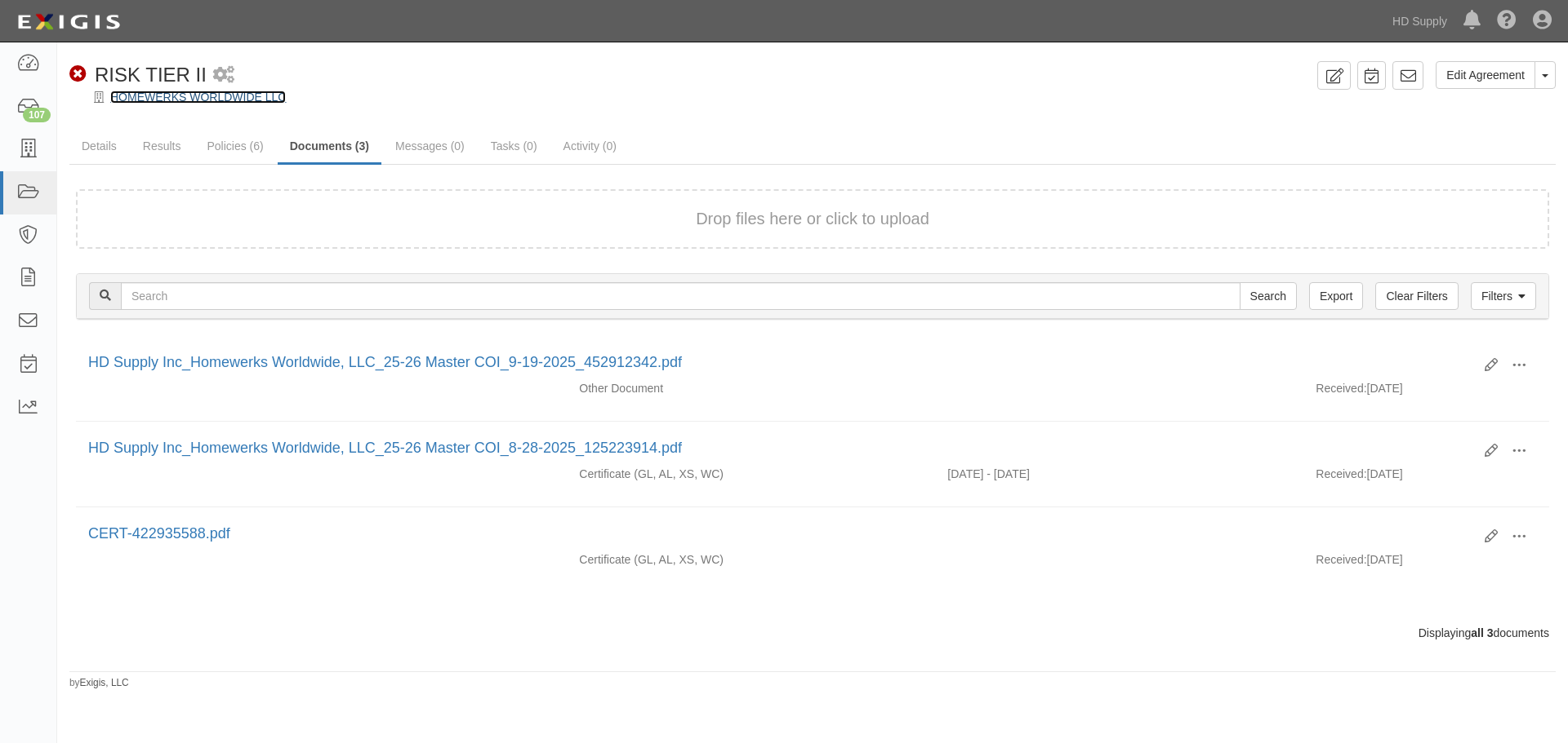
click at [174, 99] on link "HOMEWERKS WORLDWIDE LLC" at bounding box center [198, 97] width 175 height 13
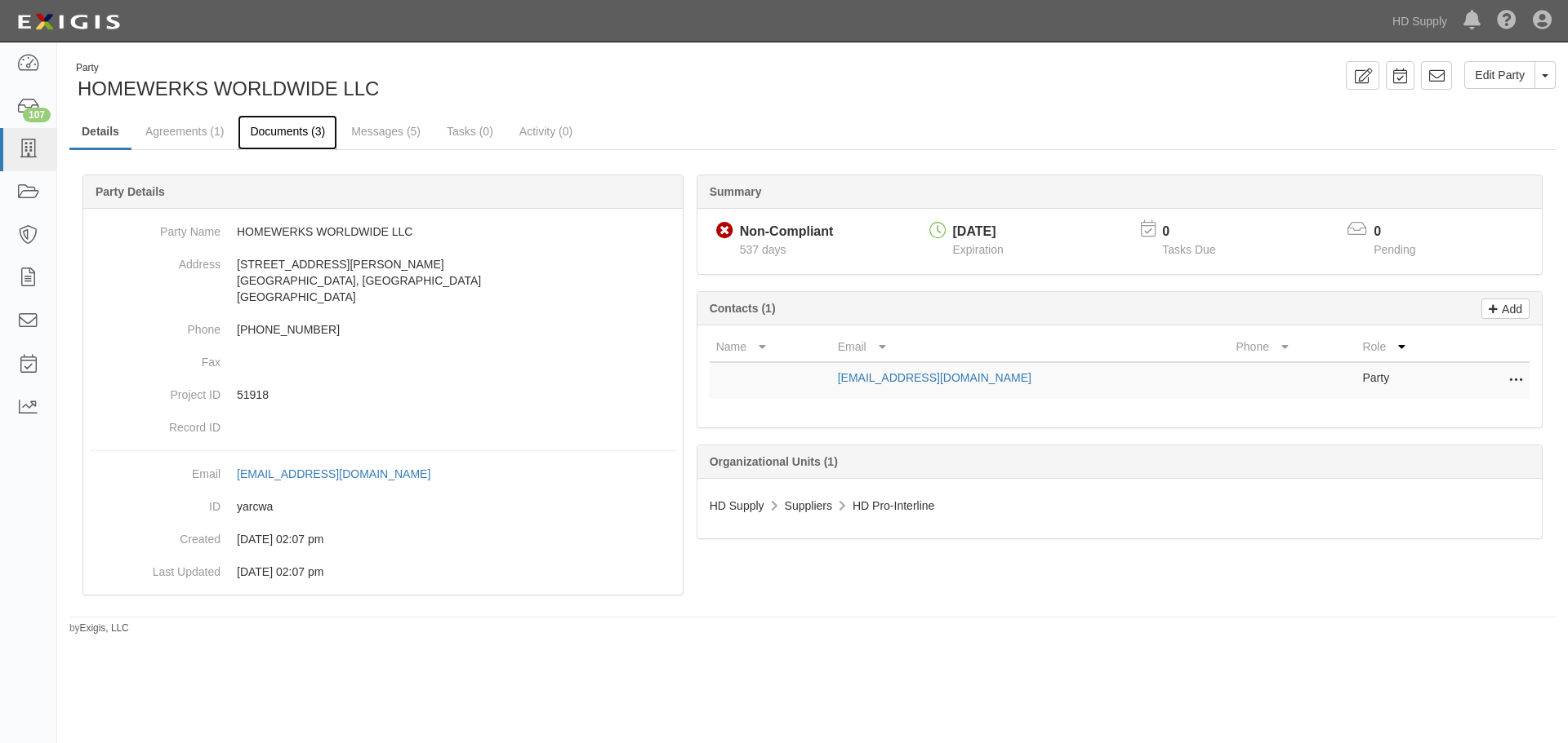
click at [325, 125] on link "Documents (3)" at bounding box center [287, 133] width 100 height 35
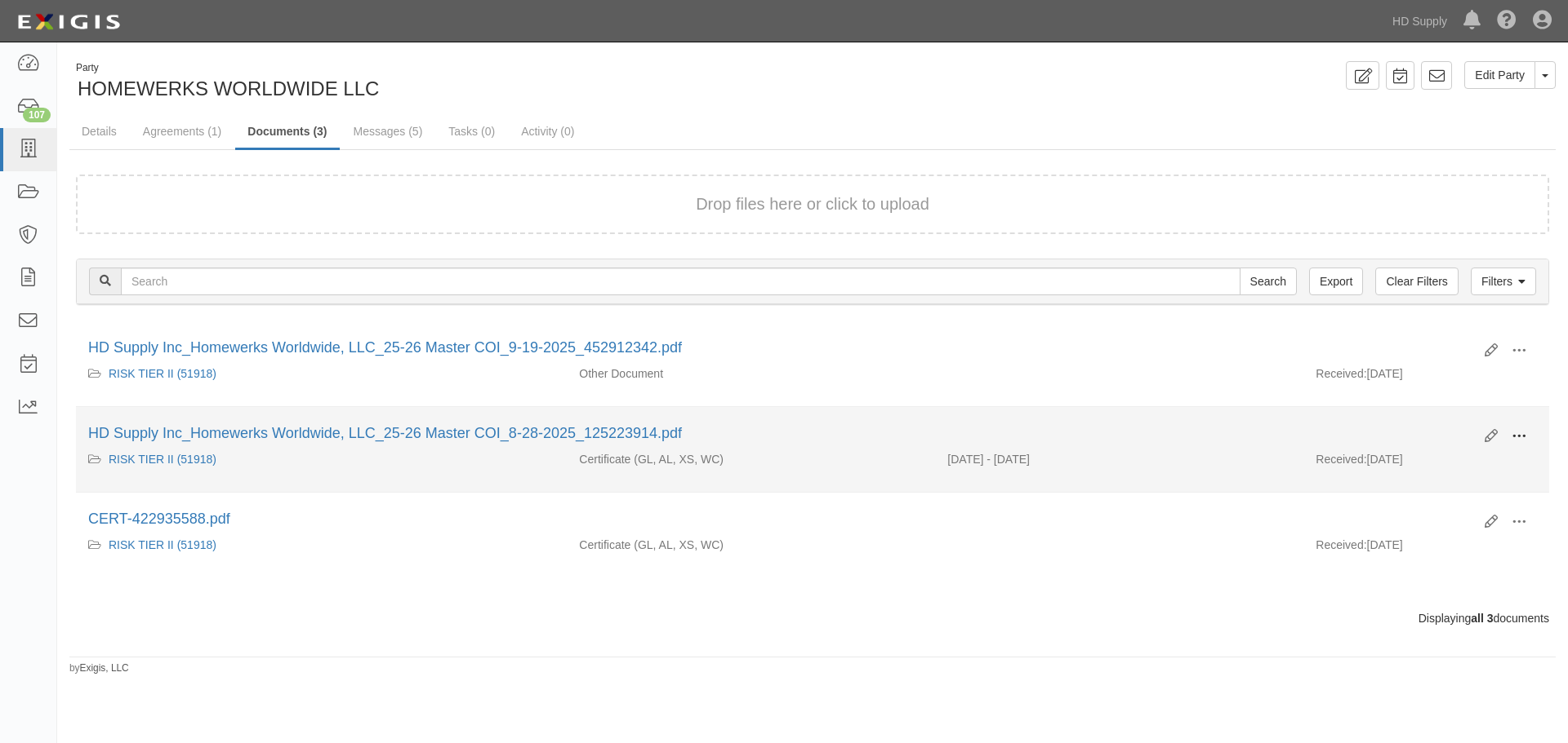
click at [1521, 437] on span at bounding box center [1519, 437] width 15 height 15
click at [1479, 466] on link "View" at bounding box center [1439, 460] width 129 height 29
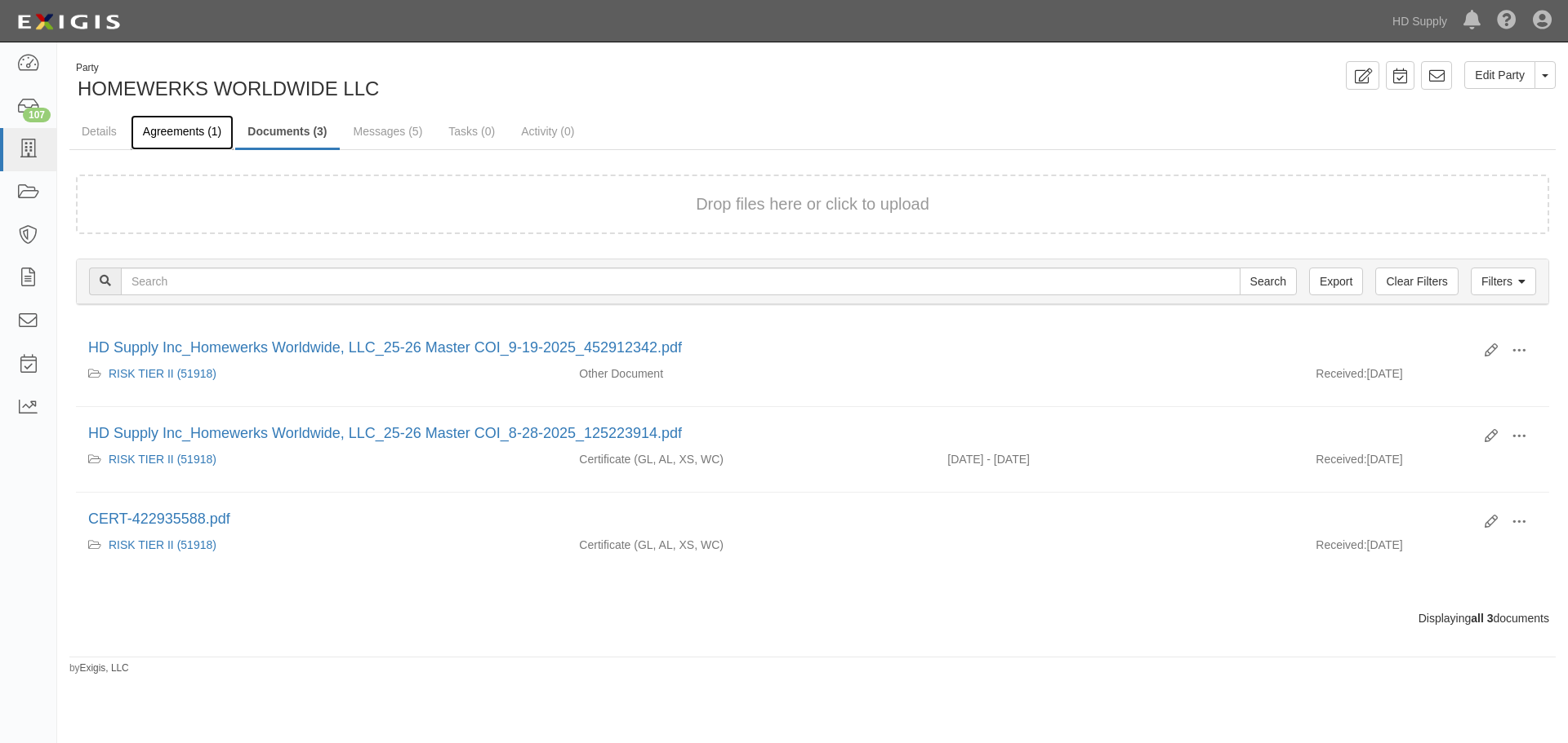
click at [154, 139] on link "Agreements (1)" at bounding box center [183, 133] width 103 height 35
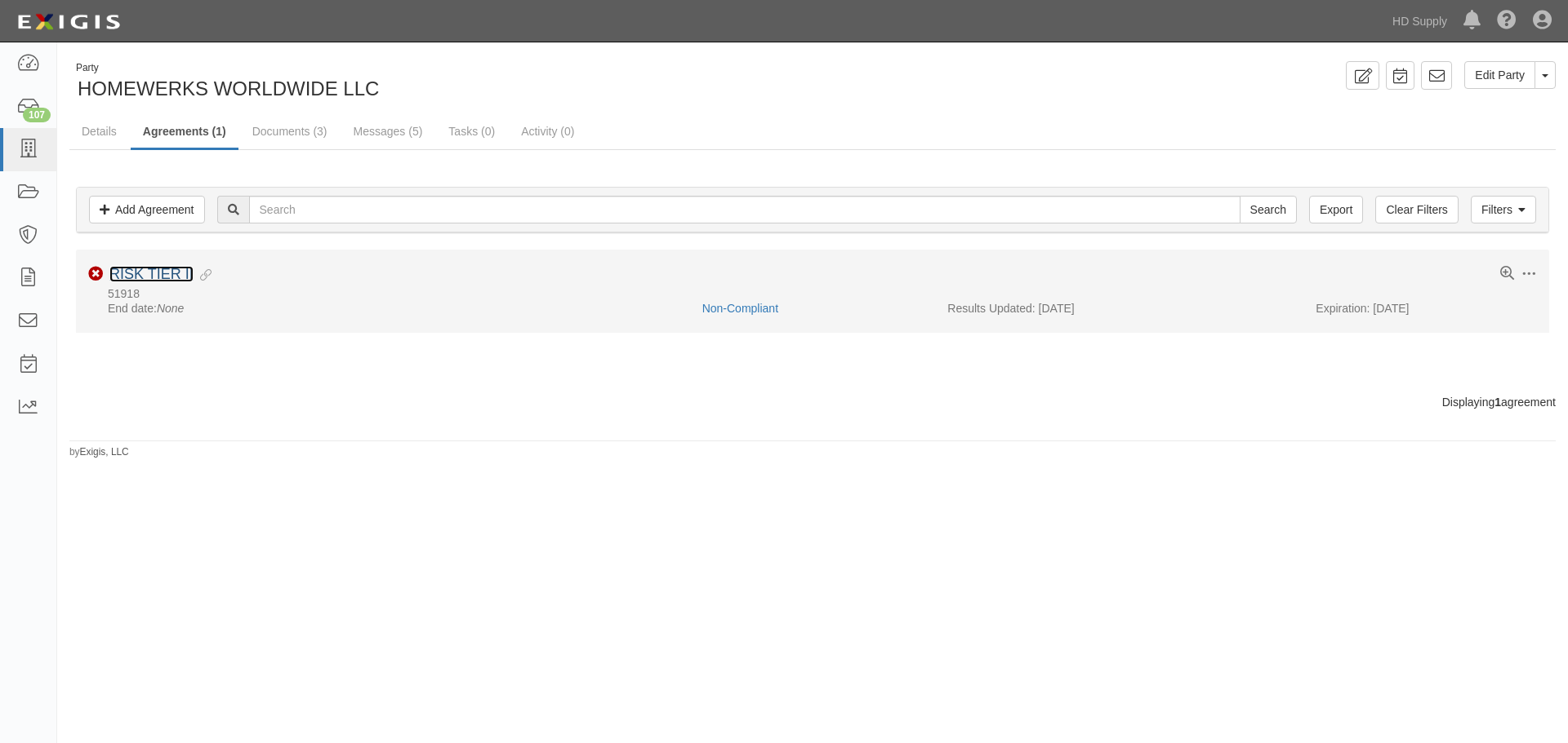
click at [169, 280] on link "RISK TIER II" at bounding box center [151, 274] width 84 height 16
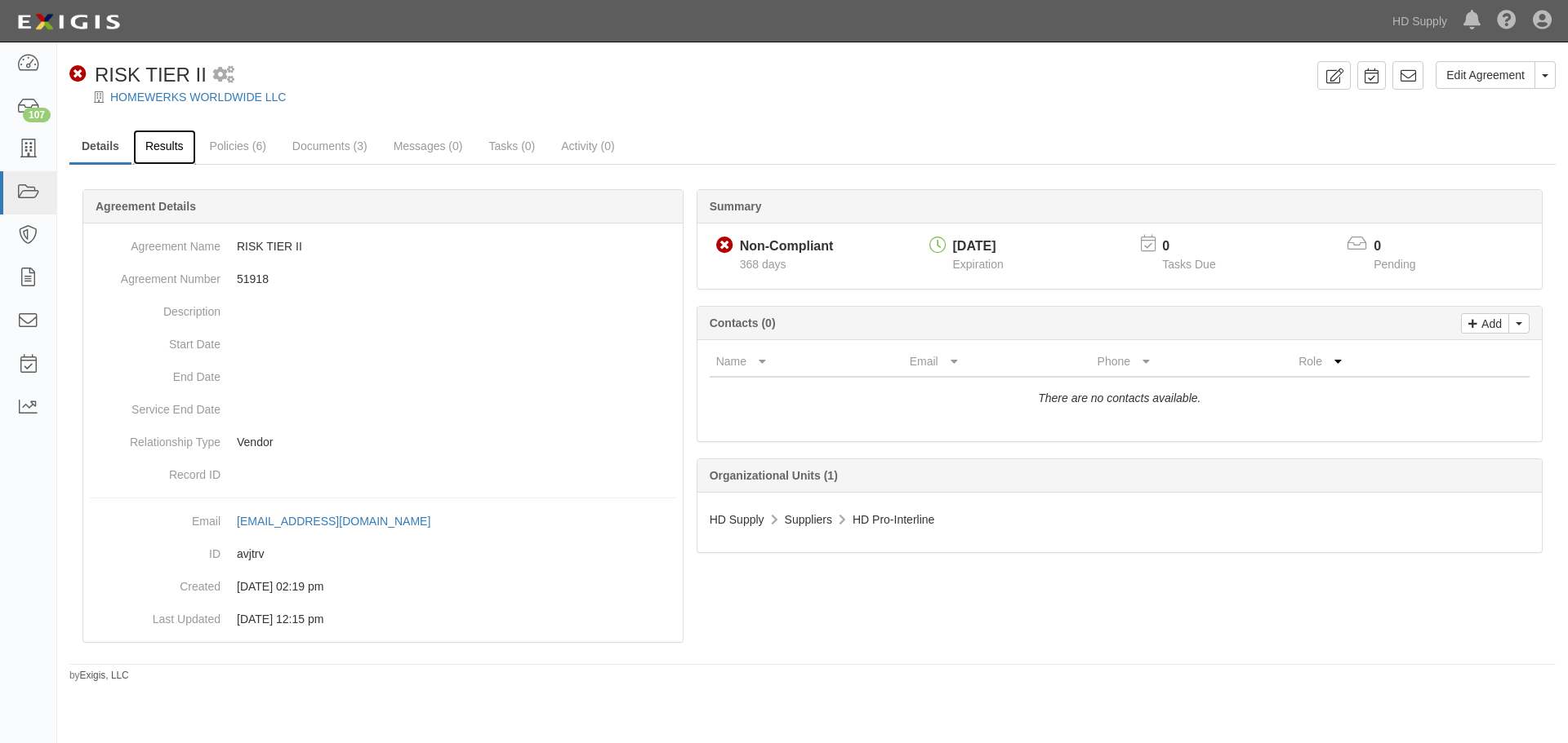
click at [169, 144] on link "Results" at bounding box center [165, 147] width 63 height 35
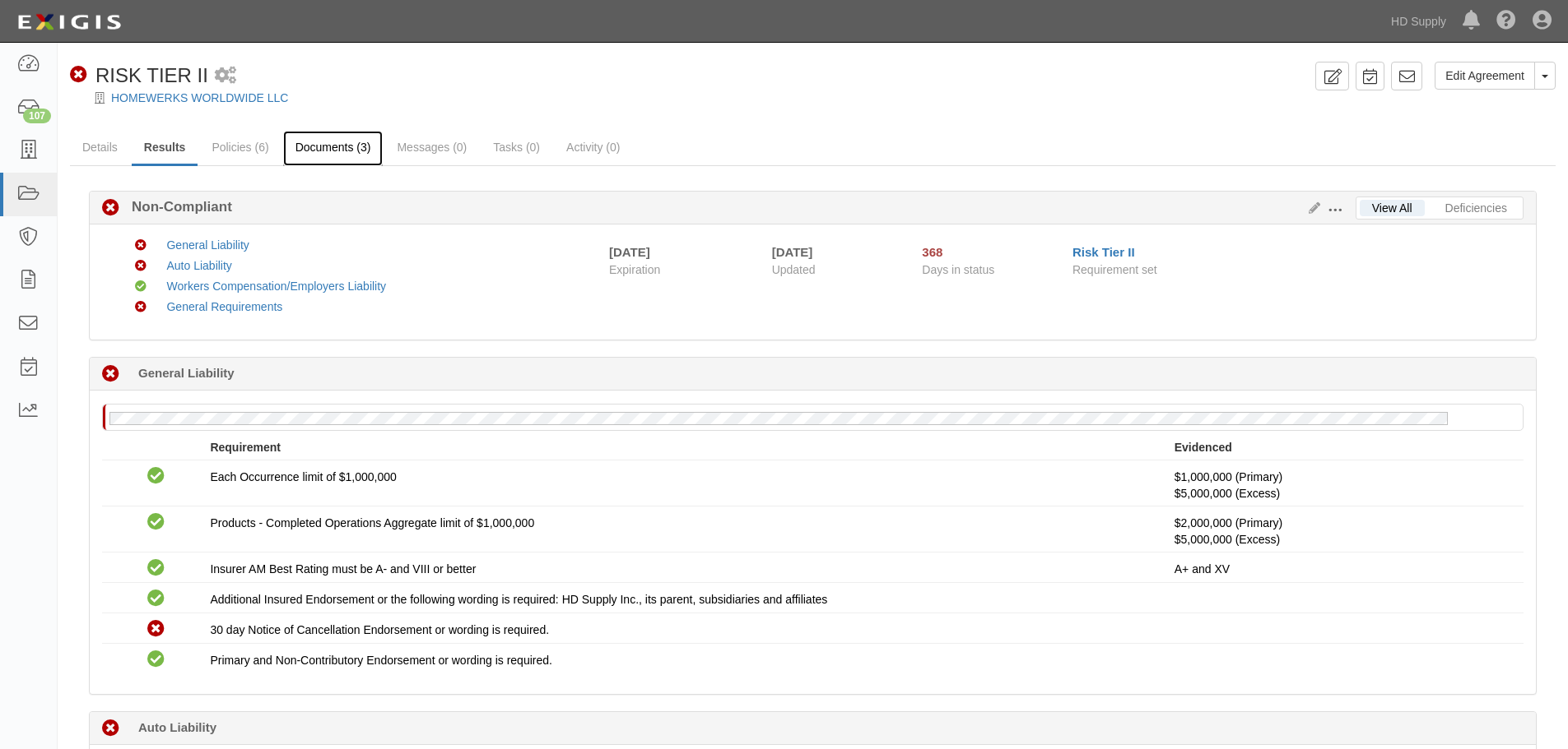
click at [356, 164] on link "Documents (3)" at bounding box center [333, 148] width 101 height 35
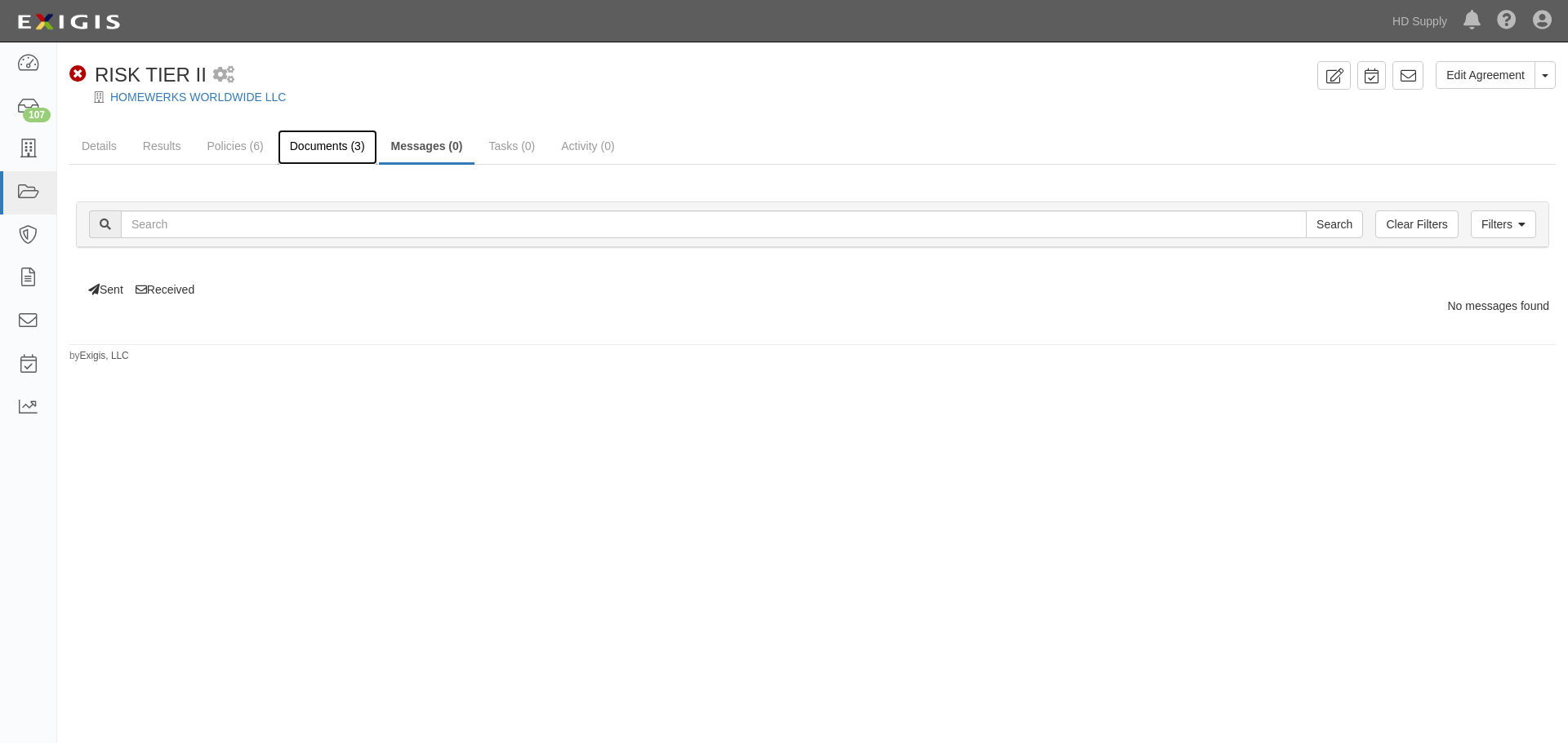
click at [332, 147] on link "Documents (3)" at bounding box center [328, 147] width 100 height 35
click at [192, 97] on link "HOMEWERKS WORLDWIDE LLC" at bounding box center [198, 97] width 175 height 13
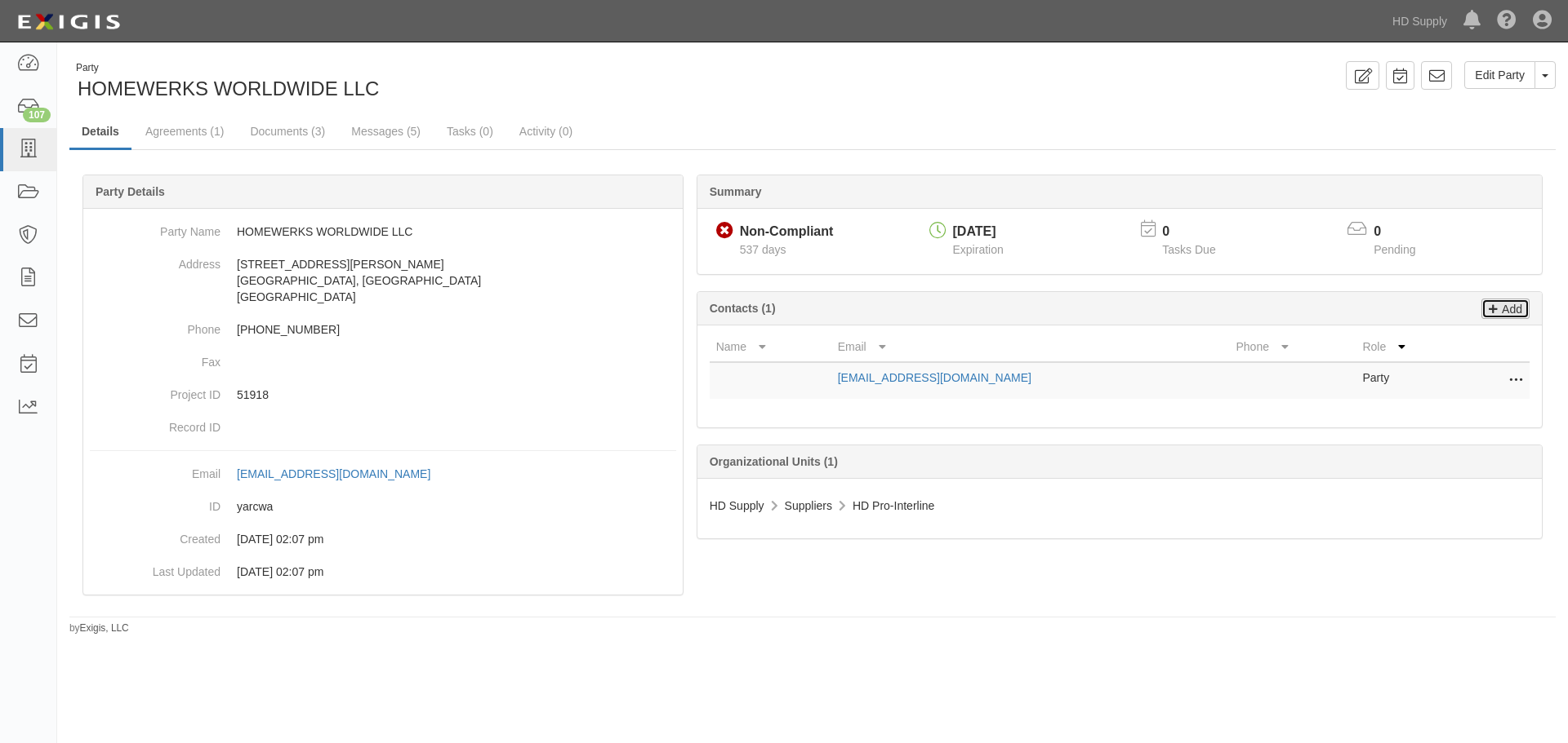
click at [1512, 305] on p "Add" at bounding box center [1510, 308] width 25 height 19
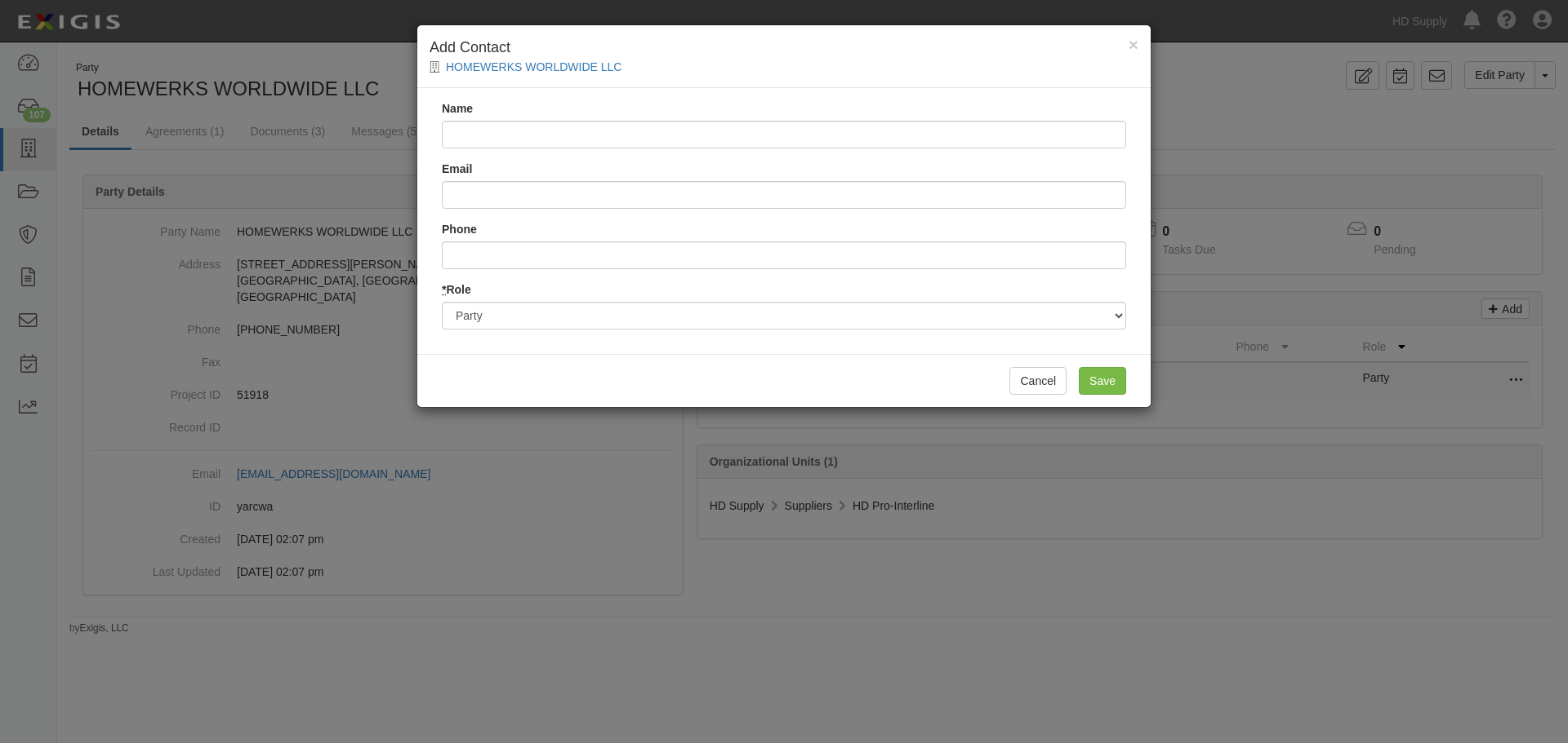
click at [556, 144] on input "Name" at bounding box center [784, 135] width 685 height 28
type input "[PERSON_NAME]"
click at [602, 187] on input "Email" at bounding box center [784, 195] width 685 height 28
type input "[EMAIL_ADDRESS][DOMAIN_NAME]"
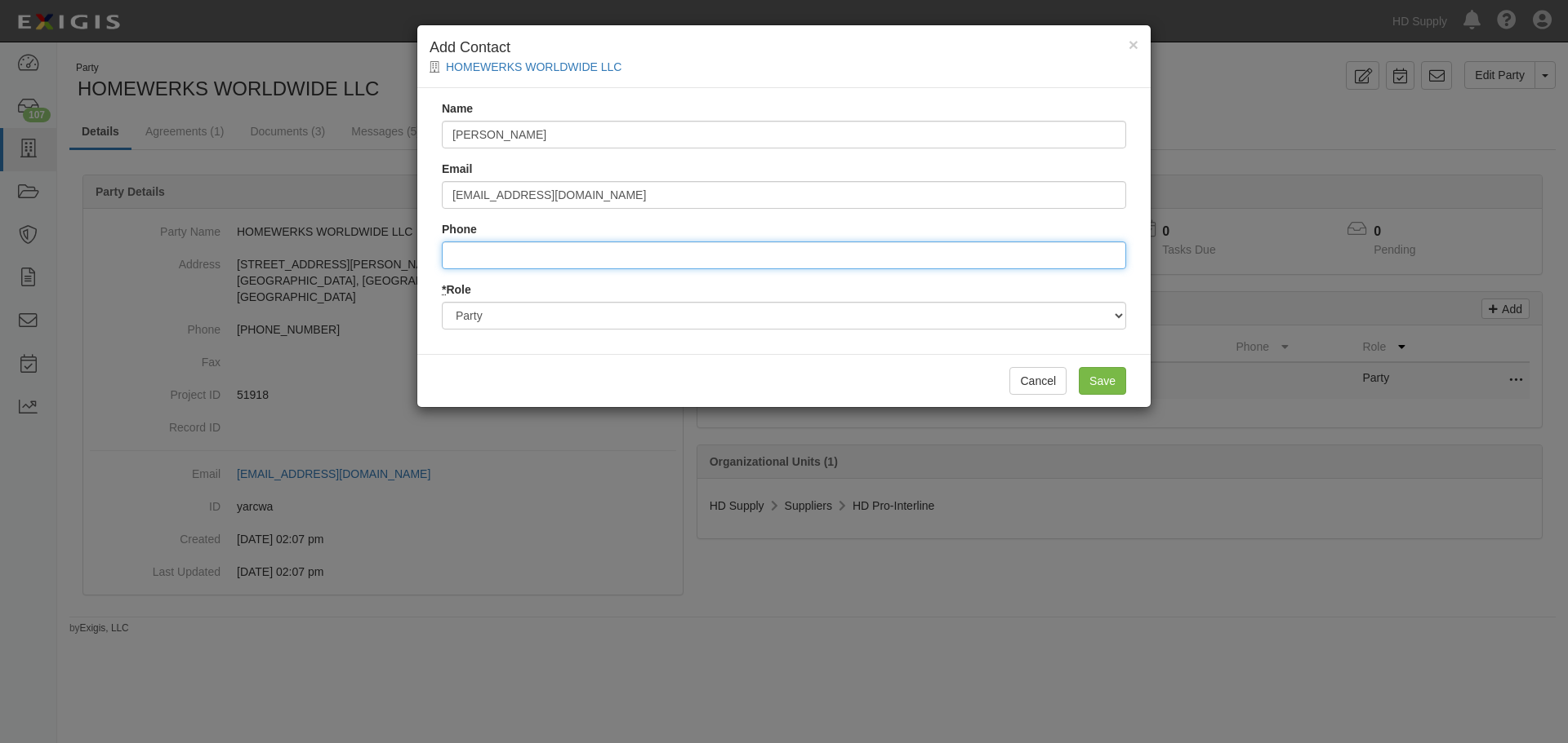
click at [678, 241] on input "Phone" at bounding box center [784, 255] width 685 height 28
type input "("
type input "6302487525"
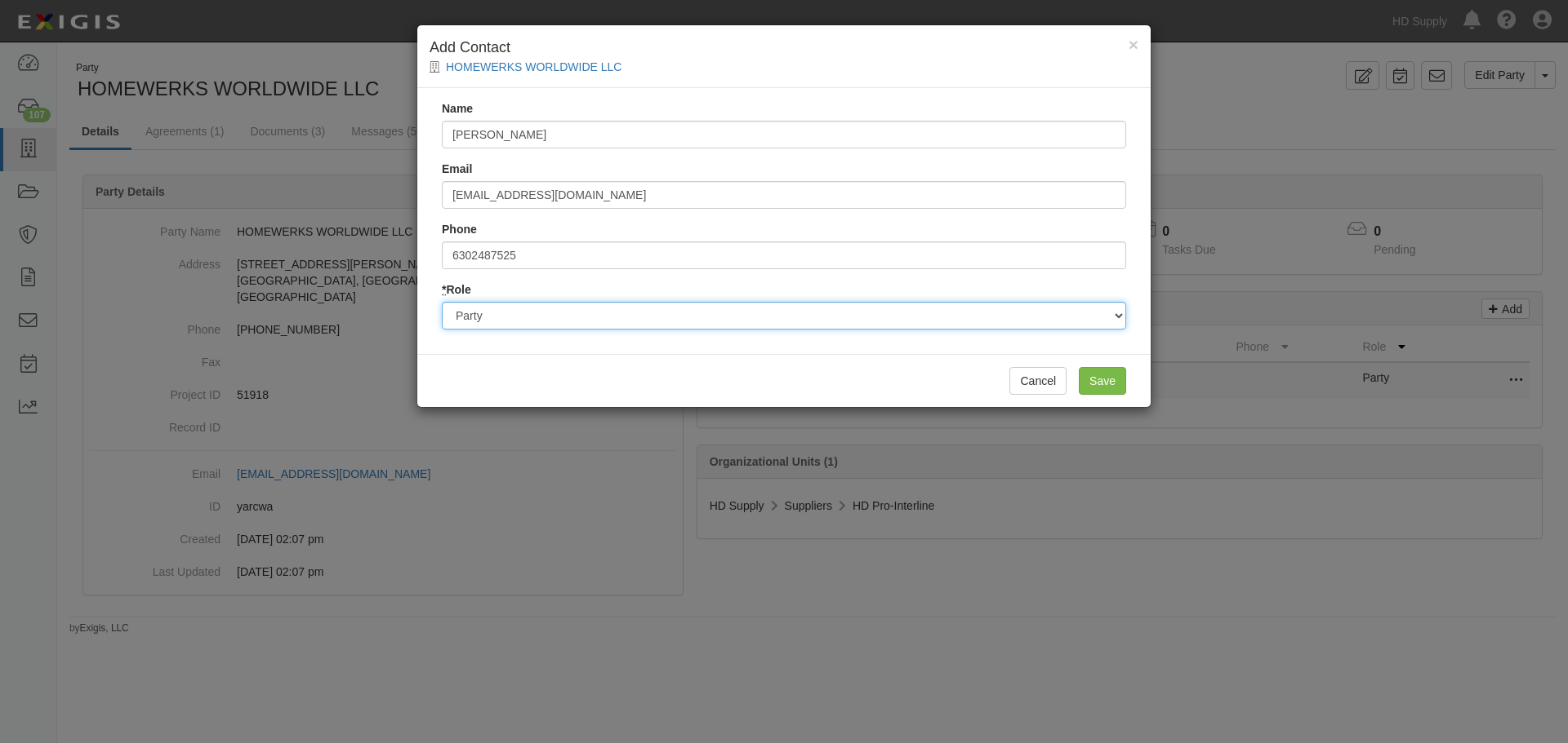
click at [539, 318] on select "Party Broker Other" at bounding box center [784, 316] width 685 height 28
select select "Broker"
click at [441, 302] on select "Party Broker Other" at bounding box center [784, 316] width 685 height 28
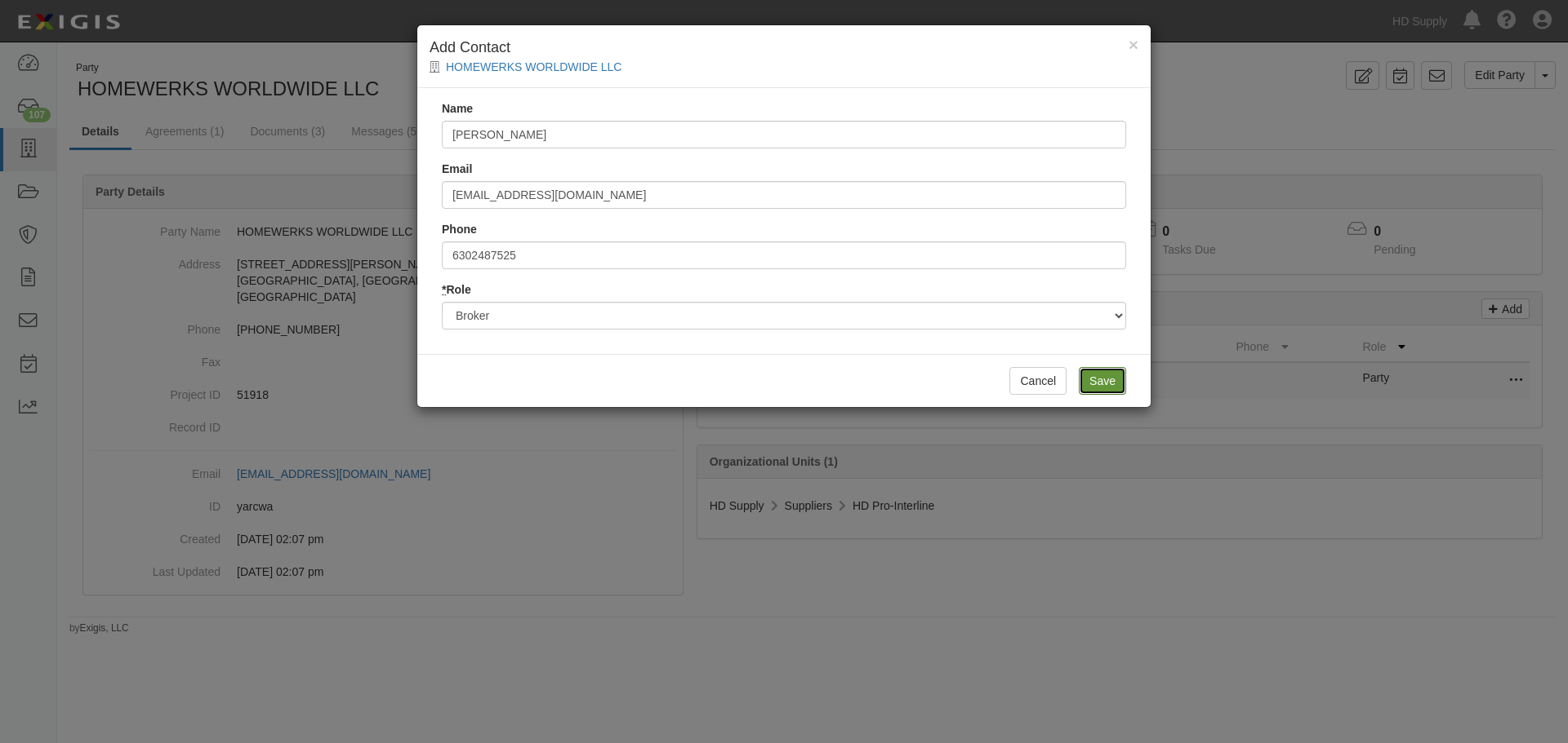
click at [1105, 380] on input "Save" at bounding box center [1102, 381] width 47 height 28
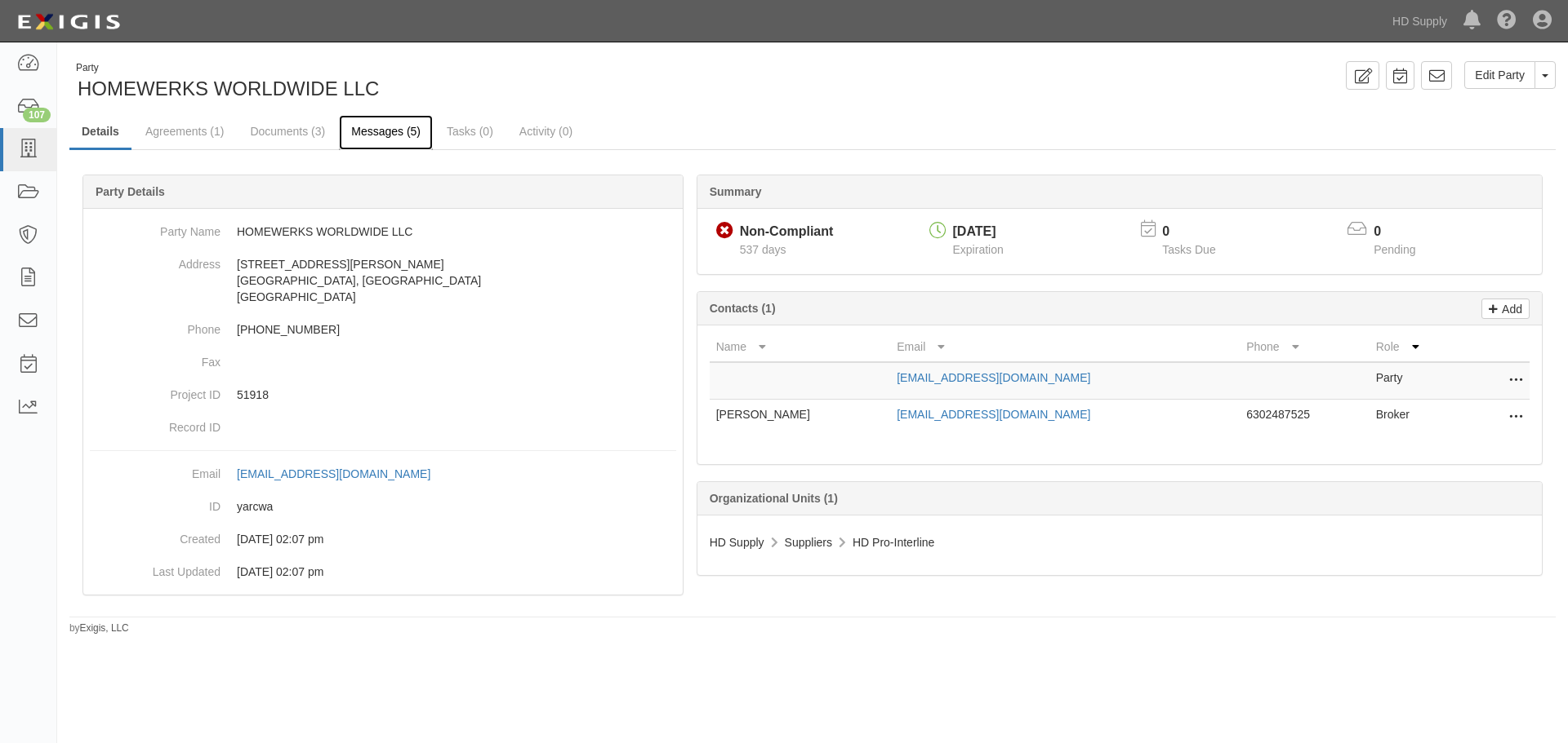
click at [409, 140] on link "Messages (5)" at bounding box center [386, 133] width 94 height 35
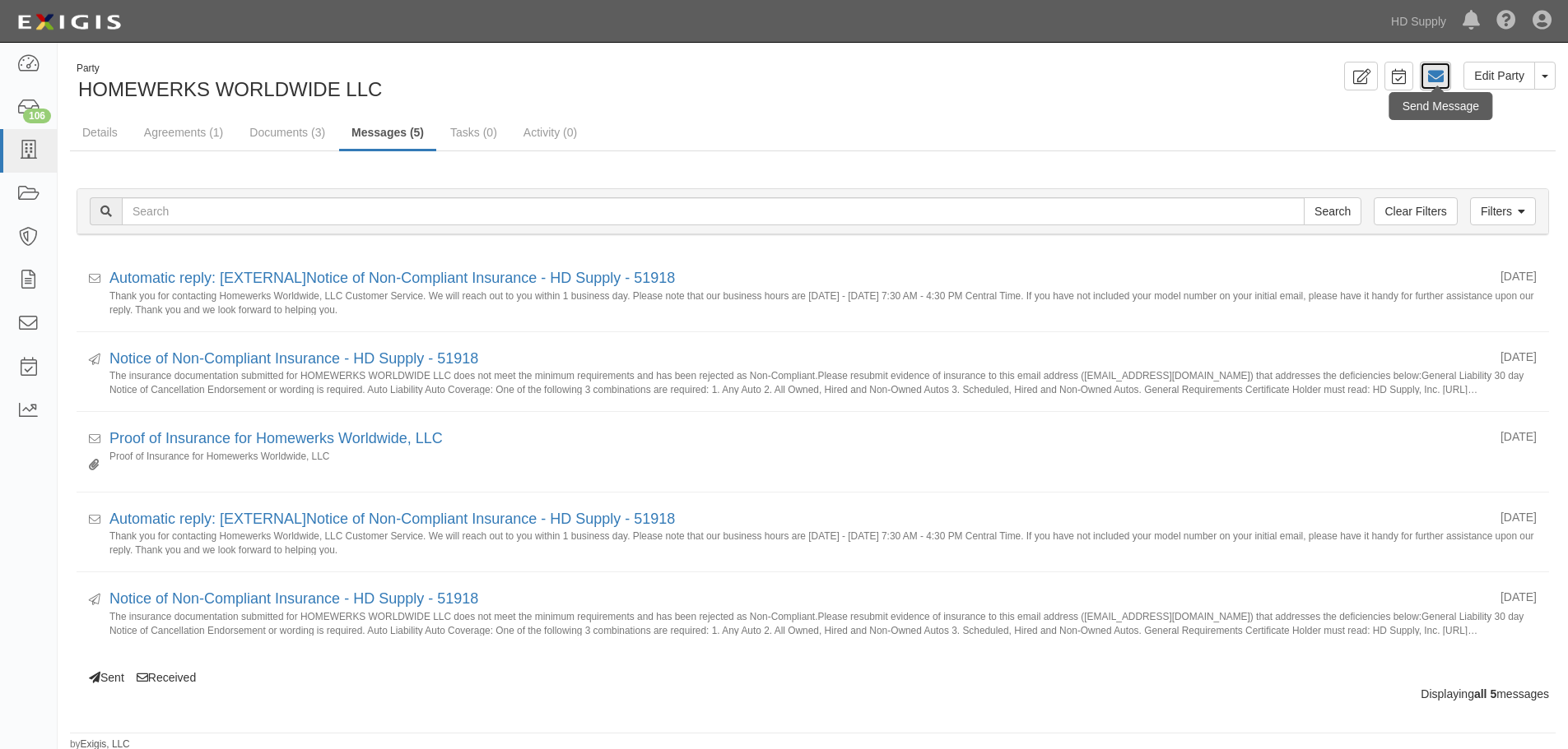
click at [1444, 74] on link at bounding box center [1435, 76] width 31 height 29
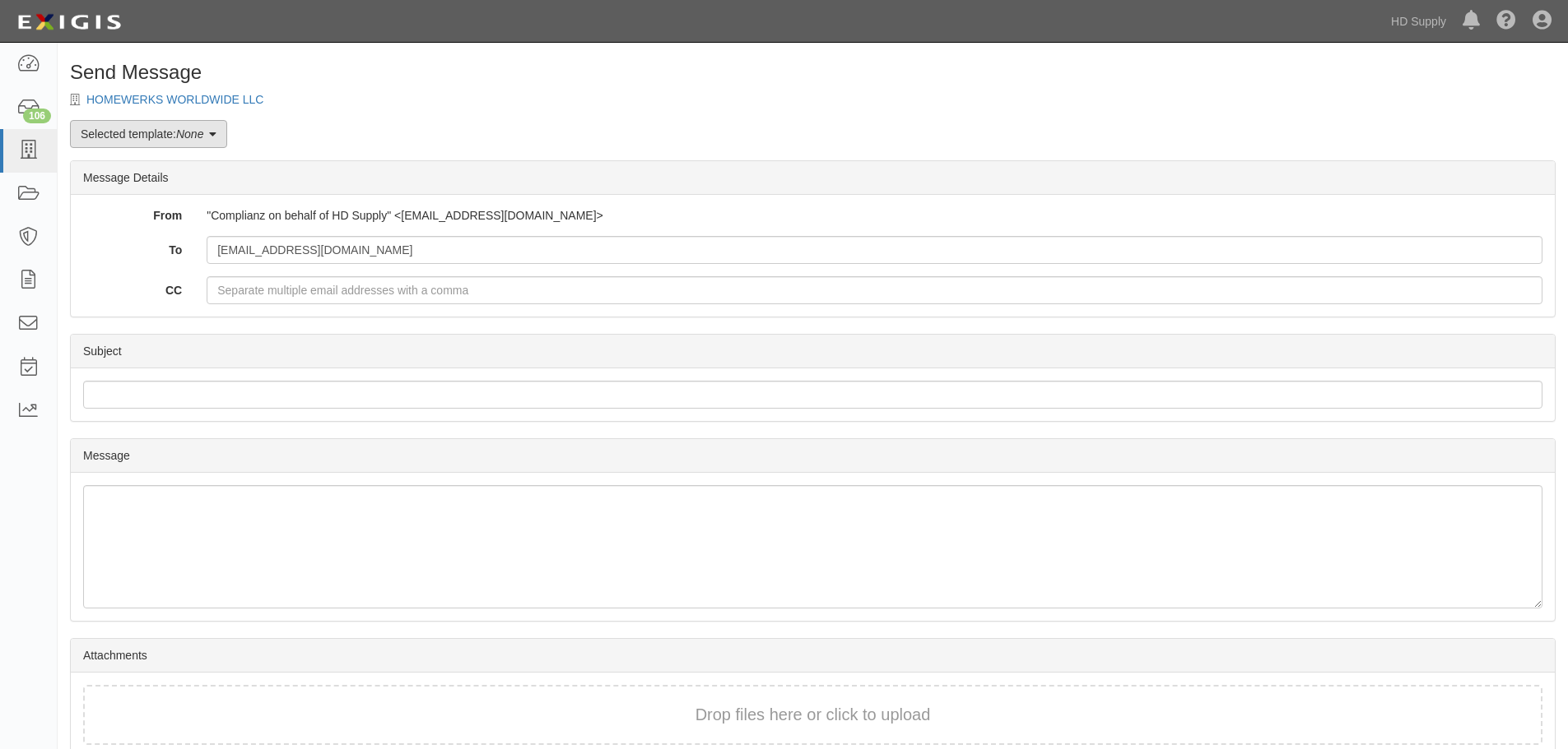
click at [173, 144] on link "Selected template: None" at bounding box center [149, 134] width 157 height 28
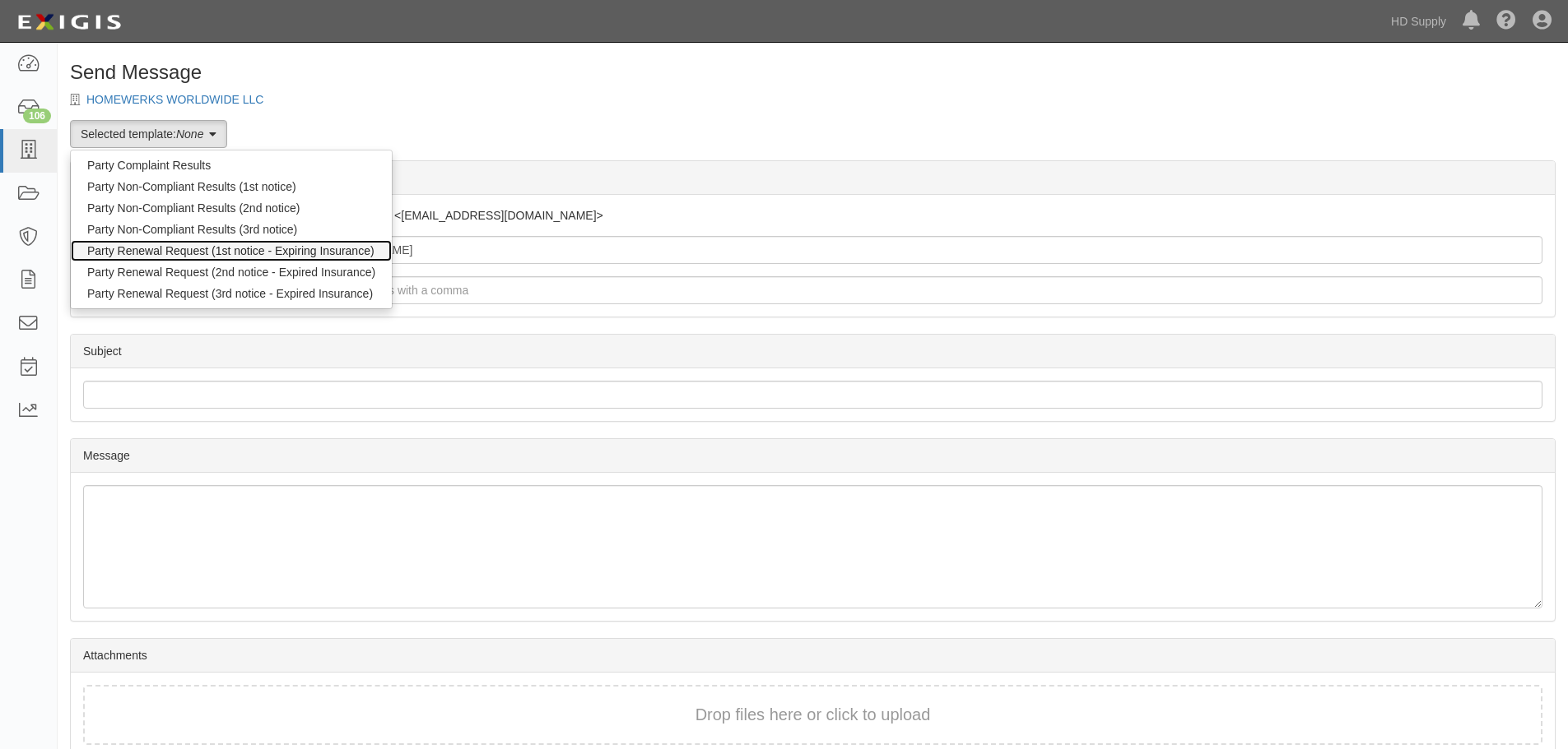
click at [202, 254] on link "Party Renewal Request (1st notice - Expiring Insurance)" at bounding box center [231, 251] width 321 height 21
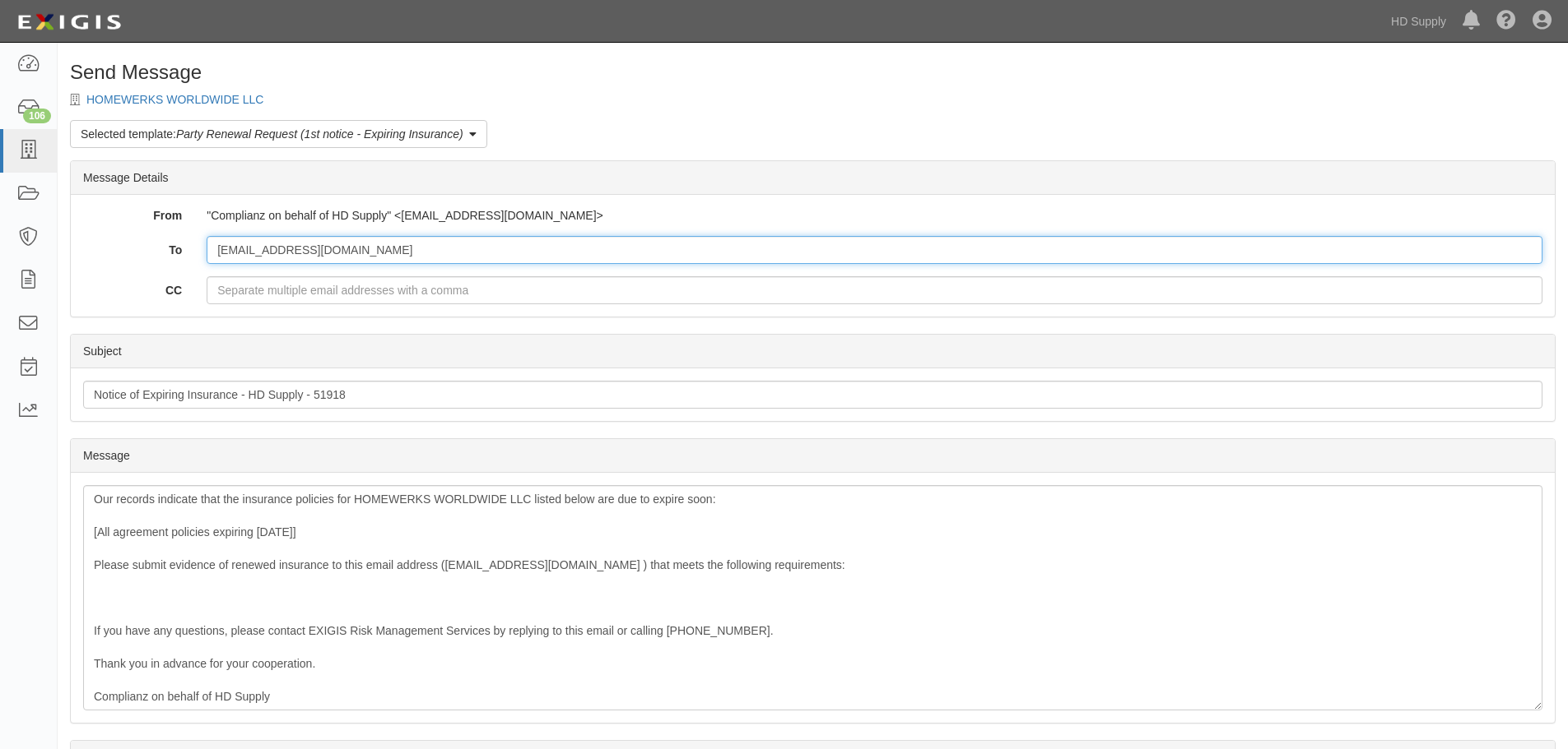
drag, startPoint x: 437, startPoint y: 262, endPoint x: 153, endPoint y: 290, distance: 285.4
click at [153, 290] on div "To [EMAIL_ADDRESS][DOMAIN_NAME] CC" at bounding box center [813, 270] width 1459 height 68
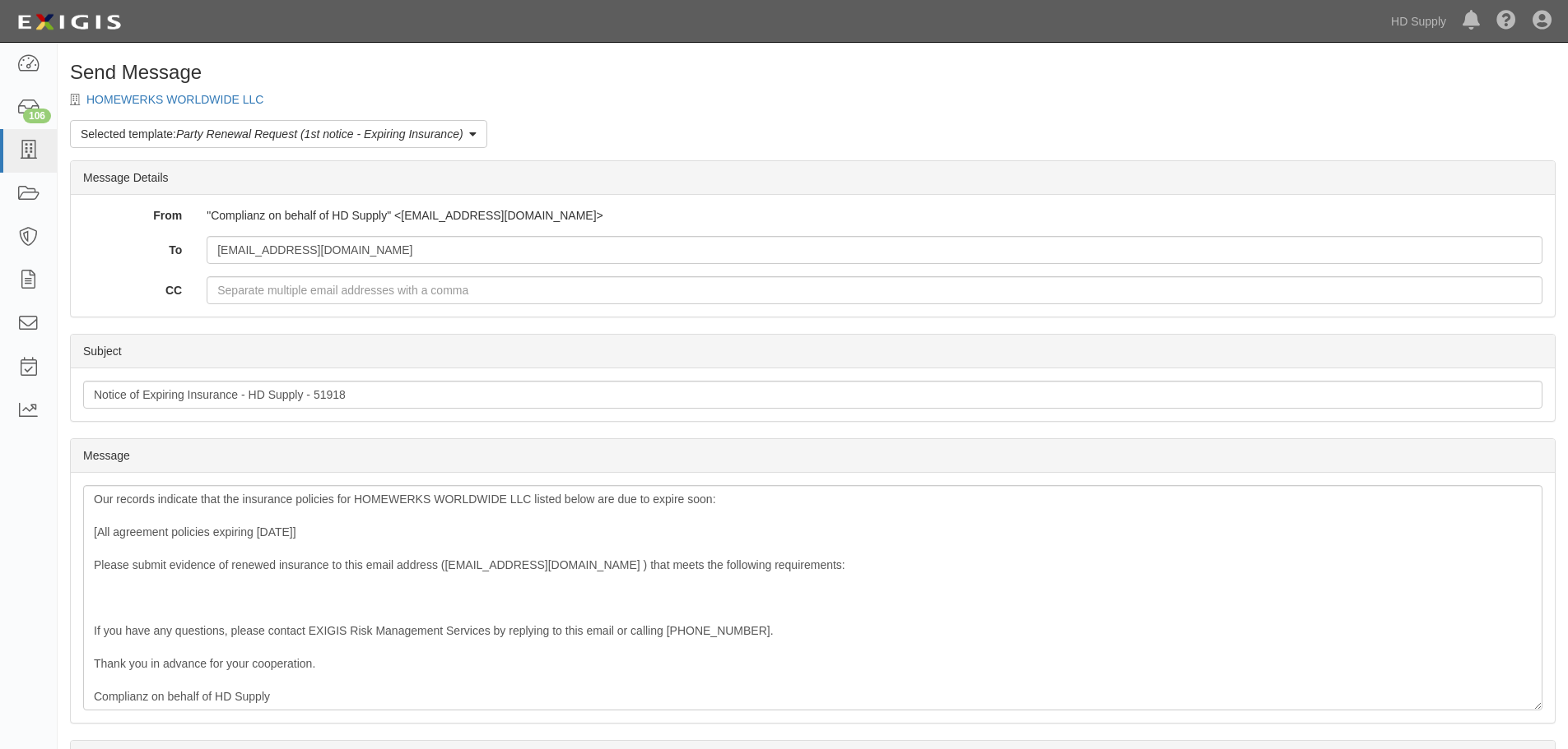
drag, startPoint x: 341, startPoint y: 300, endPoint x: 948, endPoint y: 232, distance: 610.8
click at [948, 232] on div "From "Complianz on behalf of HD Supply" <[EMAIL_ADDRESS][DOMAIN_NAME]> To [EMAI…" at bounding box center [813, 256] width 1484 height 122
paste input "[EMAIL_ADDRESS][DOMAIN_NAME]"
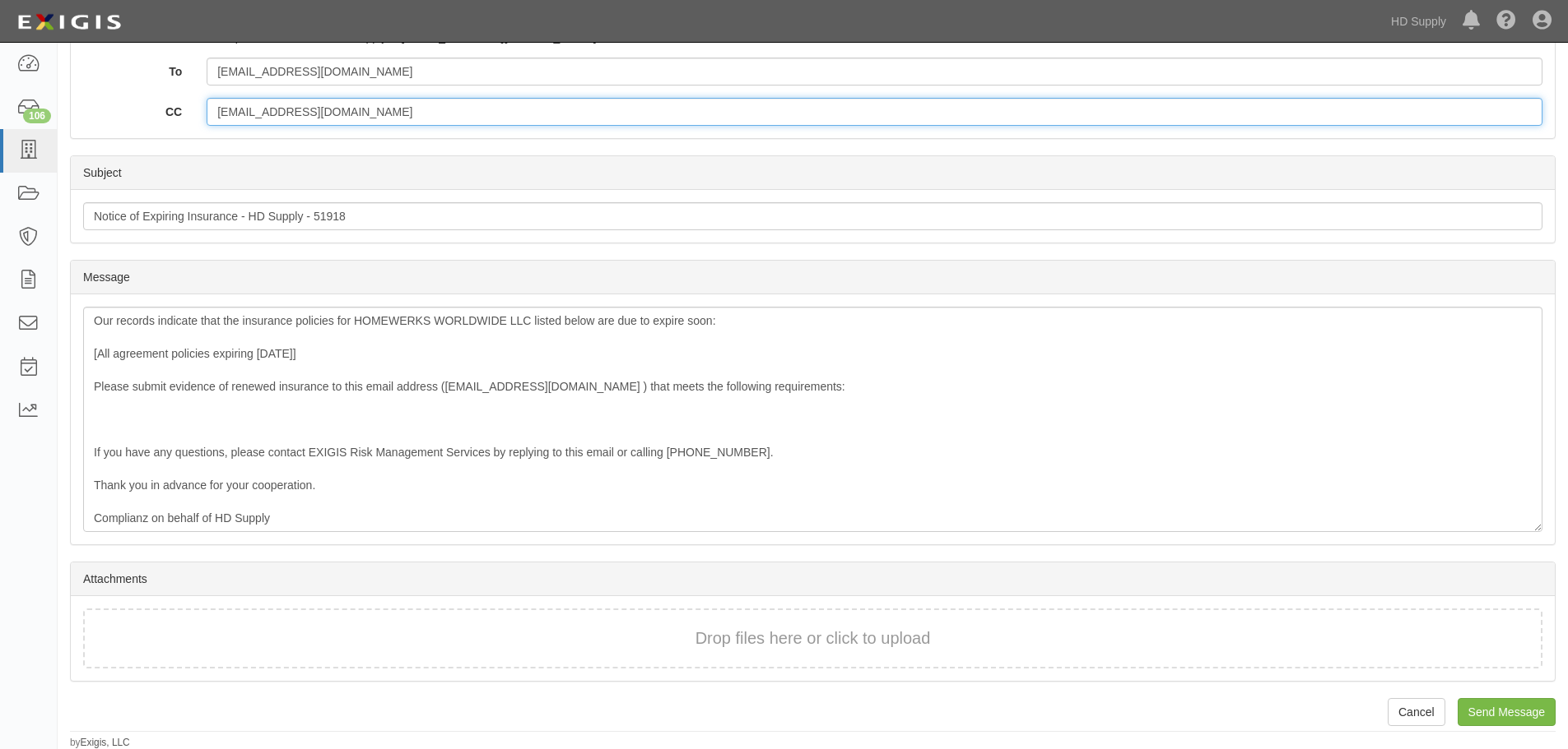
scroll to position [179, 0]
type input "[EMAIL_ADDRESS][DOMAIN_NAME]"
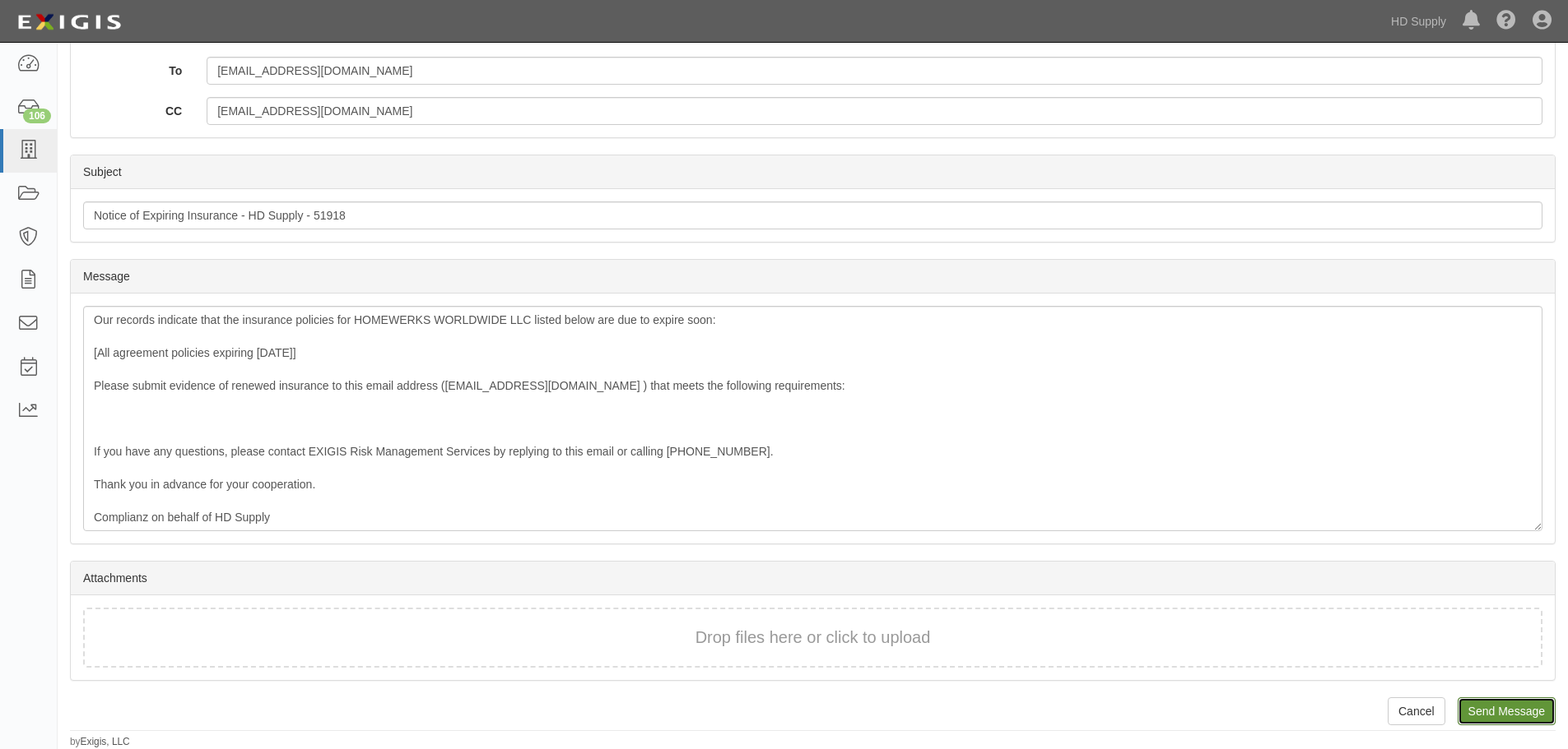
click at [1483, 699] on input "Send Message" at bounding box center [1506, 712] width 98 height 28
